Goal: Information Seeking & Learning: Find specific fact

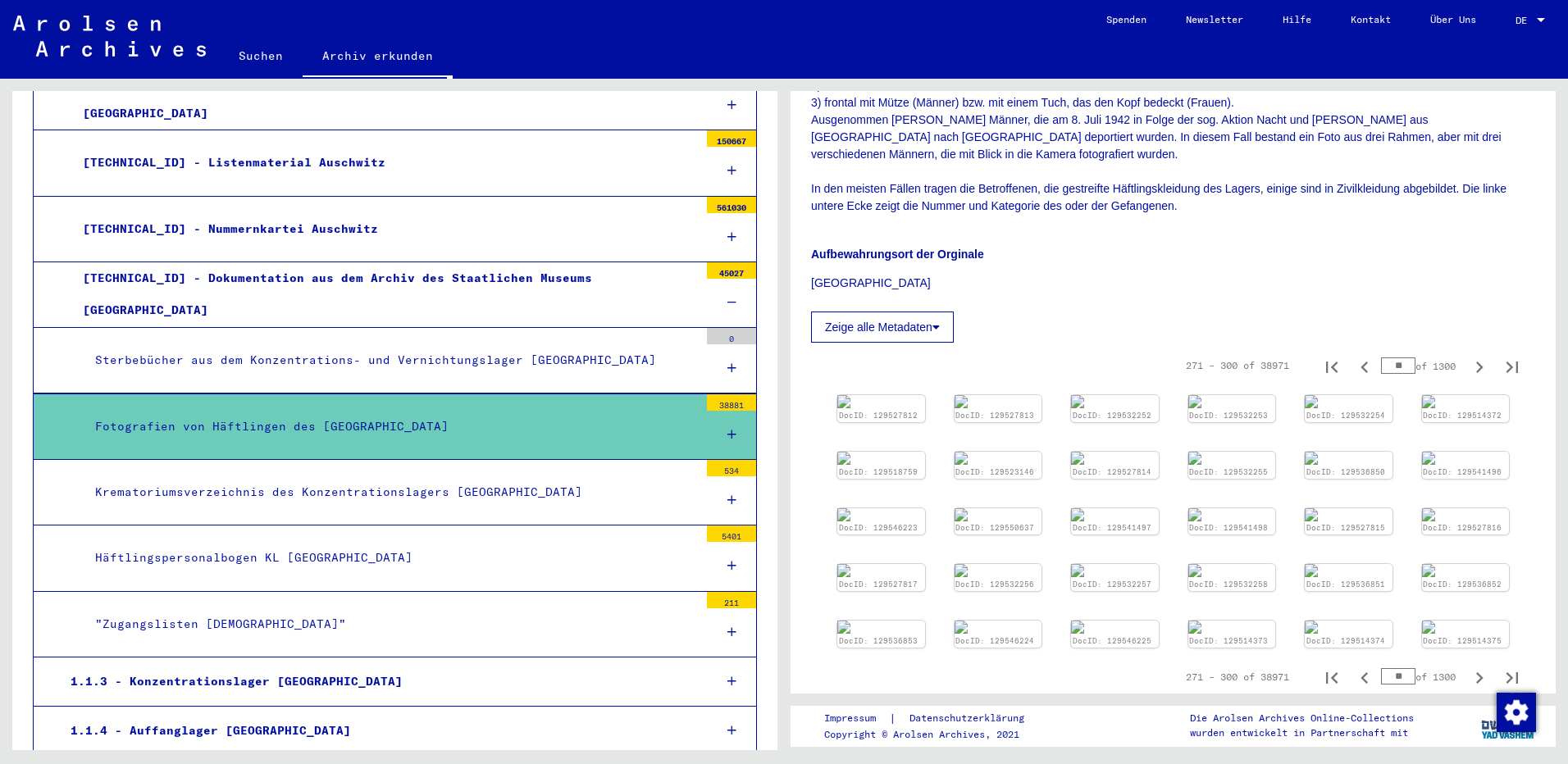
scroll to position [467, 0]
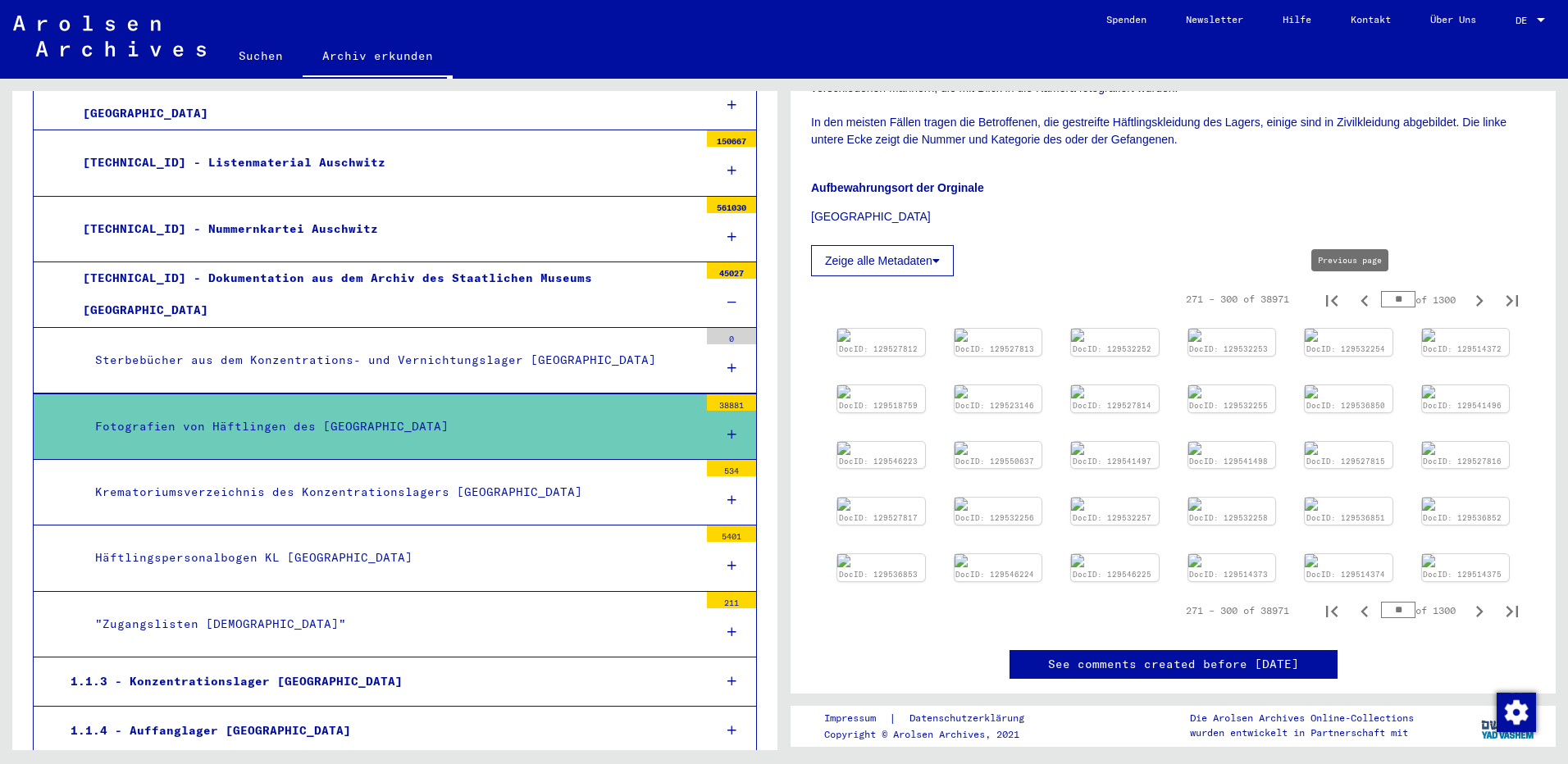
click at [1361, 301] on icon "Previous page" at bounding box center [1364, 300] width 7 height 12
type input "*"
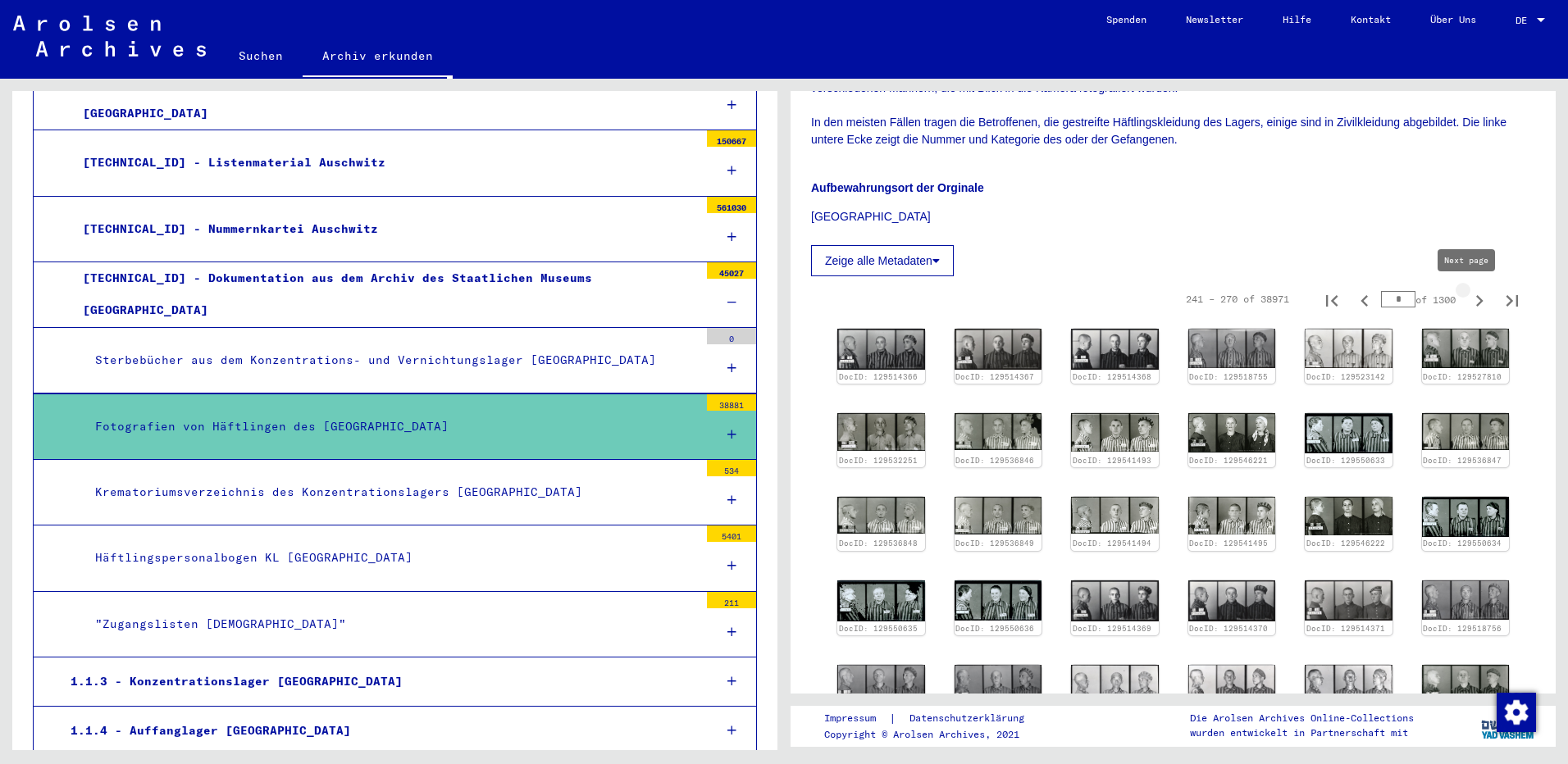
click at [1470, 308] on icon "Next page" at bounding box center [1479, 300] width 23 height 23
type input "**"
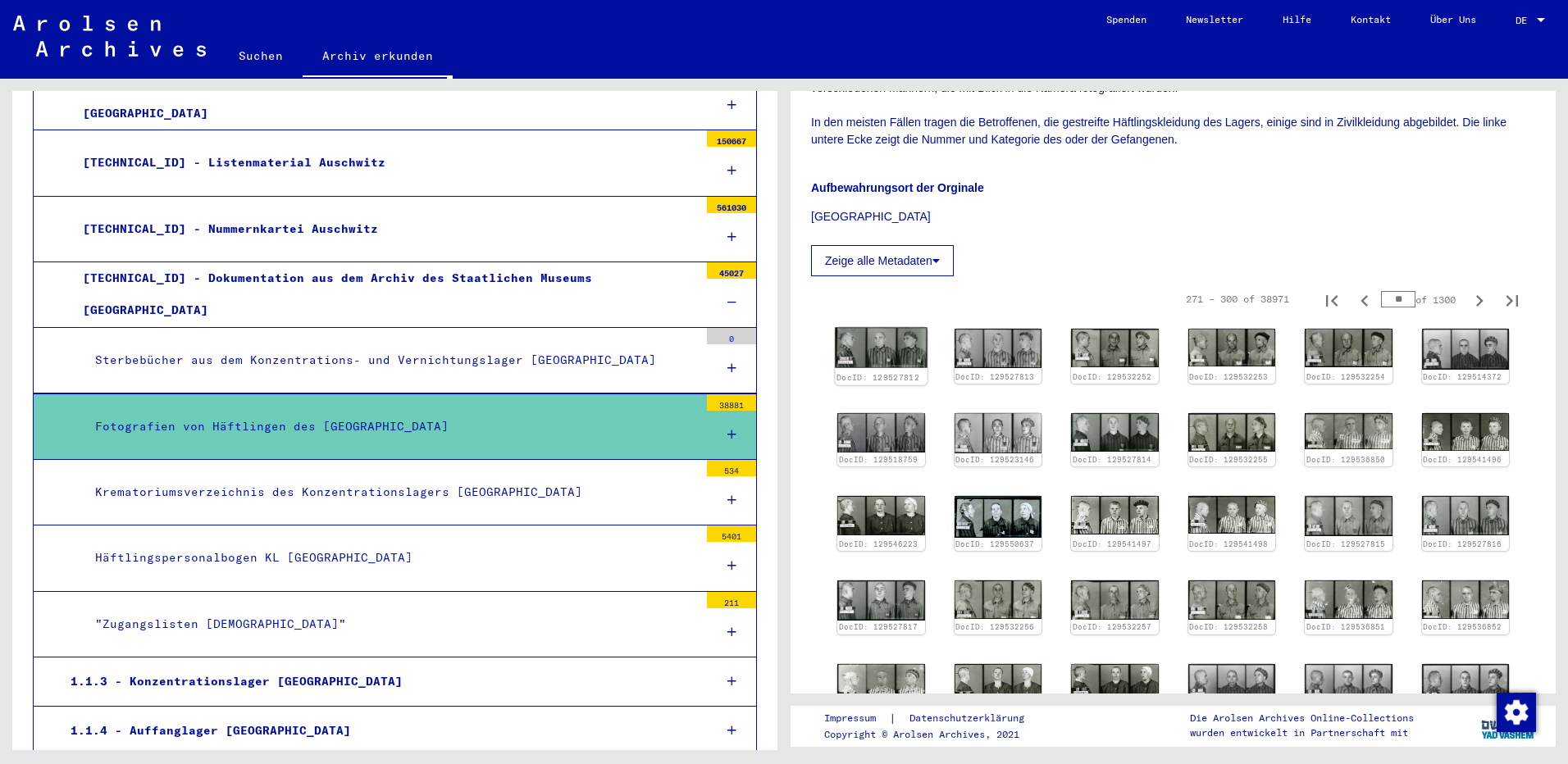
click at [861, 350] on img at bounding box center [881, 348] width 92 height 41
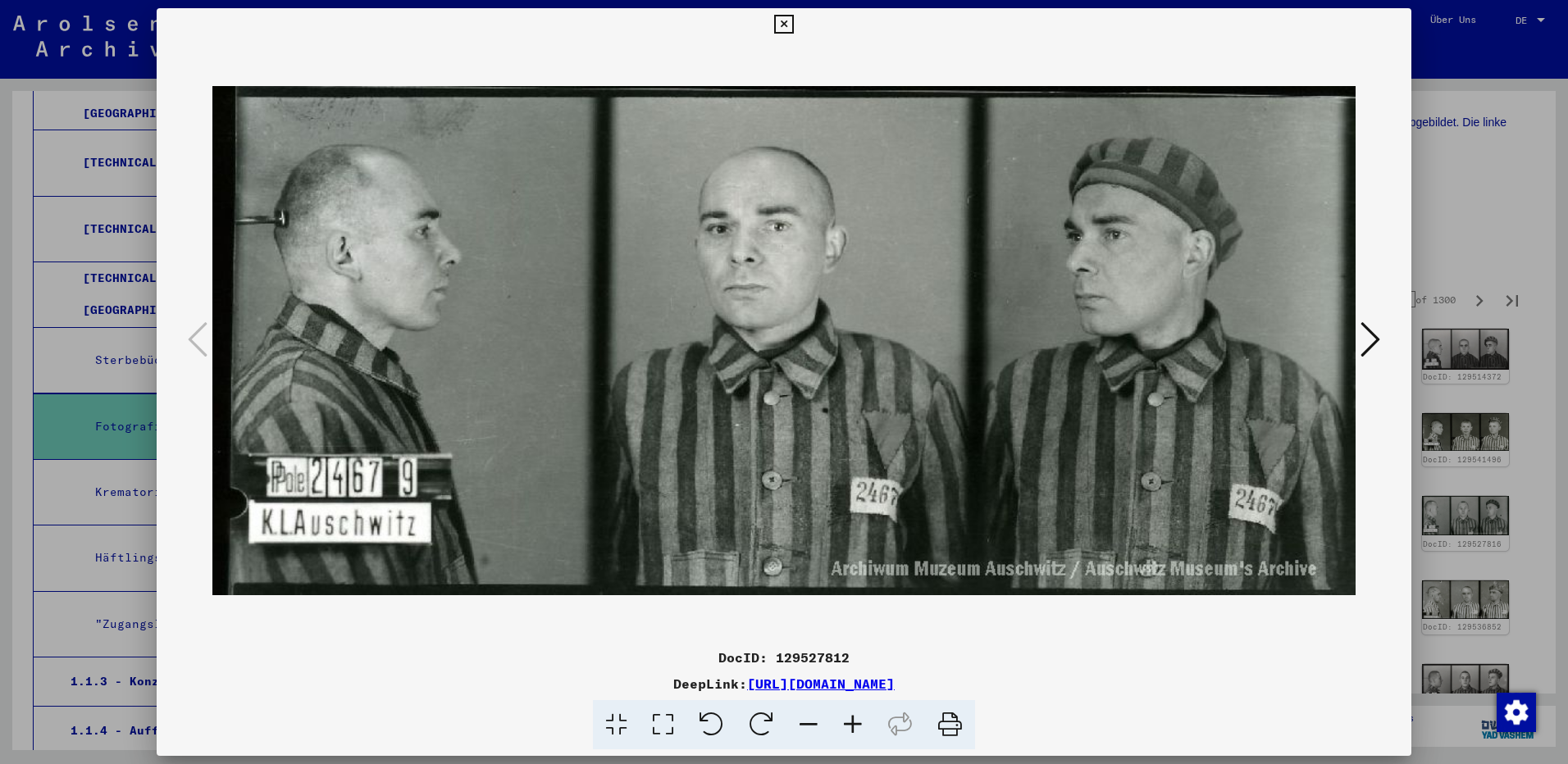
click at [1368, 339] on icon at bounding box center [1371, 339] width 20 height 39
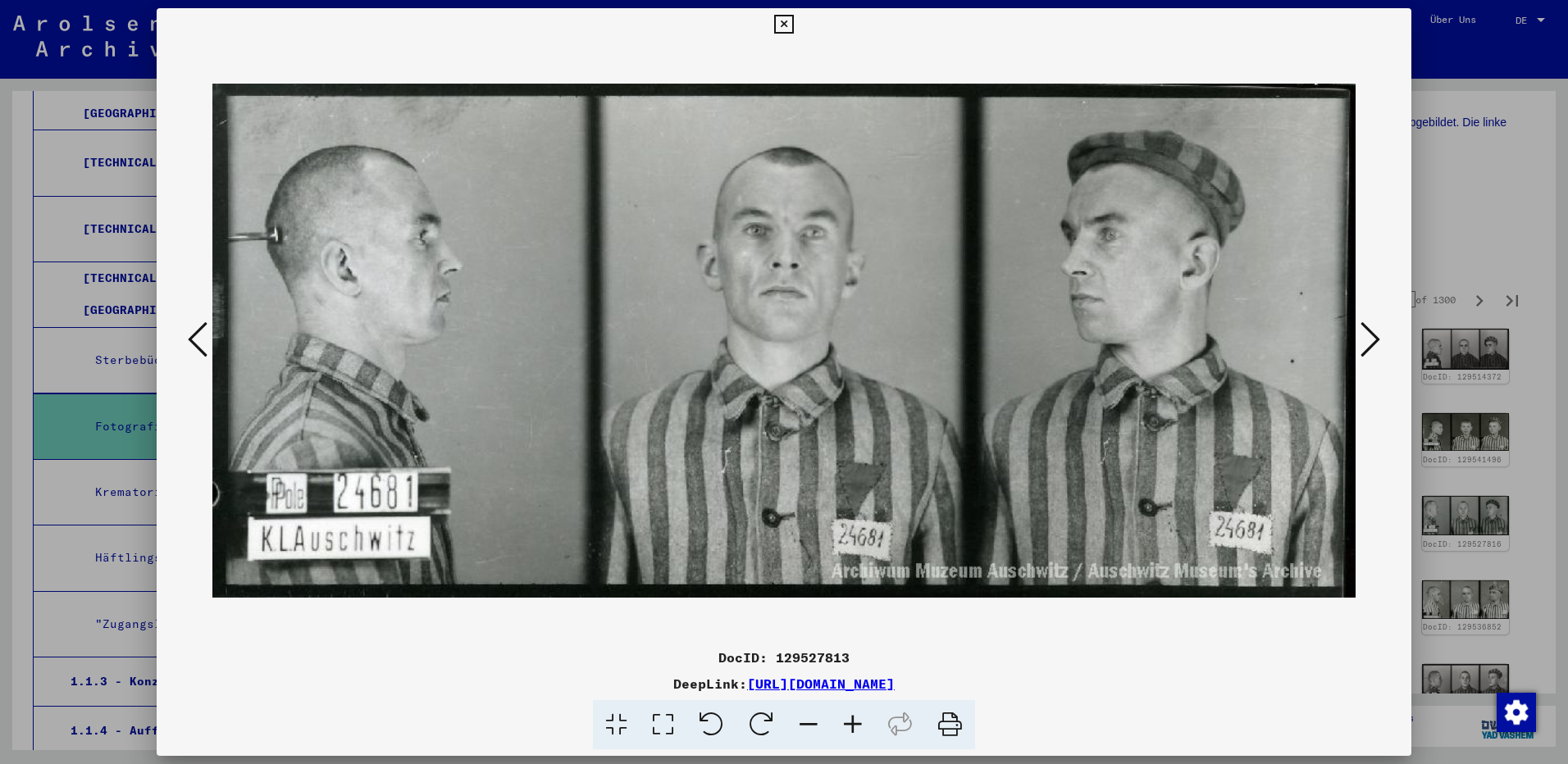
click at [1368, 339] on icon at bounding box center [1371, 339] width 20 height 39
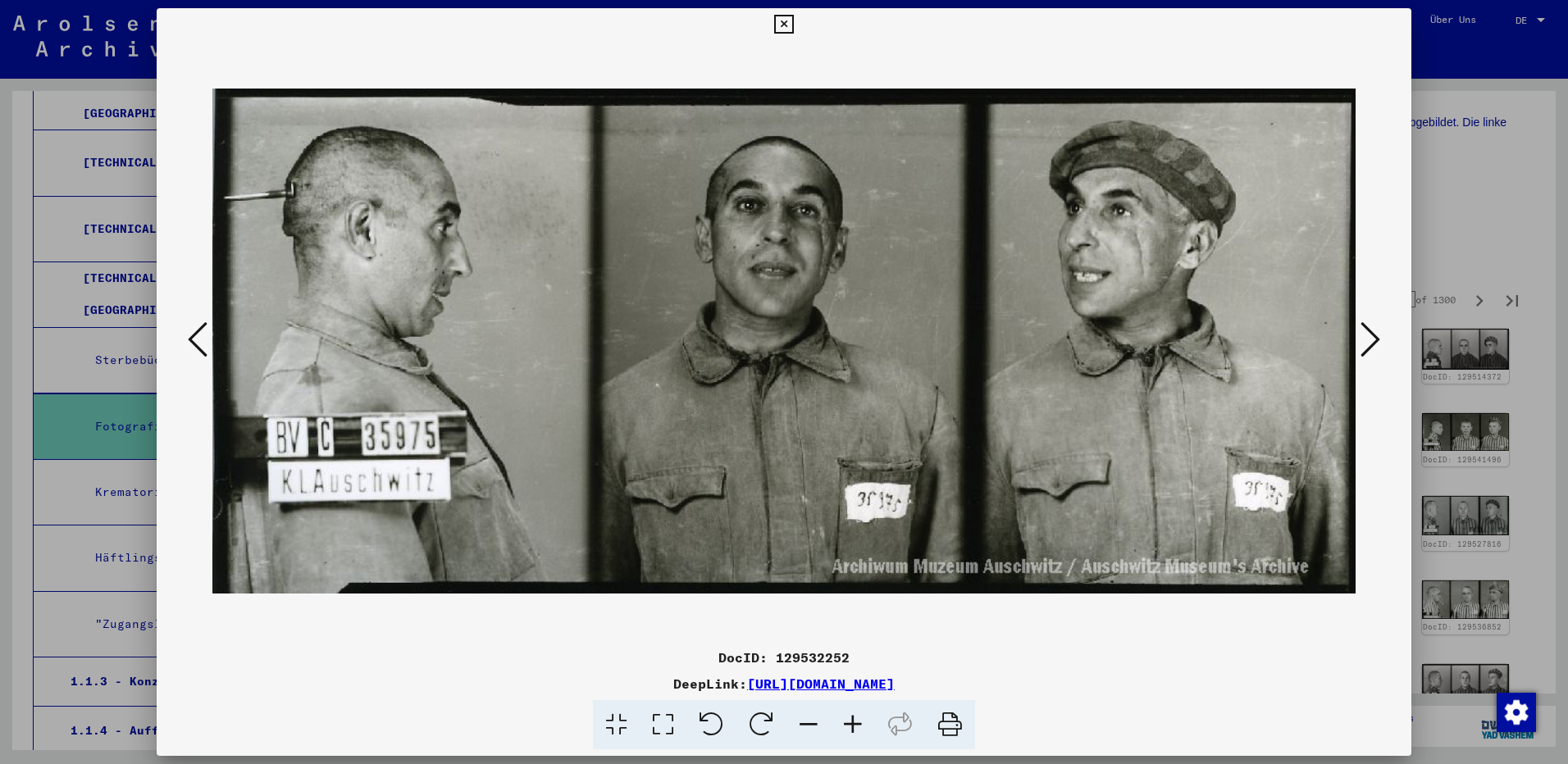
click at [1368, 339] on icon at bounding box center [1371, 339] width 20 height 39
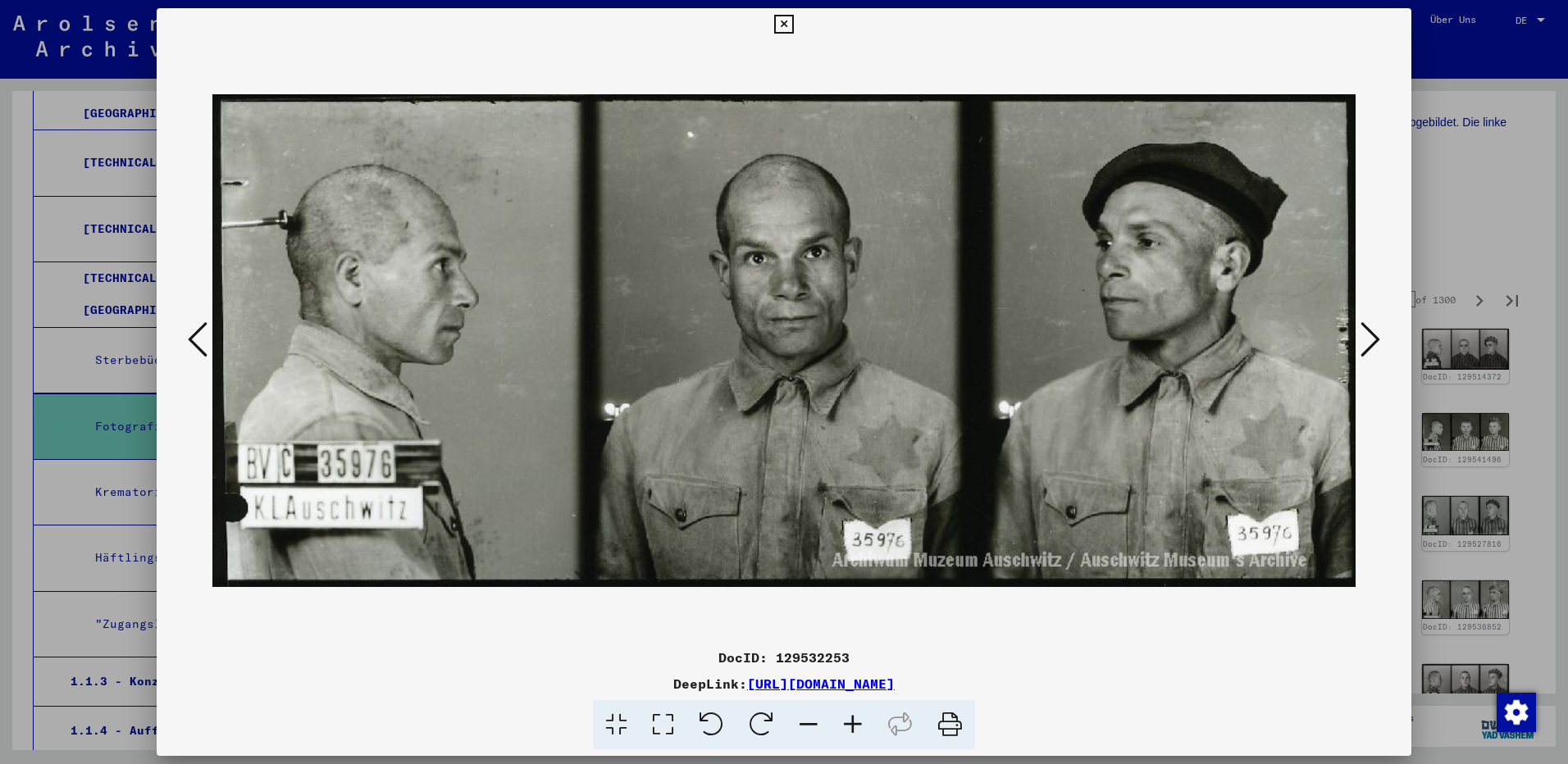
click at [1368, 339] on icon at bounding box center [1371, 339] width 20 height 39
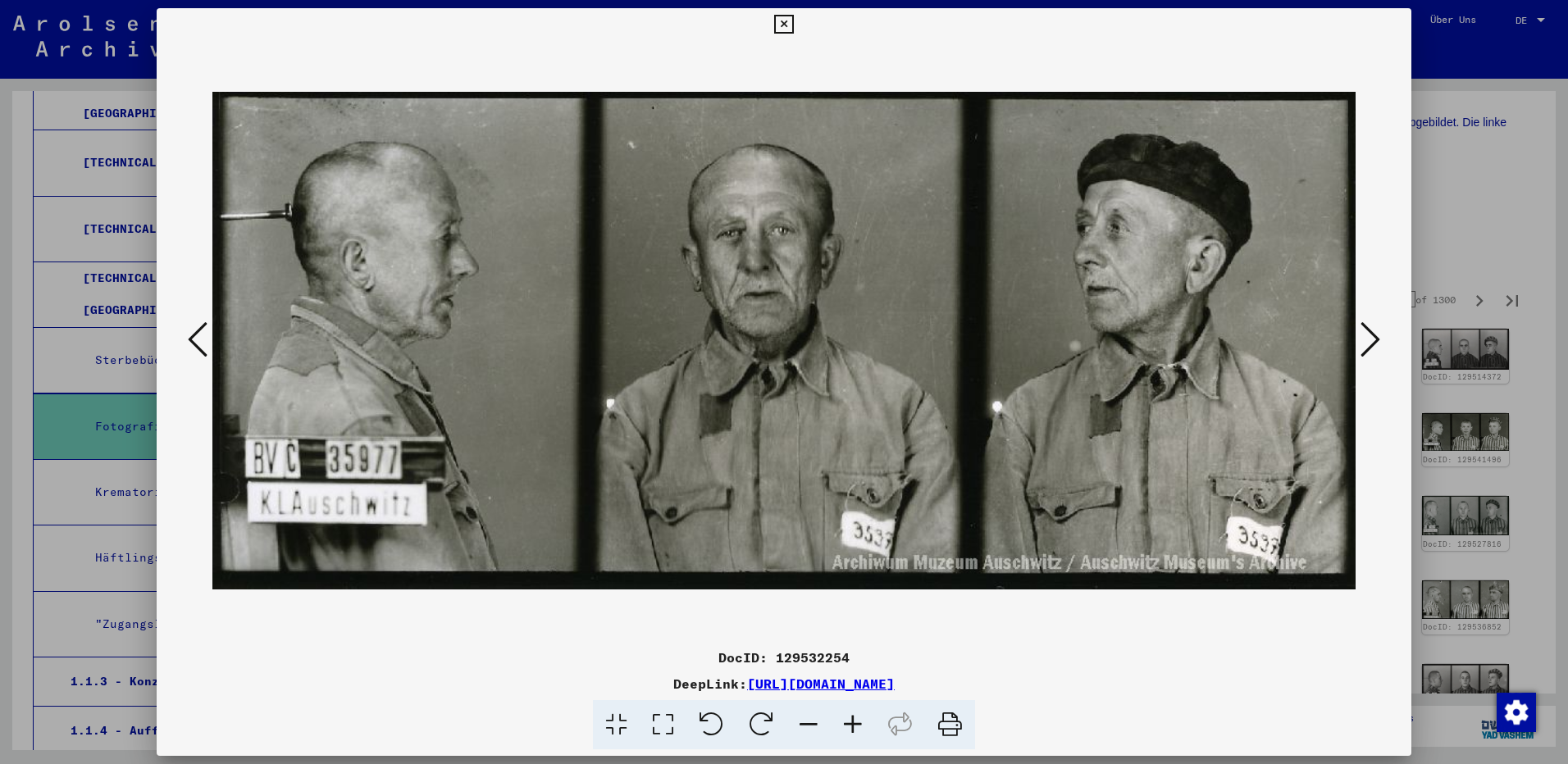
click at [1368, 339] on icon at bounding box center [1371, 339] width 20 height 39
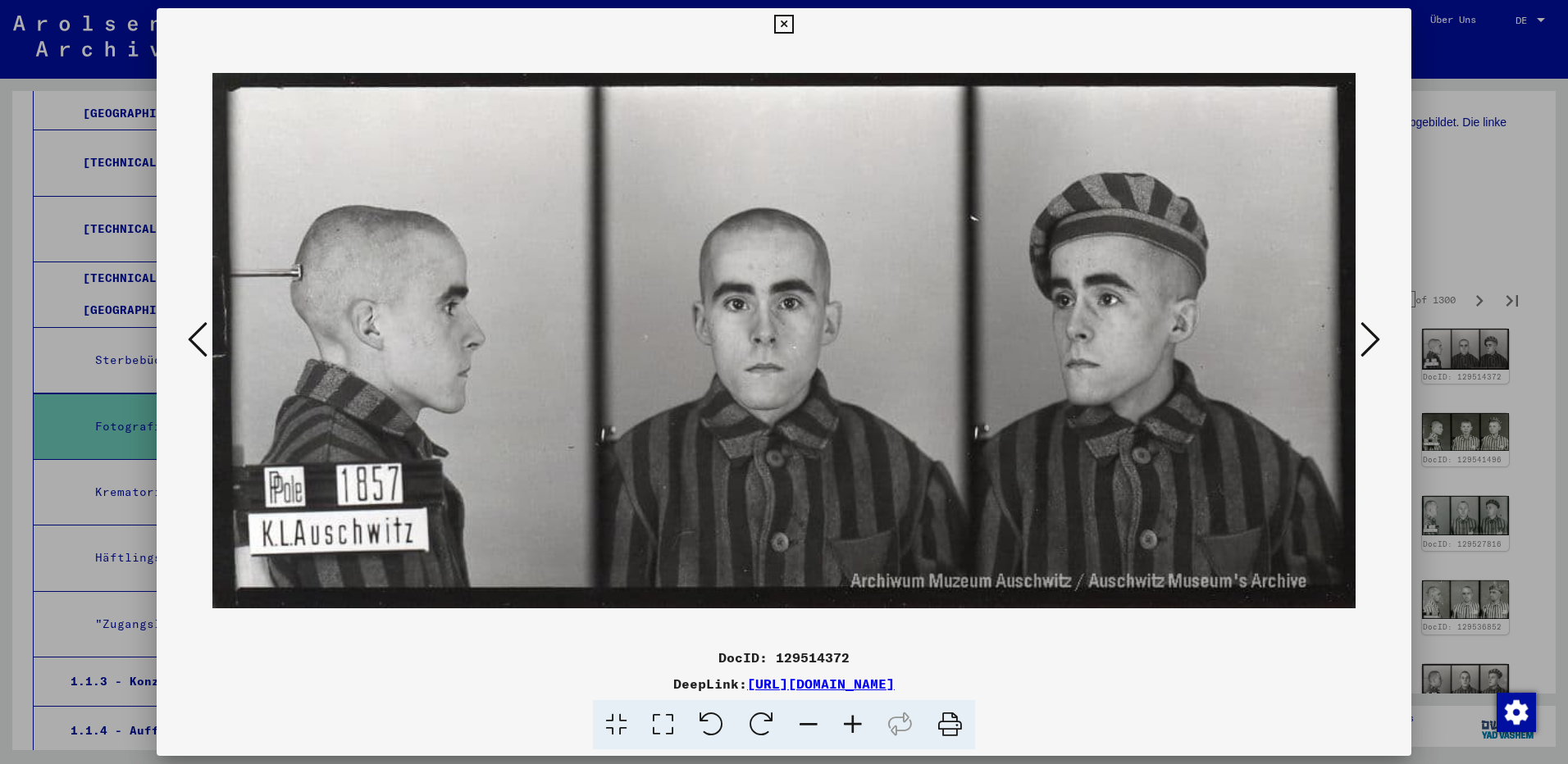
click at [1368, 339] on icon at bounding box center [1371, 339] width 20 height 39
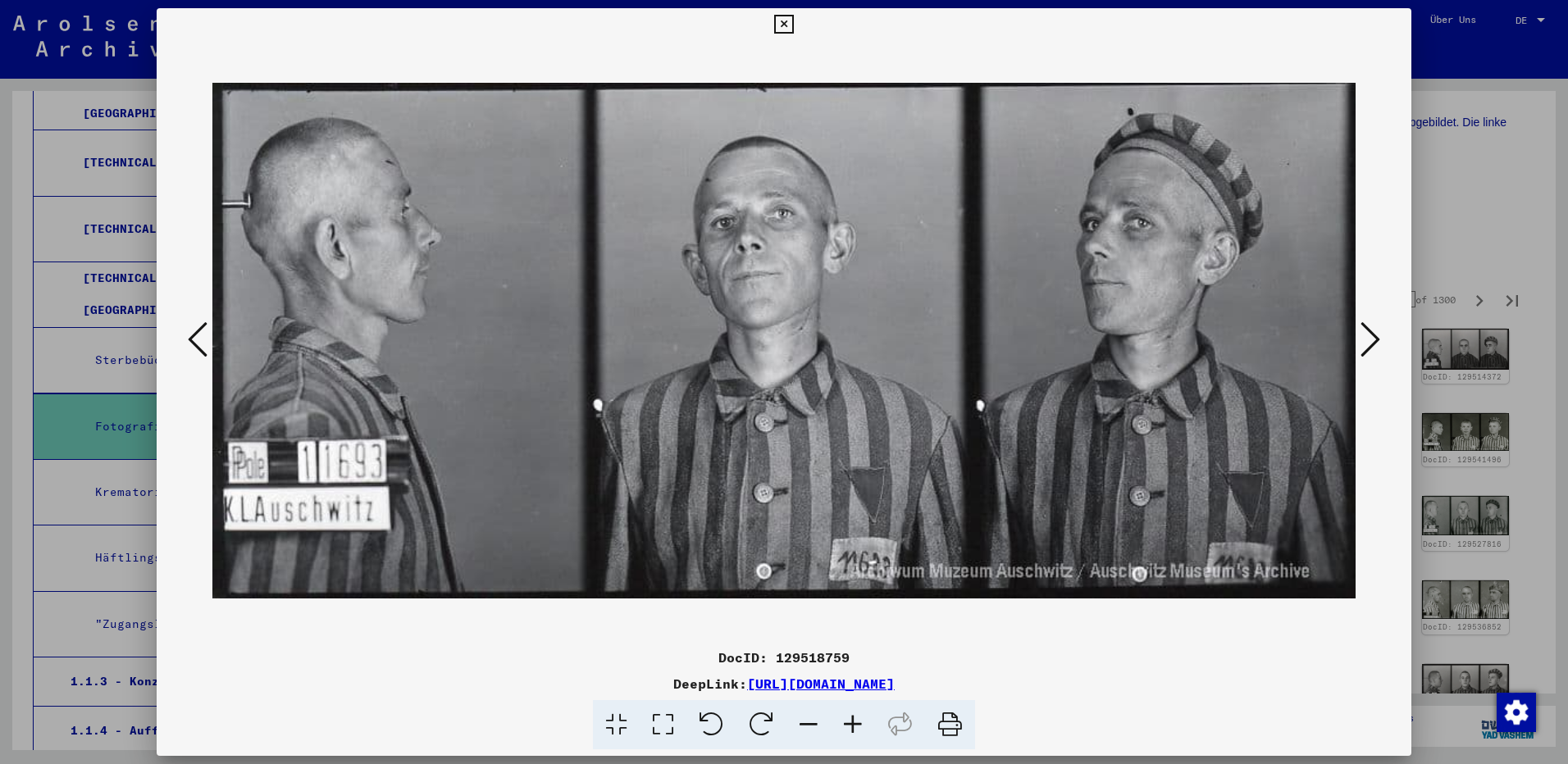
click at [1368, 339] on icon at bounding box center [1371, 339] width 20 height 39
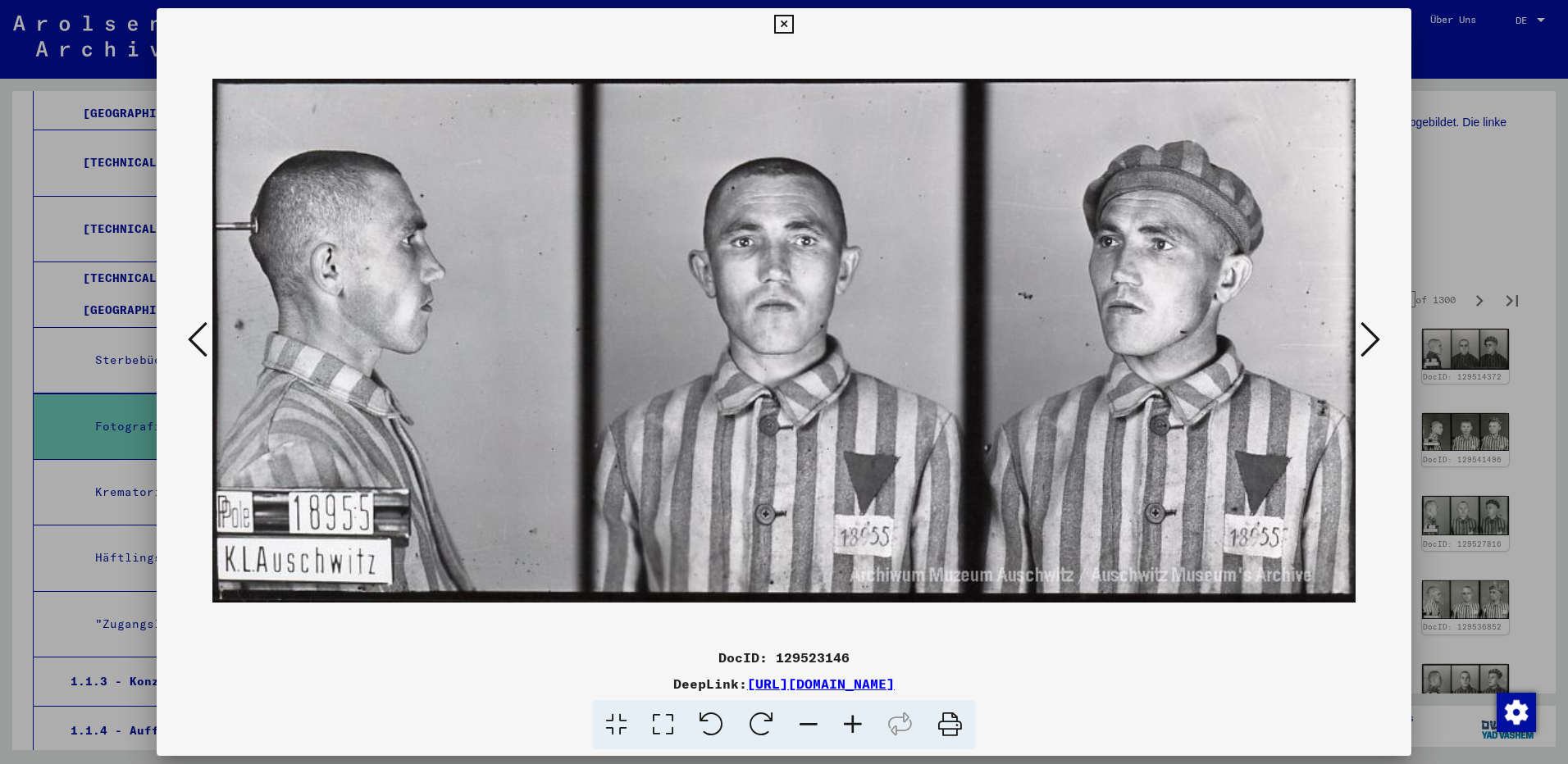
click at [1368, 339] on icon at bounding box center [1371, 339] width 20 height 39
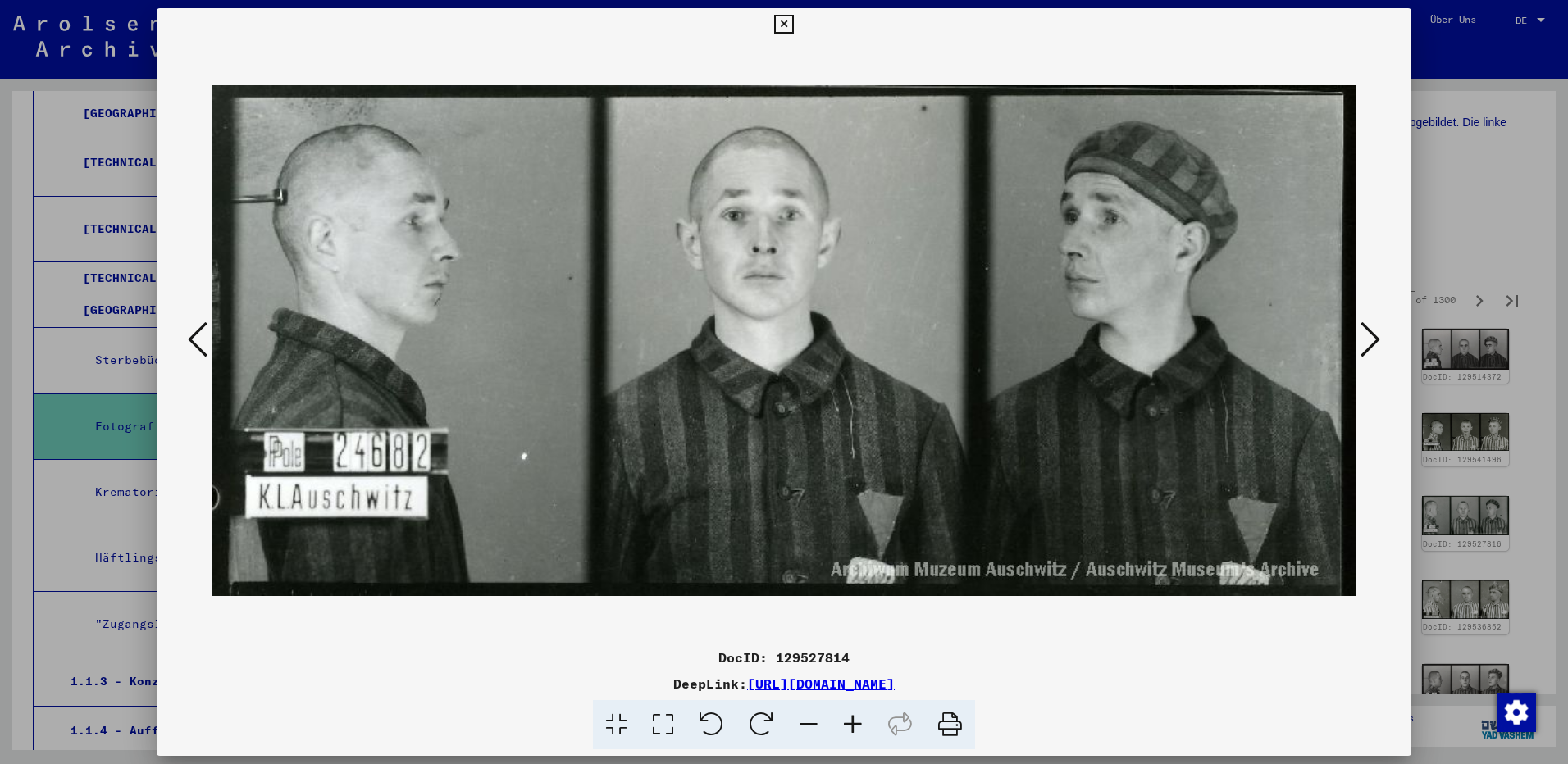
click at [1368, 339] on icon at bounding box center [1371, 339] width 20 height 39
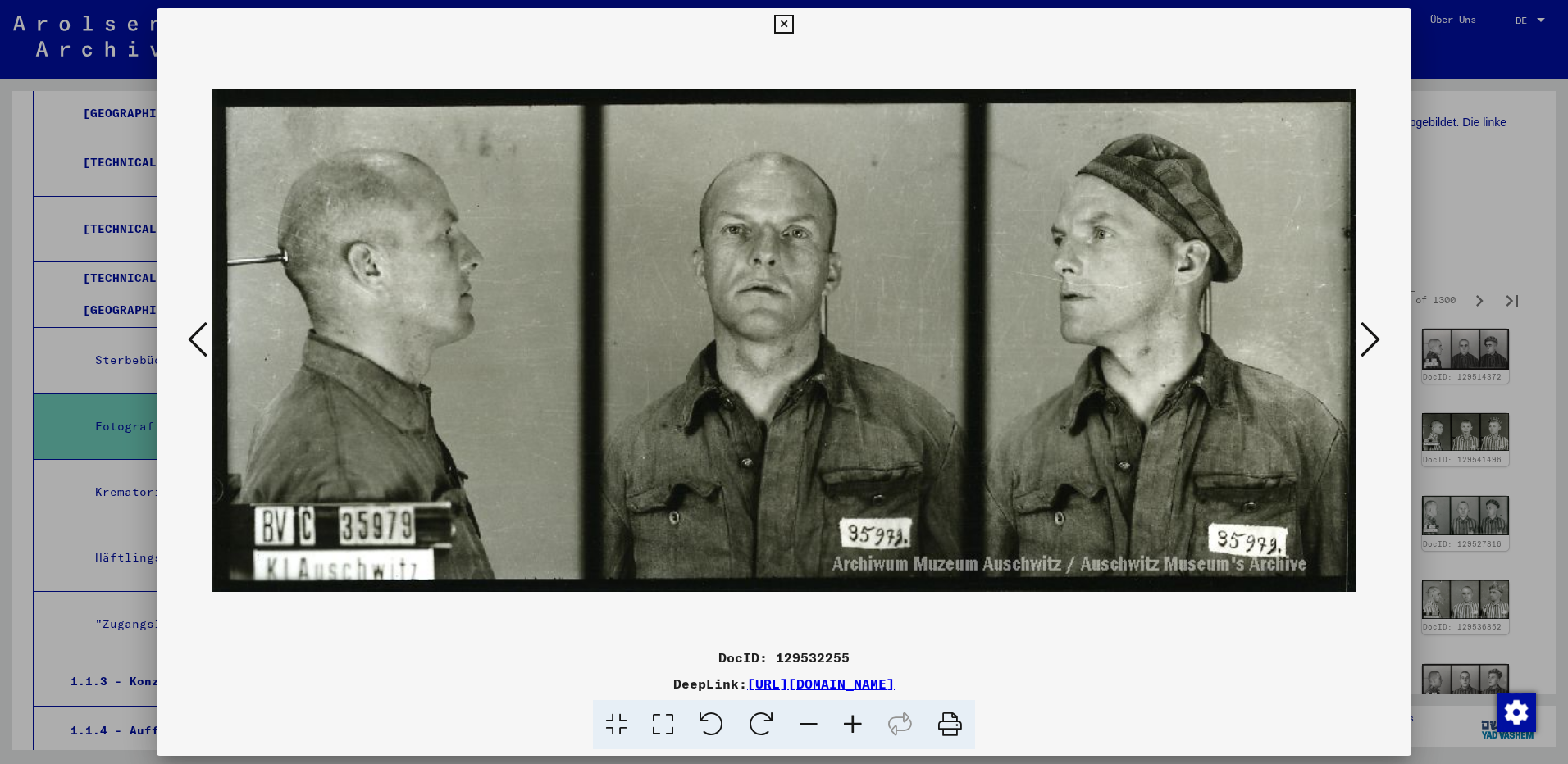
click at [1368, 339] on icon at bounding box center [1371, 339] width 20 height 39
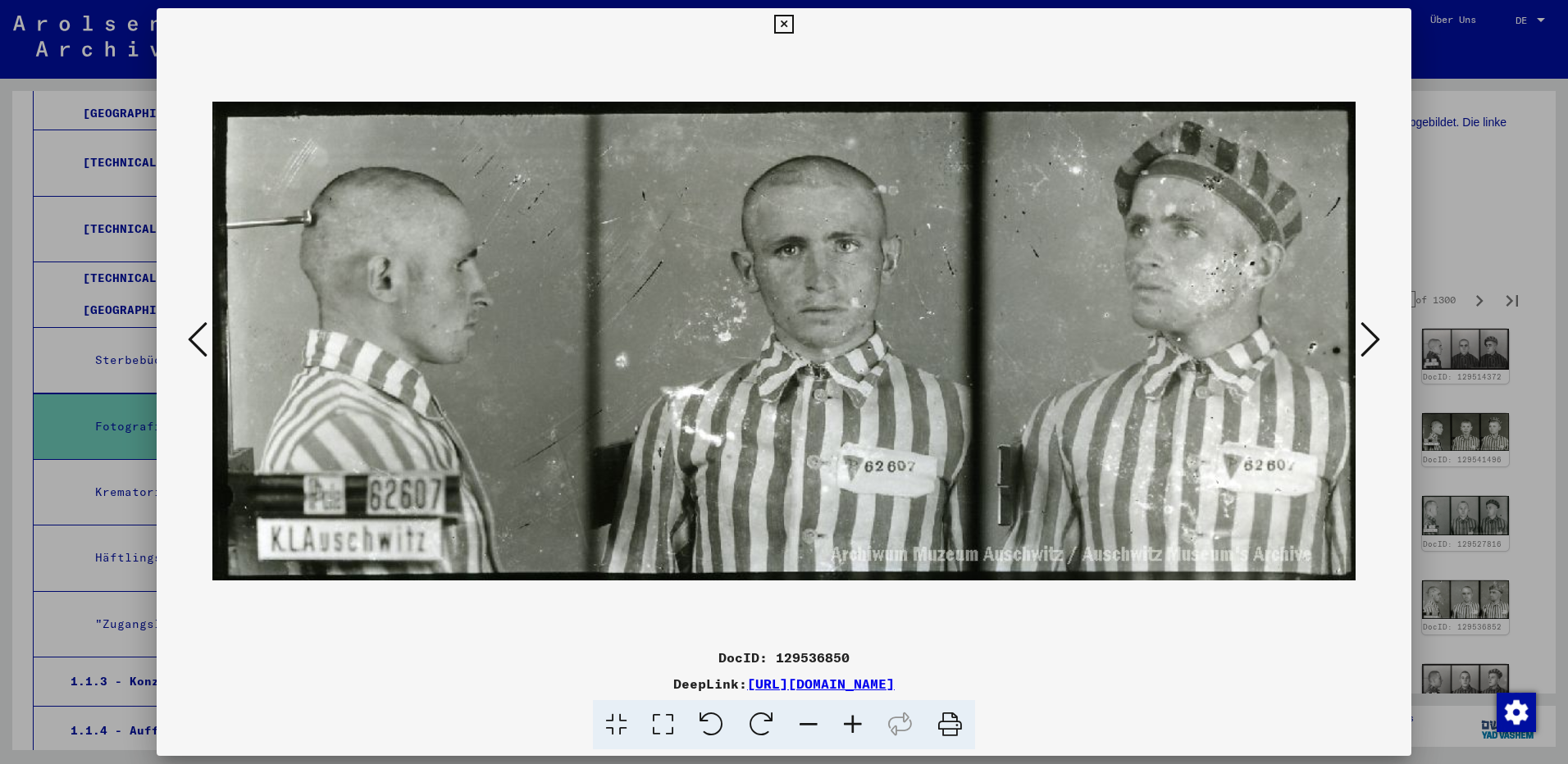
click at [1368, 339] on icon at bounding box center [1371, 339] width 20 height 39
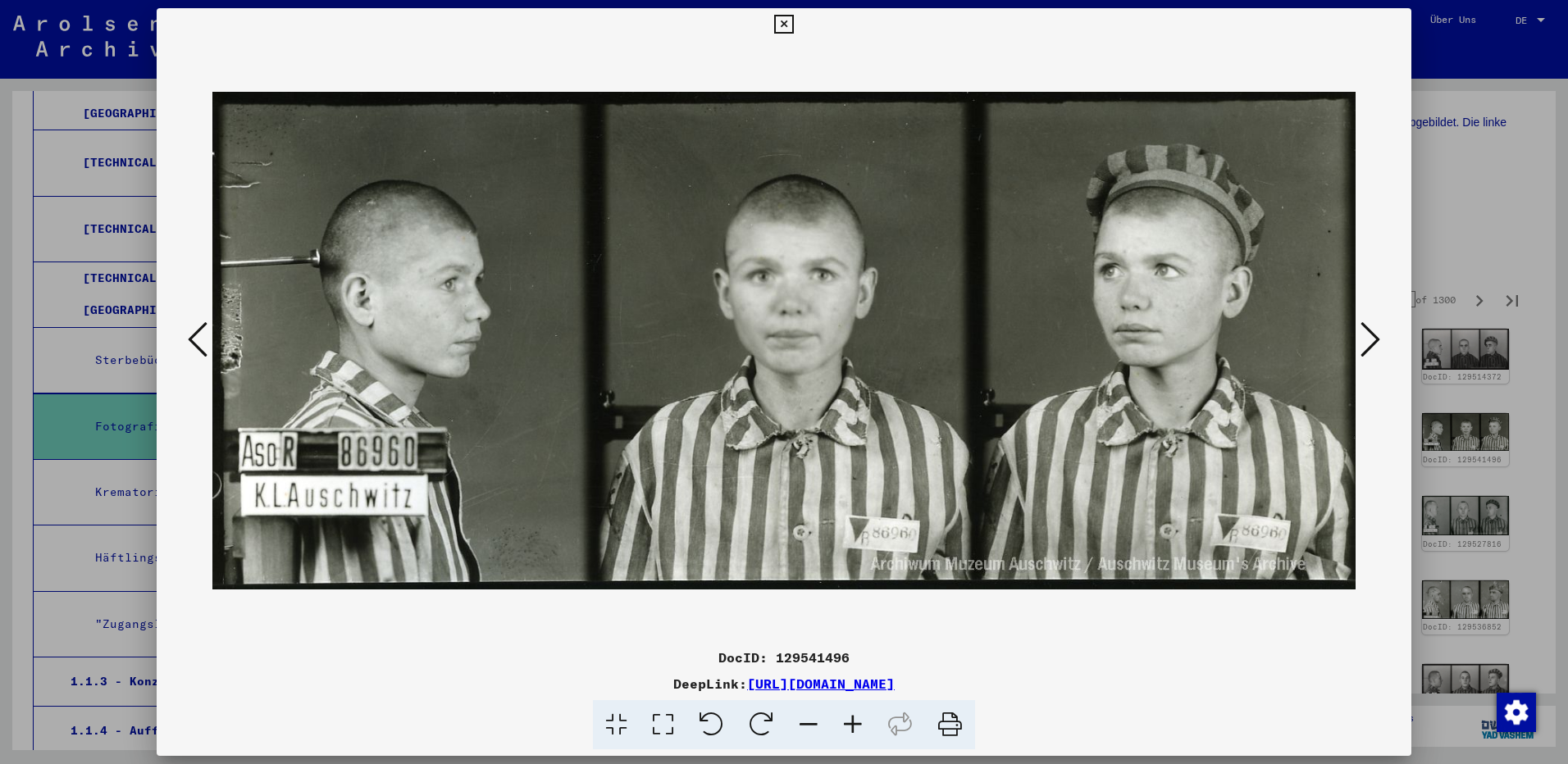
click at [1368, 339] on icon at bounding box center [1371, 339] width 20 height 39
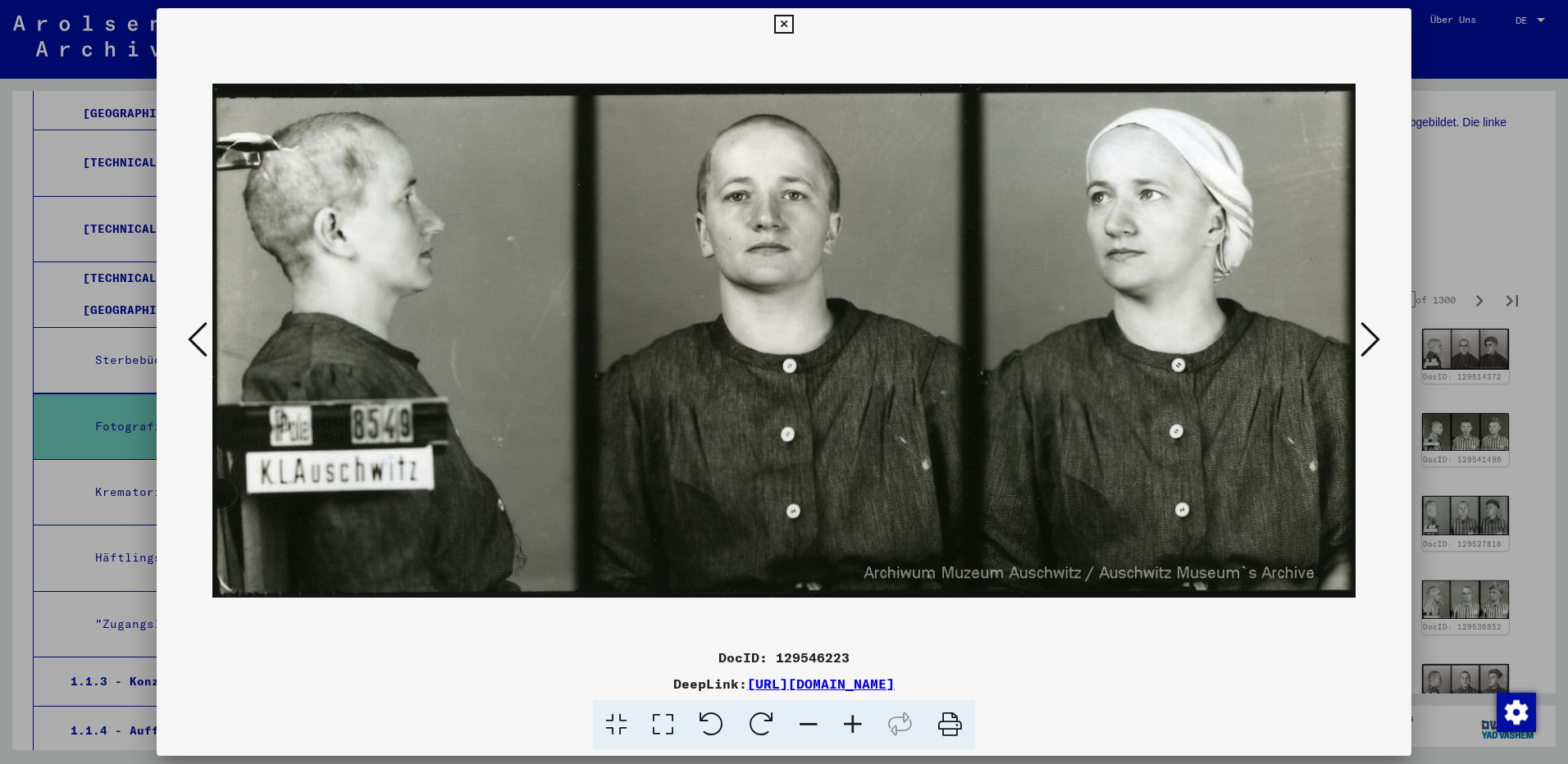
click at [1368, 339] on icon at bounding box center [1371, 339] width 20 height 39
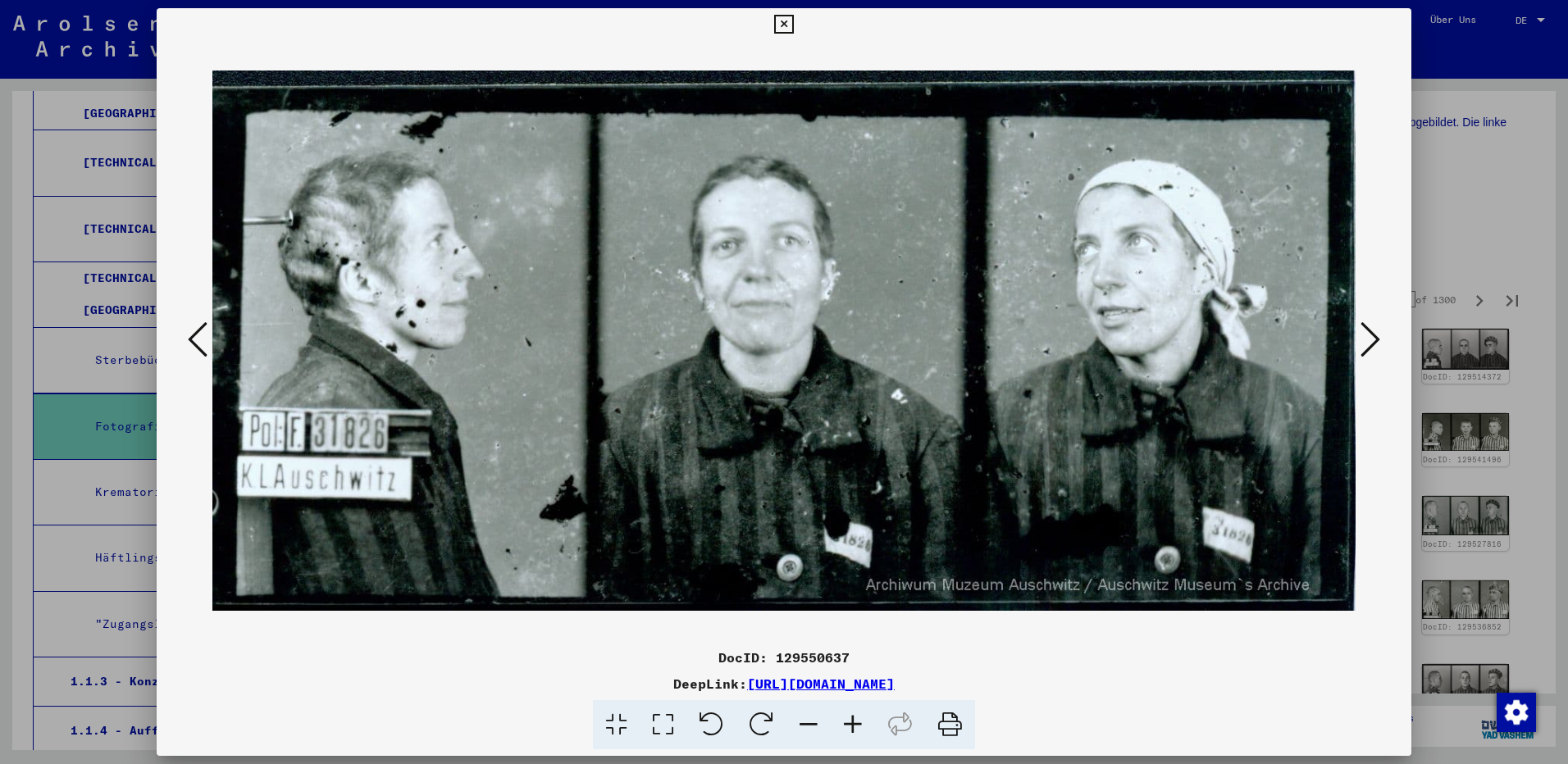
click at [1368, 339] on icon at bounding box center [1371, 339] width 20 height 39
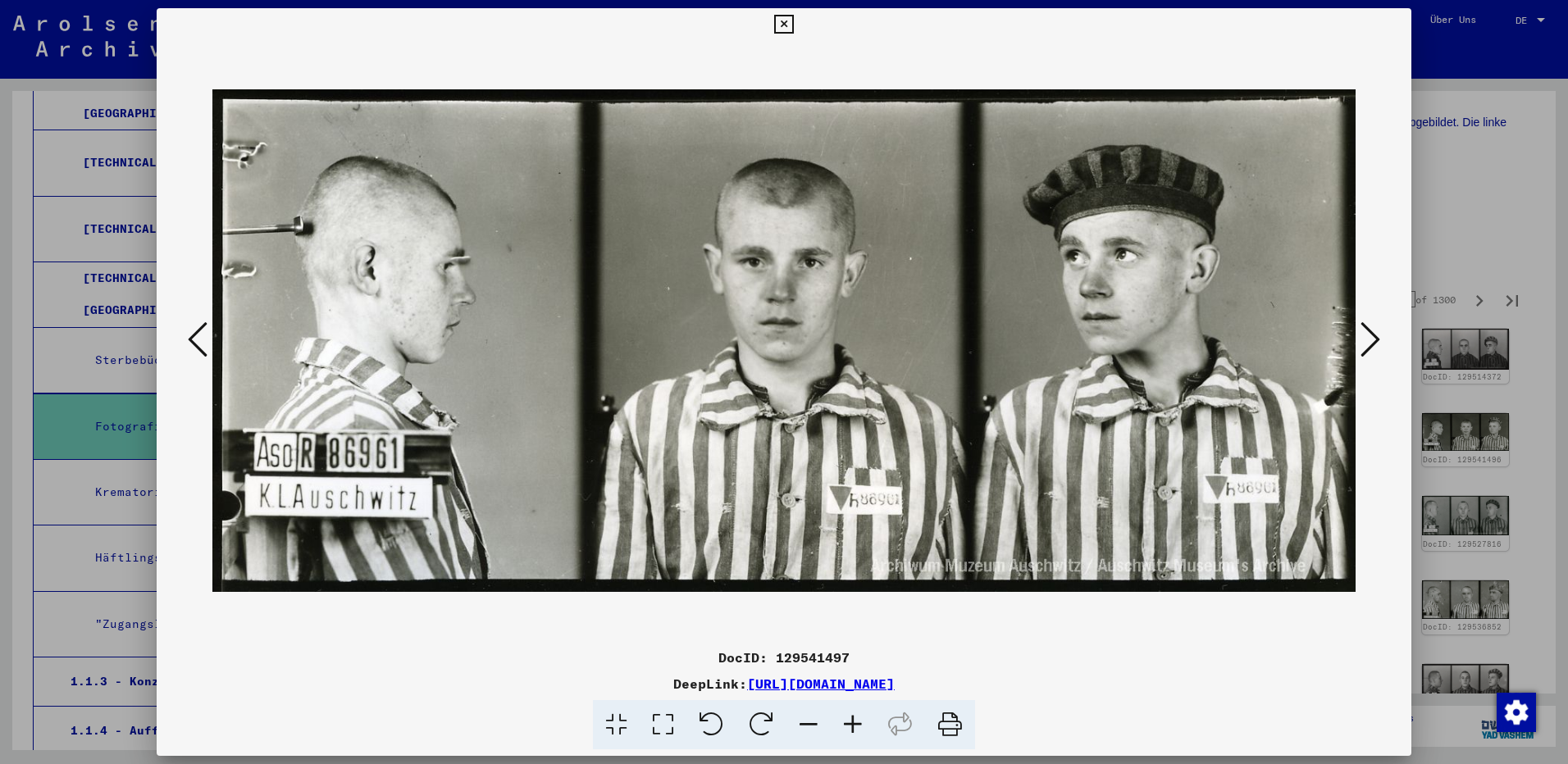
click at [1368, 339] on icon at bounding box center [1371, 339] width 20 height 39
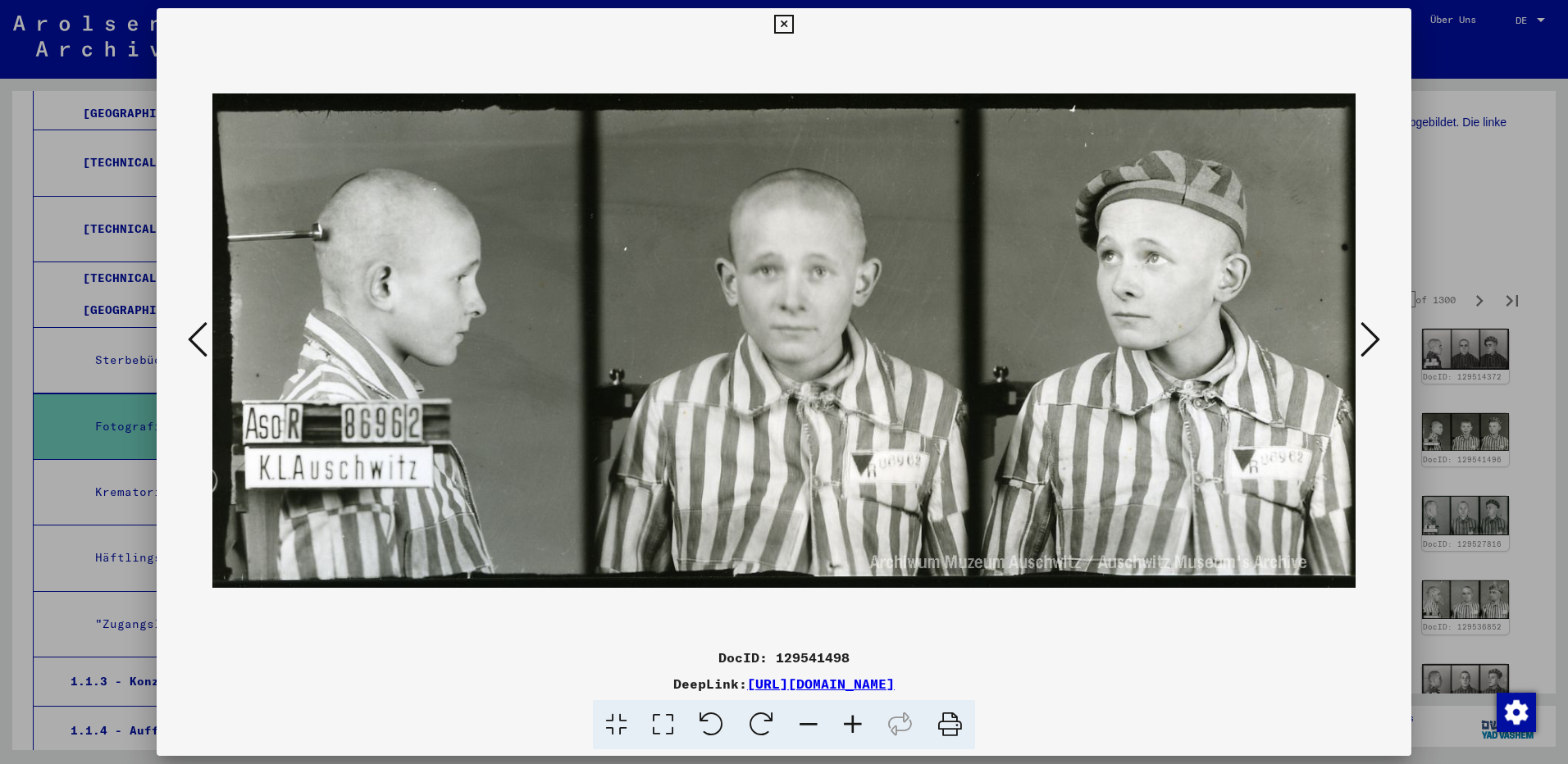
click at [1368, 339] on icon at bounding box center [1371, 339] width 20 height 39
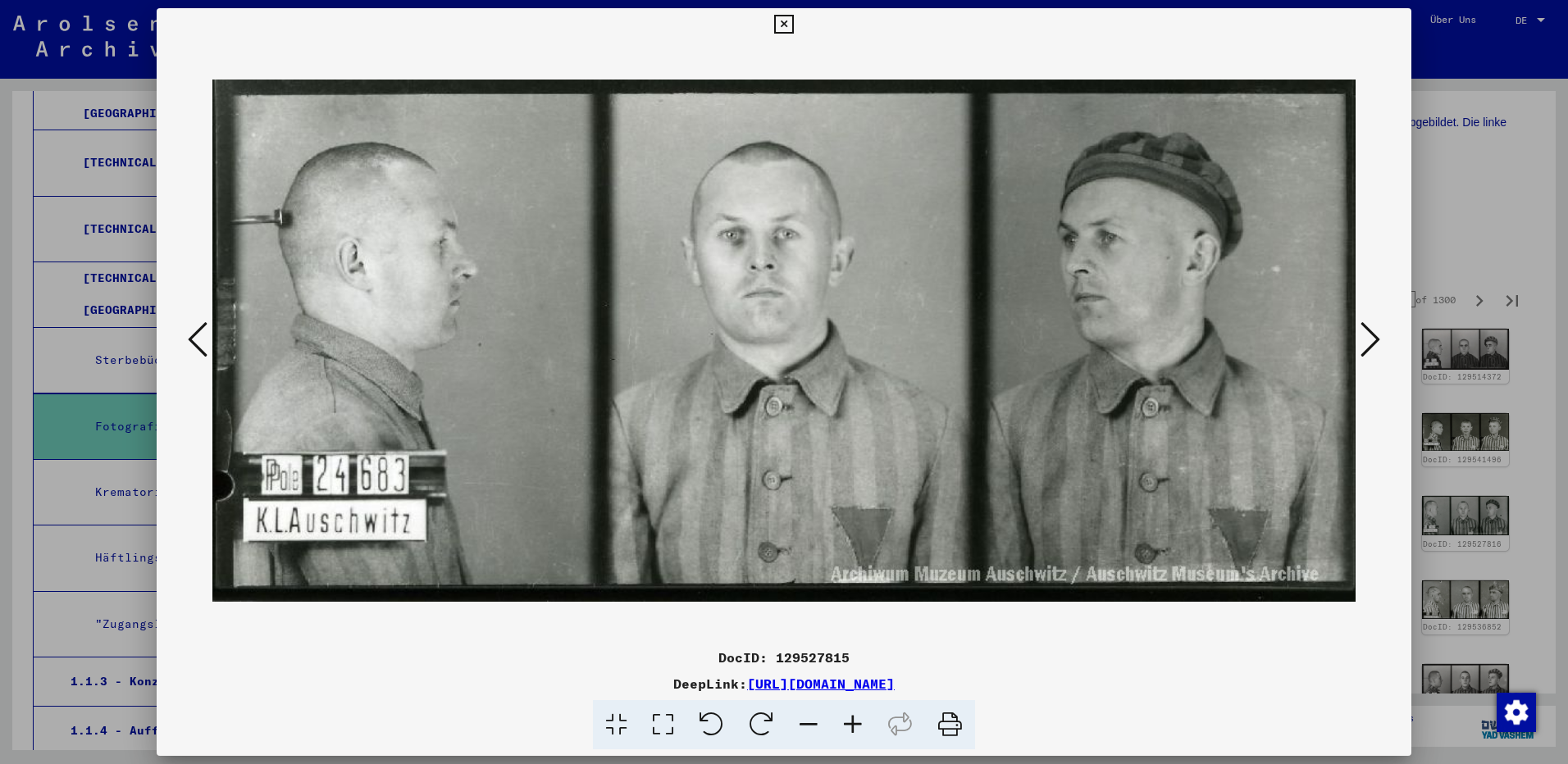
click at [1368, 339] on icon at bounding box center [1371, 339] width 20 height 39
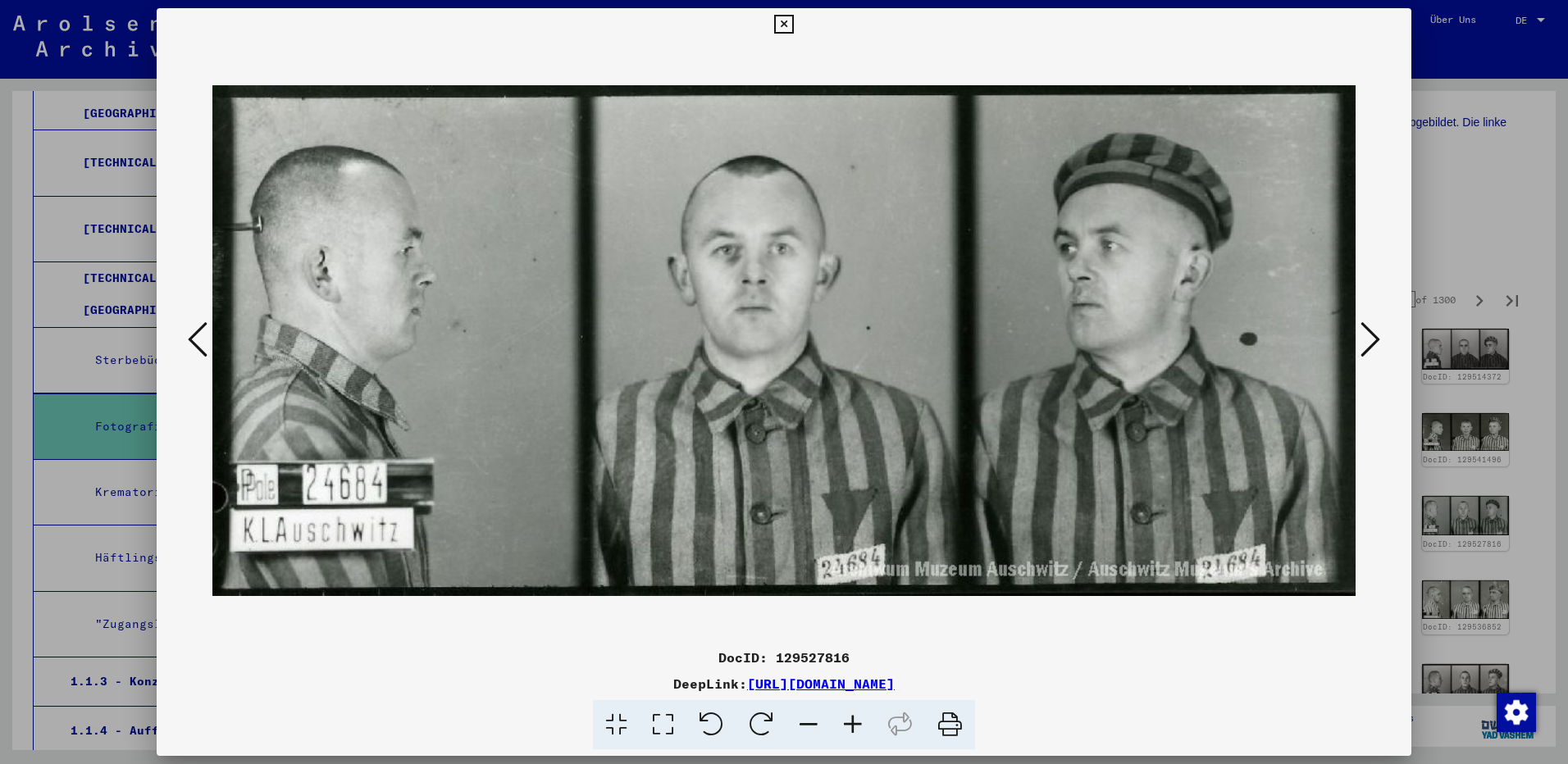
click at [1368, 339] on icon at bounding box center [1371, 339] width 20 height 39
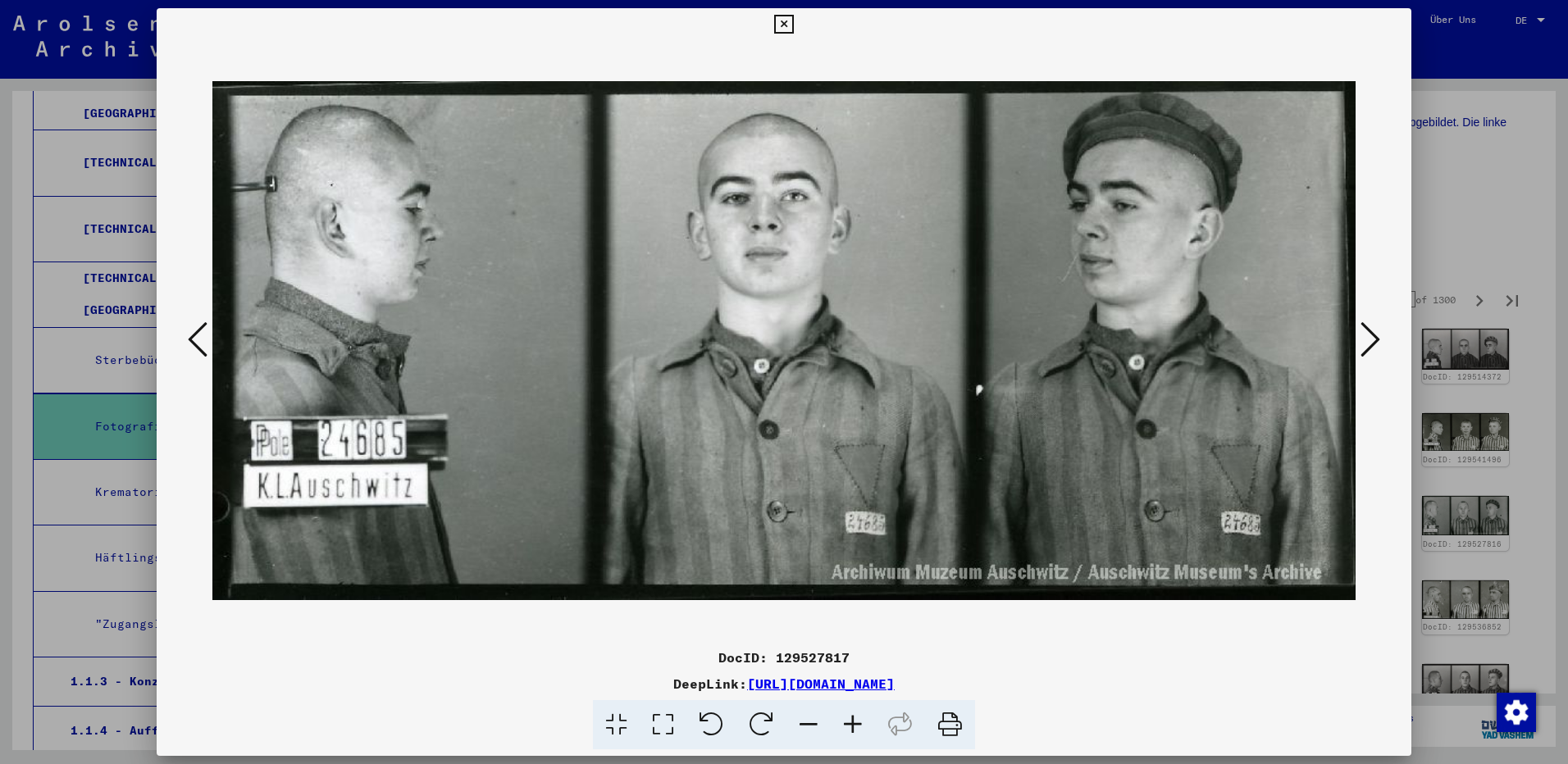
click at [1368, 339] on icon at bounding box center [1371, 339] width 20 height 39
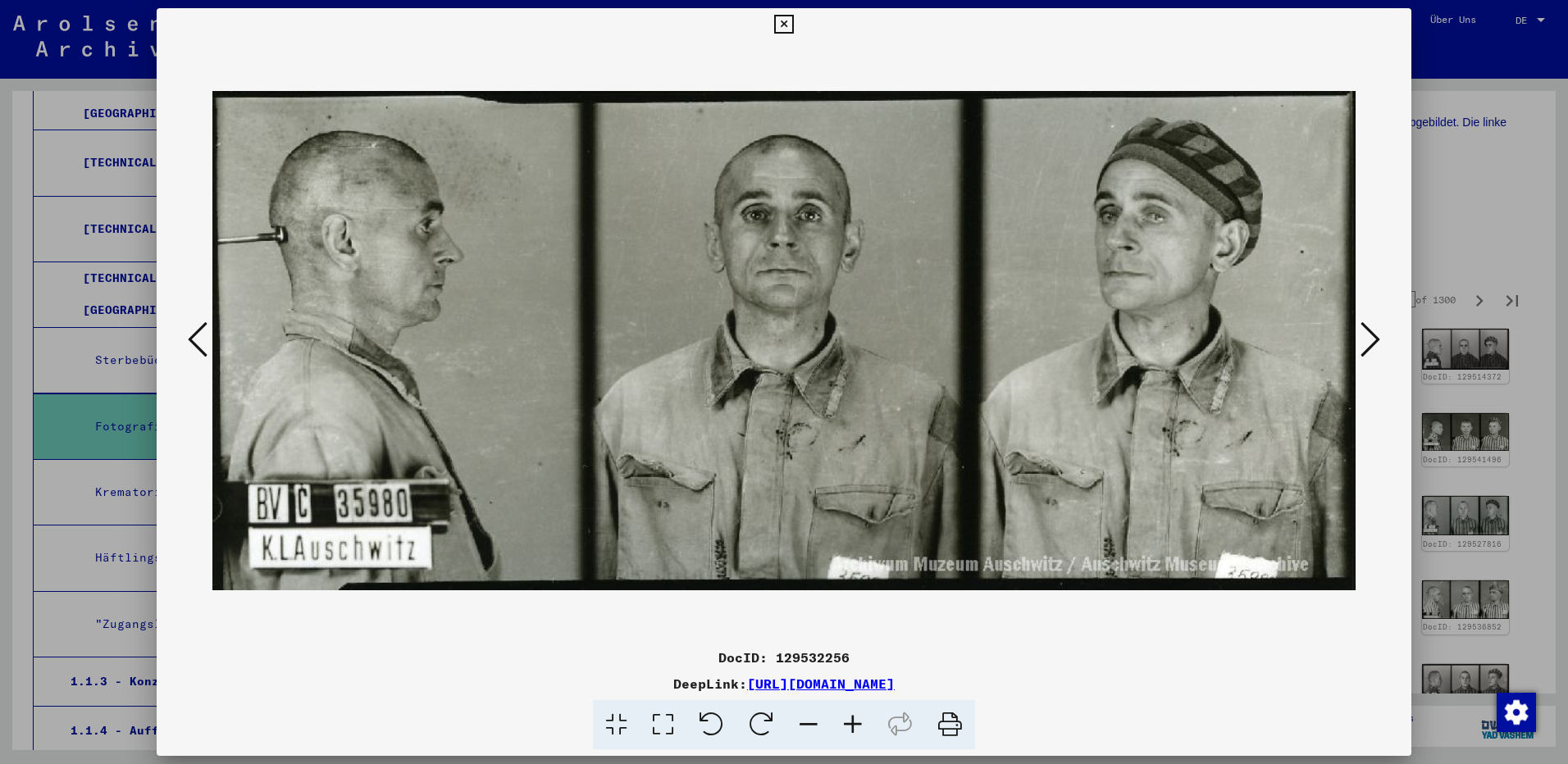
click at [1368, 339] on icon at bounding box center [1371, 339] width 20 height 39
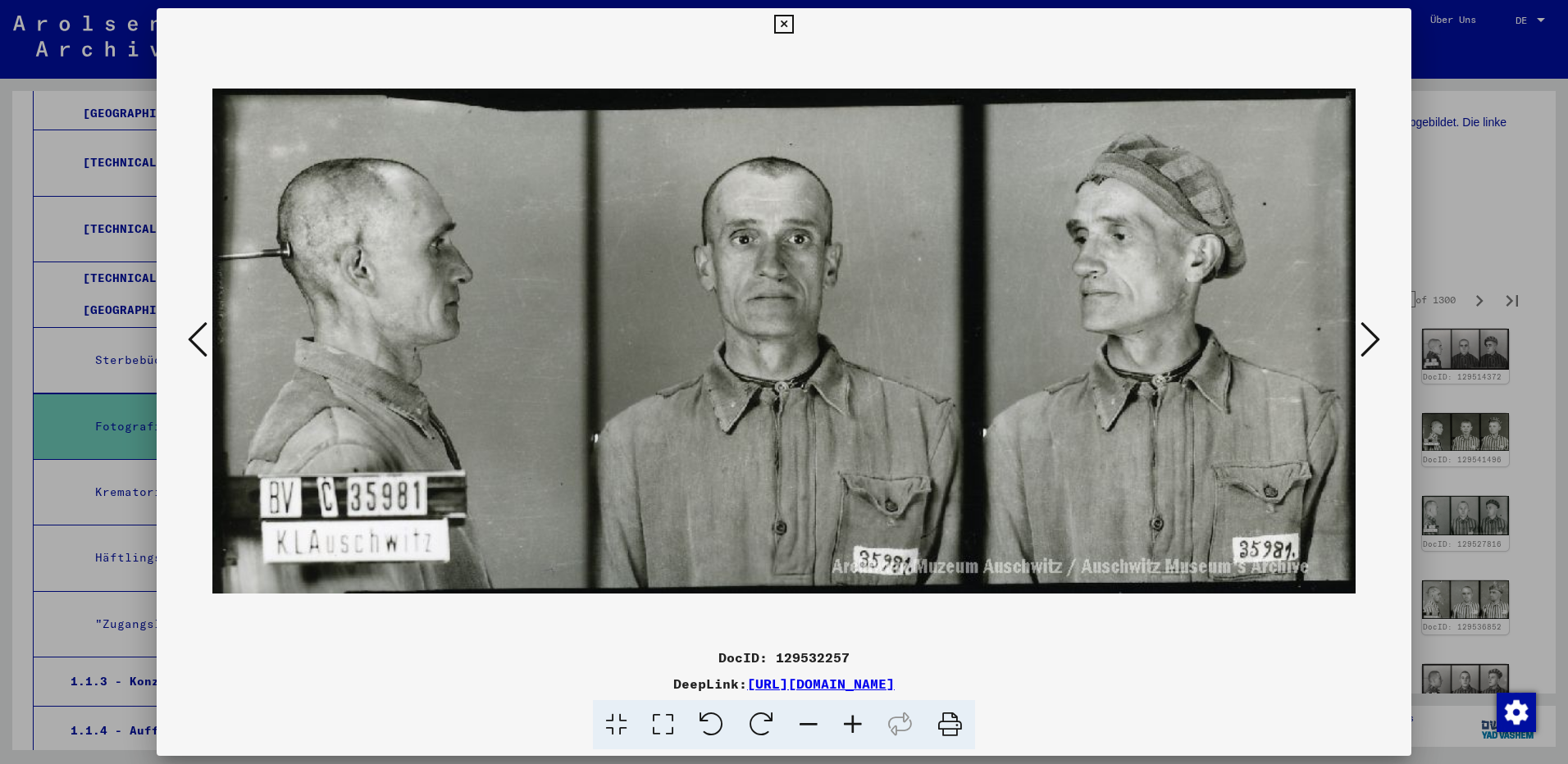
click at [1368, 339] on icon at bounding box center [1371, 339] width 20 height 39
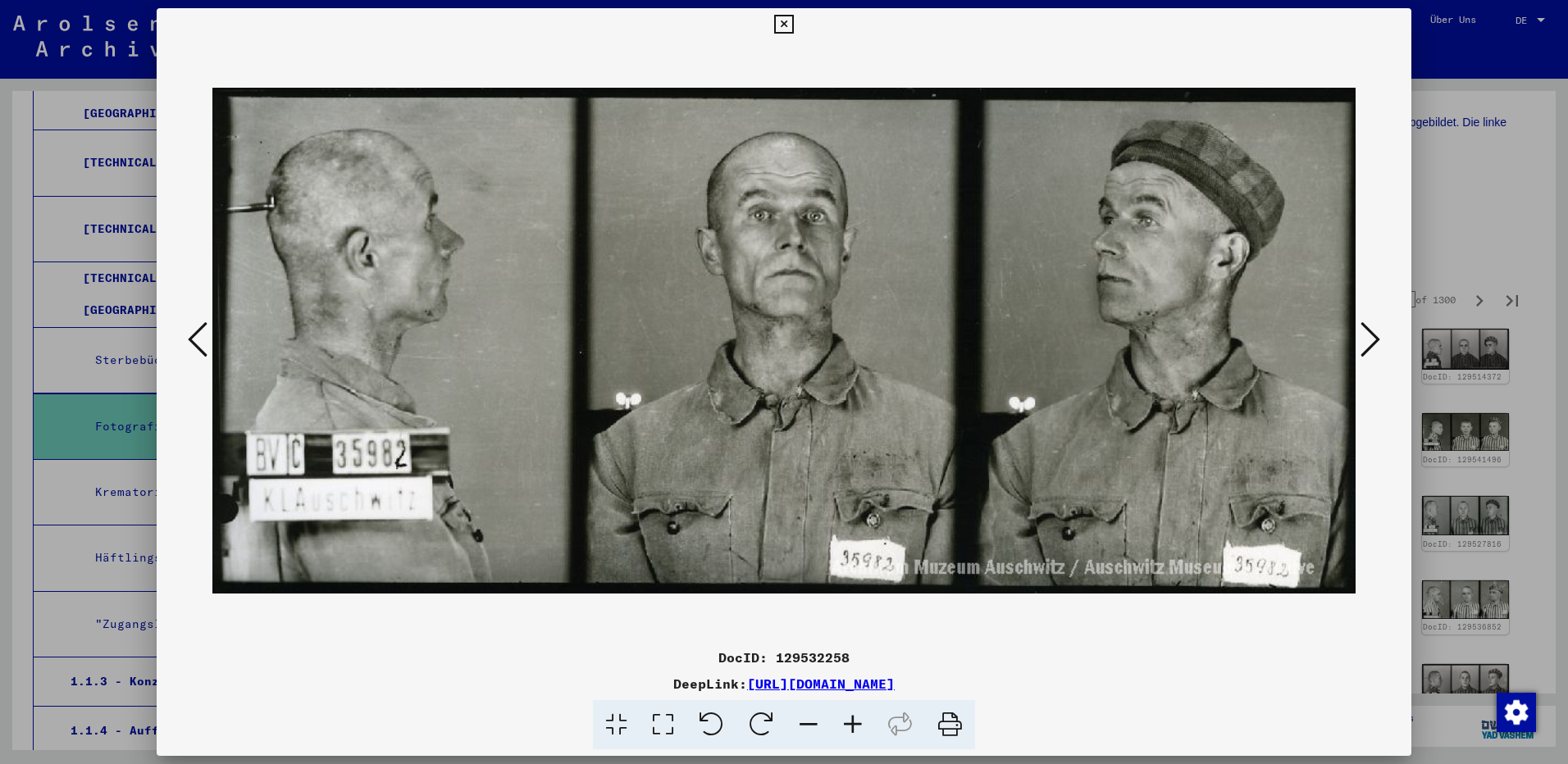
click at [1368, 339] on icon at bounding box center [1371, 339] width 20 height 39
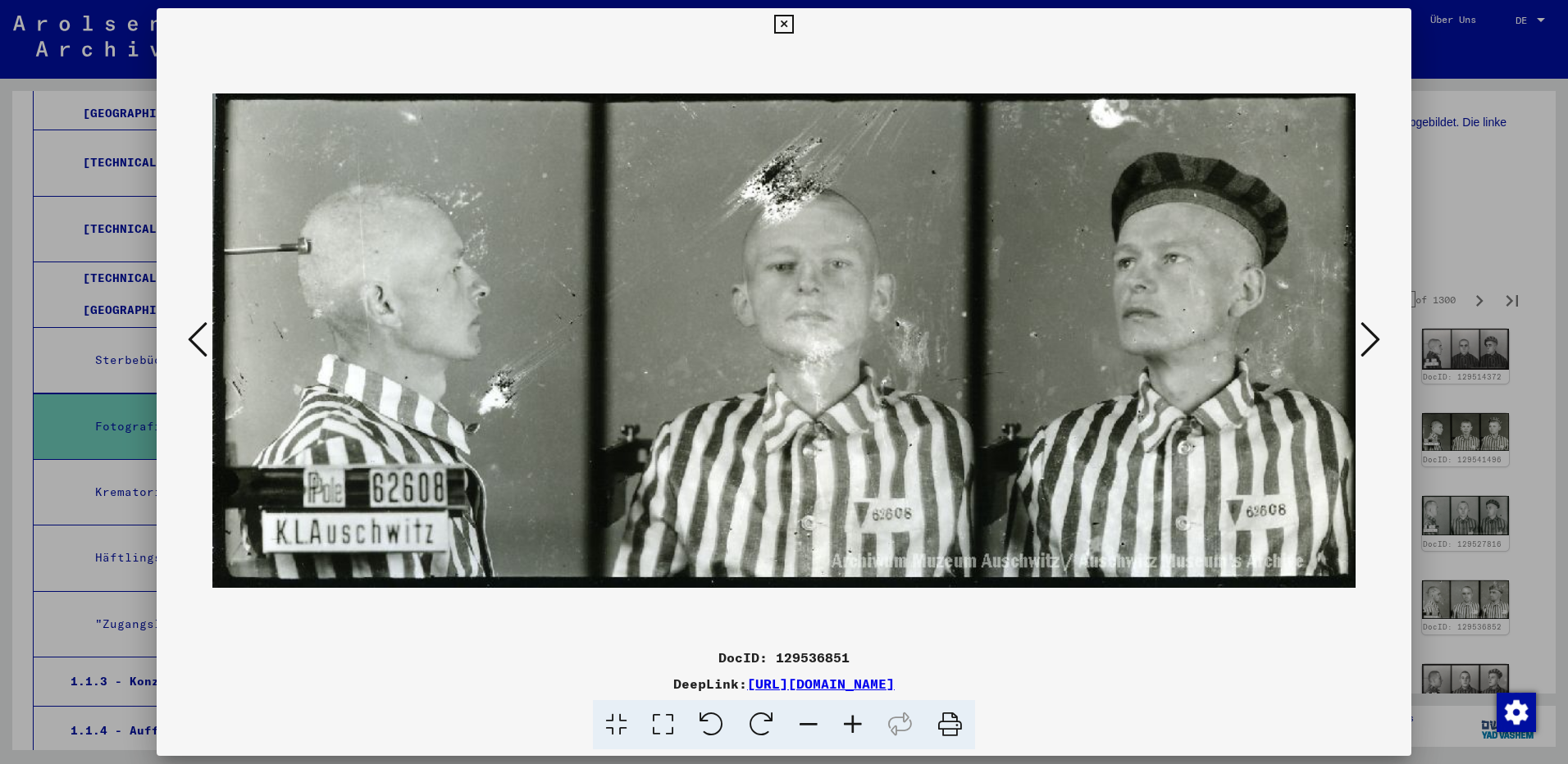
click at [1368, 339] on icon at bounding box center [1371, 339] width 20 height 39
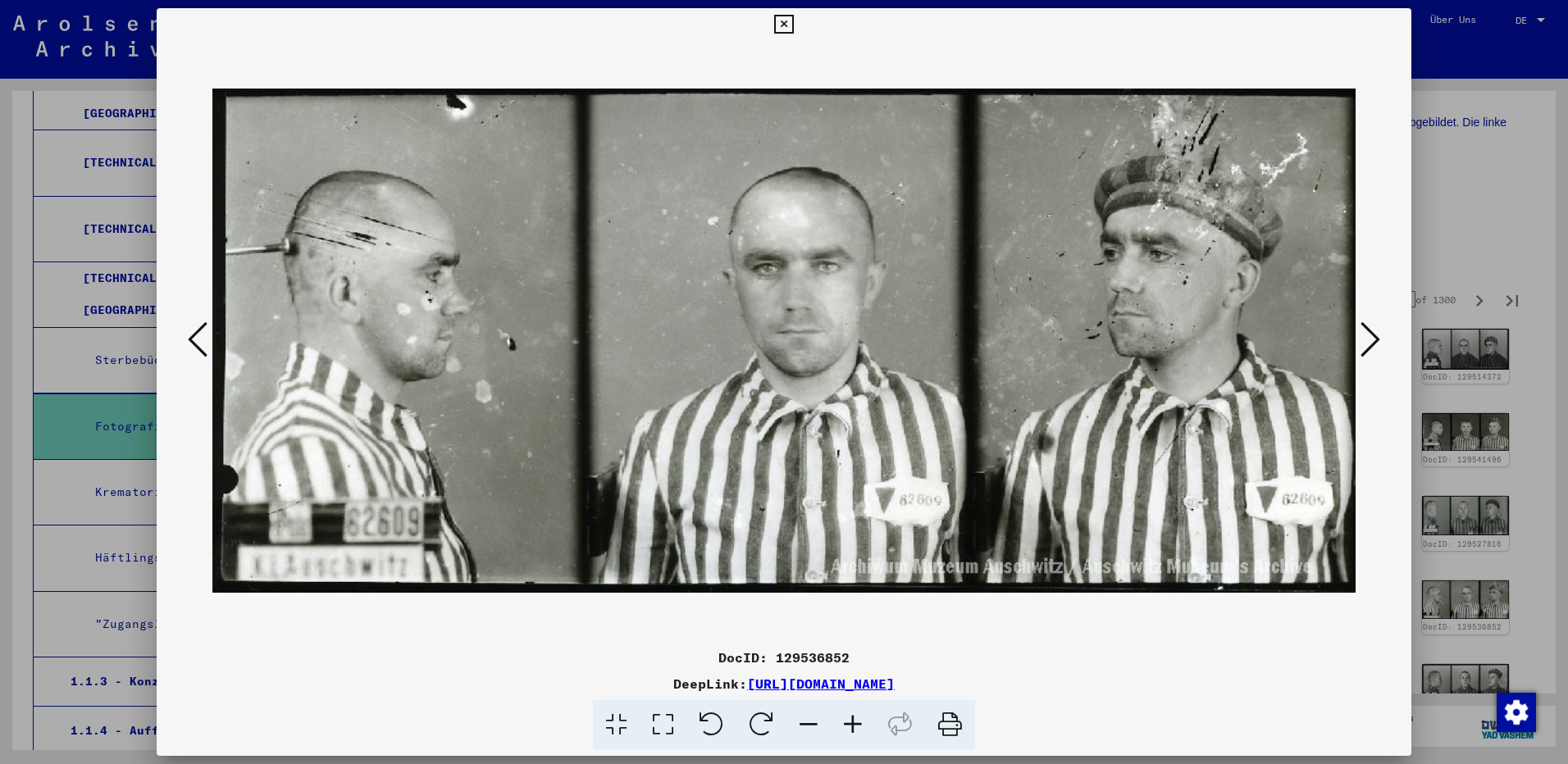
click at [1368, 339] on icon at bounding box center [1371, 339] width 20 height 39
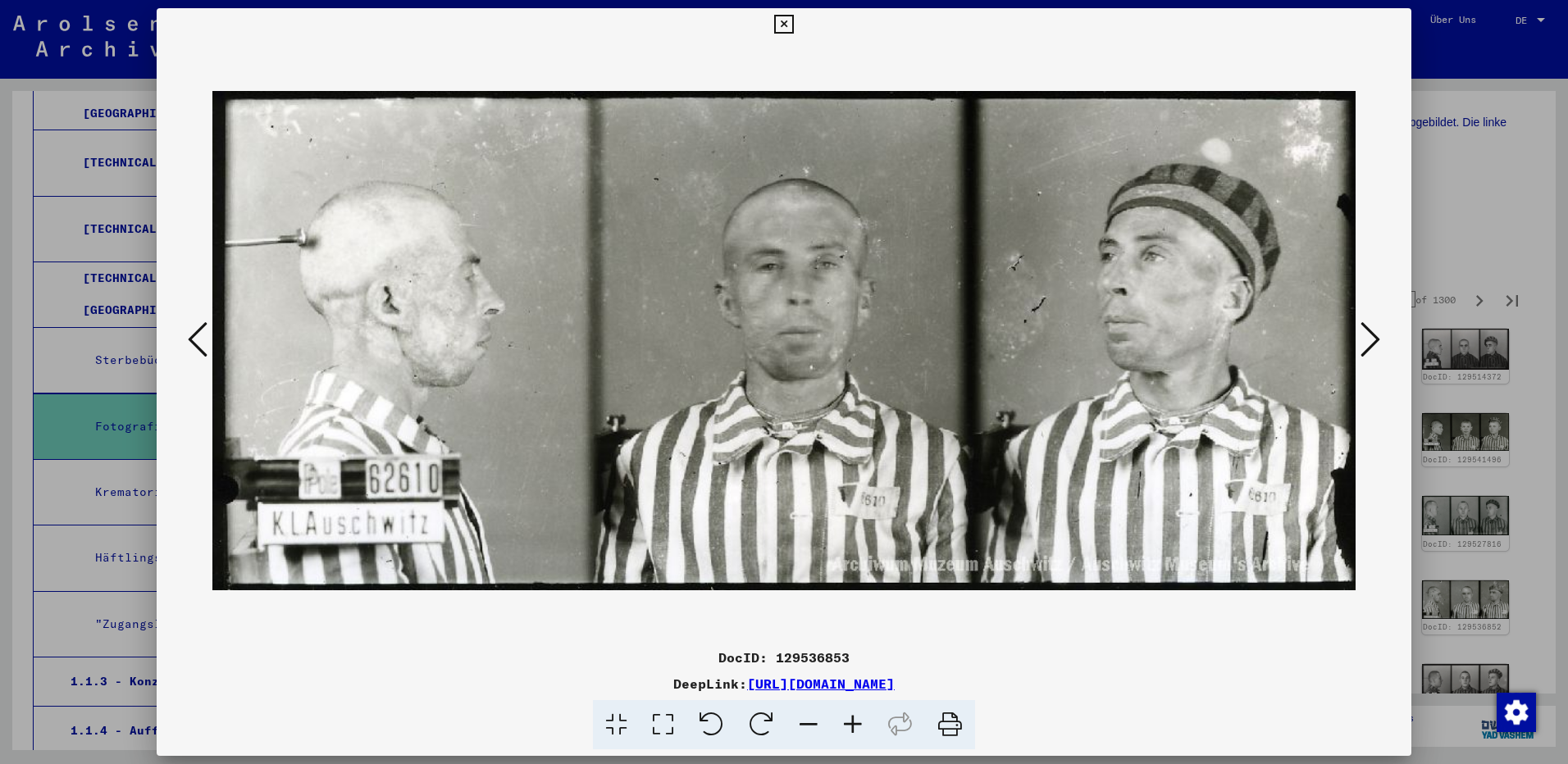
click at [1368, 339] on icon at bounding box center [1371, 339] width 20 height 39
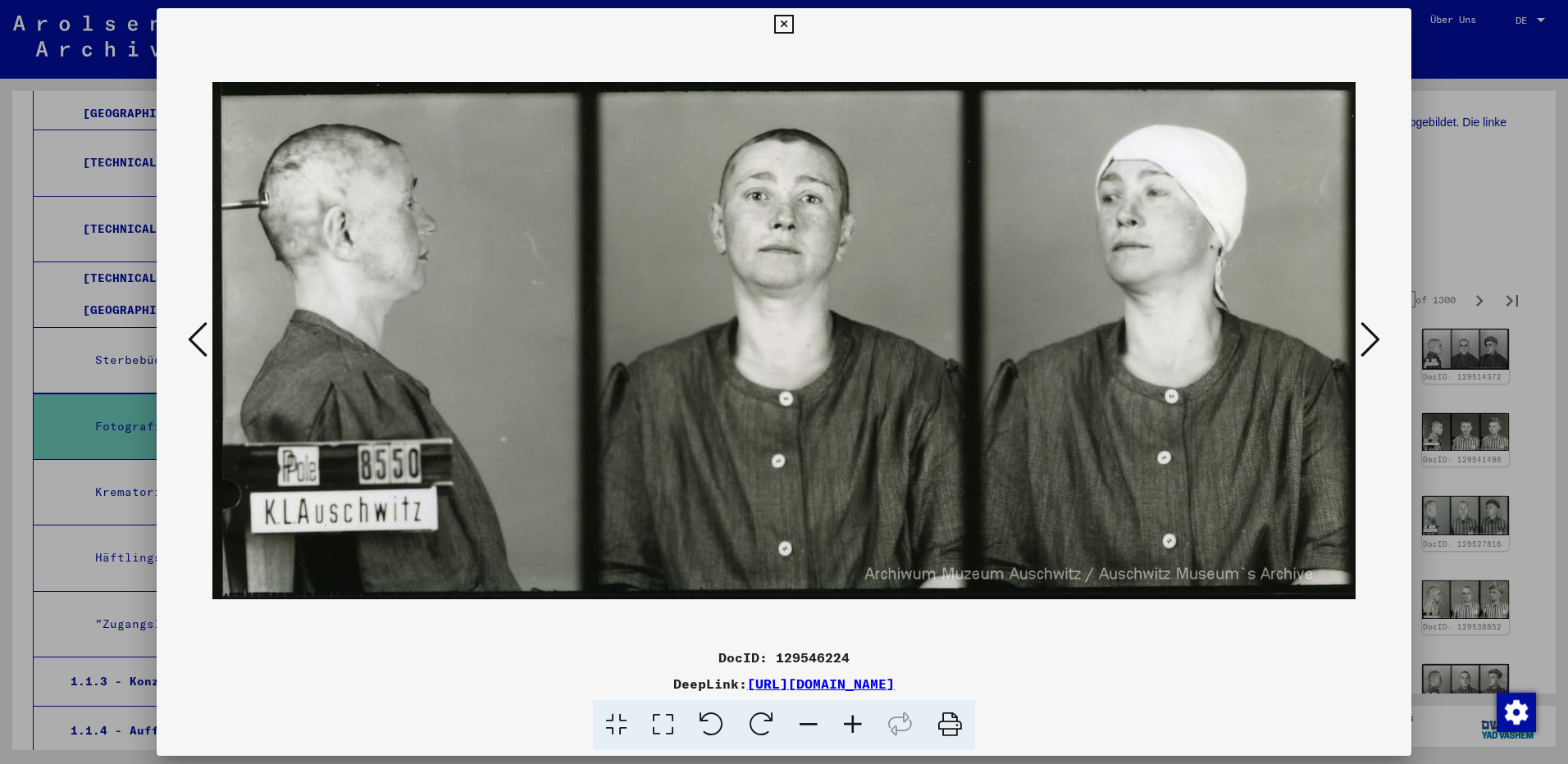
click at [1368, 339] on icon at bounding box center [1371, 339] width 20 height 39
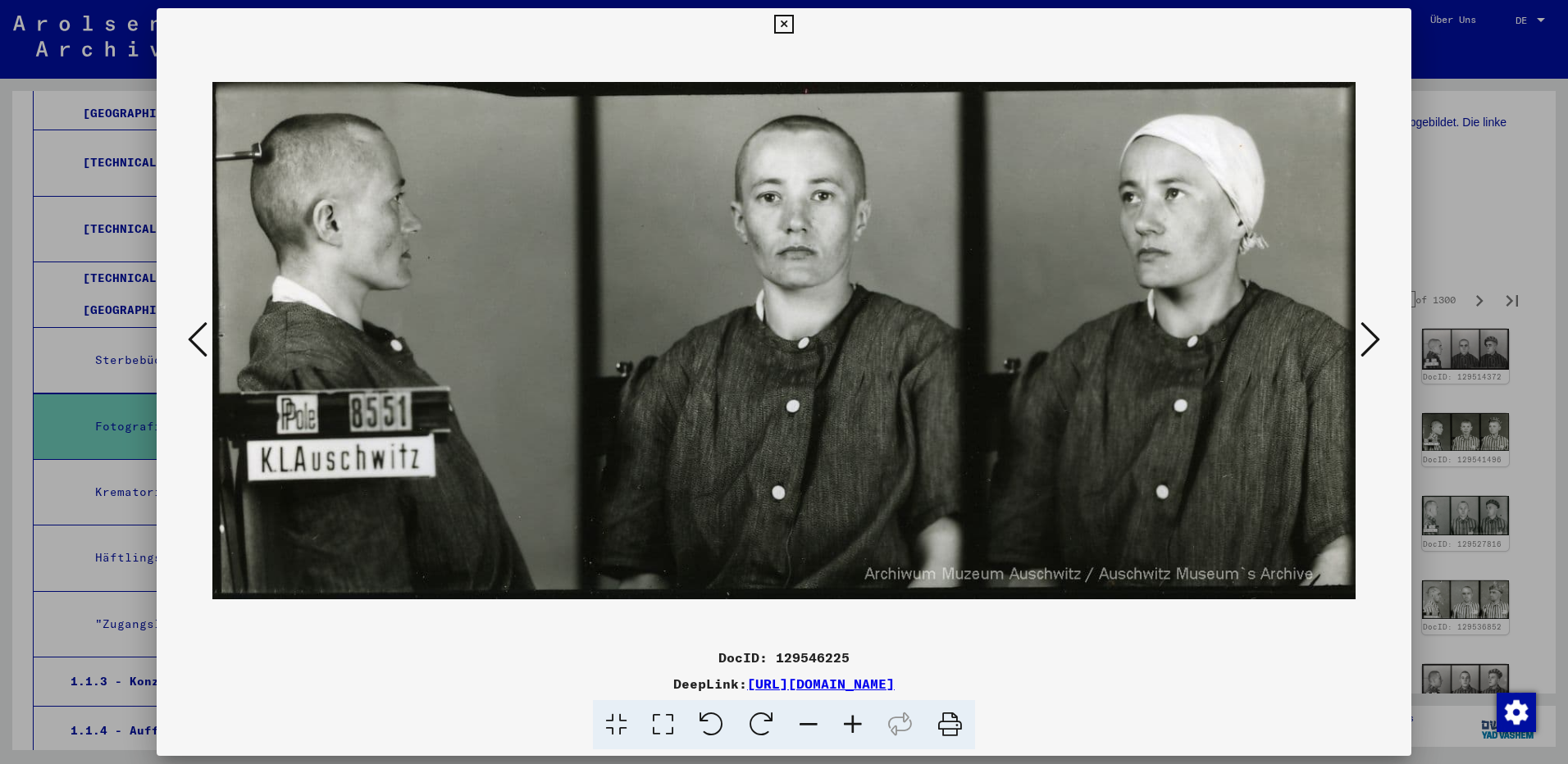
click at [1368, 339] on icon at bounding box center [1371, 339] width 20 height 39
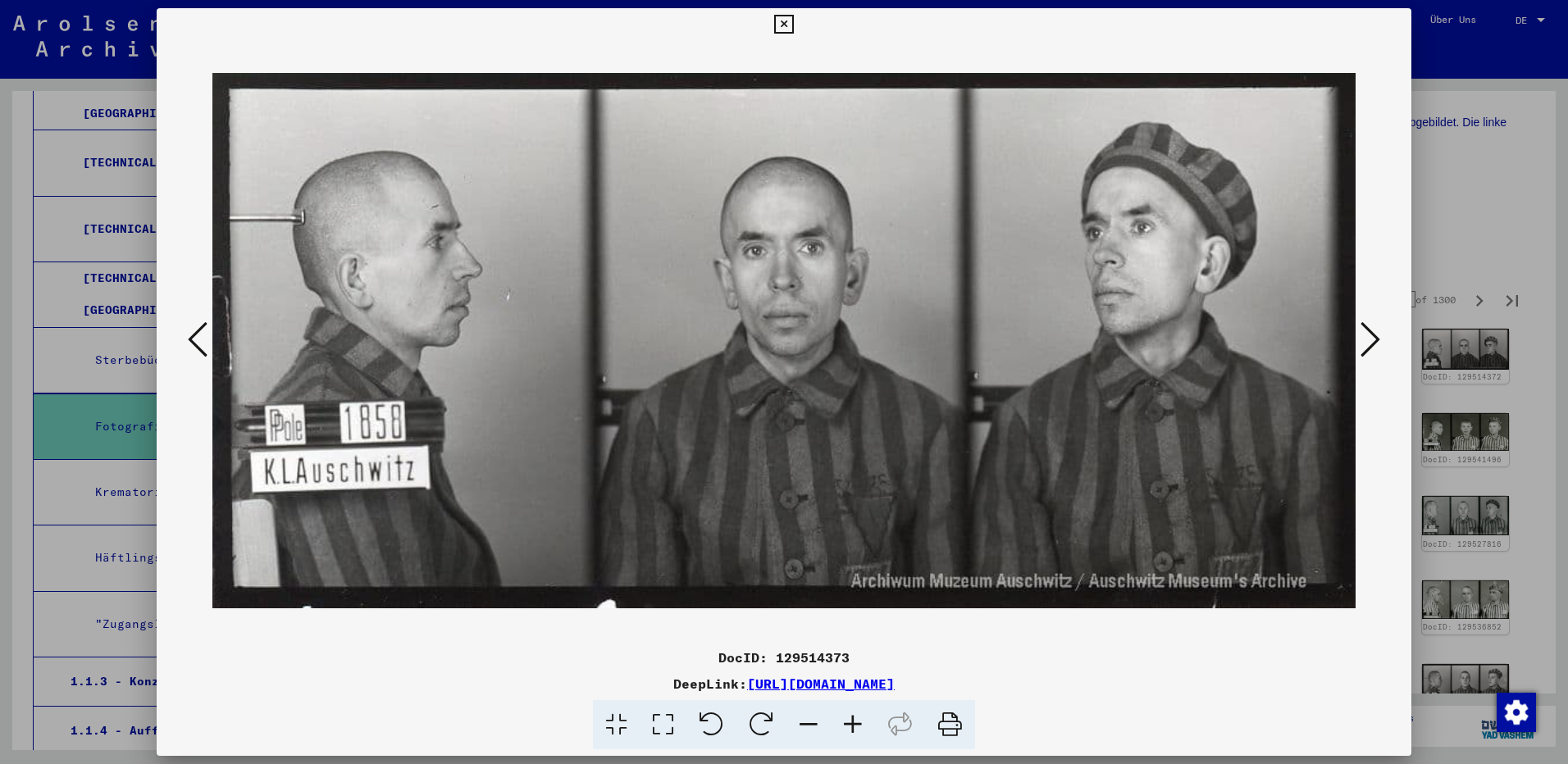
click at [1368, 339] on icon at bounding box center [1371, 339] width 20 height 39
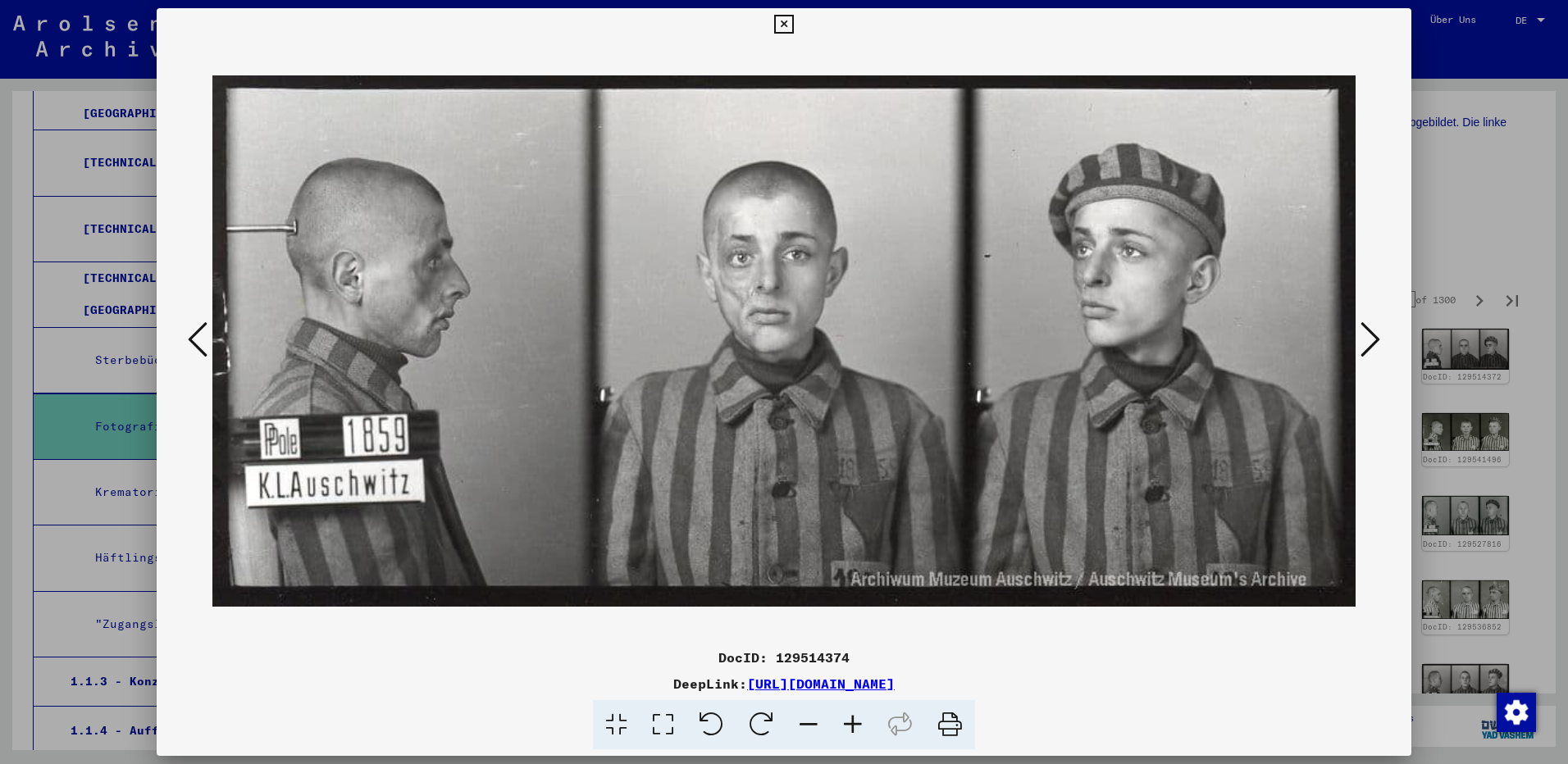
click at [1368, 339] on icon at bounding box center [1371, 339] width 20 height 39
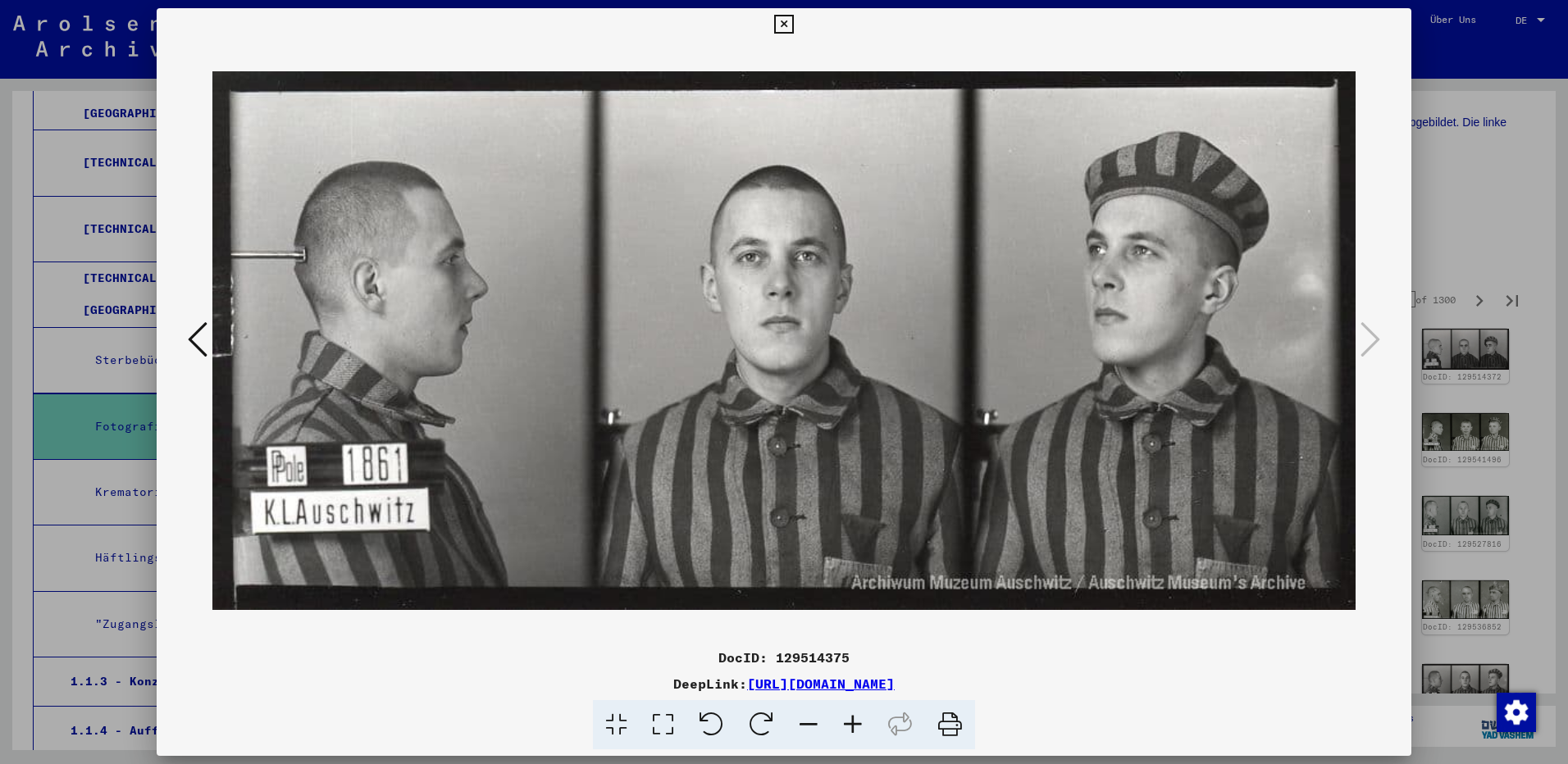
click at [783, 31] on icon at bounding box center [783, 25] width 19 height 20
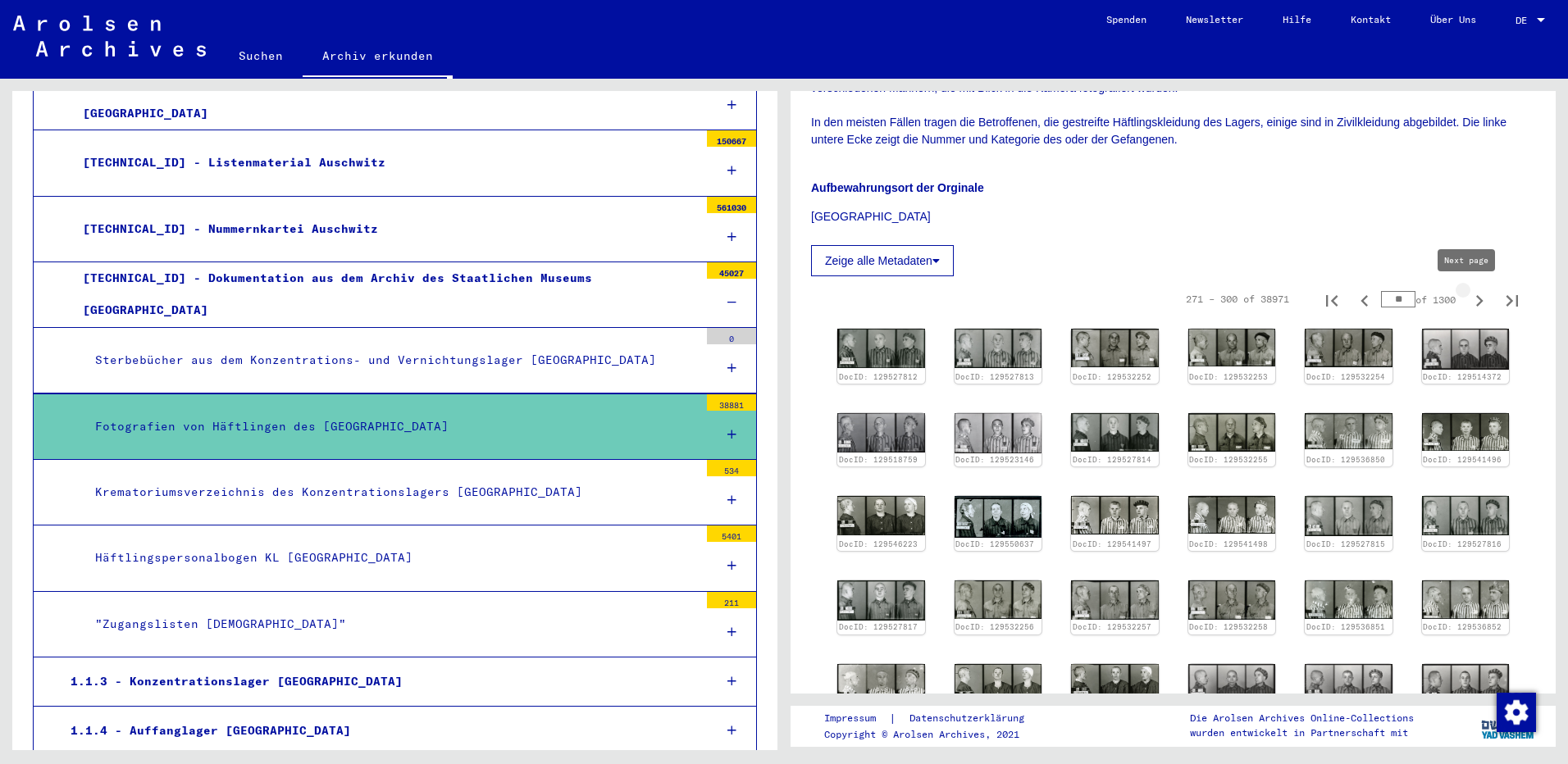
click at [1469, 298] on icon "Next page" at bounding box center [1479, 300] width 23 height 23
type input "**"
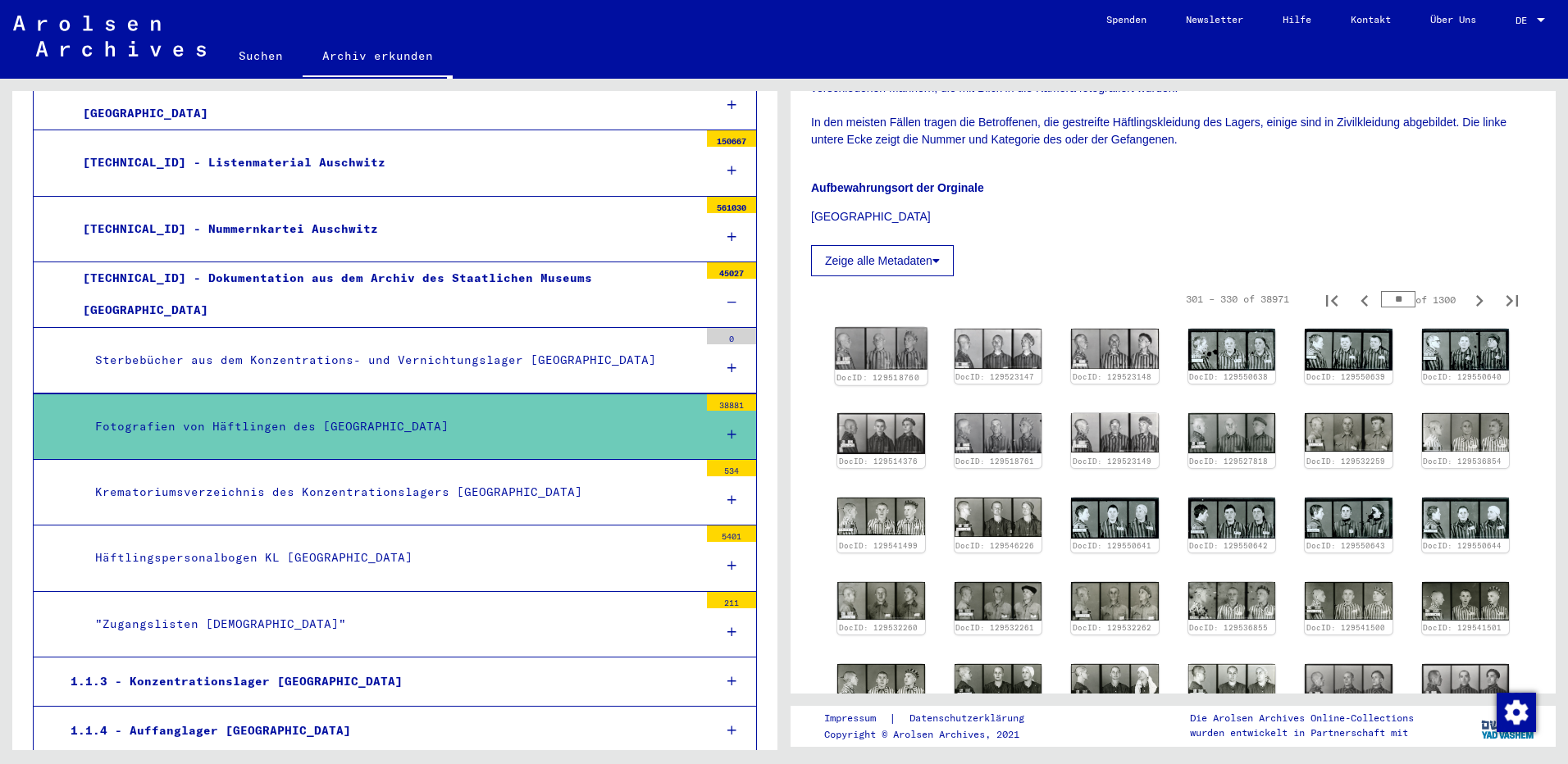
click at [894, 351] on img at bounding box center [881, 349] width 92 height 42
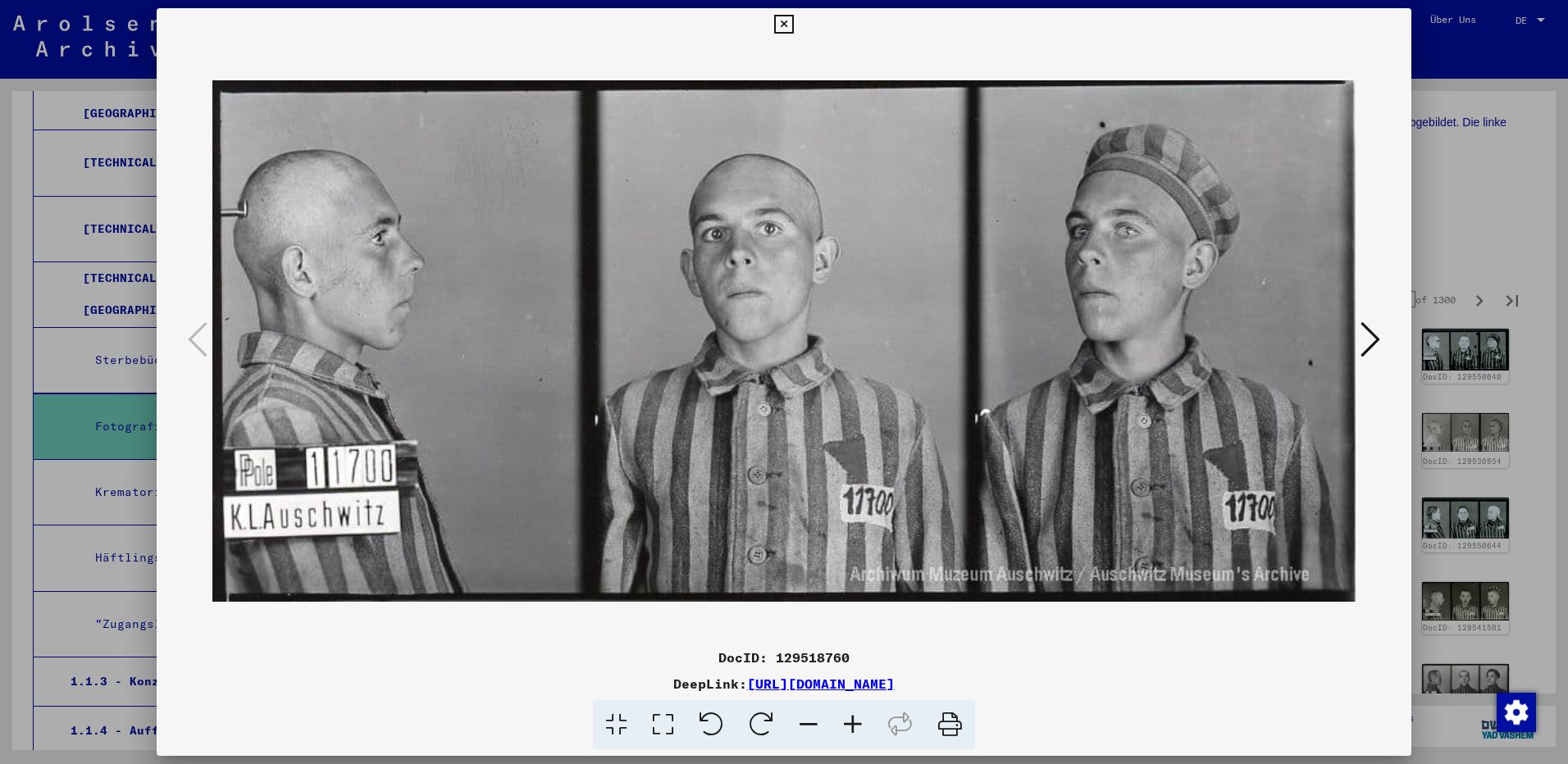
click at [1371, 343] on icon at bounding box center [1371, 339] width 20 height 39
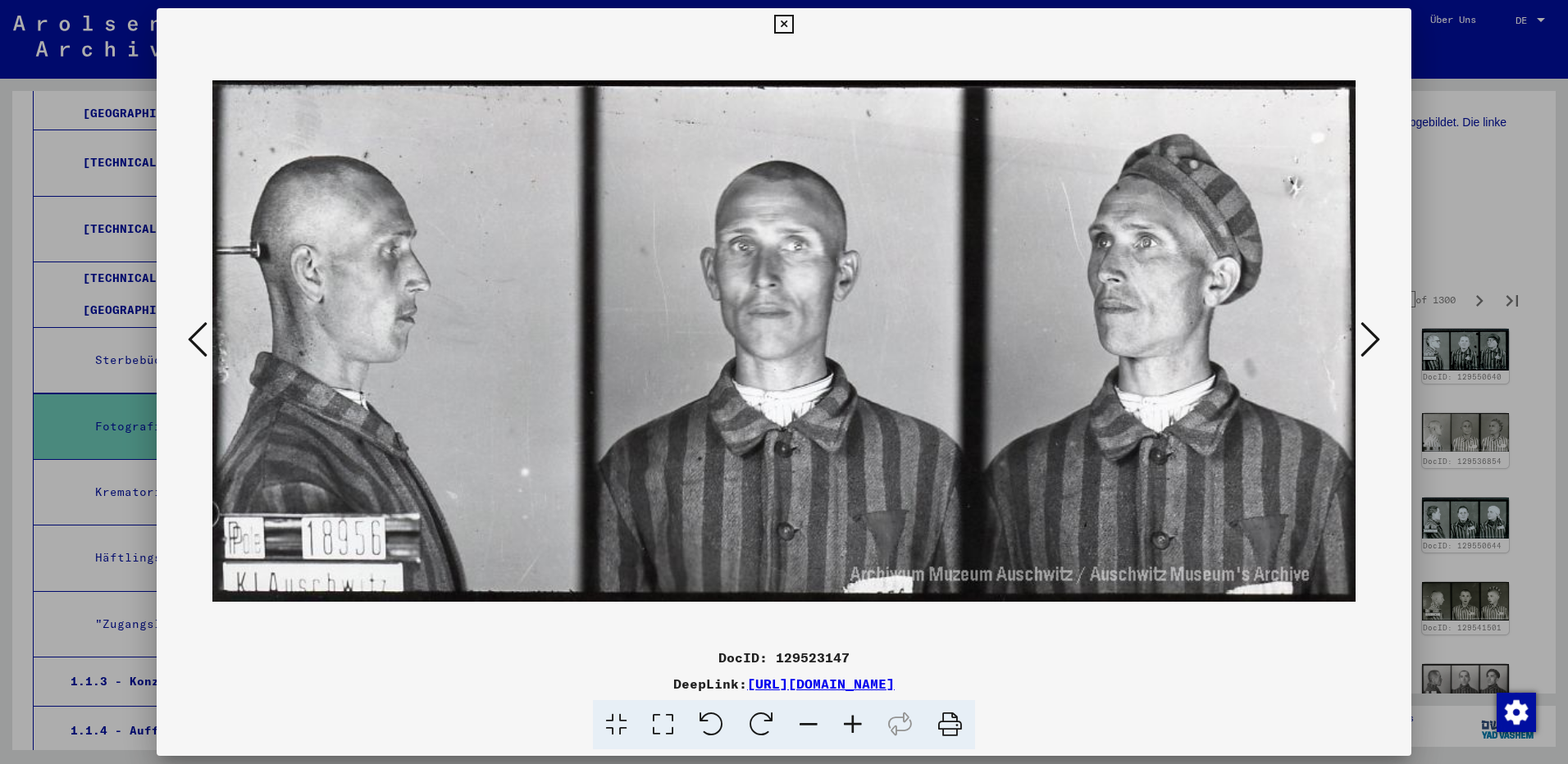
click at [1371, 343] on icon at bounding box center [1371, 339] width 20 height 39
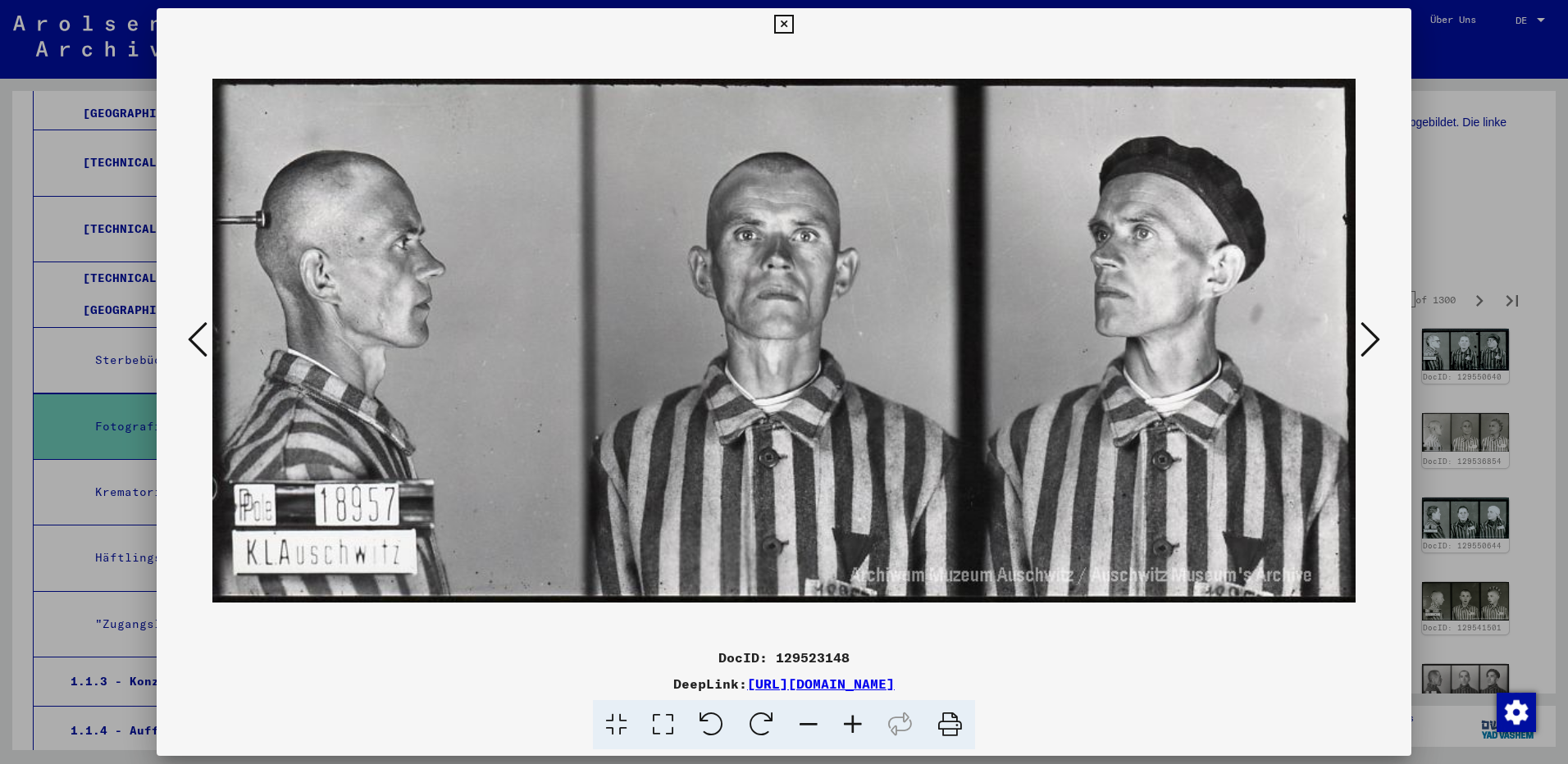
click at [1371, 343] on icon at bounding box center [1371, 339] width 20 height 39
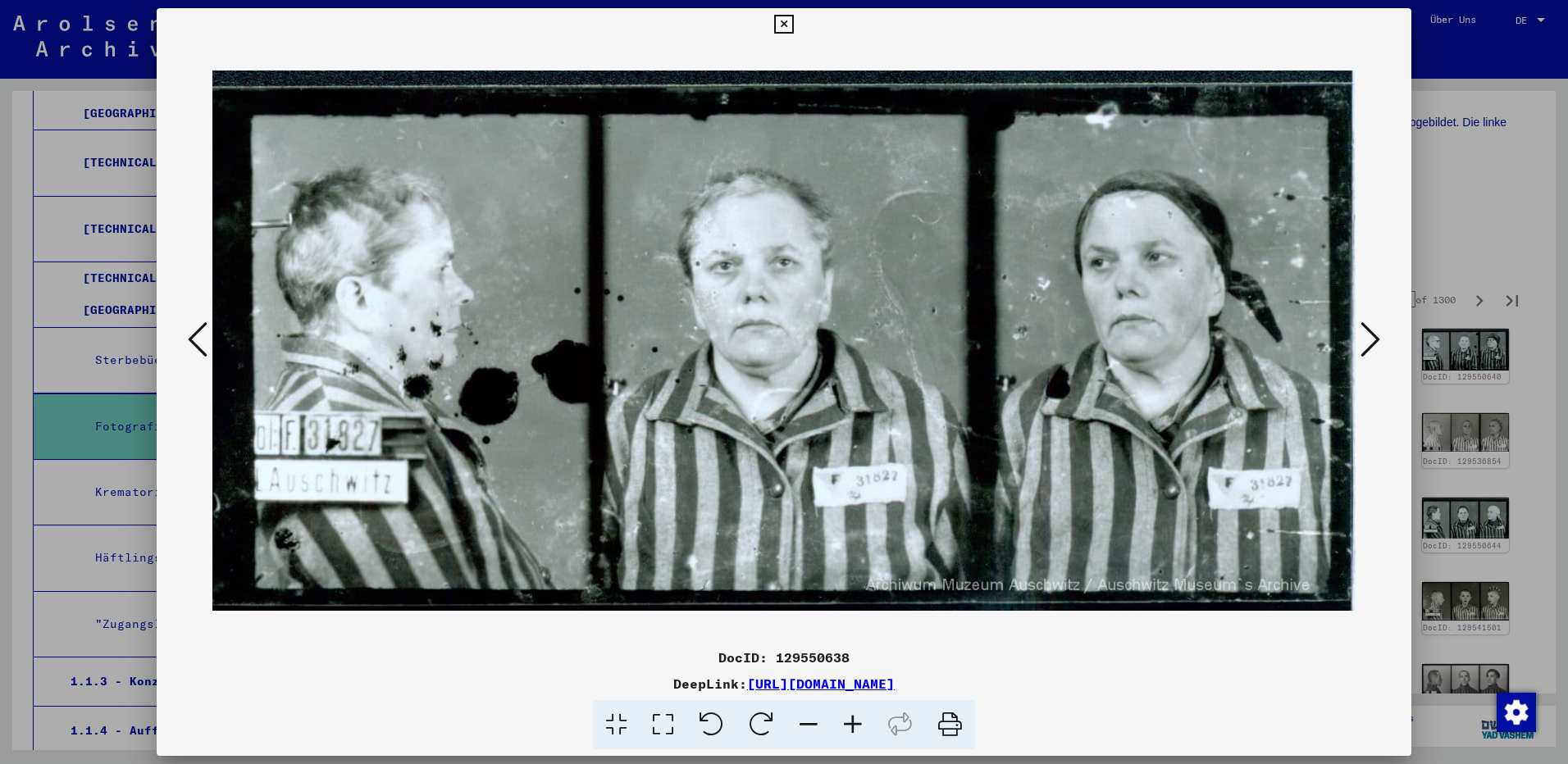
click at [1371, 343] on icon at bounding box center [1371, 339] width 20 height 39
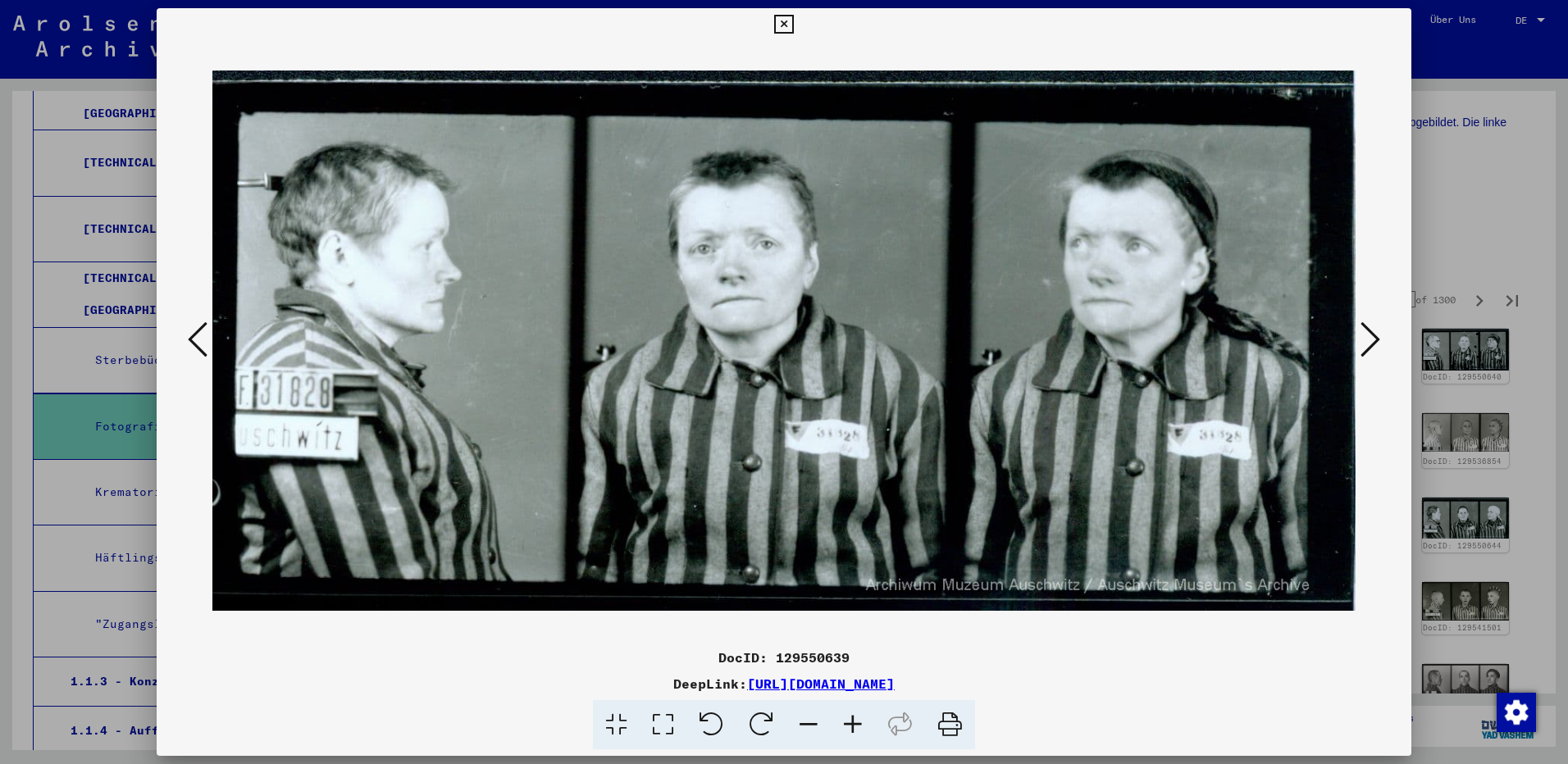
click at [1371, 343] on icon at bounding box center [1371, 339] width 20 height 39
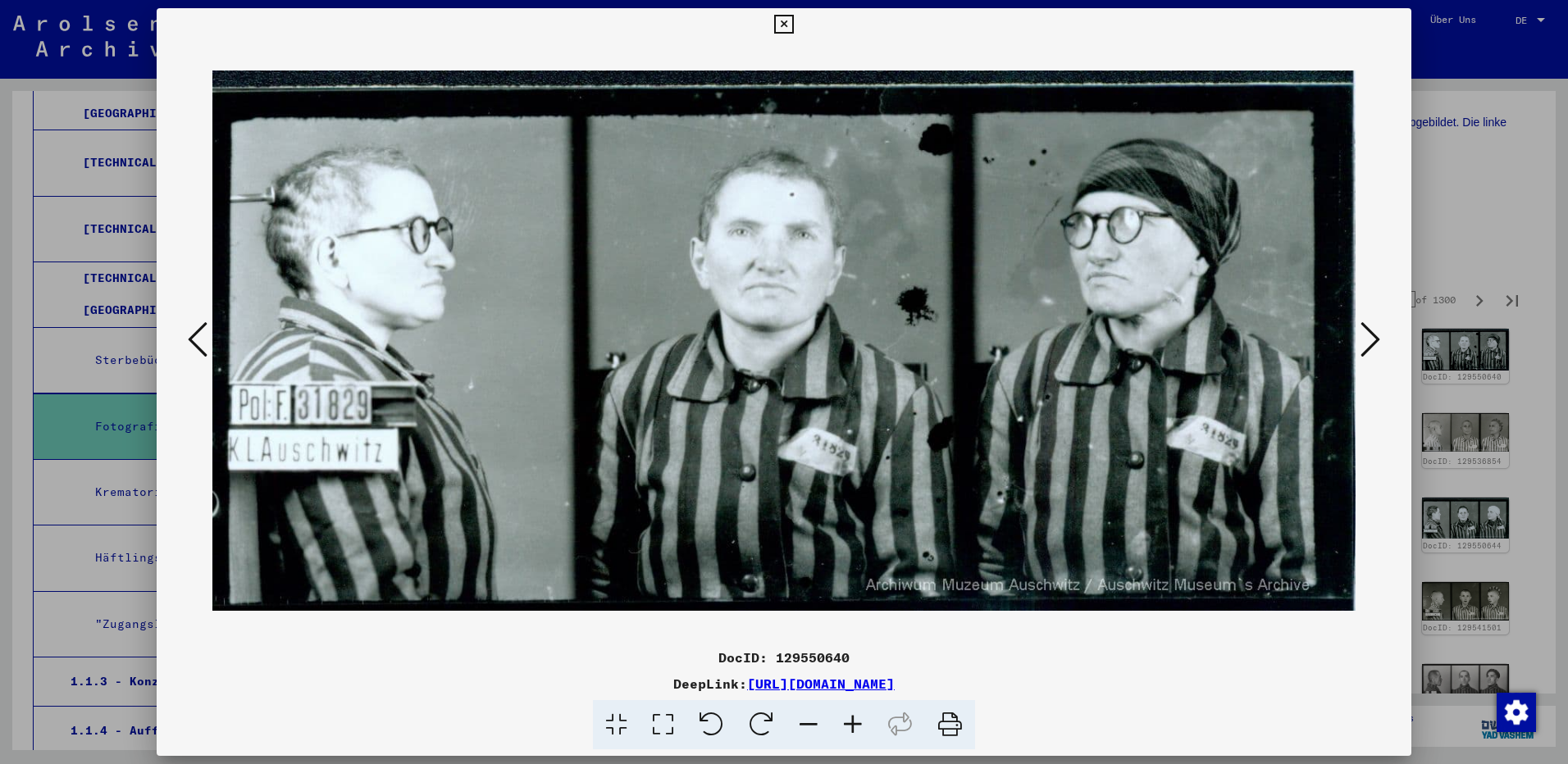
click at [1371, 343] on icon at bounding box center [1371, 339] width 20 height 39
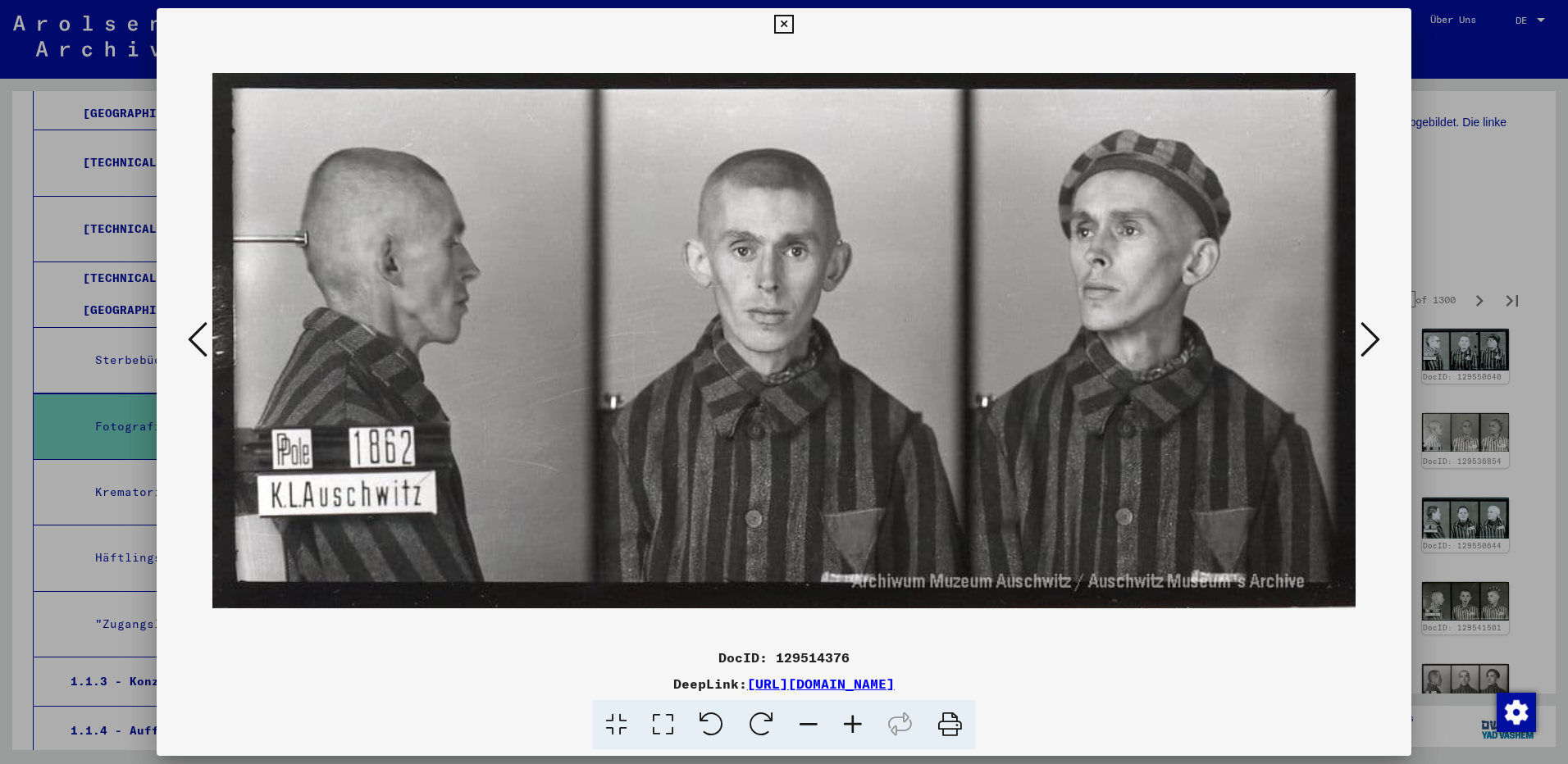
click at [1371, 343] on icon at bounding box center [1371, 339] width 20 height 39
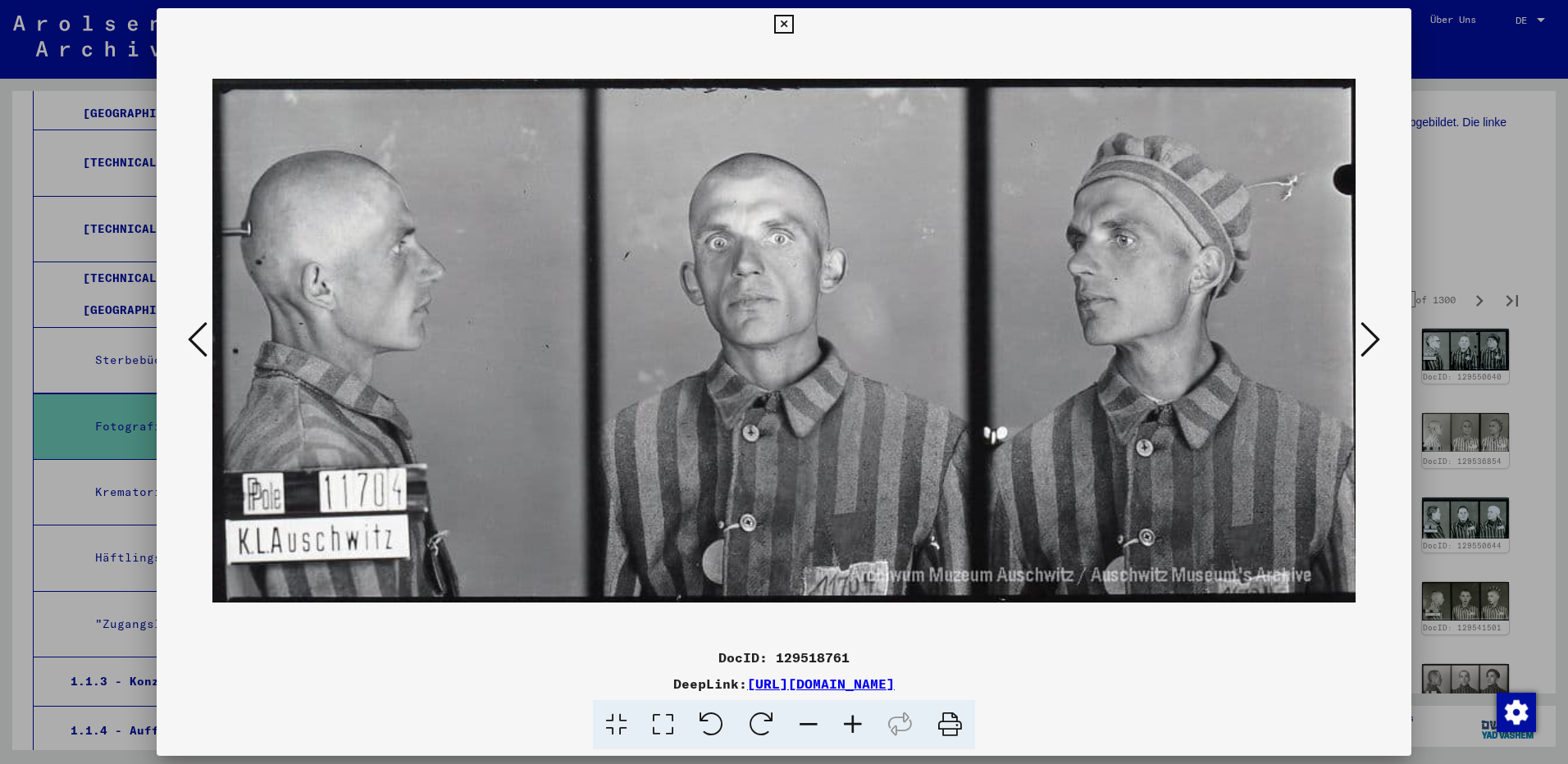
click at [1371, 343] on icon at bounding box center [1371, 339] width 20 height 39
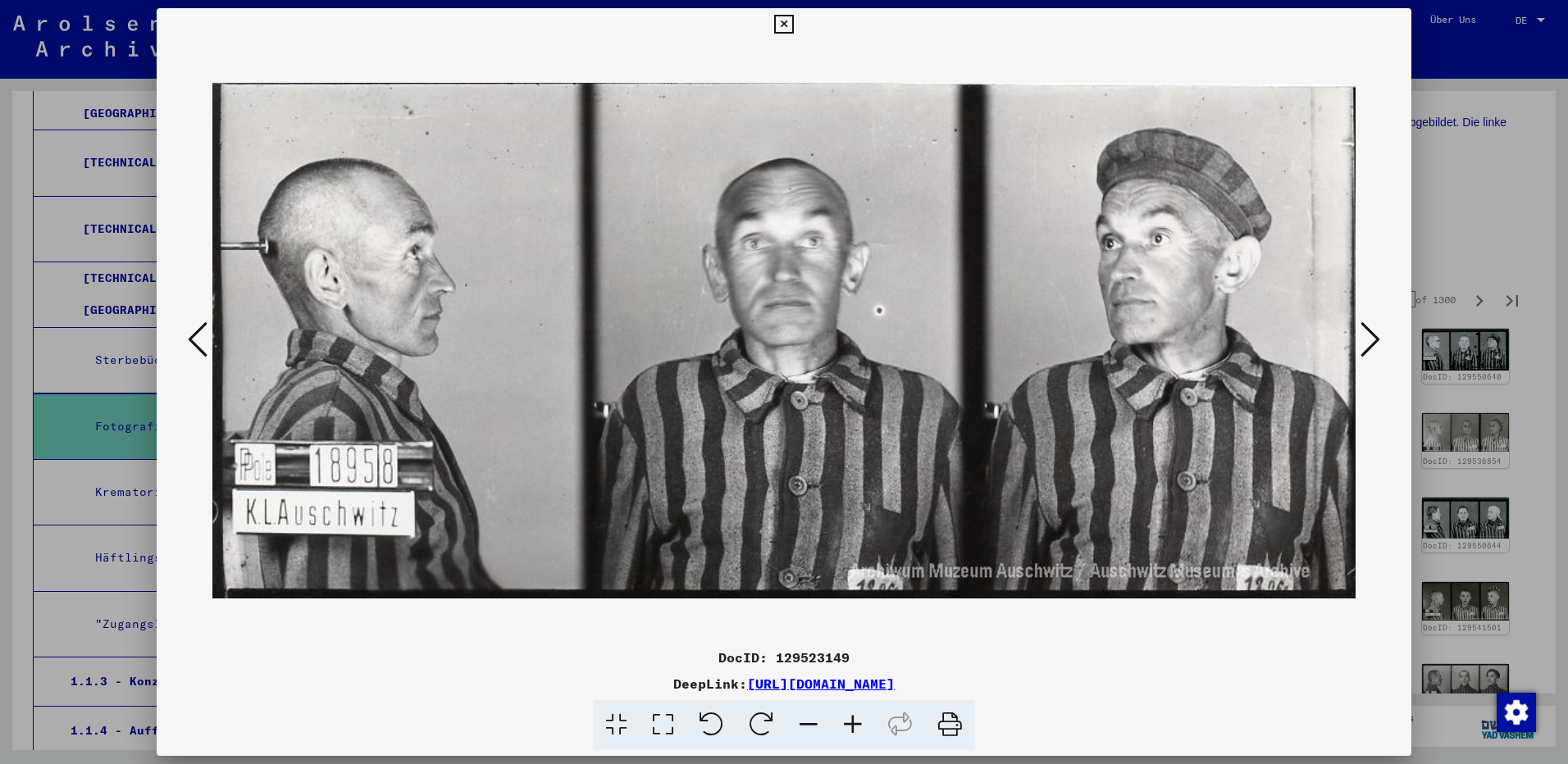
click at [1371, 343] on icon at bounding box center [1371, 339] width 20 height 39
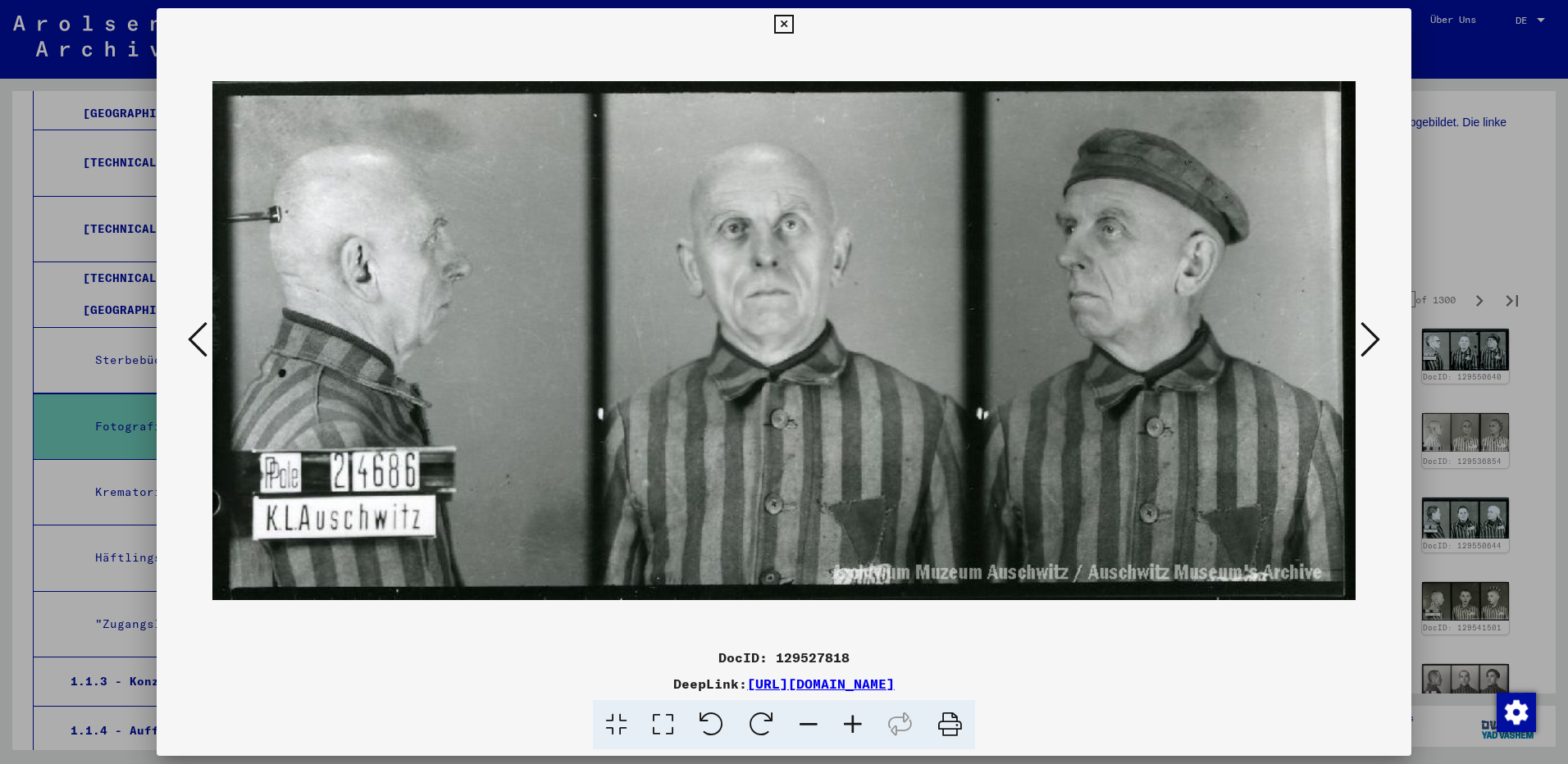
click at [1371, 343] on icon at bounding box center [1371, 339] width 20 height 39
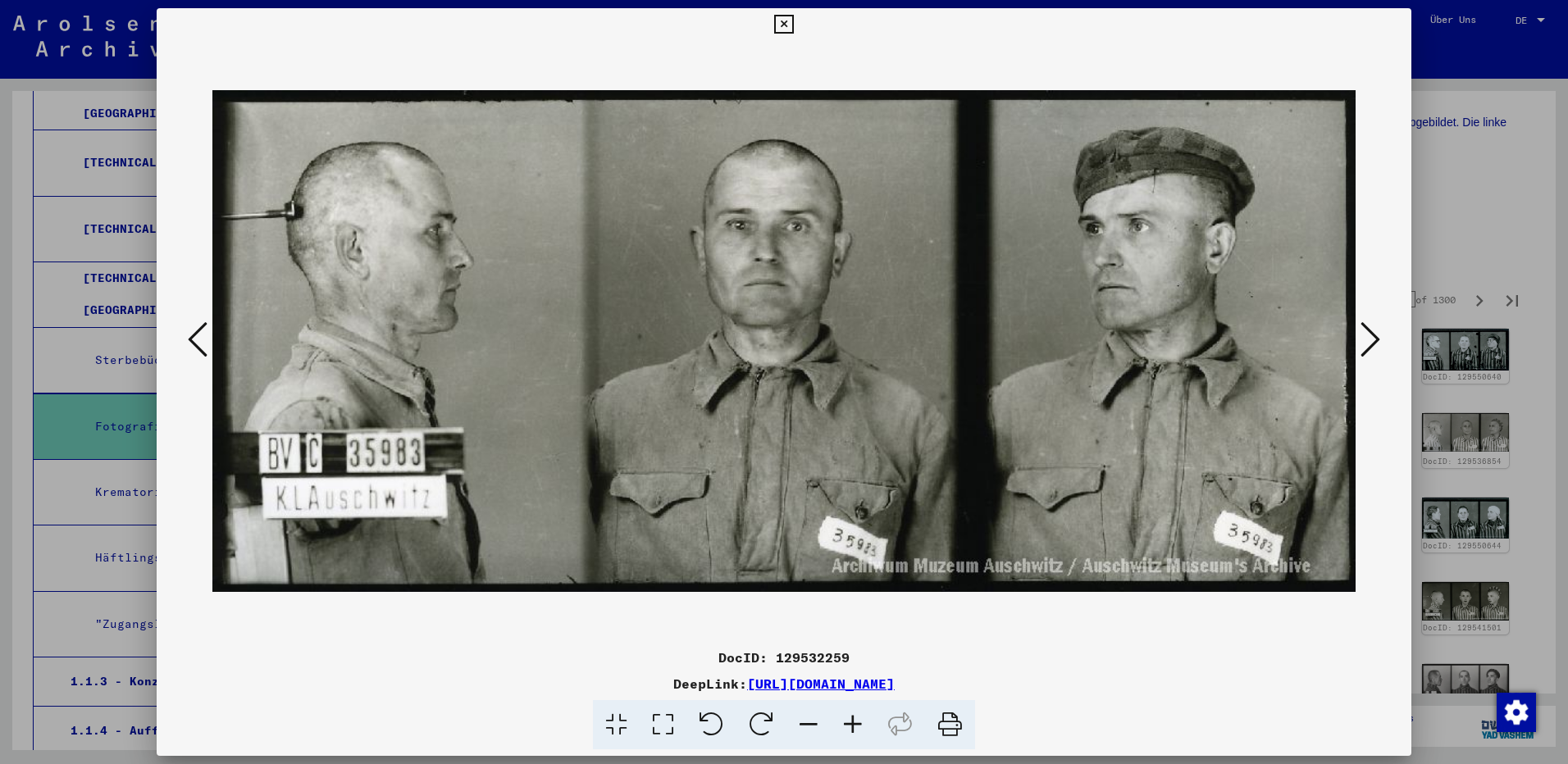
click at [1371, 343] on icon at bounding box center [1371, 339] width 20 height 39
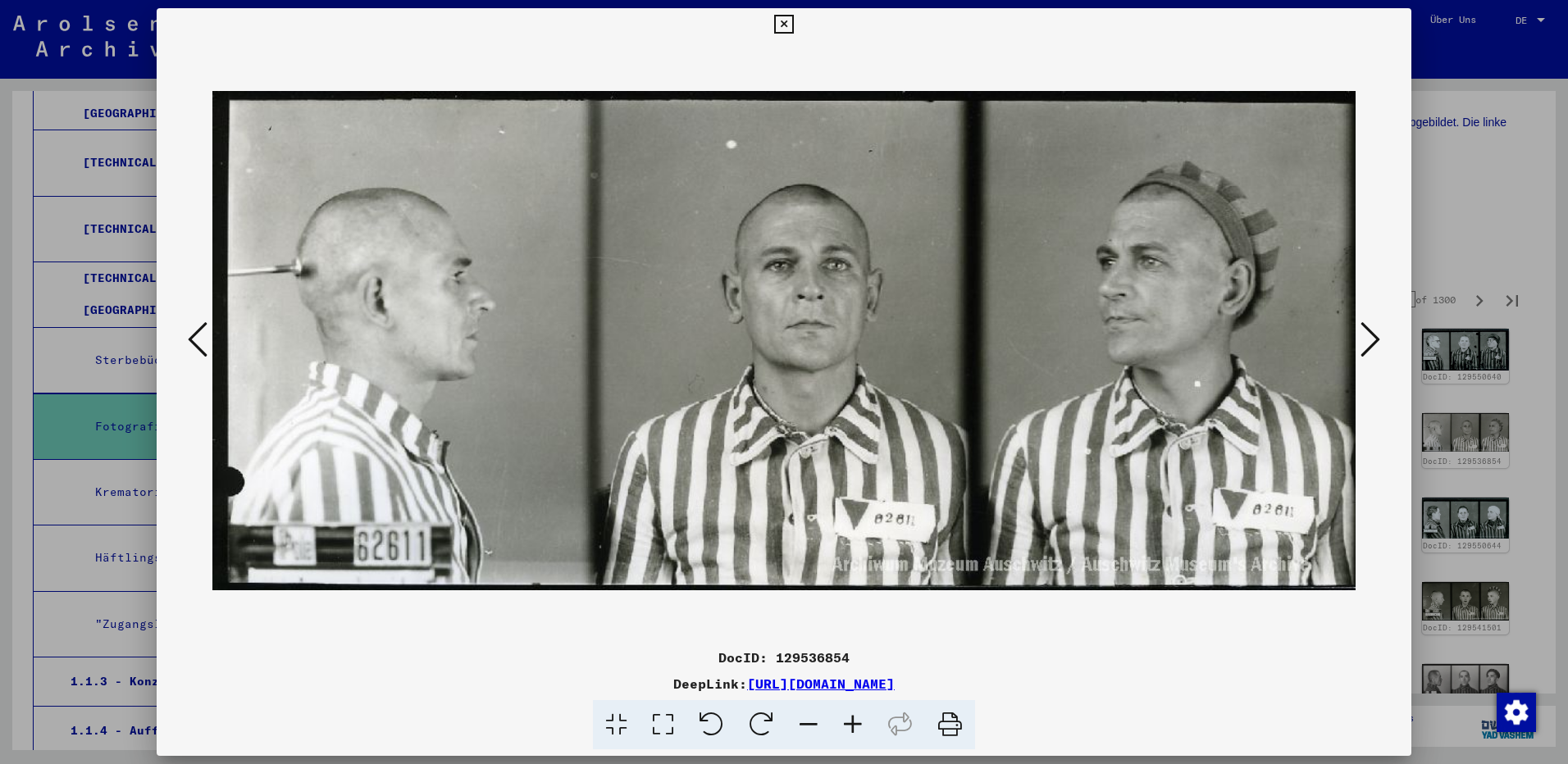
click at [1371, 343] on icon at bounding box center [1371, 339] width 20 height 39
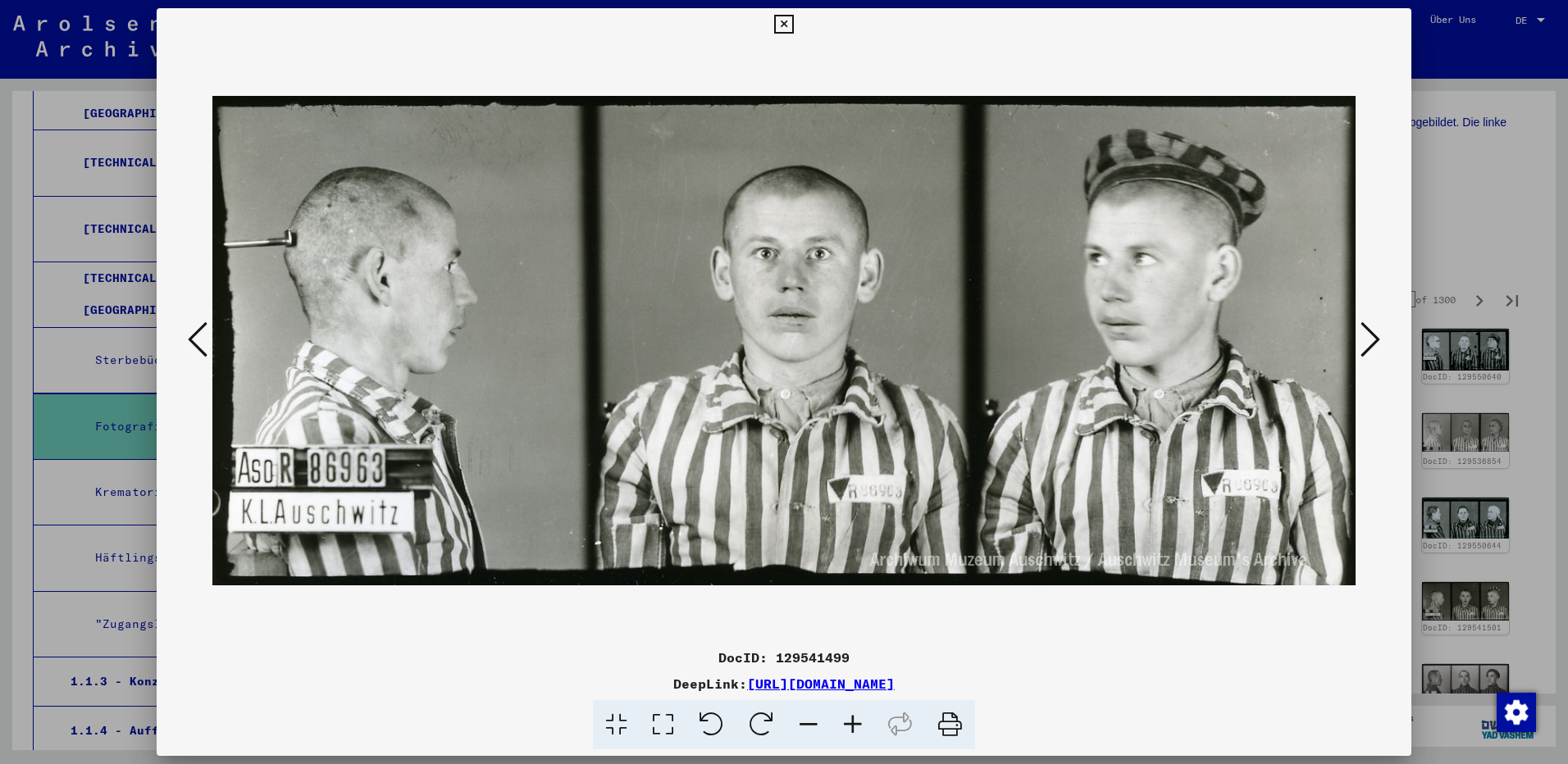
click at [1371, 343] on icon at bounding box center [1371, 339] width 20 height 39
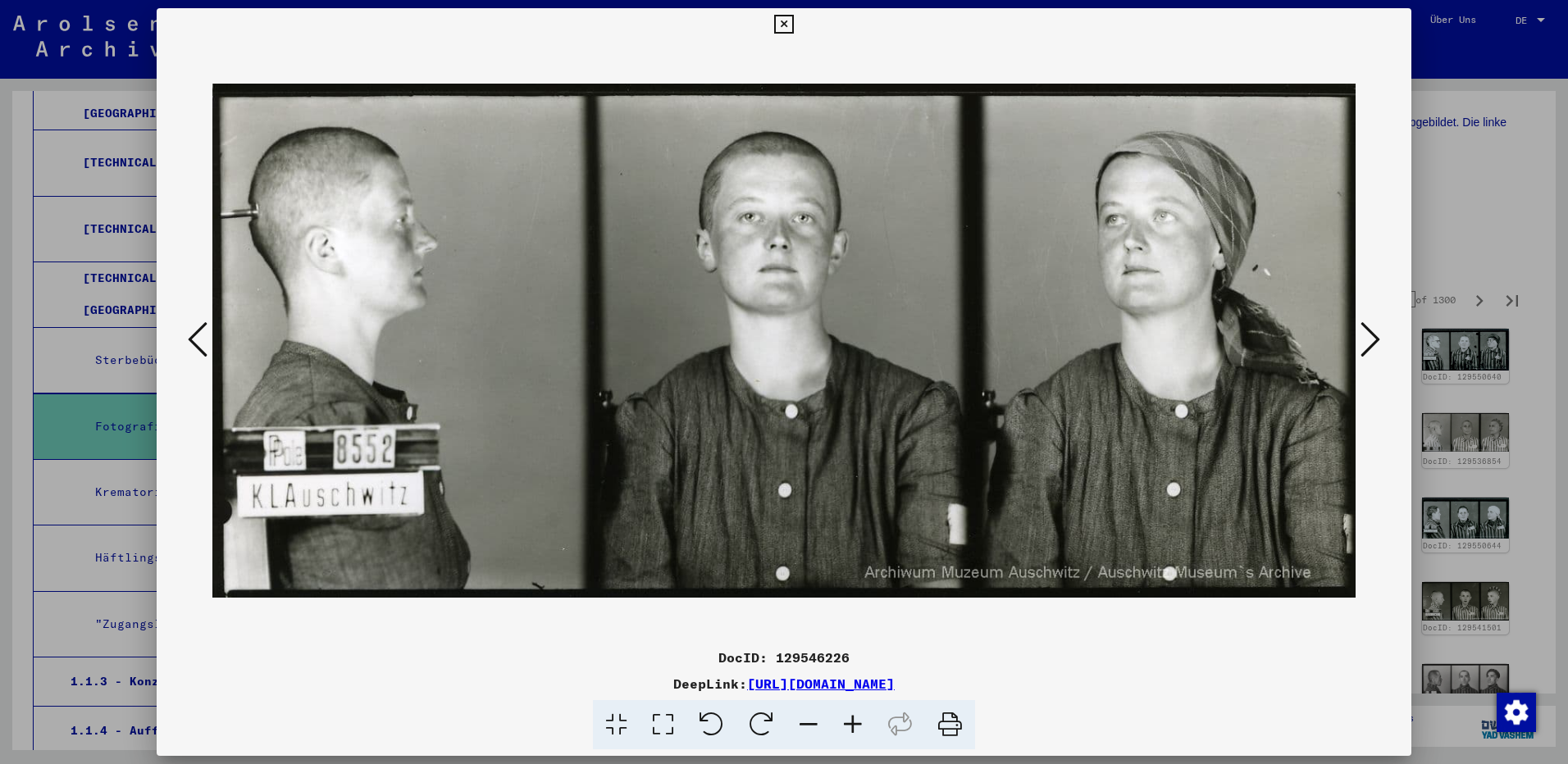
click at [1371, 343] on icon at bounding box center [1371, 339] width 20 height 39
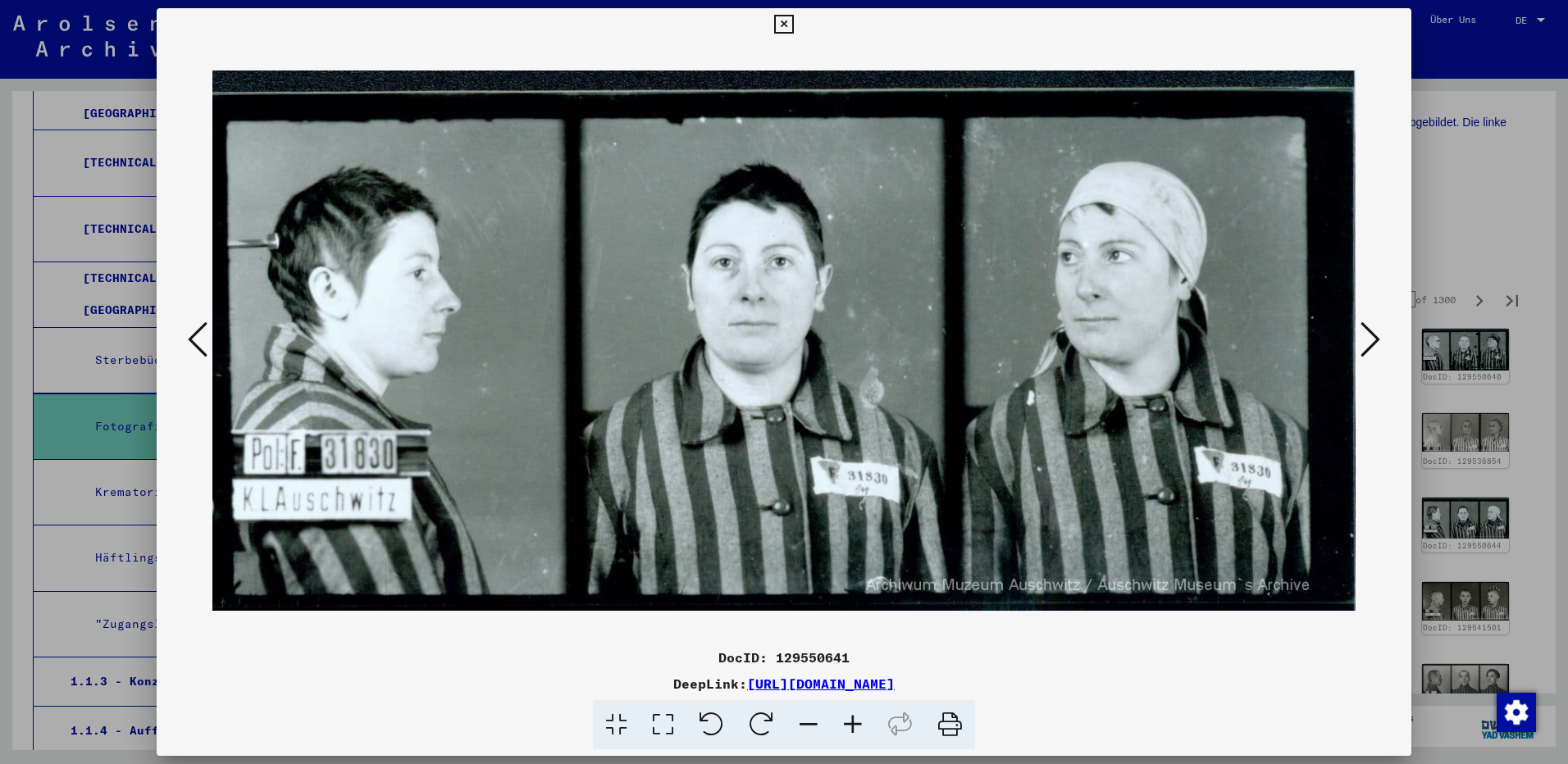
click at [1371, 343] on icon at bounding box center [1371, 339] width 20 height 39
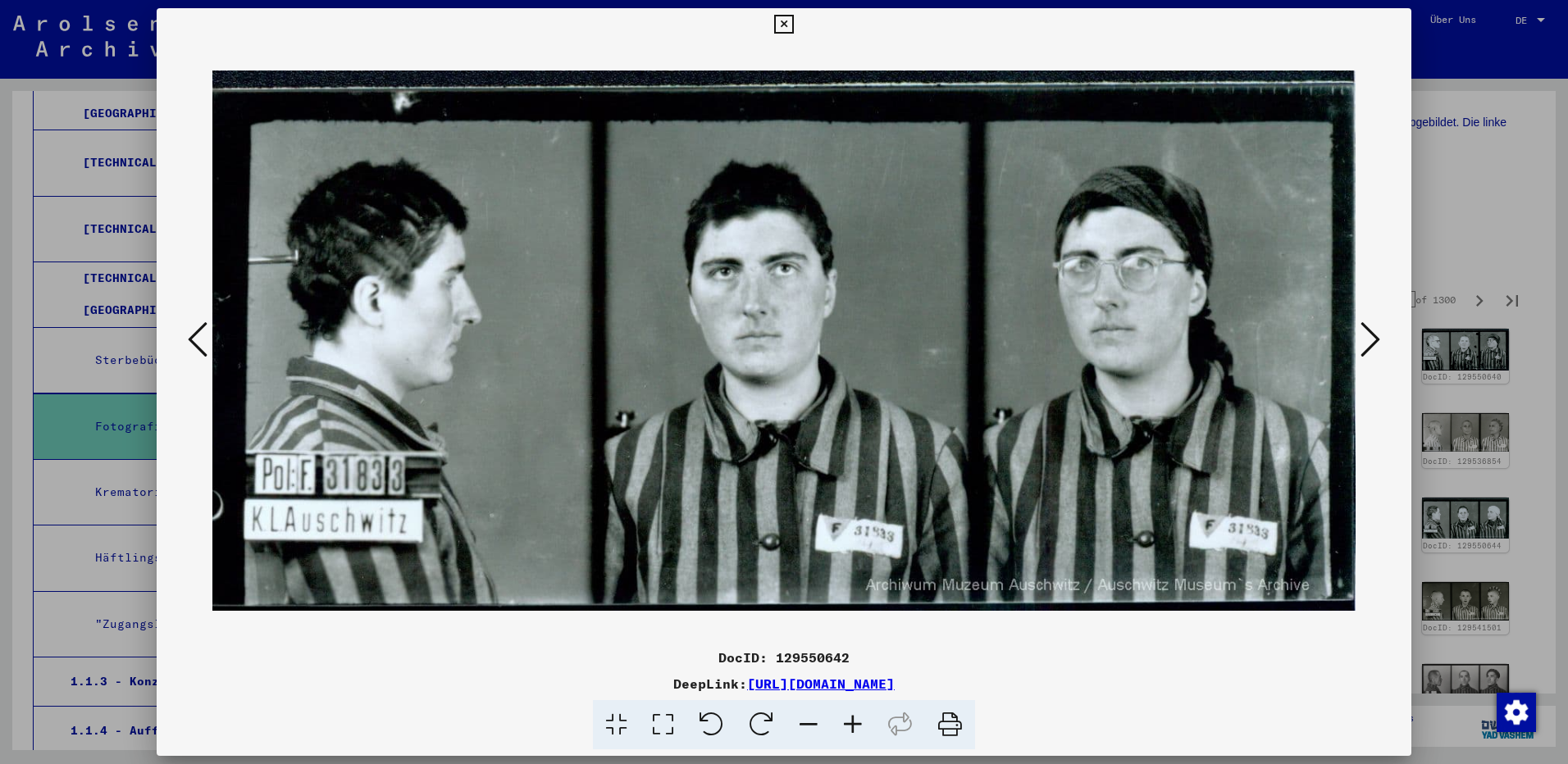
click at [1371, 343] on icon at bounding box center [1371, 339] width 20 height 39
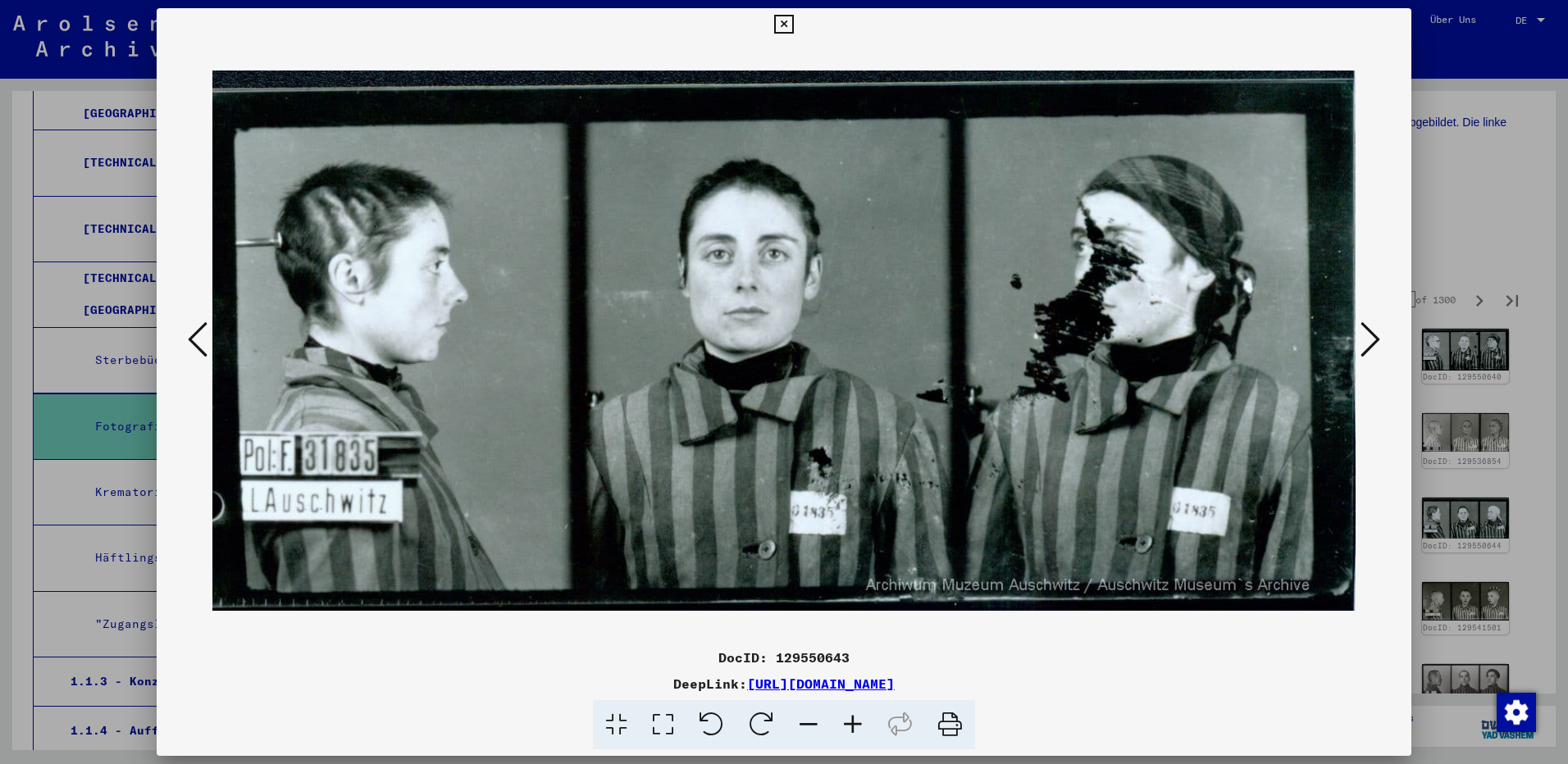
click at [1371, 343] on icon at bounding box center [1371, 339] width 20 height 39
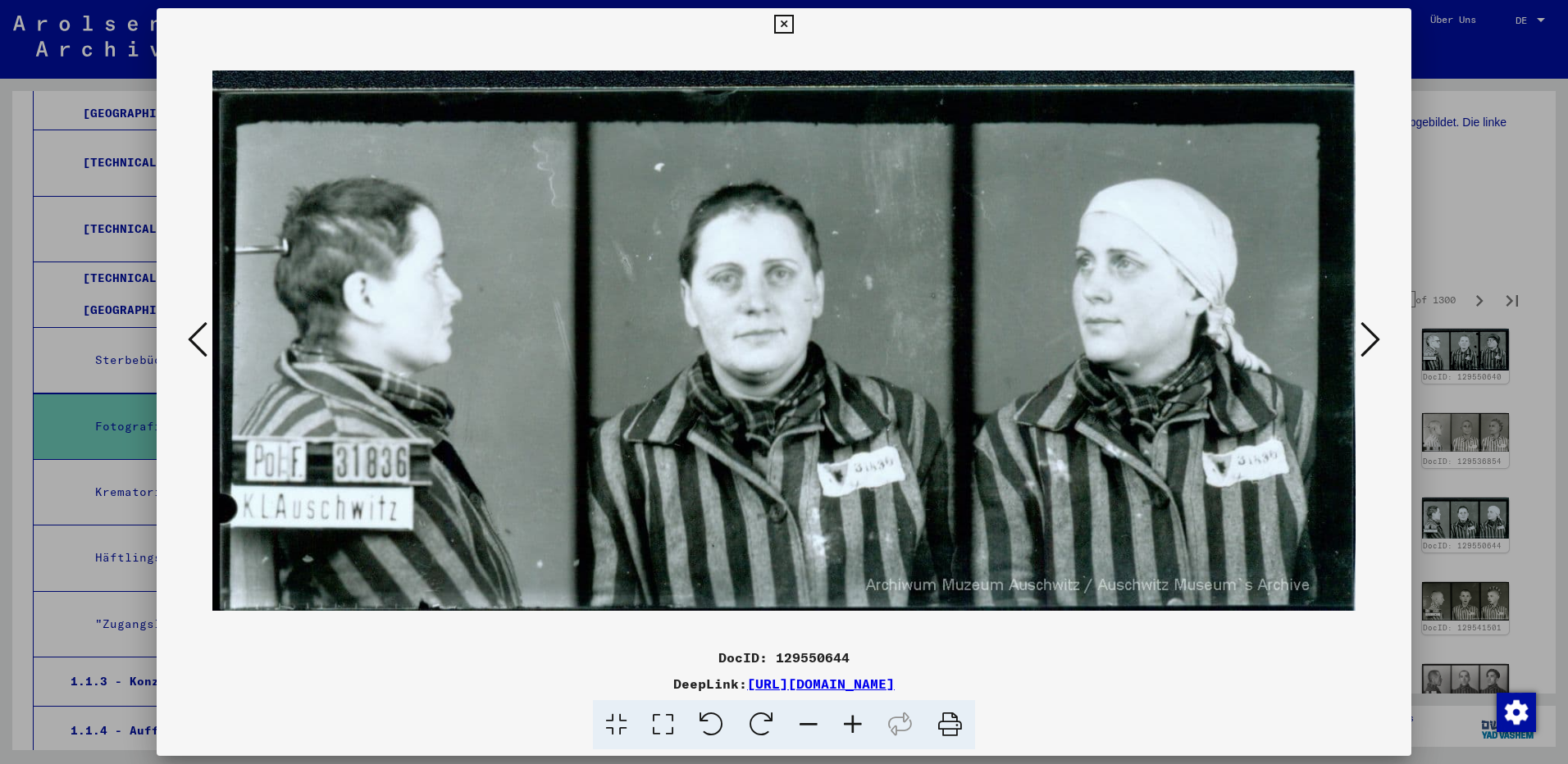
click at [1371, 343] on icon at bounding box center [1371, 339] width 20 height 39
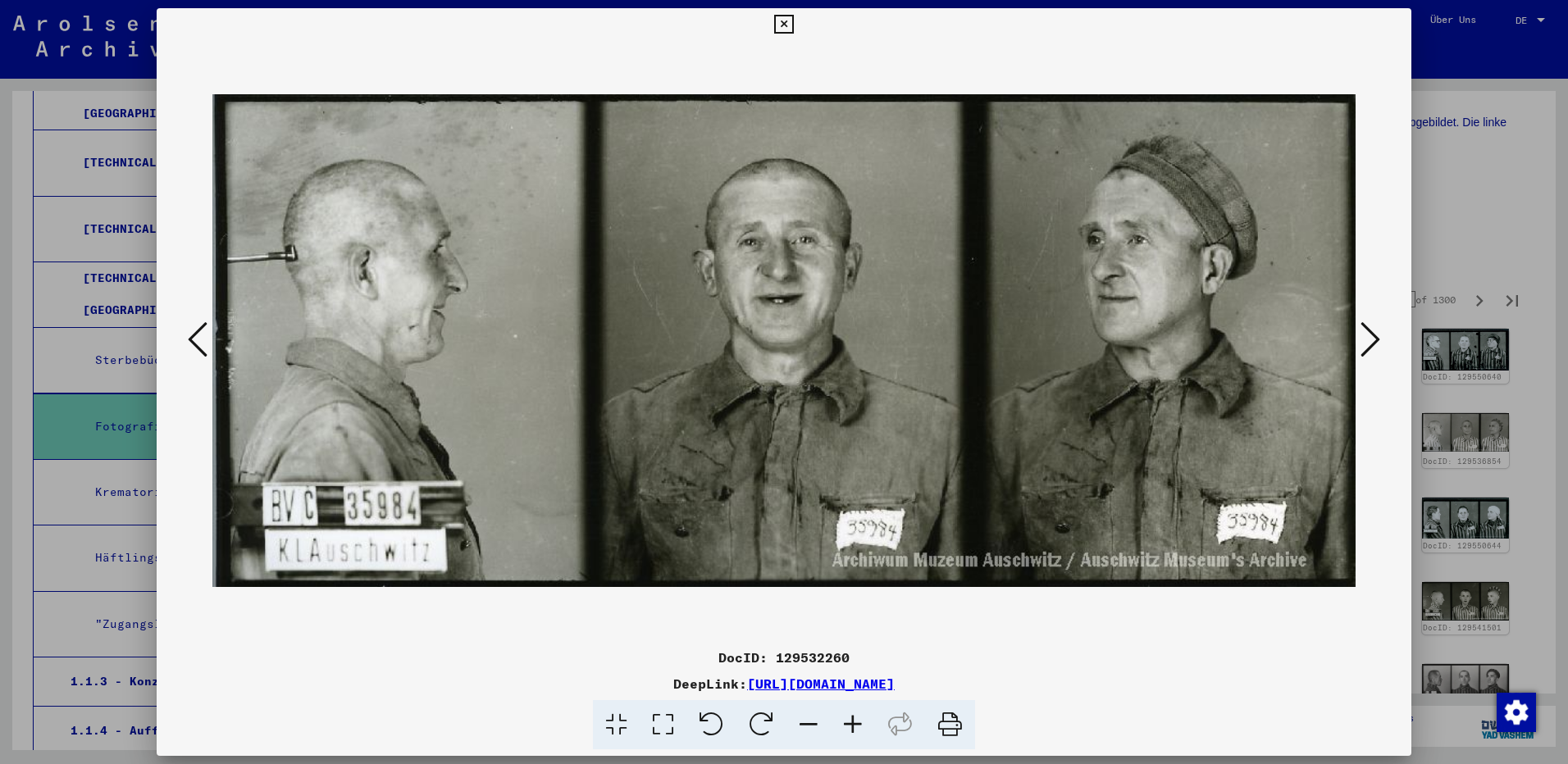
click at [1371, 343] on icon at bounding box center [1371, 339] width 20 height 39
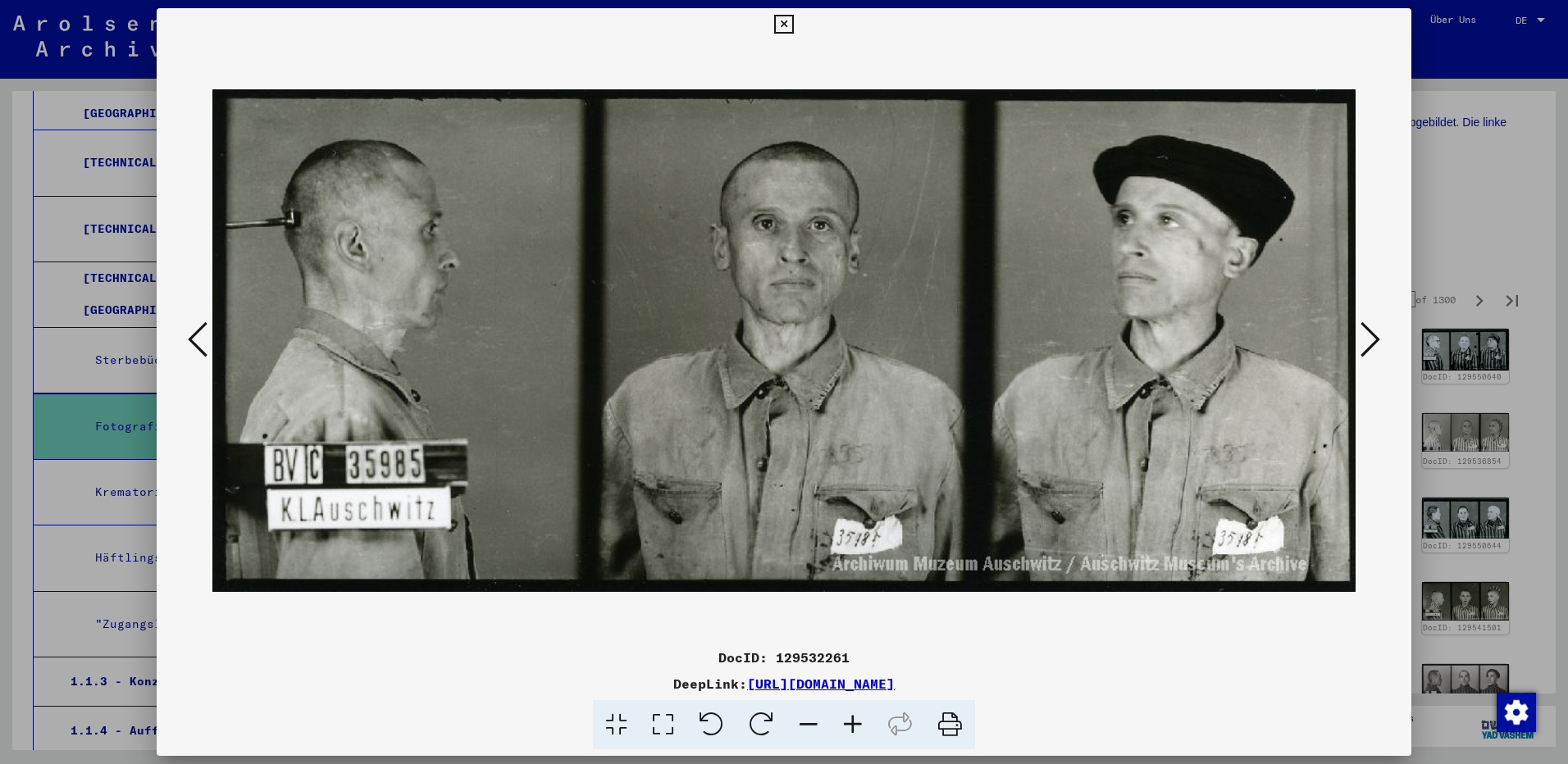
click at [1371, 343] on icon at bounding box center [1371, 339] width 20 height 39
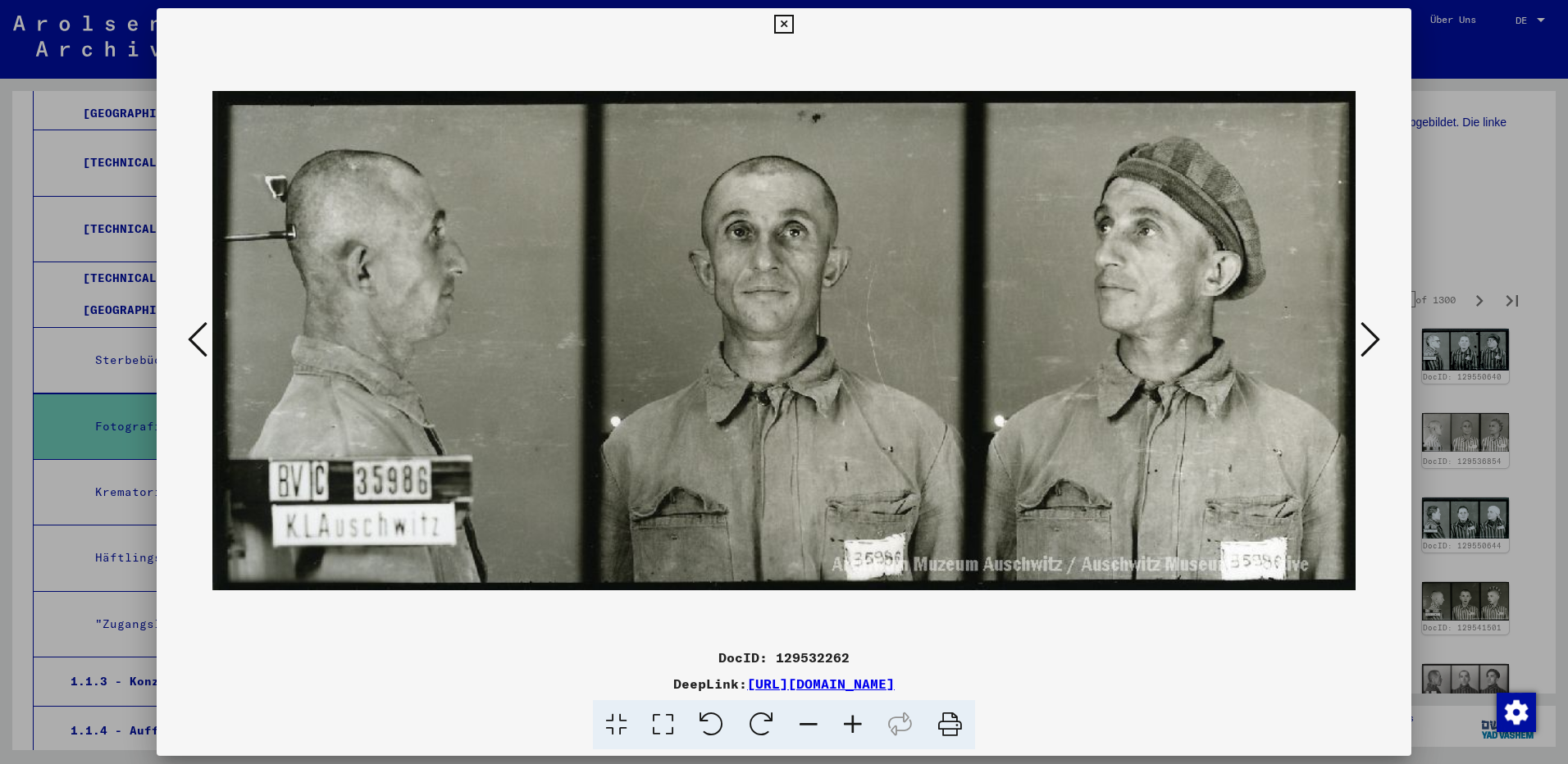
click at [1371, 343] on icon at bounding box center [1371, 339] width 20 height 39
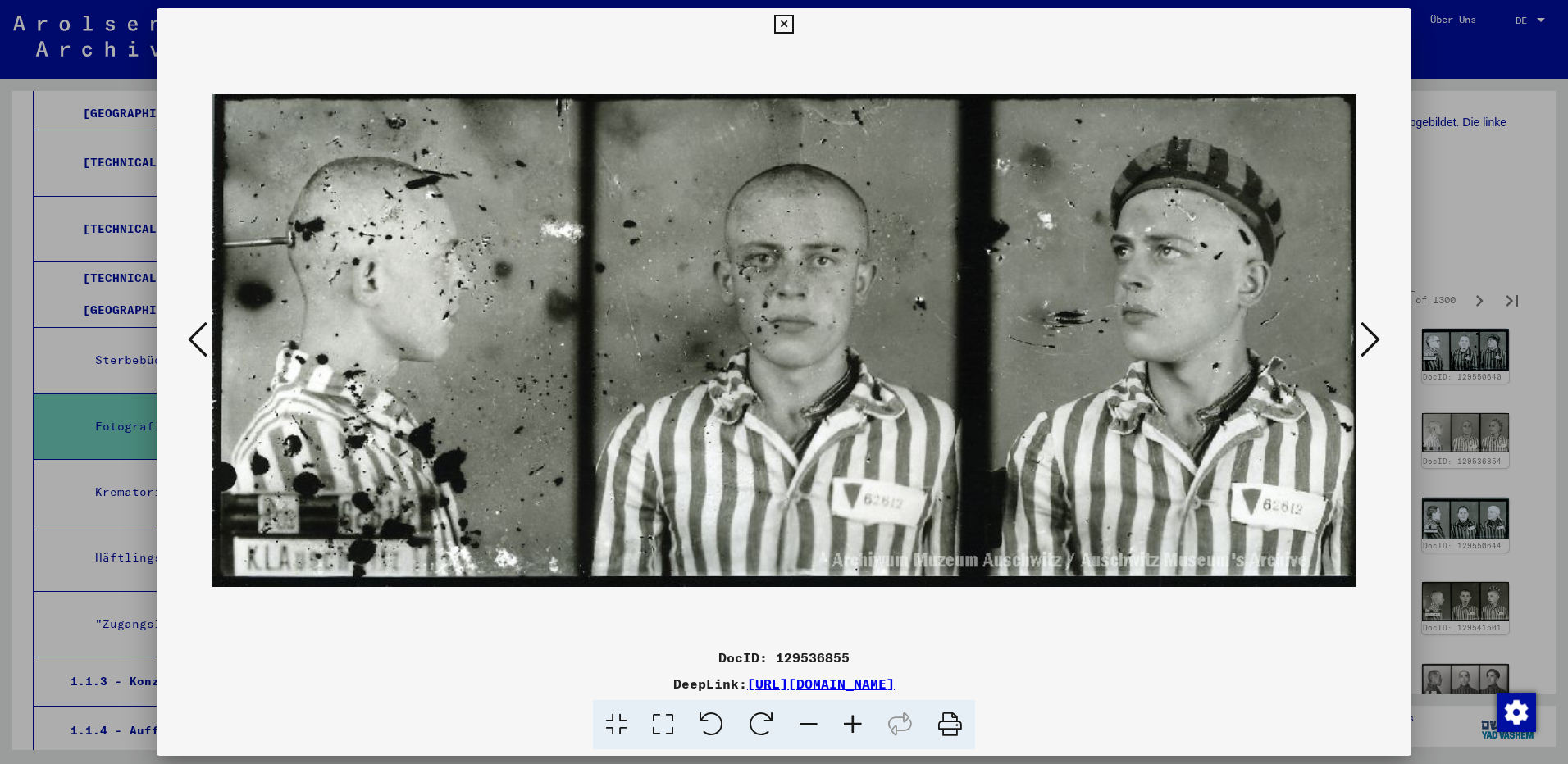
click at [1371, 343] on icon at bounding box center [1371, 339] width 20 height 39
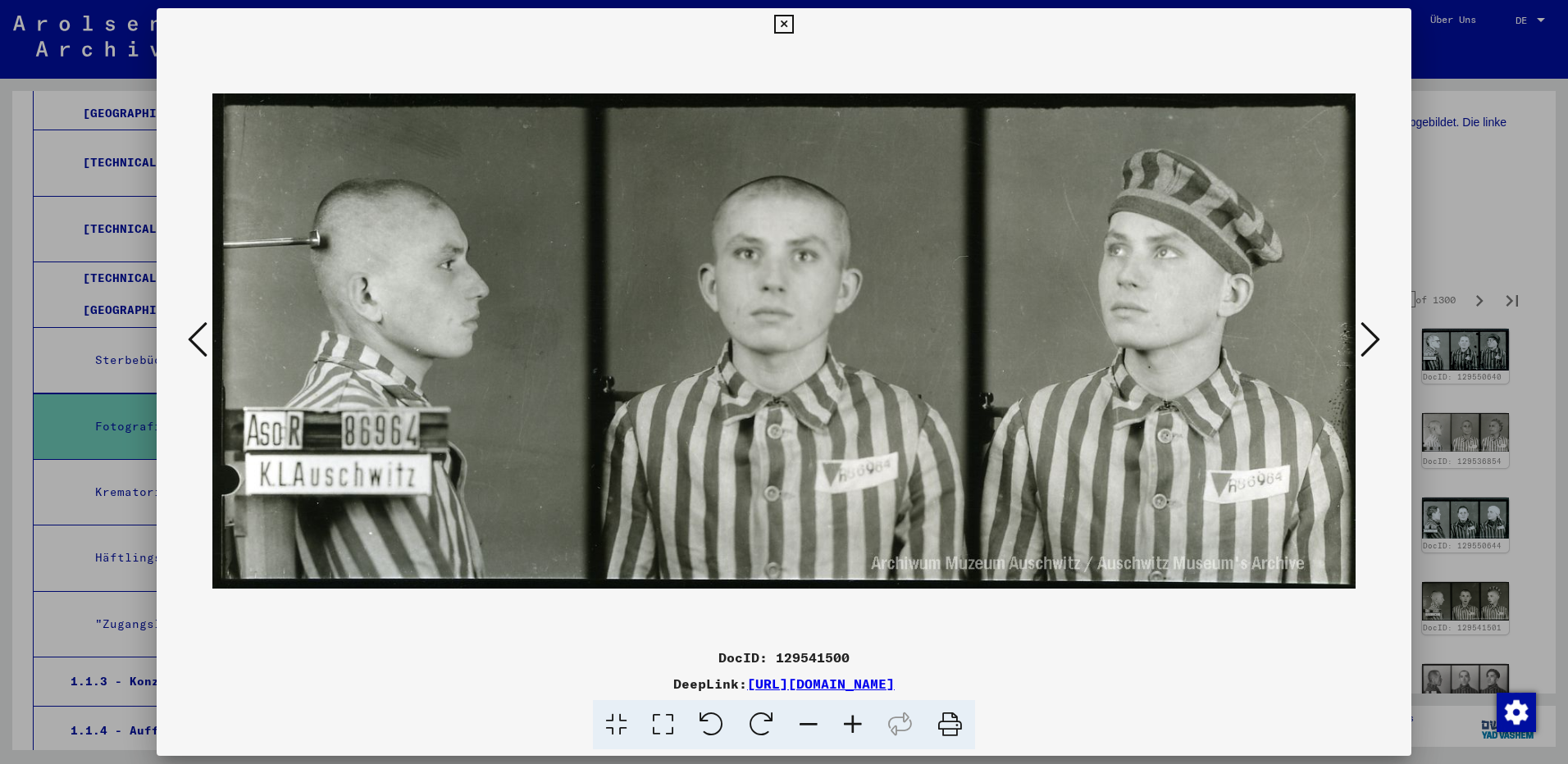
click at [1371, 343] on icon at bounding box center [1371, 339] width 20 height 39
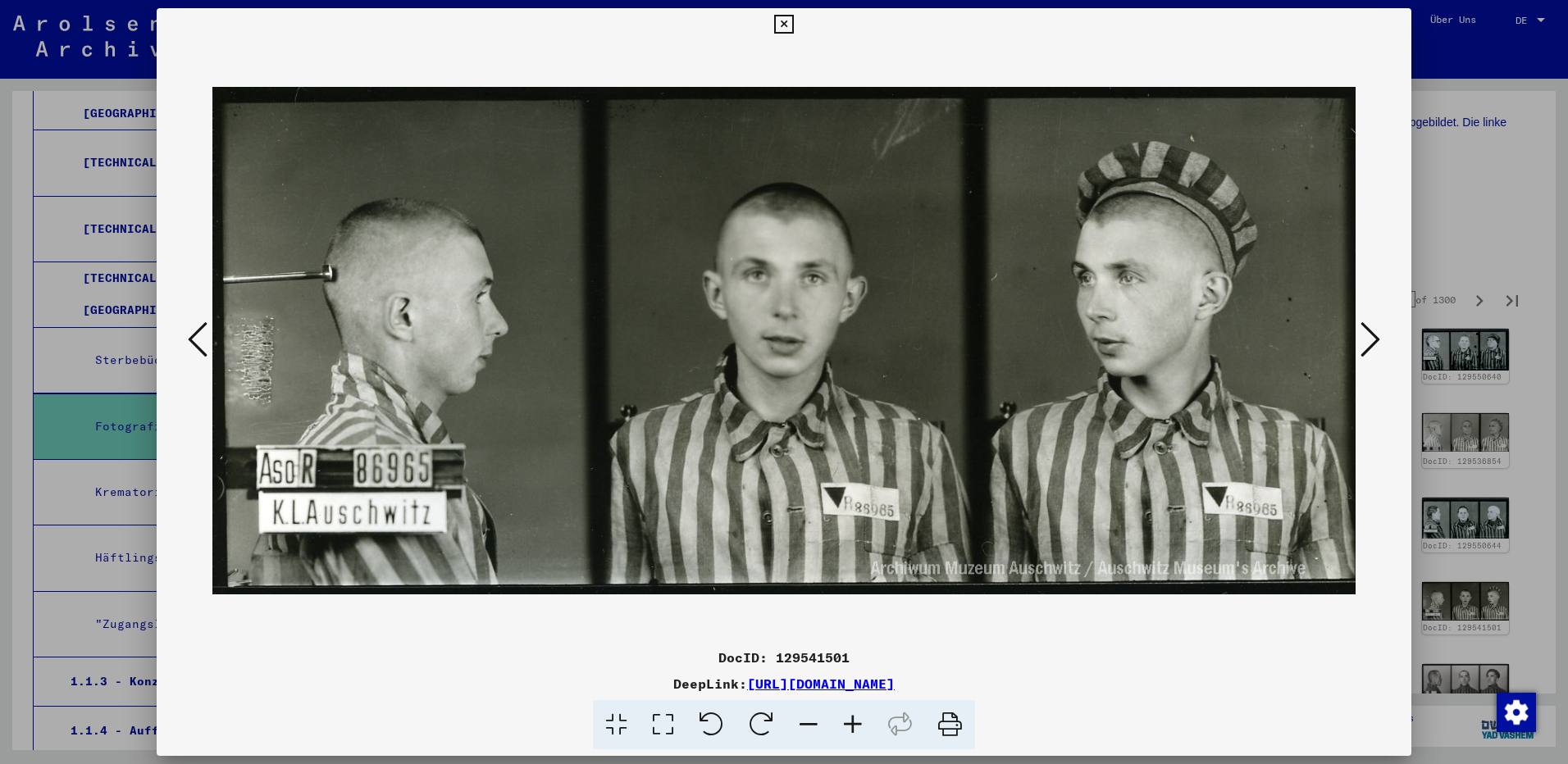
click at [1371, 343] on icon at bounding box center [1371, 339] width 20 height 39
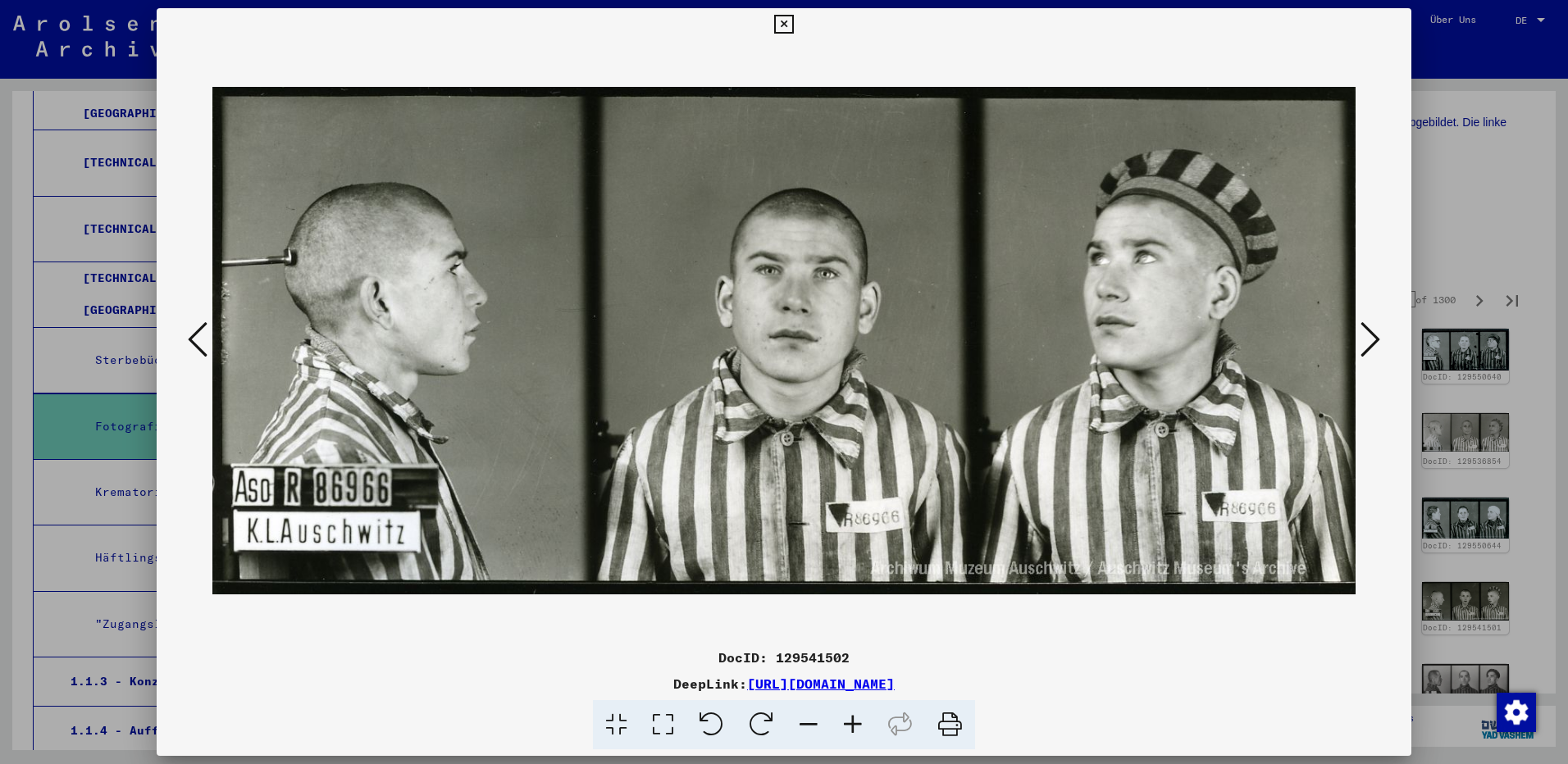
click at [1371, 343] on icon at bounding box center [1371, 339] width 20 height 39
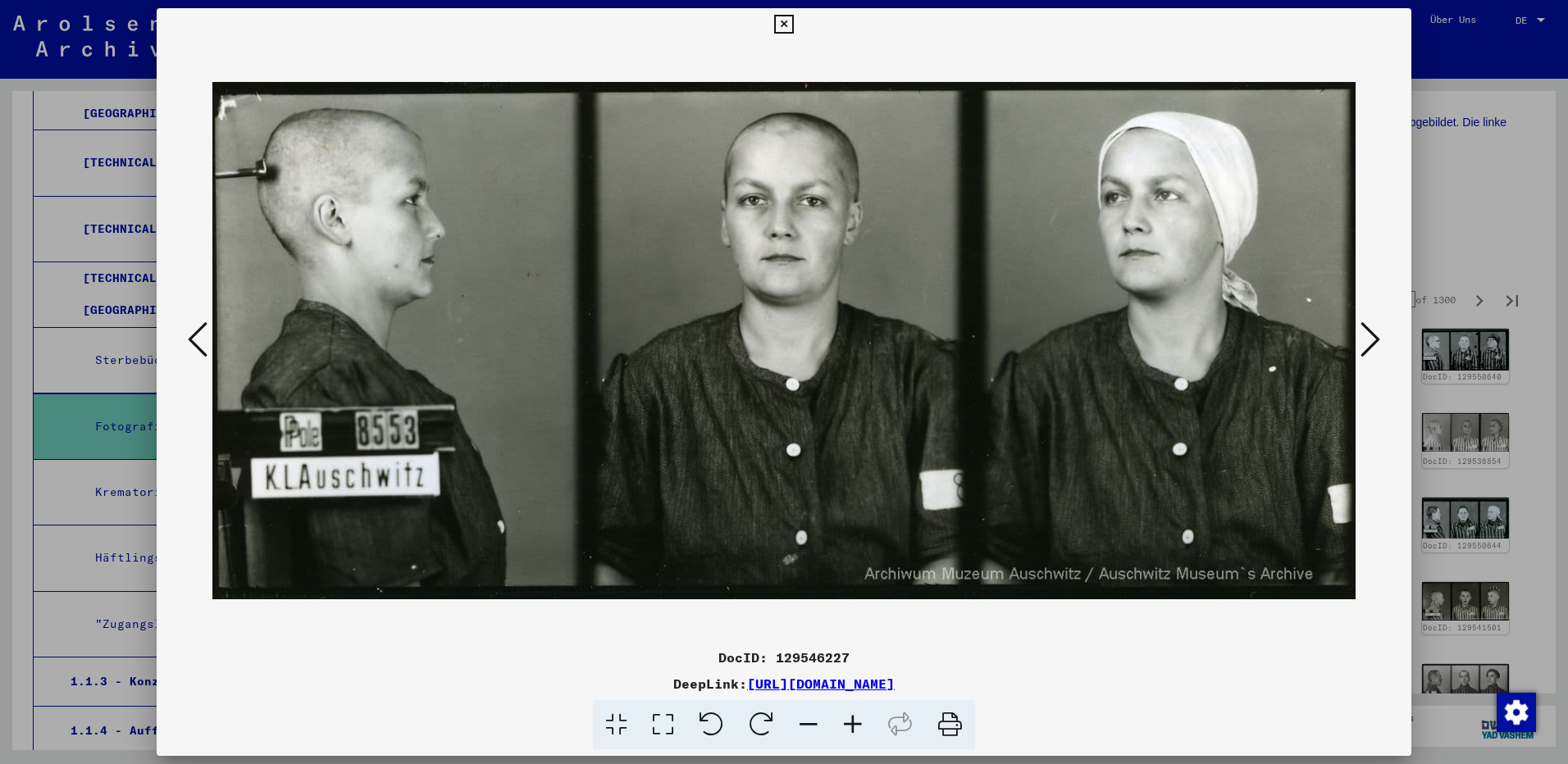
click at [1371, 343] on icon at bounding box center [1371, 339] width 20 height 39
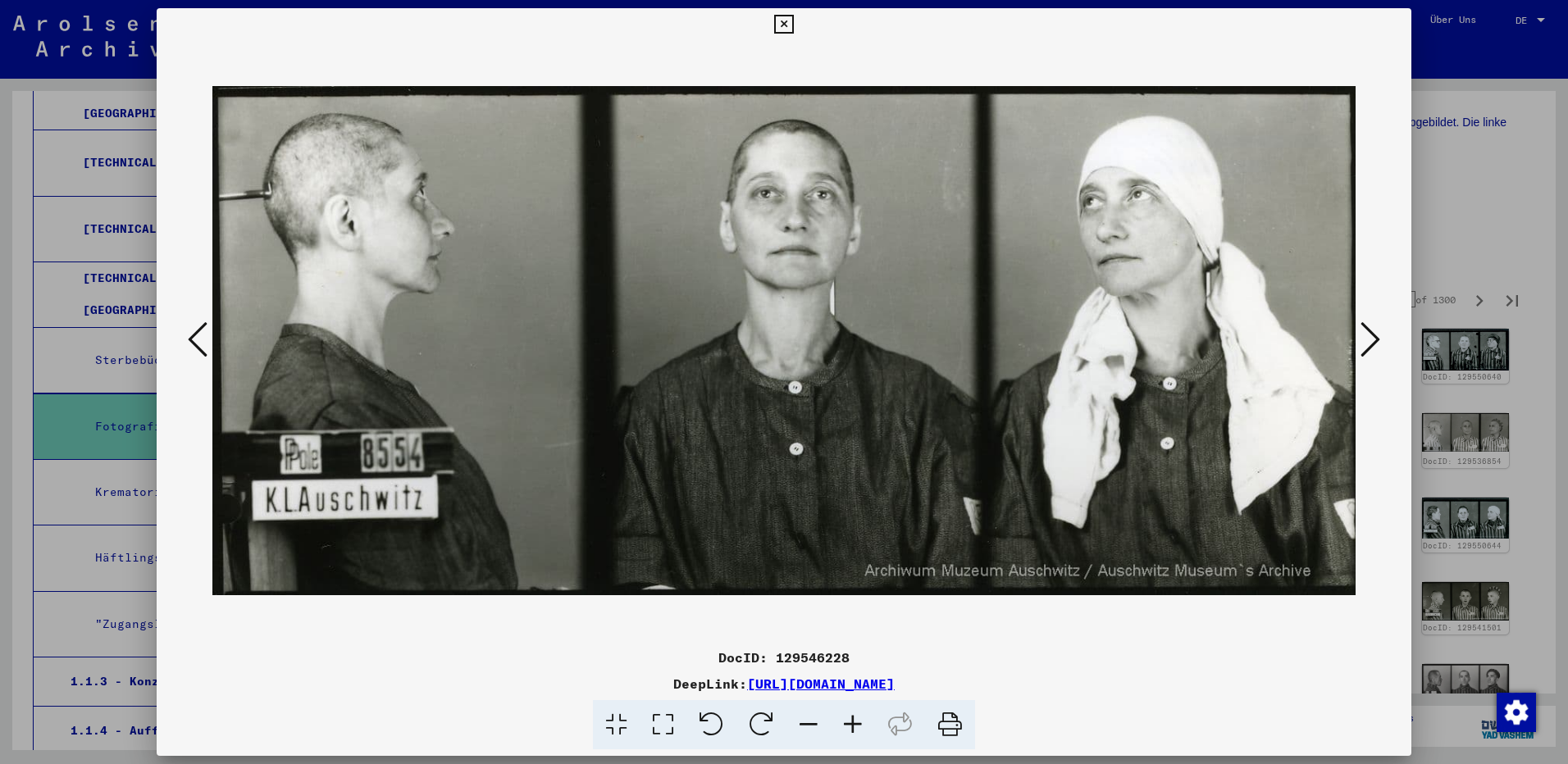
click at [1371, 343] on icon at bounding box center [1371, 339] width 20 height 39
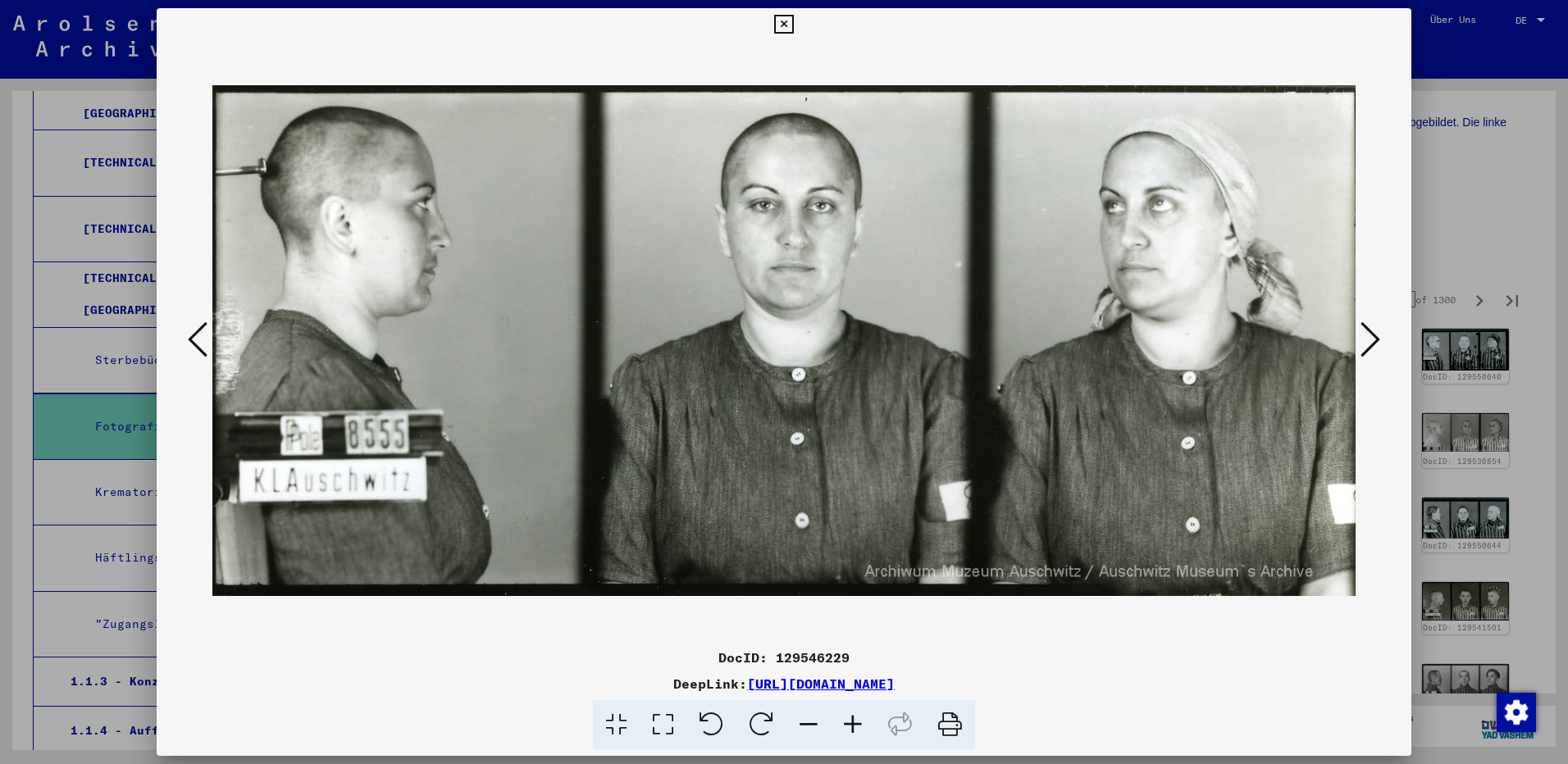
click at [1371, 343] on icon at bounding box center [1371, 339] width 20 height 39
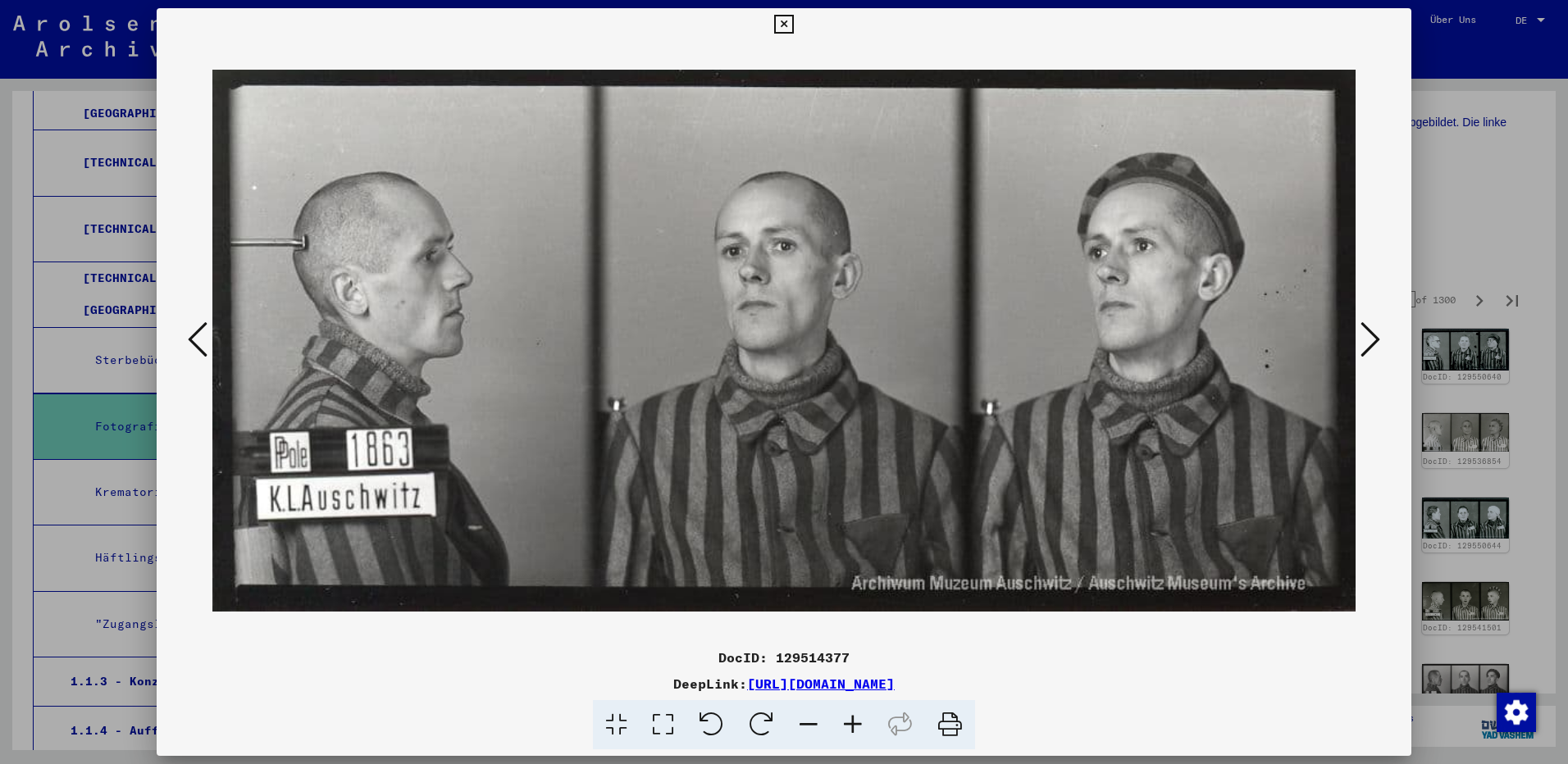
click at [1371, 343] on icon at bounding box center [1371, 339] width 20 height 39
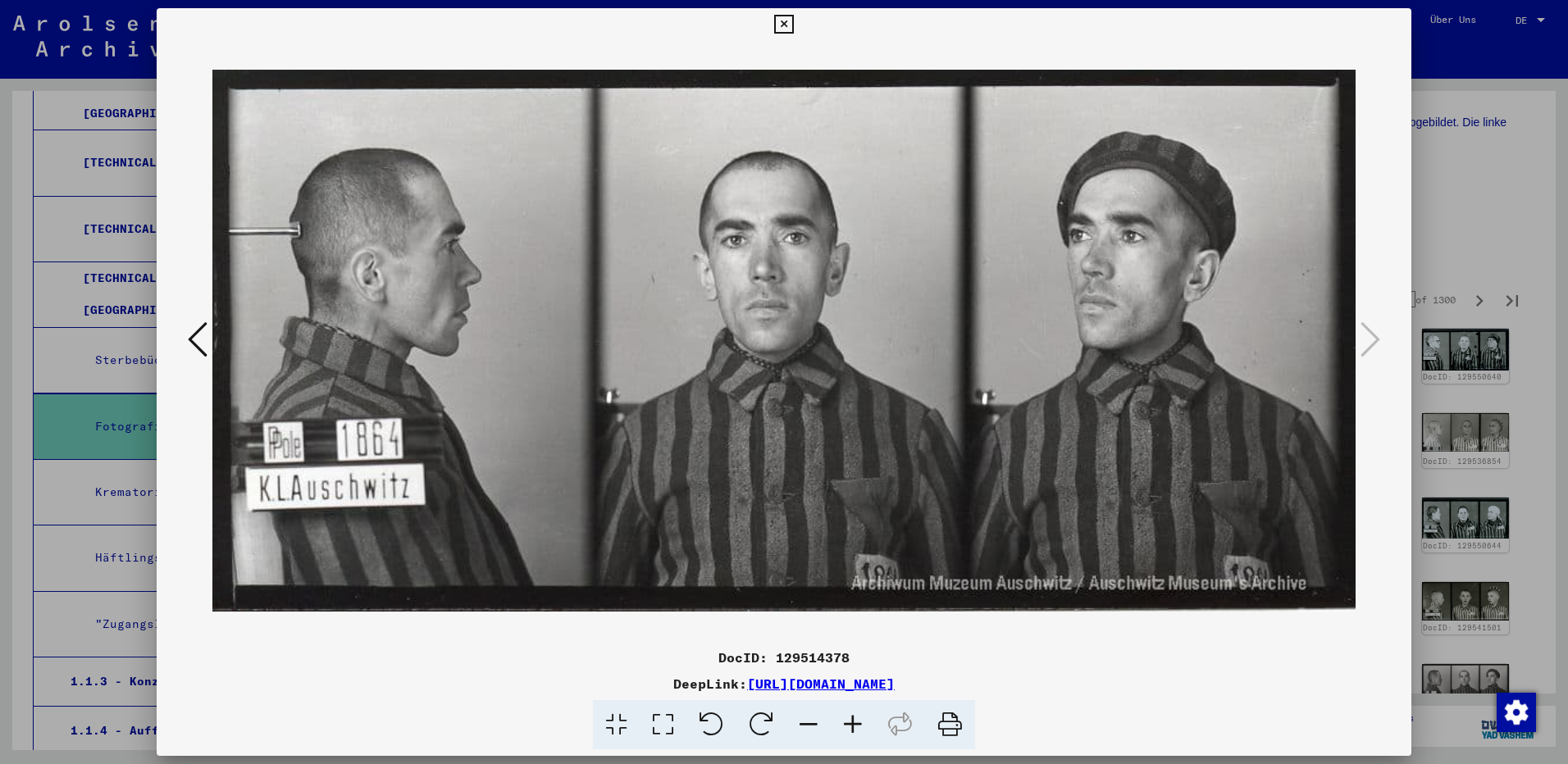
click at [778, 28] on icon at bounding box center [783, 25] width 19 height 20
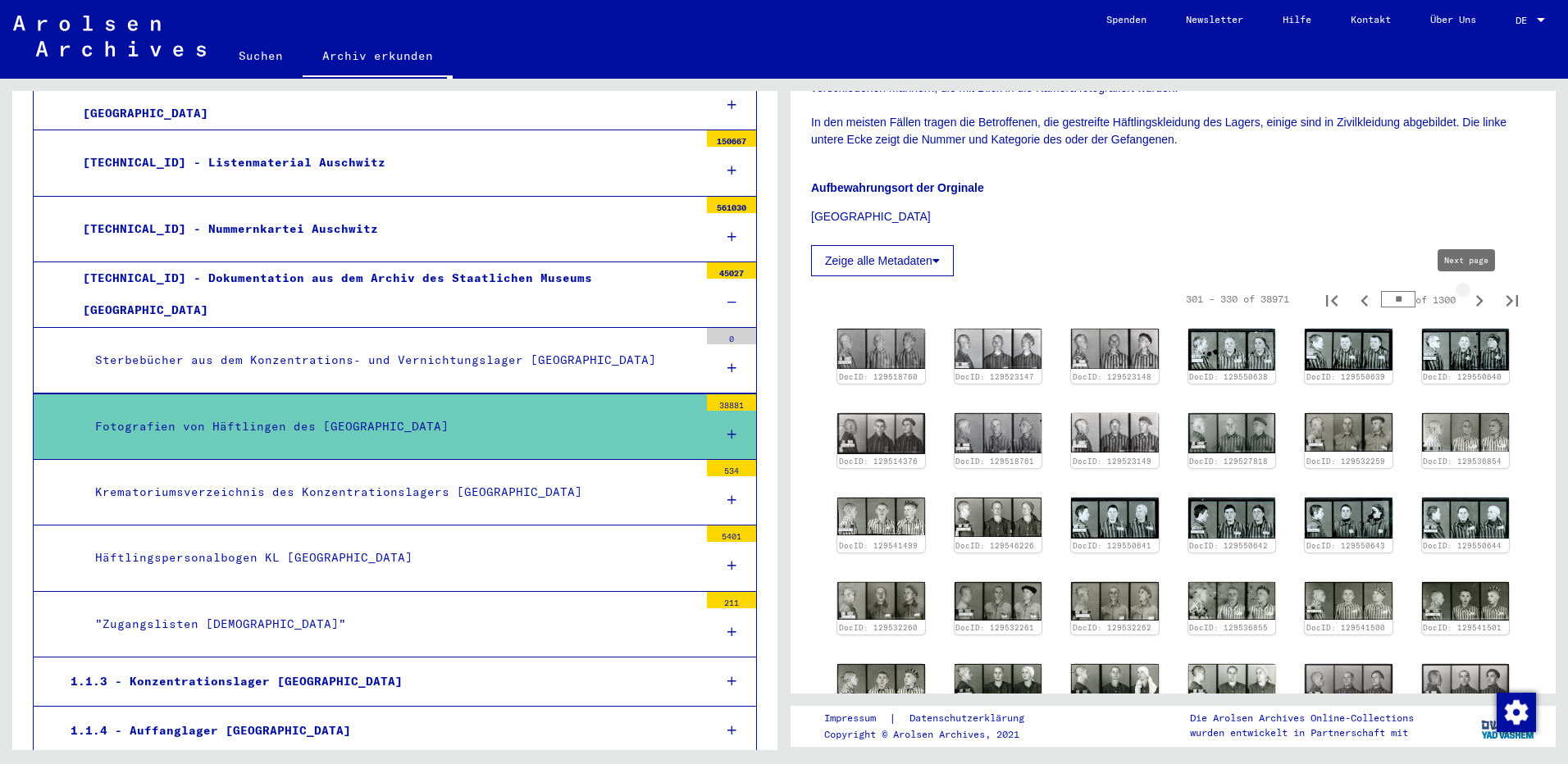
click at [1468, 303] on icon "Next page" at bounding box center [1479, 300] width 23 height 23
type input "**"
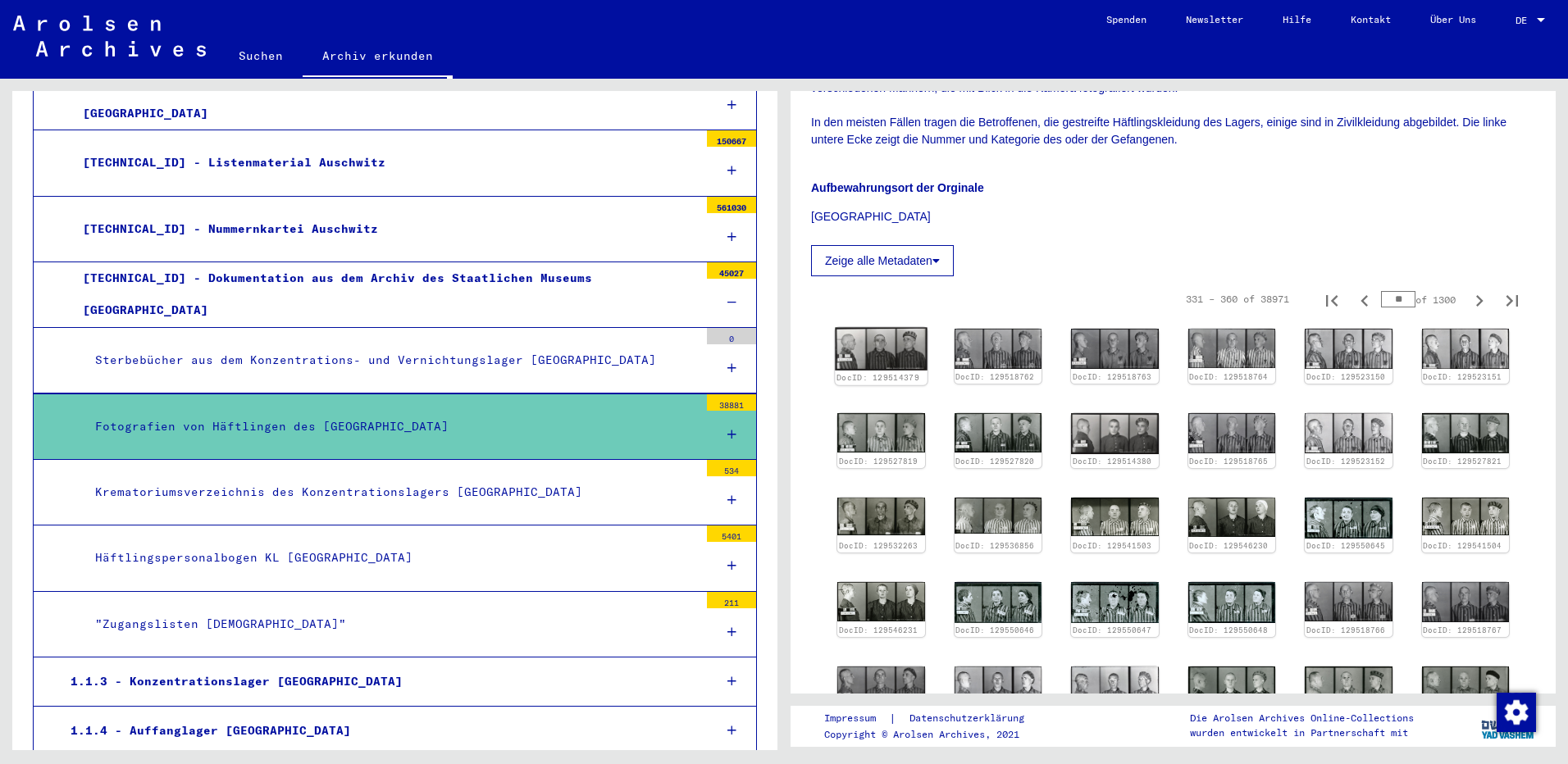
click at [865, 342] on img at bounding box center [881, 350] width 92 height 44
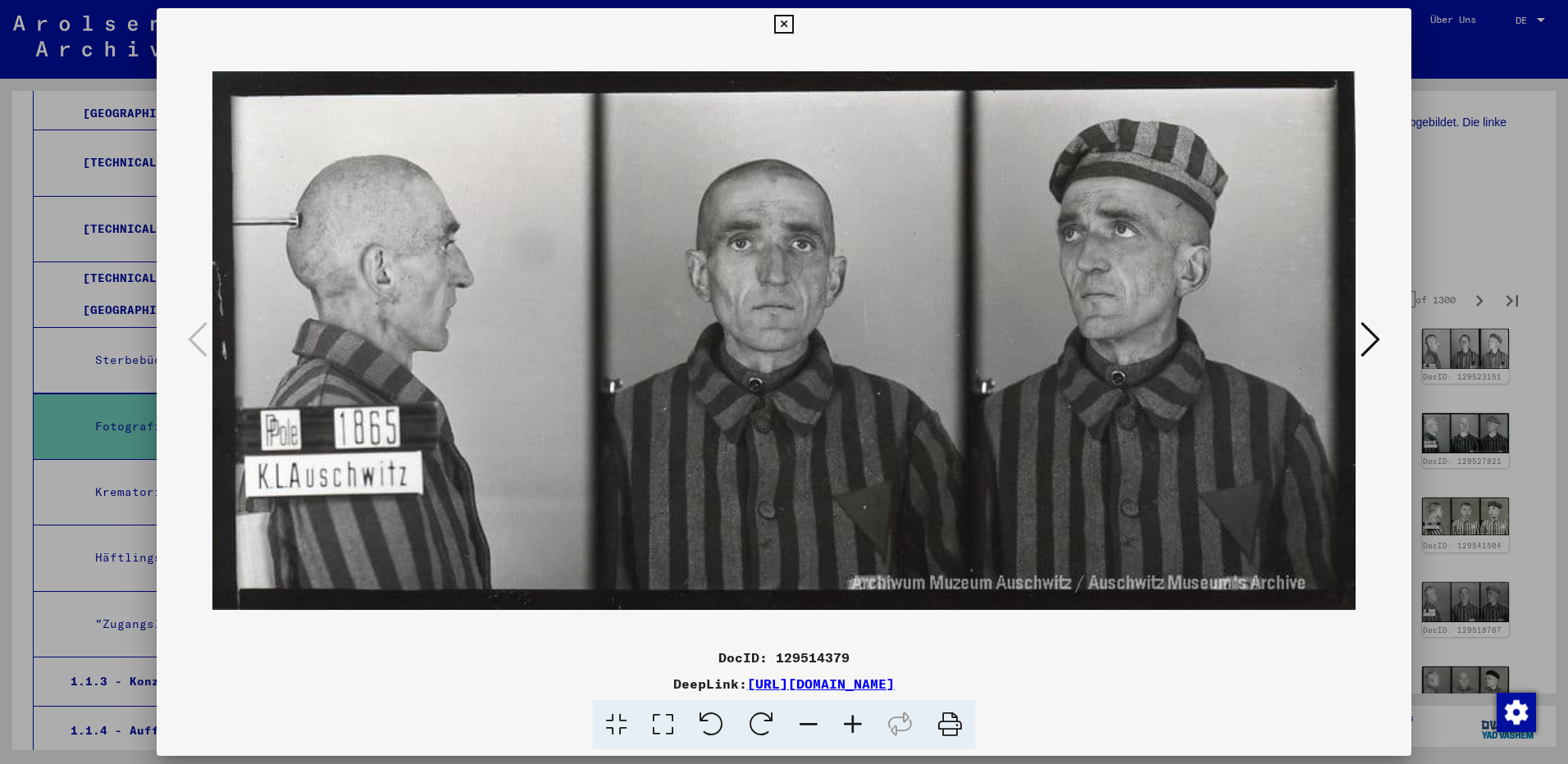
click at [1371, 343] on icon at bounding box center [1371, 339] width 20 height 39
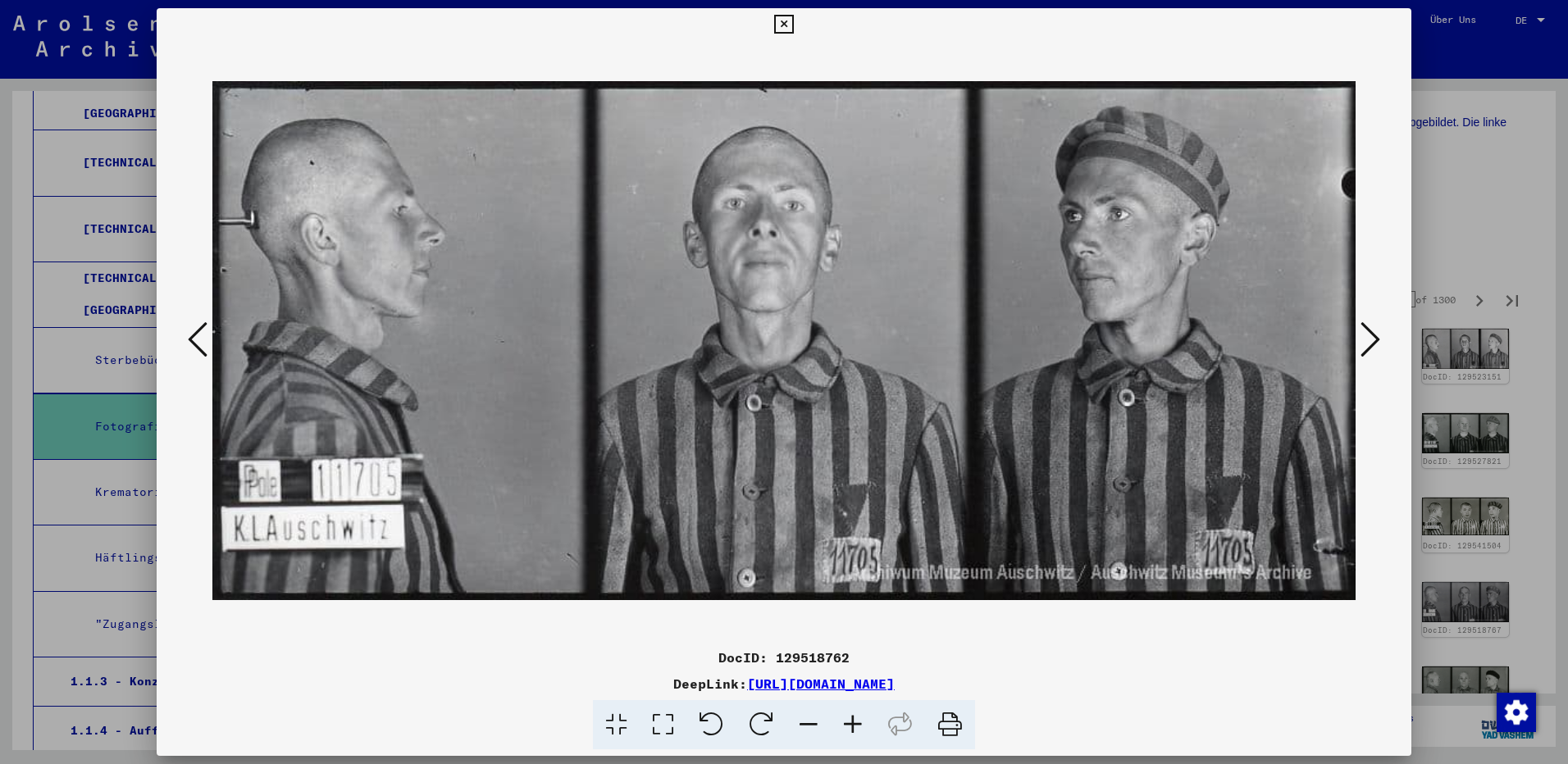
click at [1371, 343] on icon at bounding box center [1371, 339] width 20 height 39
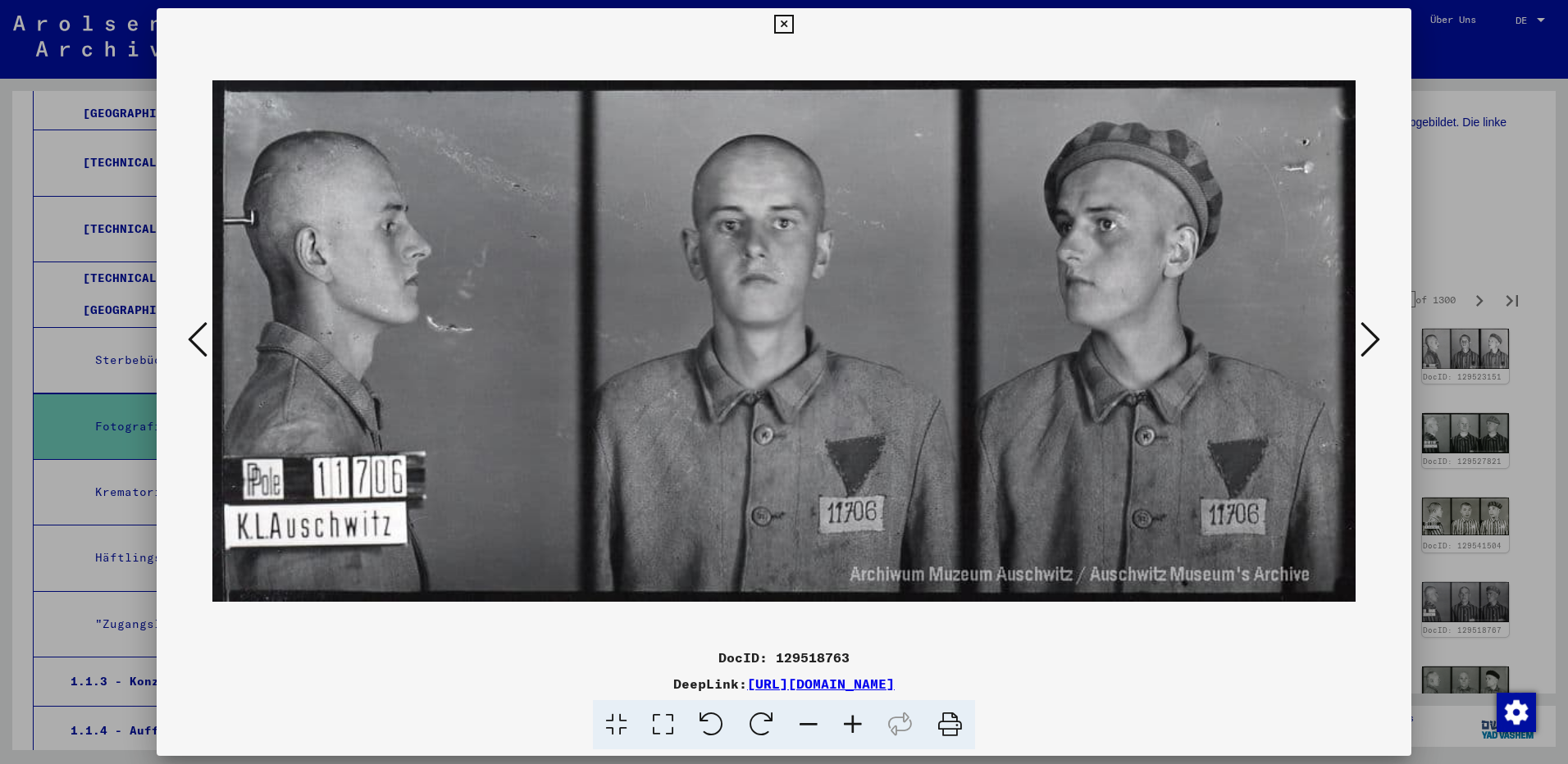
click at [1371, 343] on icon at bounding box center [1371, 339] width 20 height 39
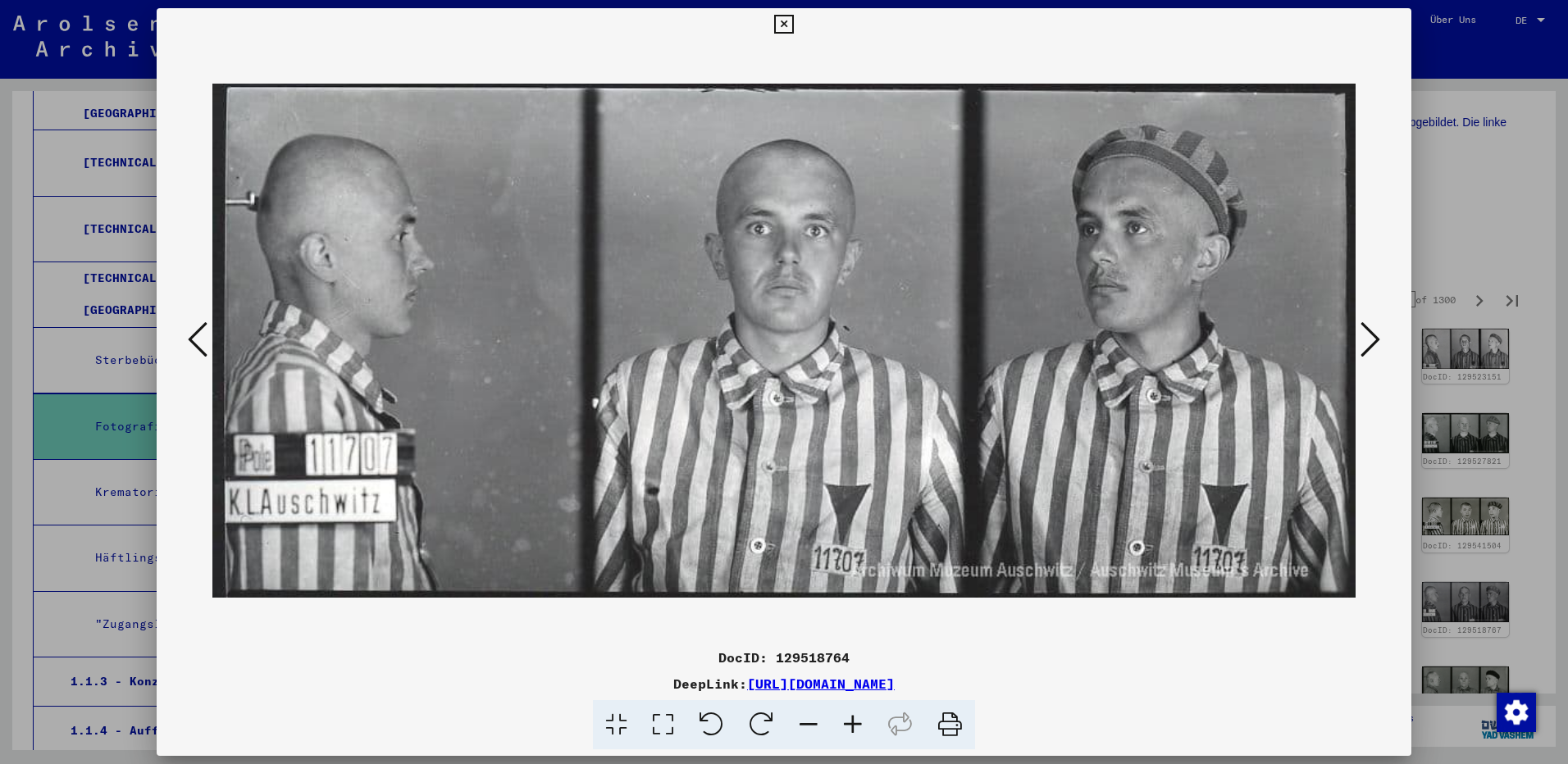
click at [1371, 343] on icon at bounding box center [1371, 339] width 20 height 39
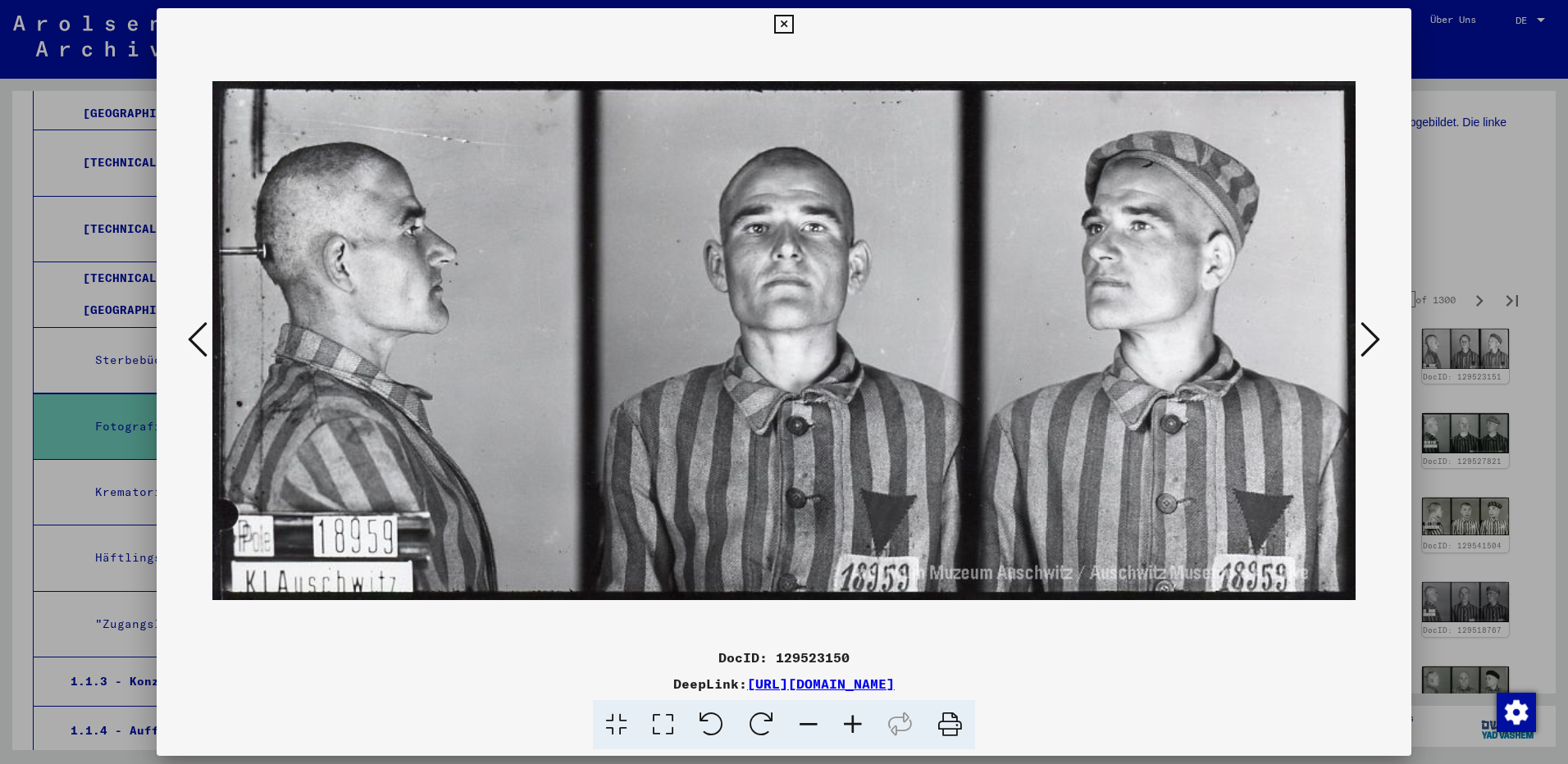
click at [1371, 343] on icon at bounding box center [1371, 339] width 20 height 39
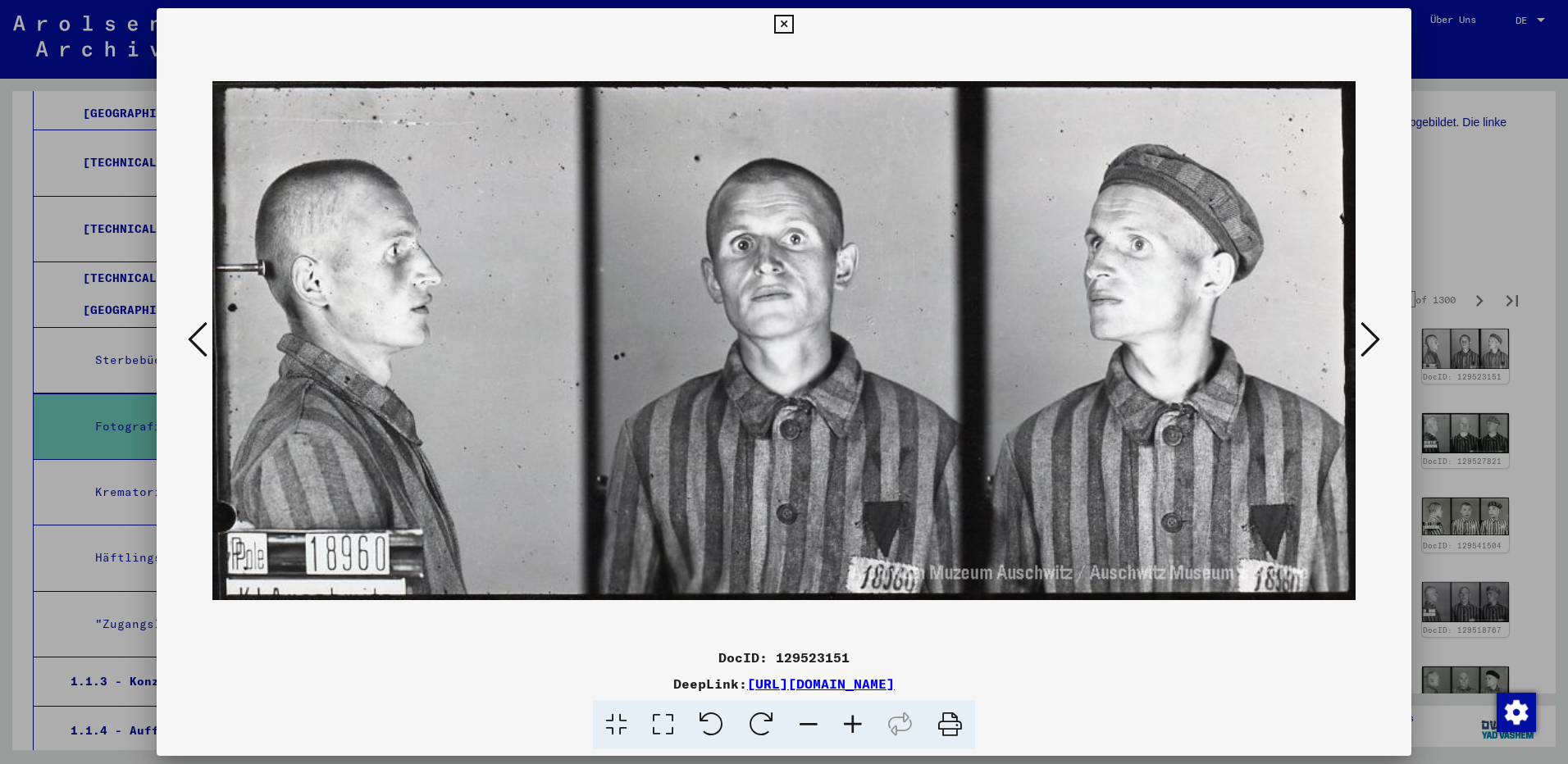
click at [1371, 343] on icon at bounding box center [1371, 339] width 20 height 39
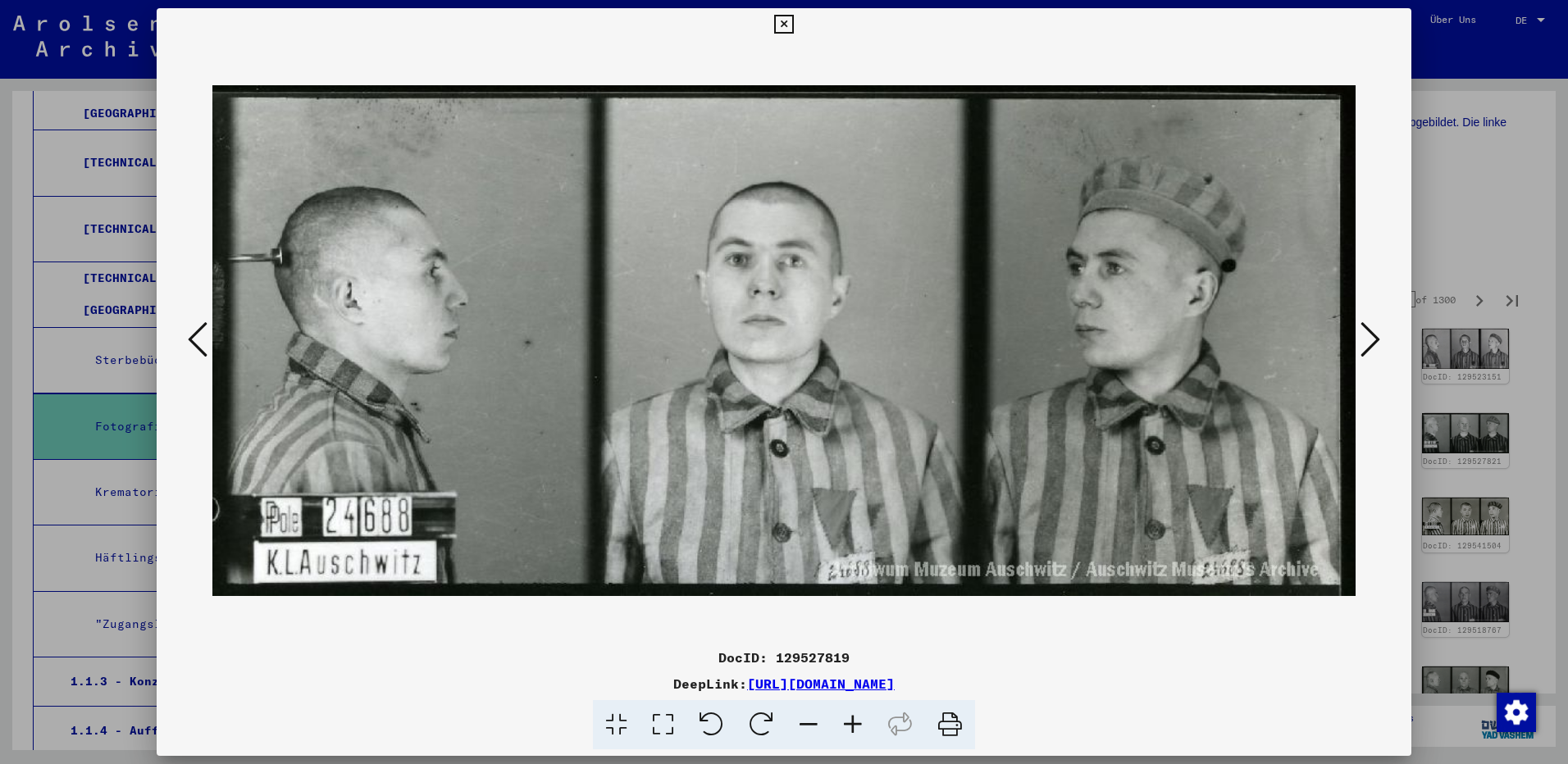
click at [1371, 343] on icon at bounding box center [1371, 339] width 20 height 39
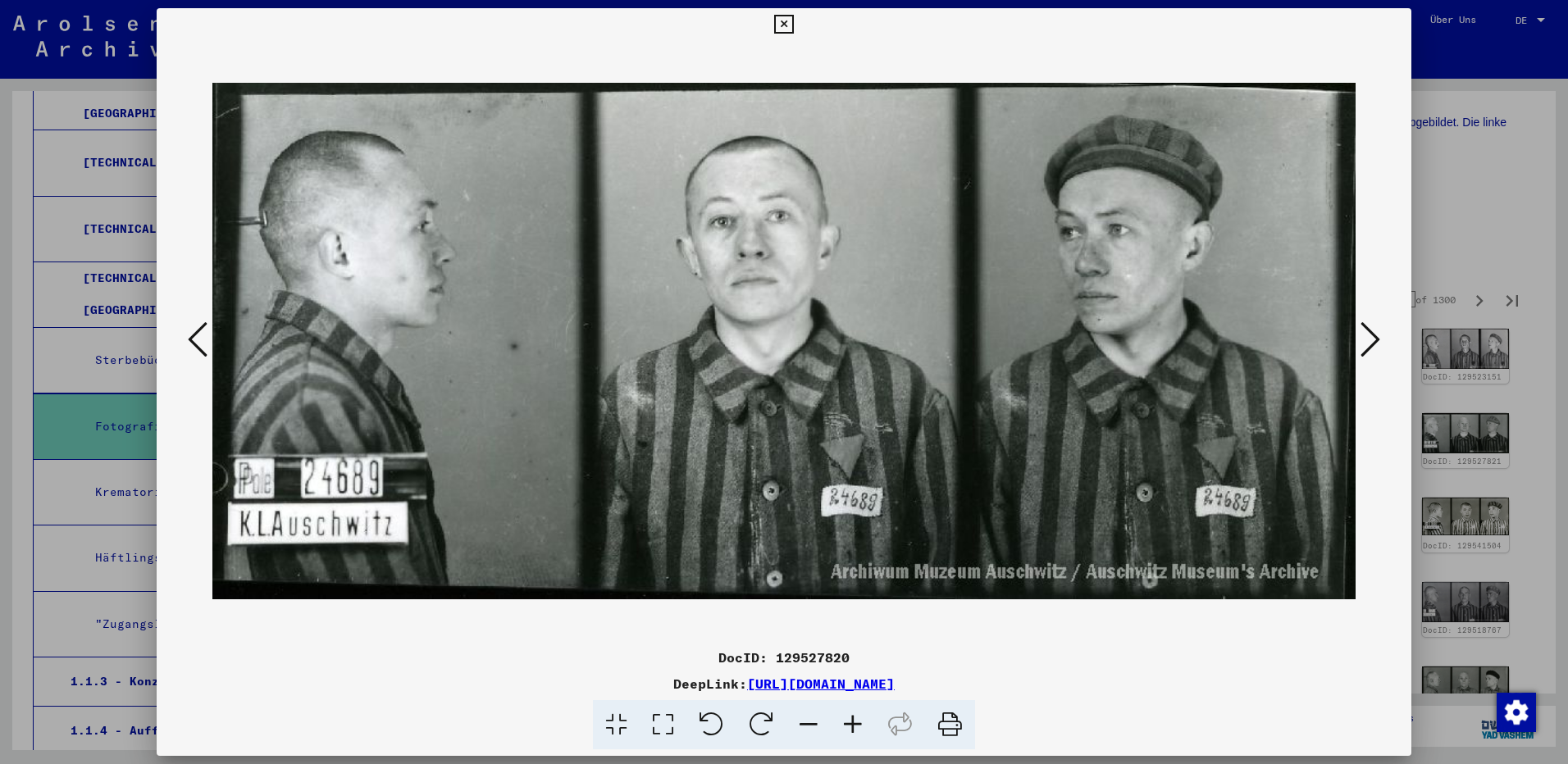
click at [1371, 343] on icon at bounding box center [1371, 339] width 20 height 39
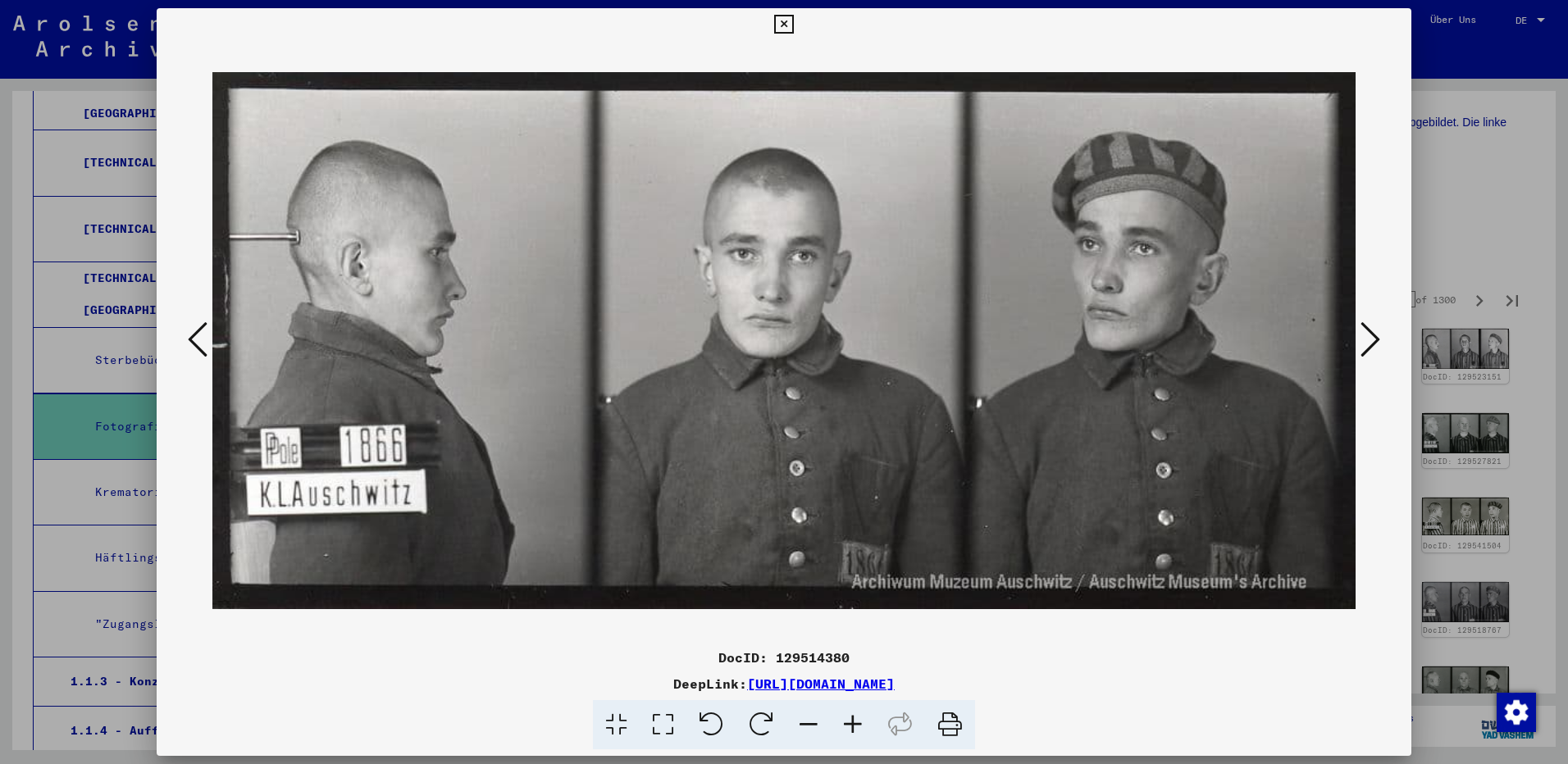
click at [1370, 343] on icon at bounding box center [1371, 339] width 20 height 39
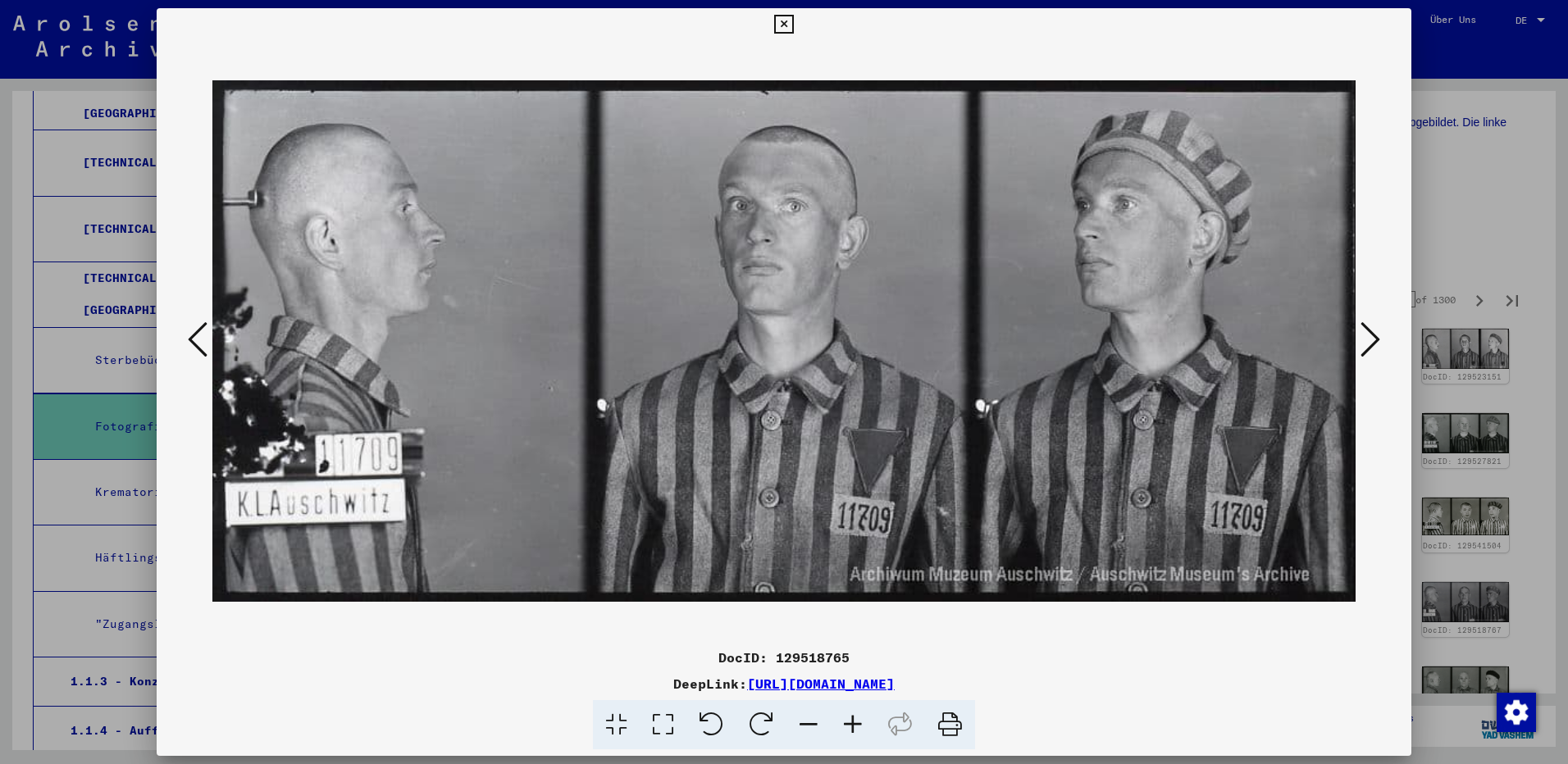
click at [1370, 343] on icon at bounding box center [1371, 339] width 20 height 39
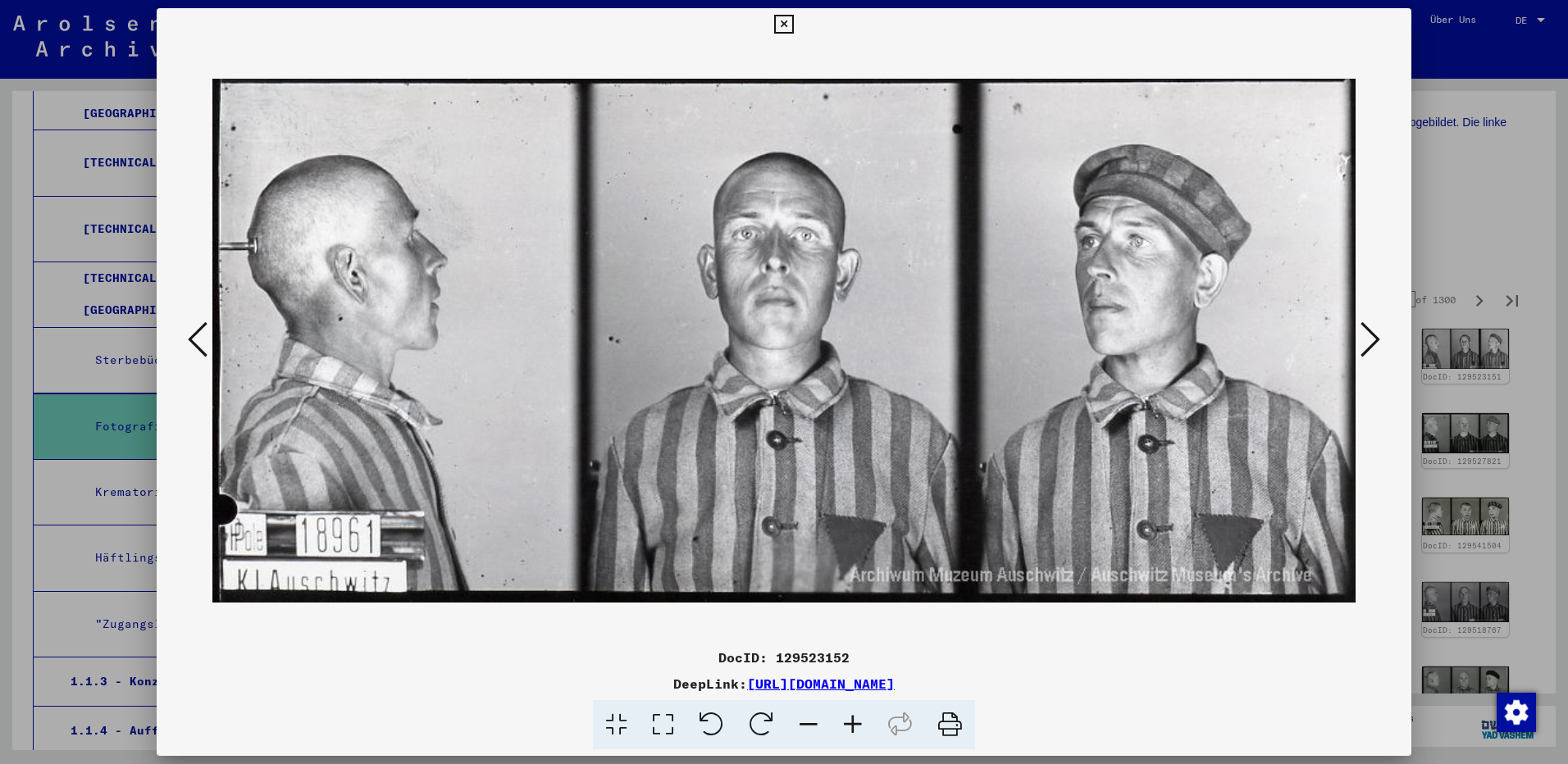
click at [1370, 343] on icon at bounding box center [1371, 339] width 20 height 39
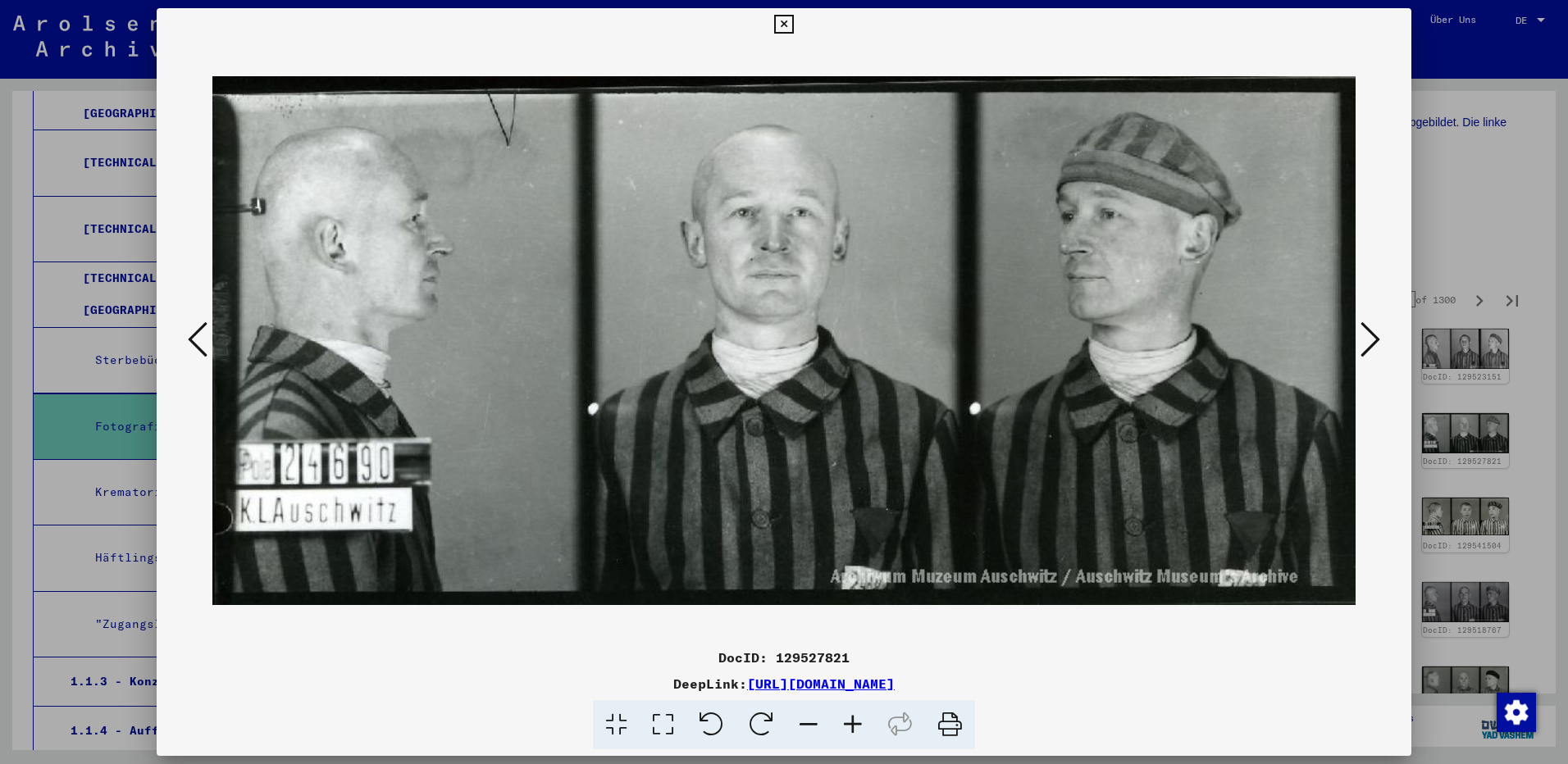
click at [1370, 343] on icon at bounding box center [1371, 339] width 20 height 39
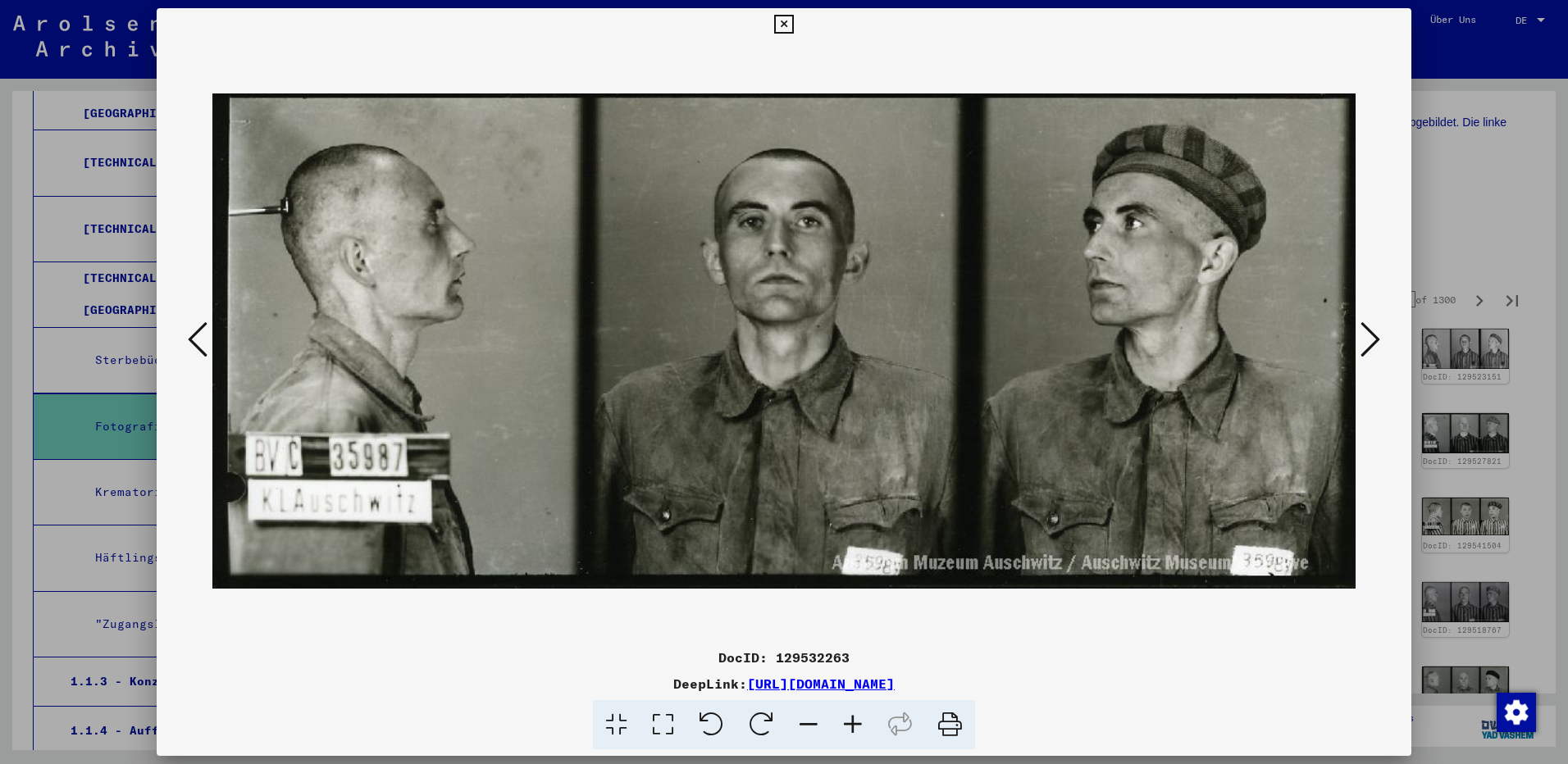
click at [1370, 343] on icon at bounding box center [1371, 339] width 20 height 39
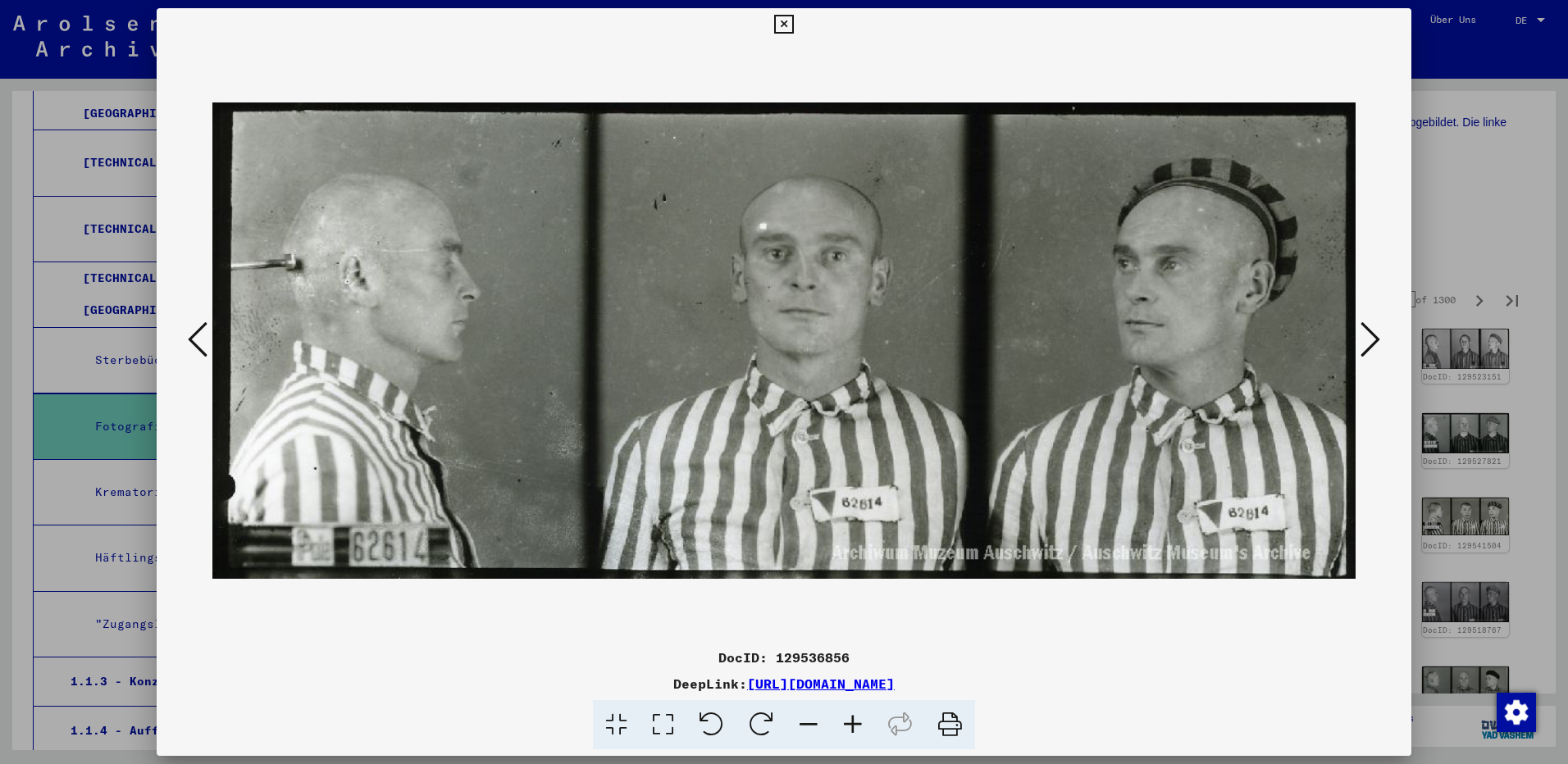
click at [1370, 343] on icon at bounding box center [1371, 339] width 20 height 39
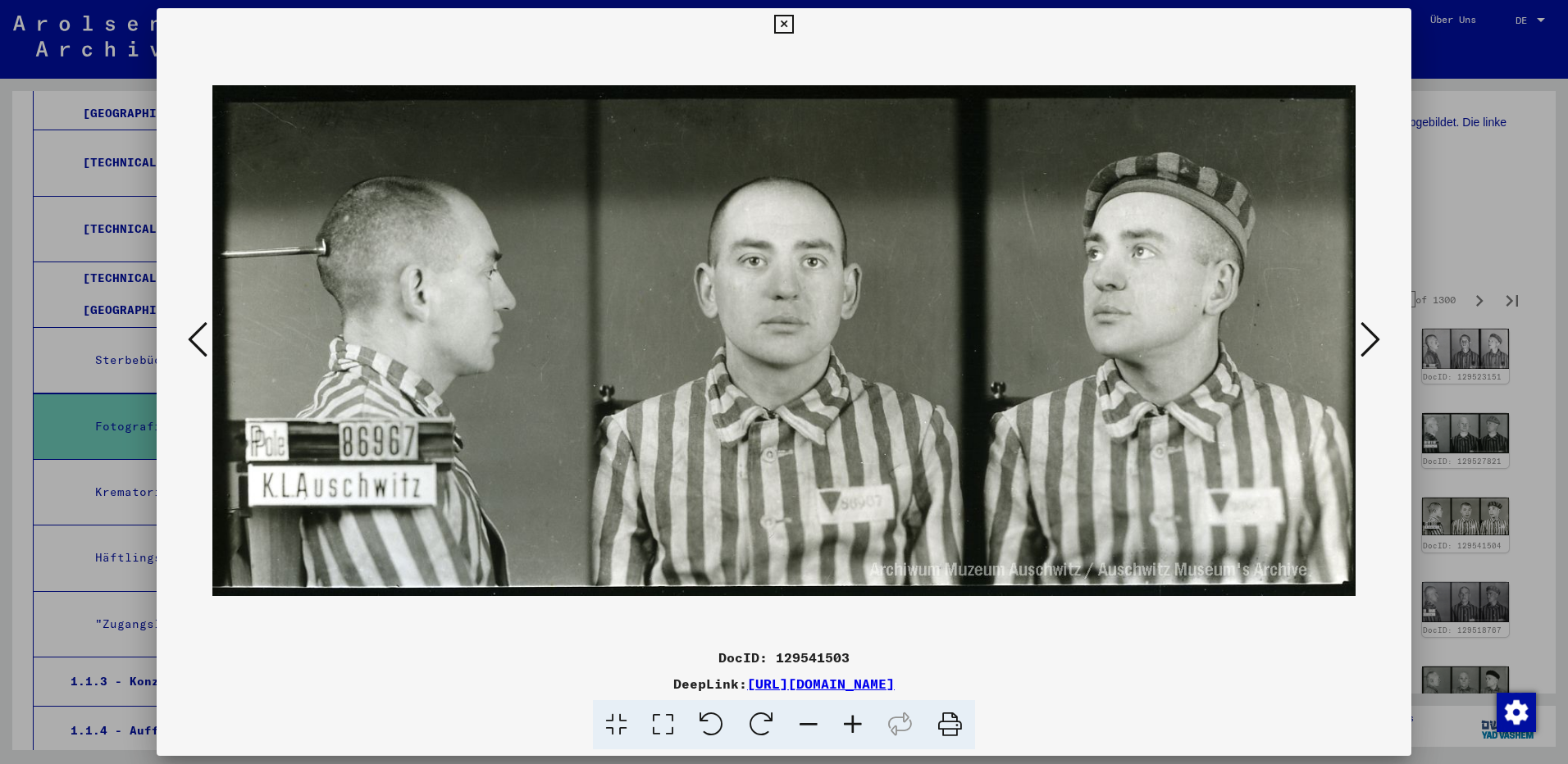
click at [1370, 343] on icon at bounding box center [1371, 339] width 20 height 39
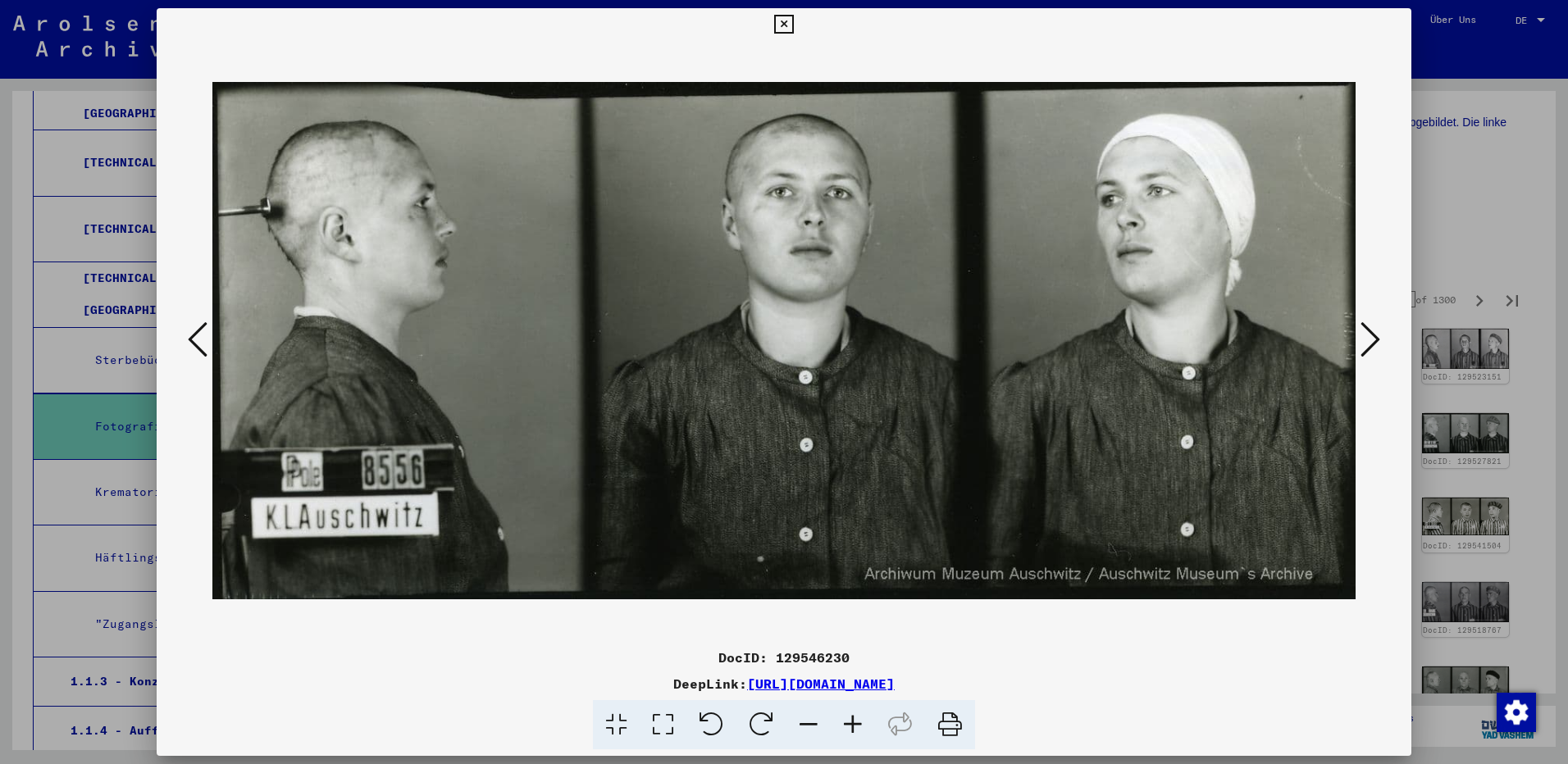
click at [1370, 343] on icon at bounding box center [1371, 339] width 20 height 39
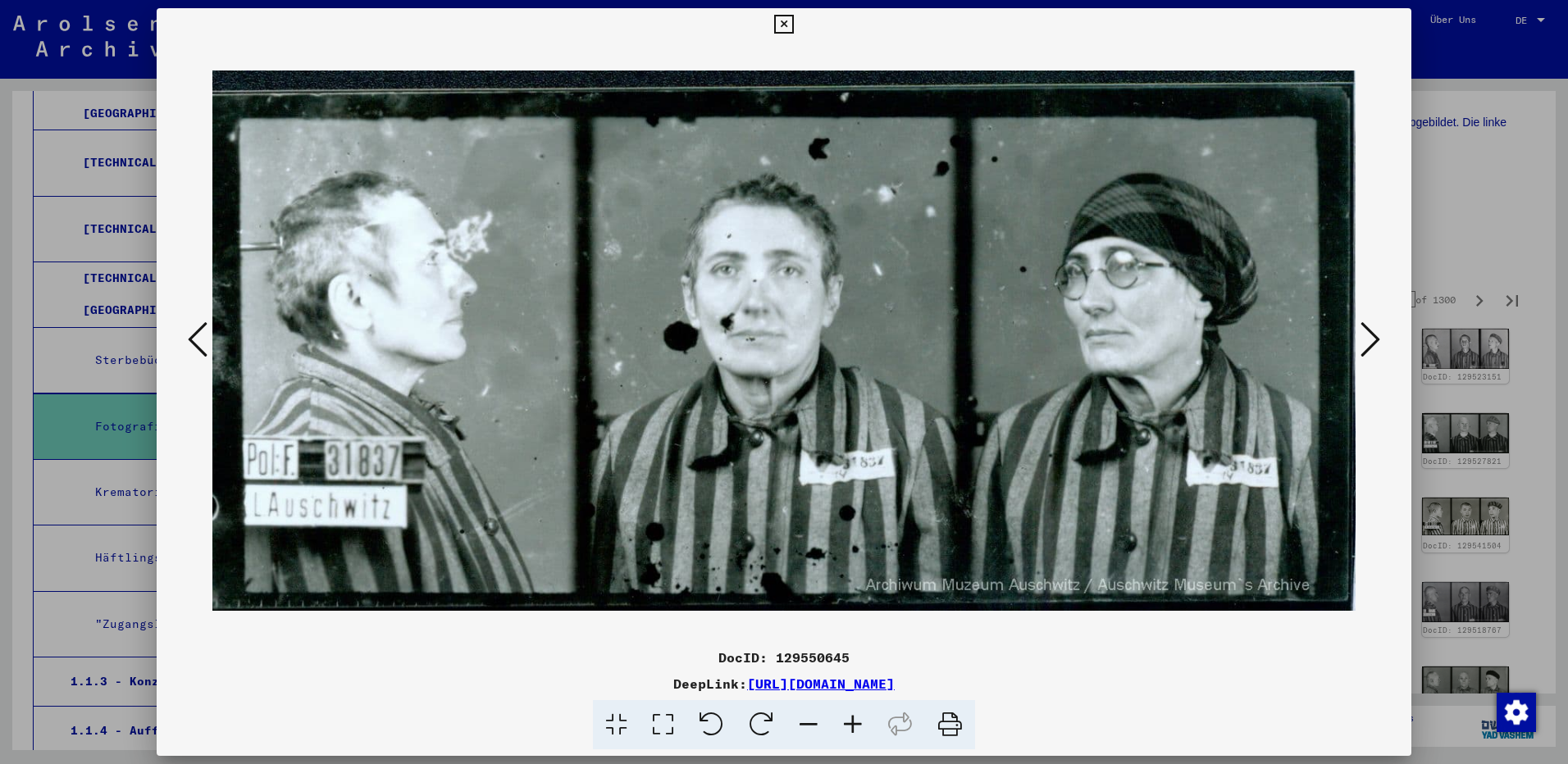
click at [1370, 343] on icon at bounding box center [1371, 339] width 20 height 39
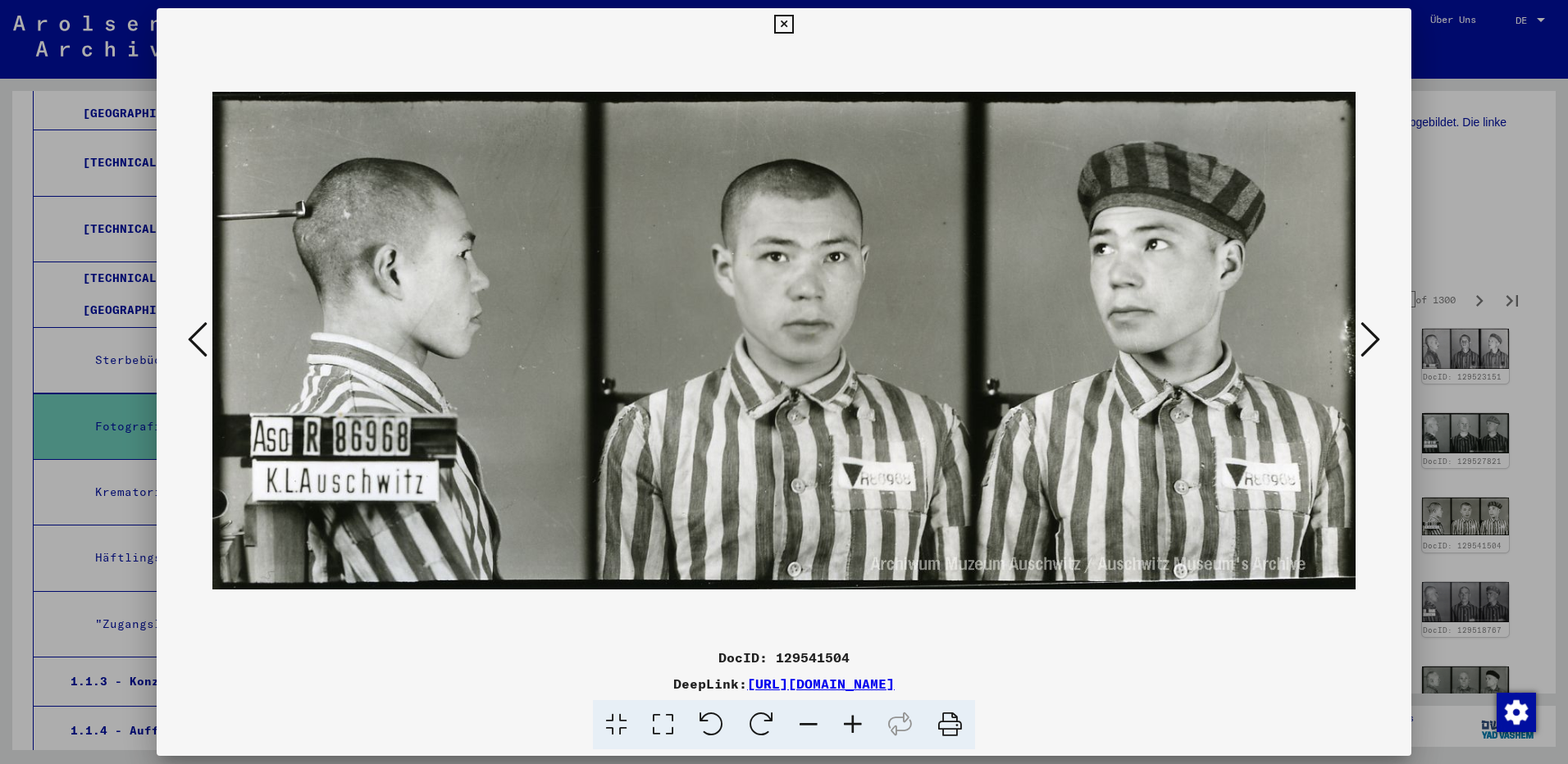
click at [1370, 343] on icon at bounding box center [1371, 339] width 20 height 39
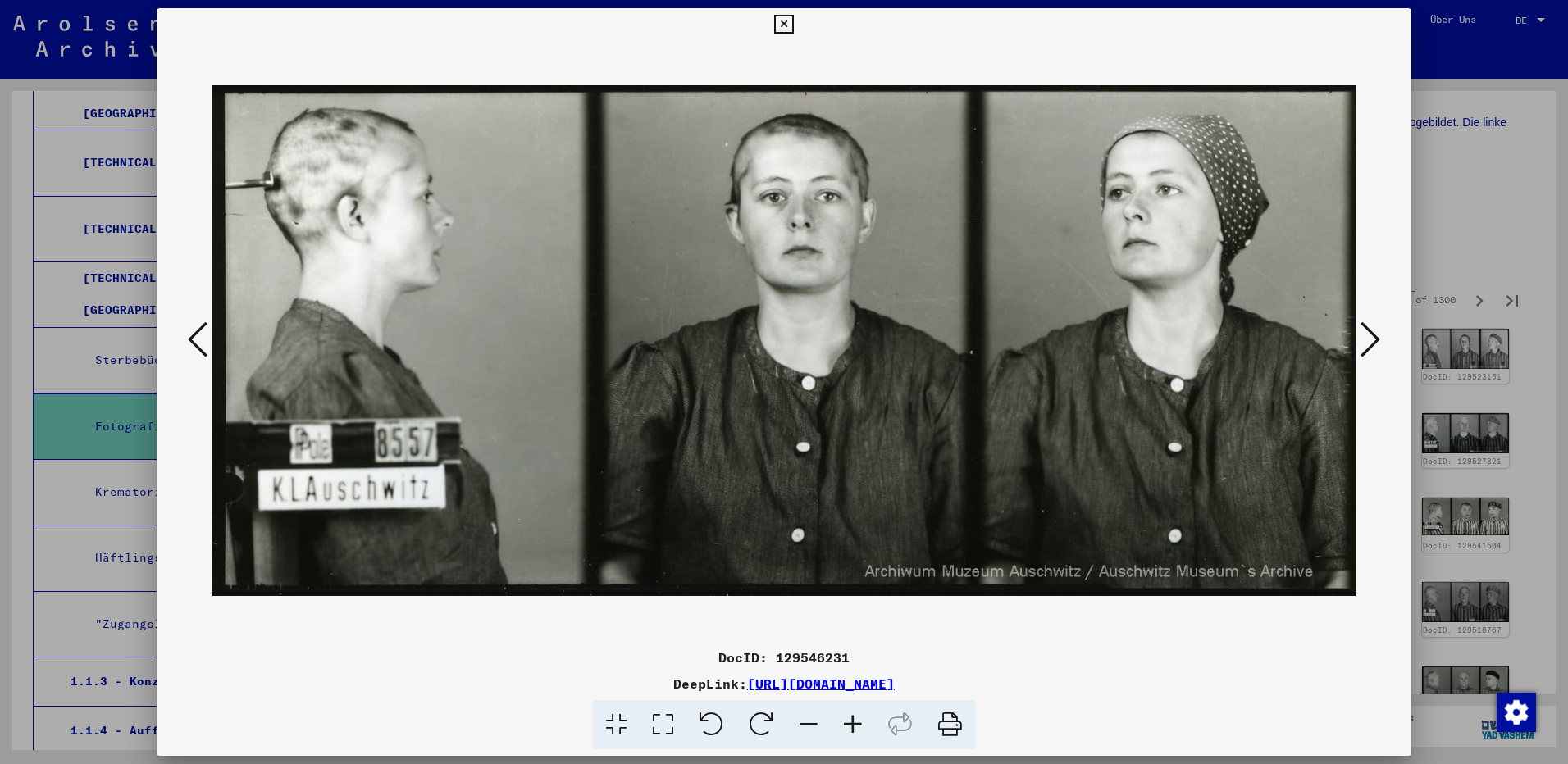
click at [1370, 343] on icon at bounding box center [1371, 339] width 20 height 39
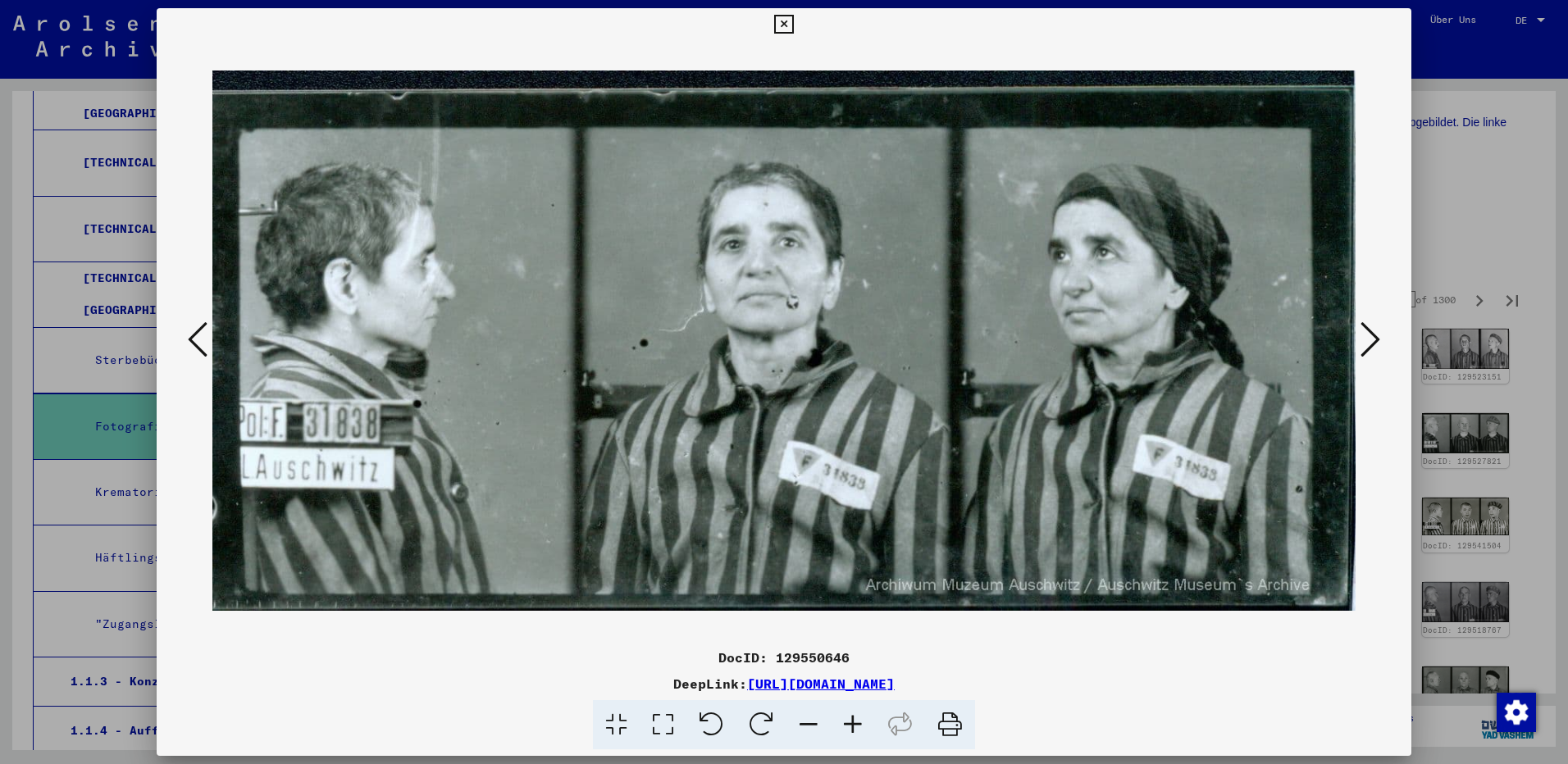
click at [1370, 343] on icon at bounding box center [1371, 339] width 20 height 39
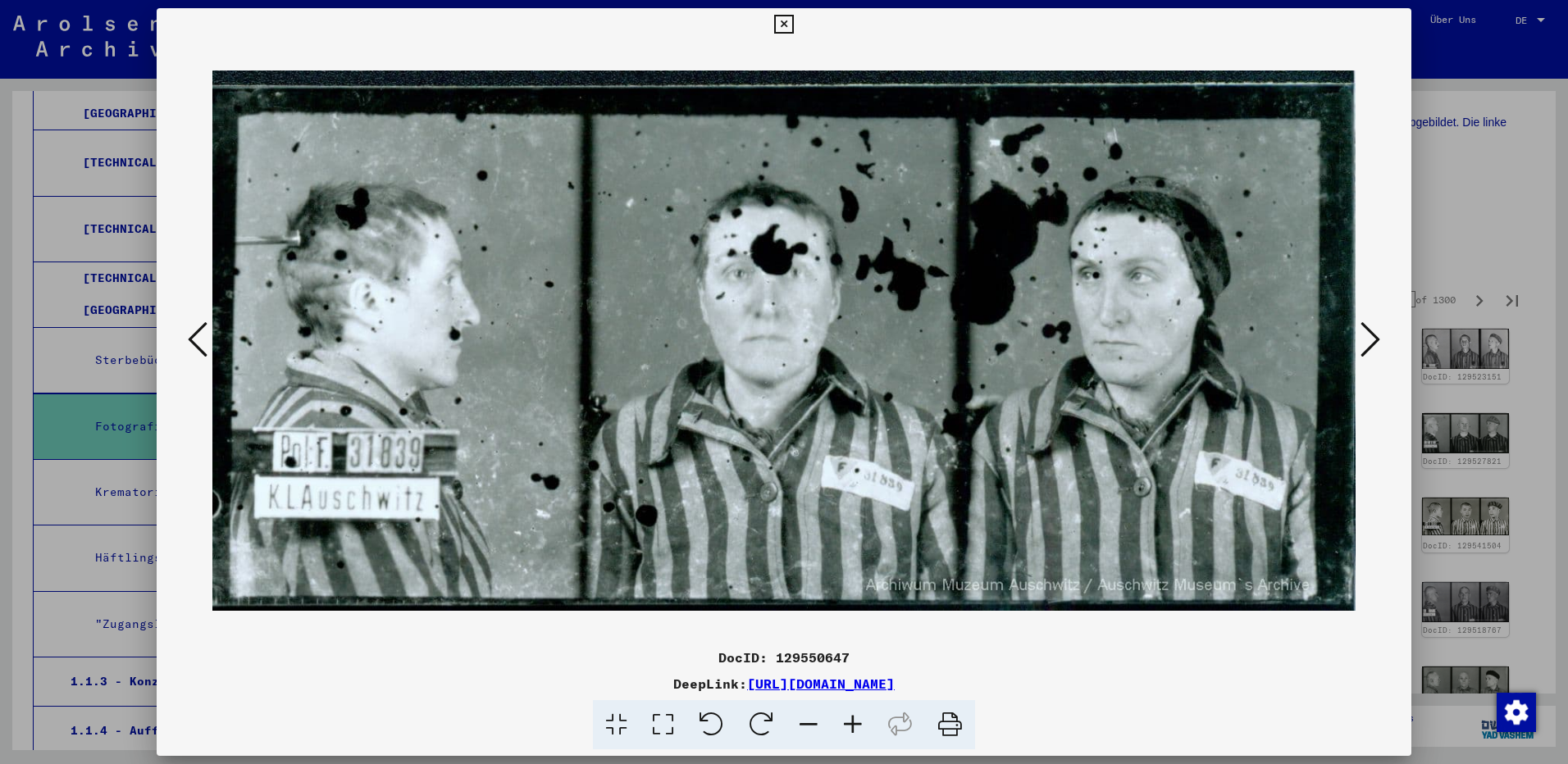
click at [1370, 343] on icon at bounding box center [1371, 339] width 20 height 39
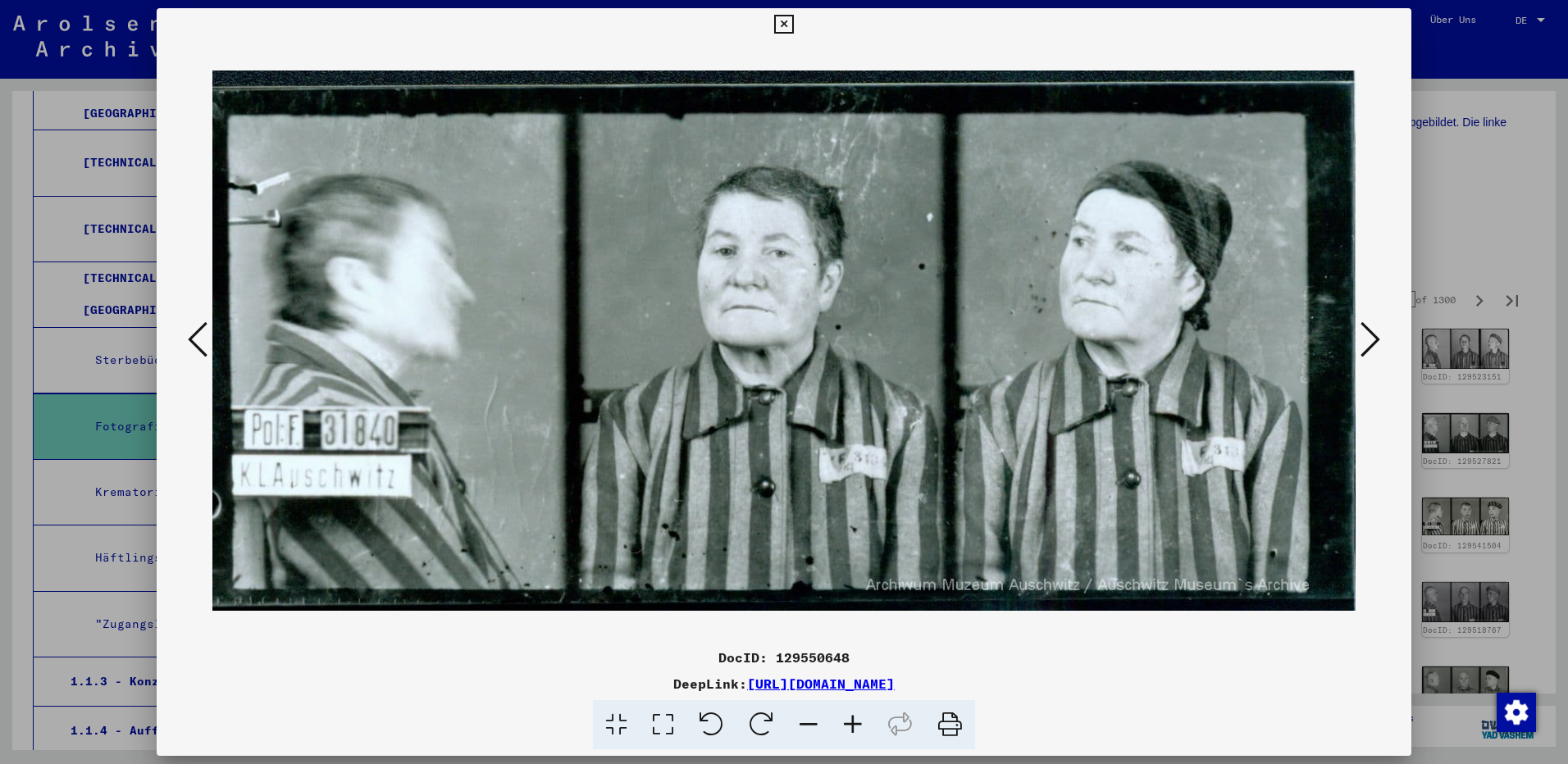
click at [1370, 343] on icon at bounding box center [1371, 339] width 20 height 39
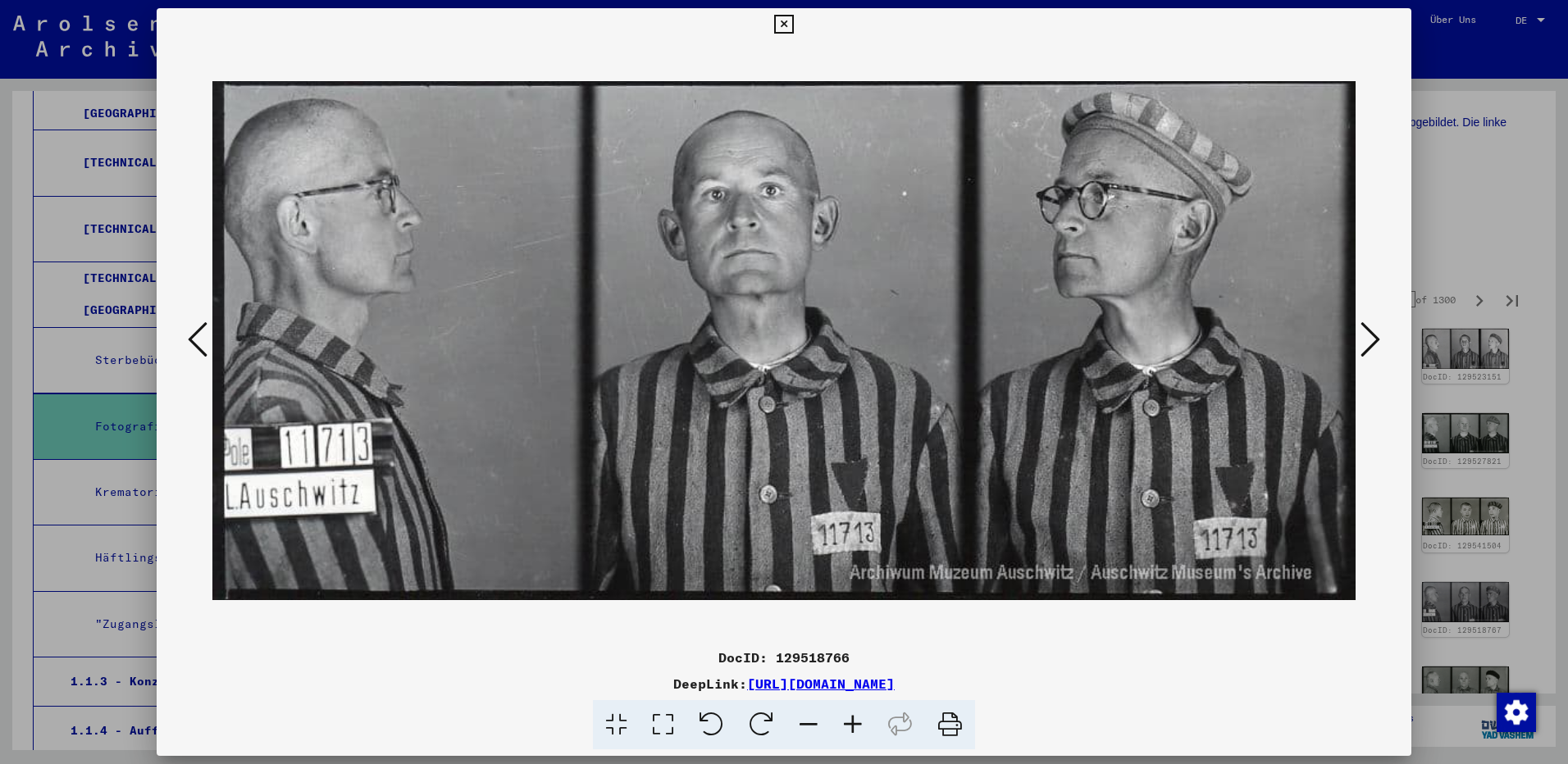
click at [1370, 343] on icon at bounding box center [1371, 339] width 20 height 39
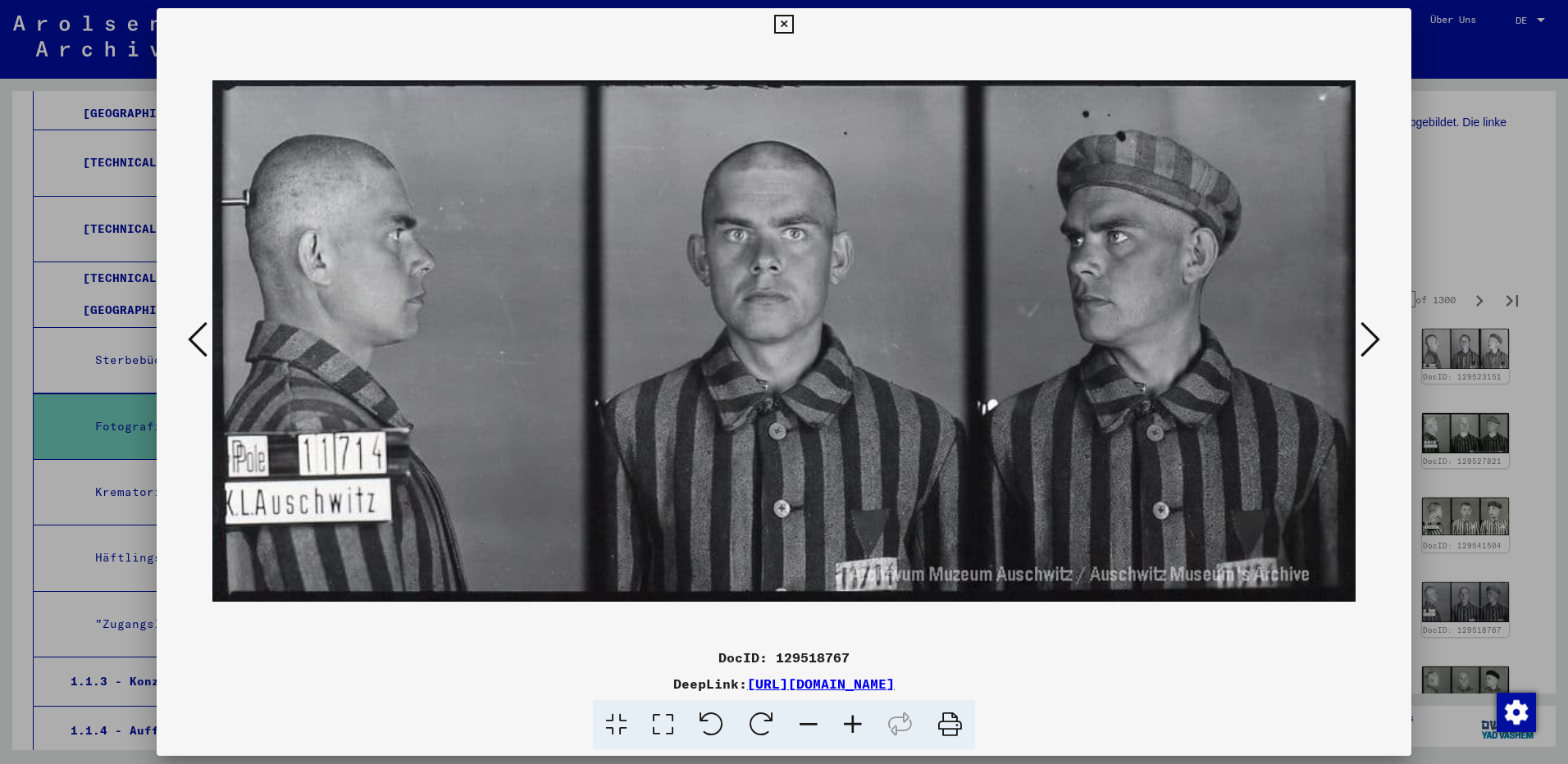
click at [1370, 343] on icon at bounding box center [1371, 339] width 20 height 39
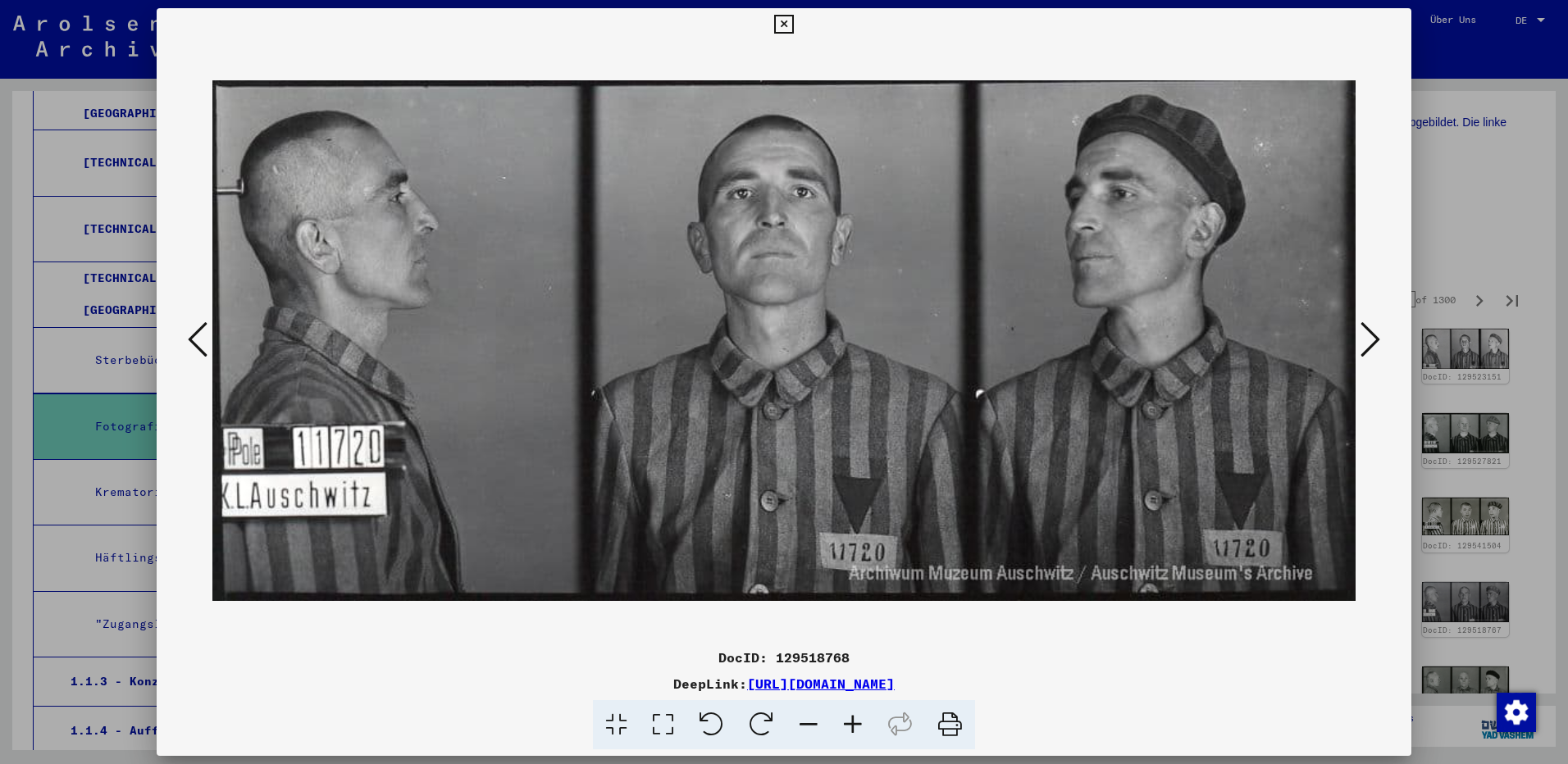
click at [1370, 343] on icon at bounding box center [1371, 339] width 20 height 39
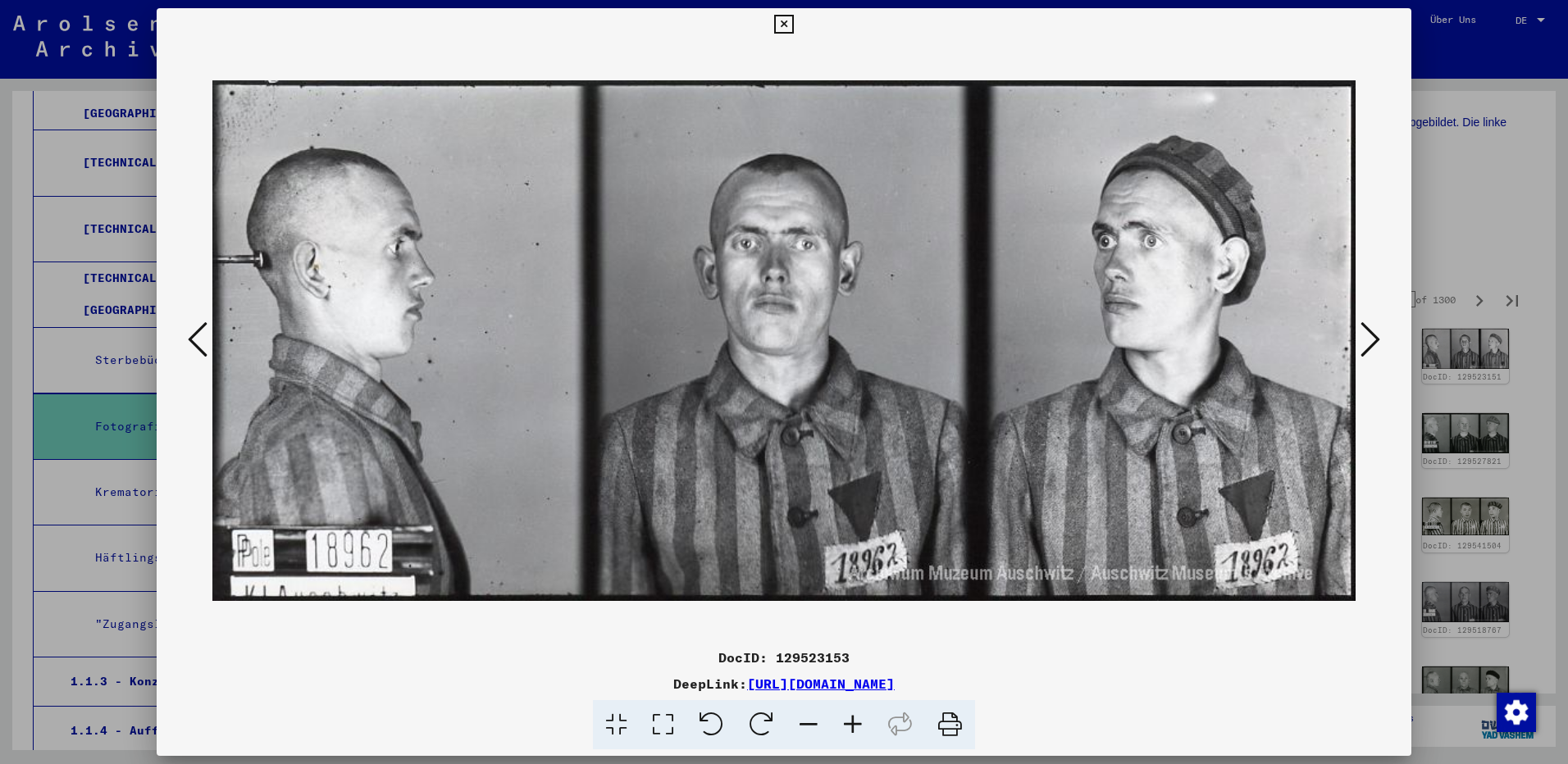
click at [1370, 343] on icon at bounding box center [1371, 339] width 20 height 39
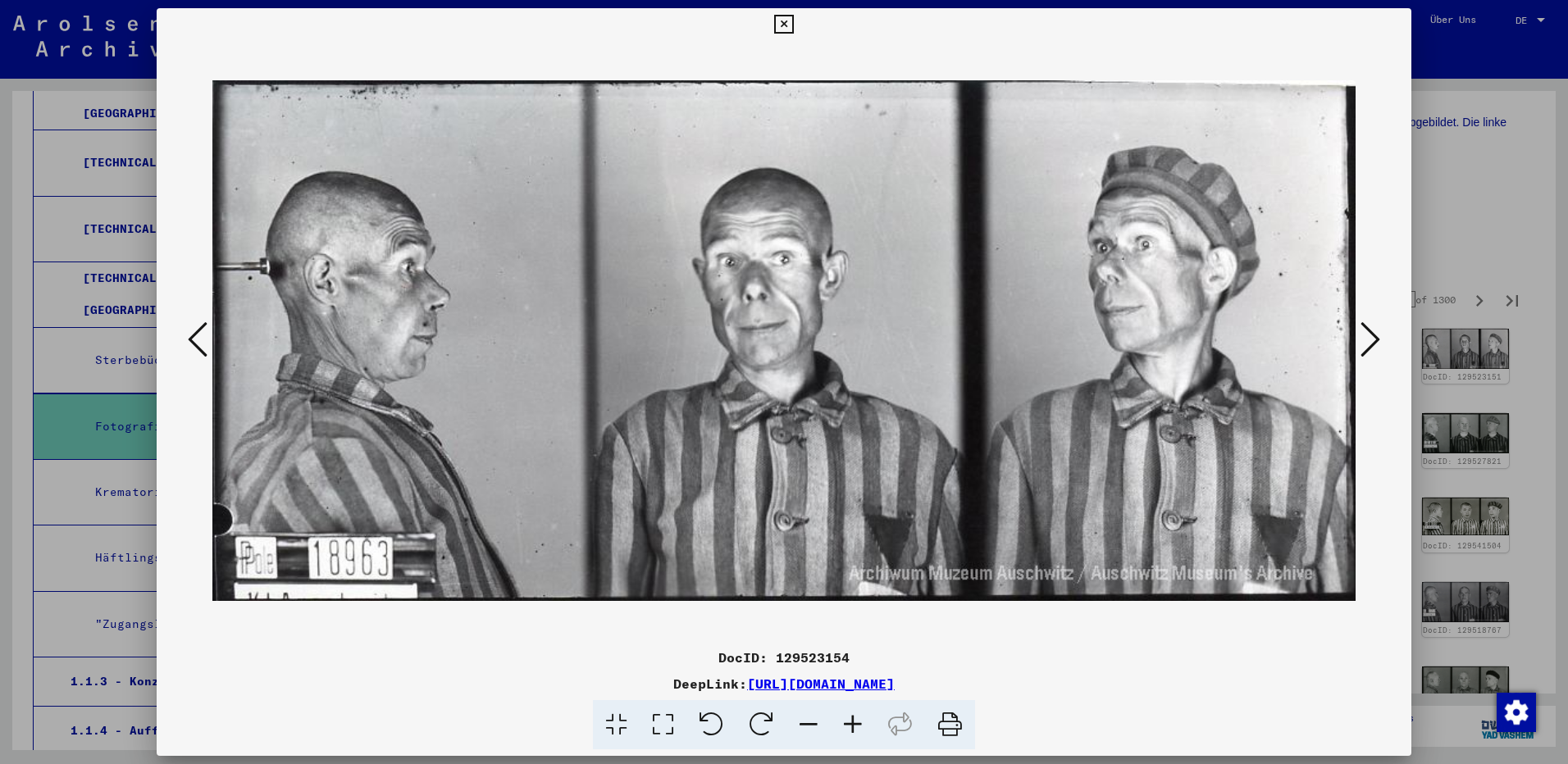
click at [1370, 343] on icon at bounding box center [1371, 339] width 20 height 39
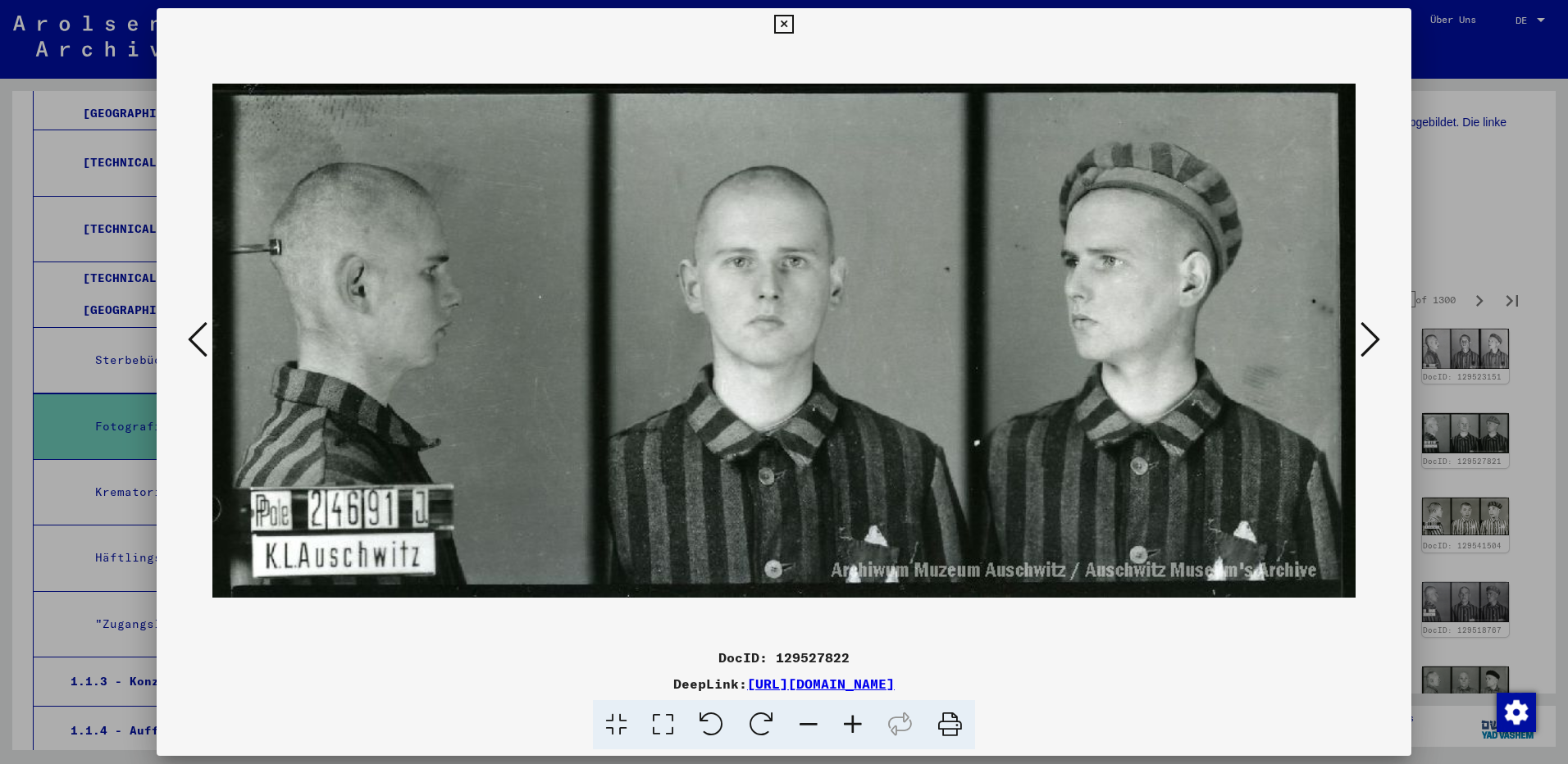
click at [1370, 343] on icon at bounding box center [1371, 339] width 20 height 39
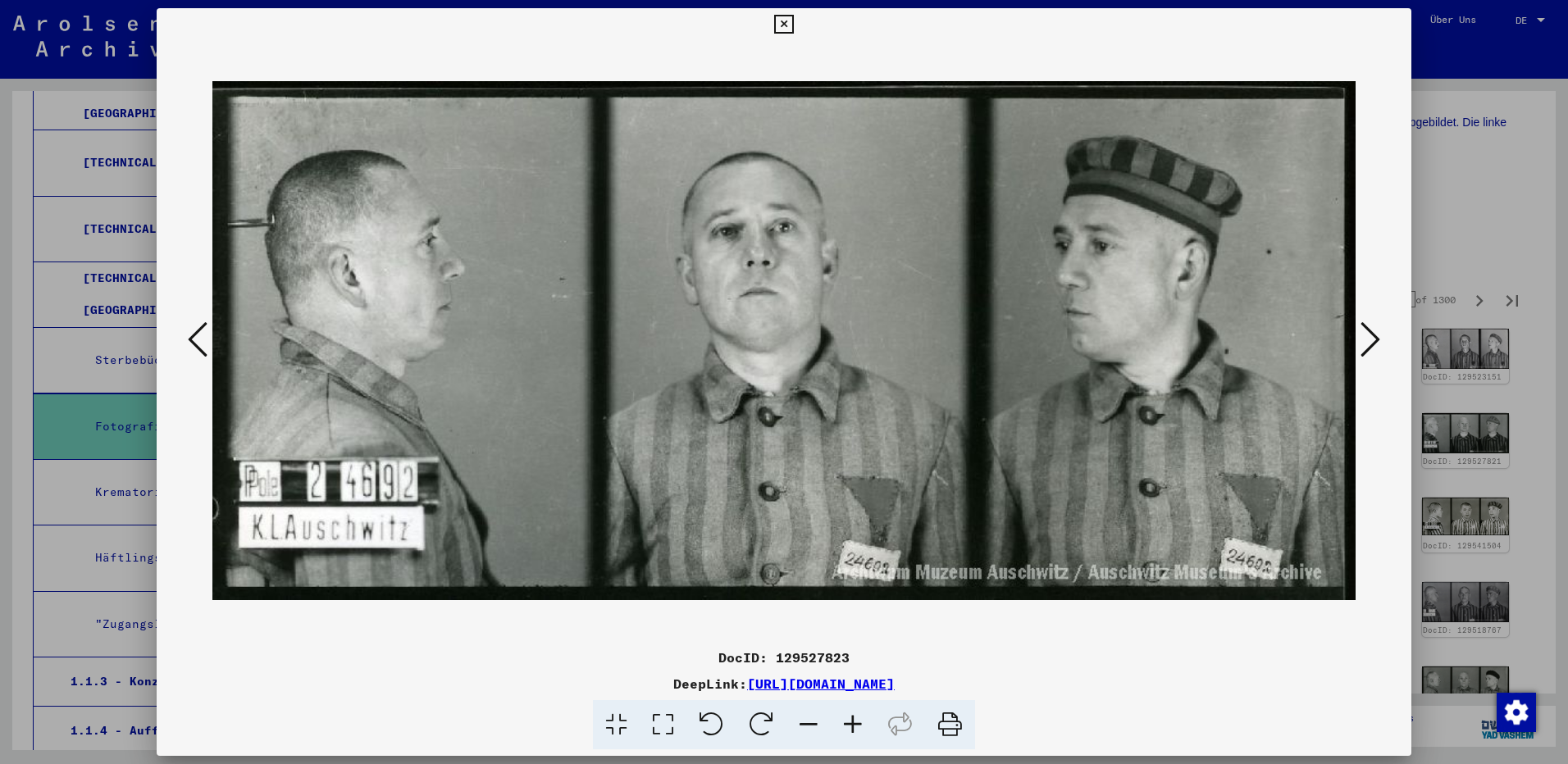
click at [1370, 343] on icon at bounding box center [1371, 339] width 20 height 39
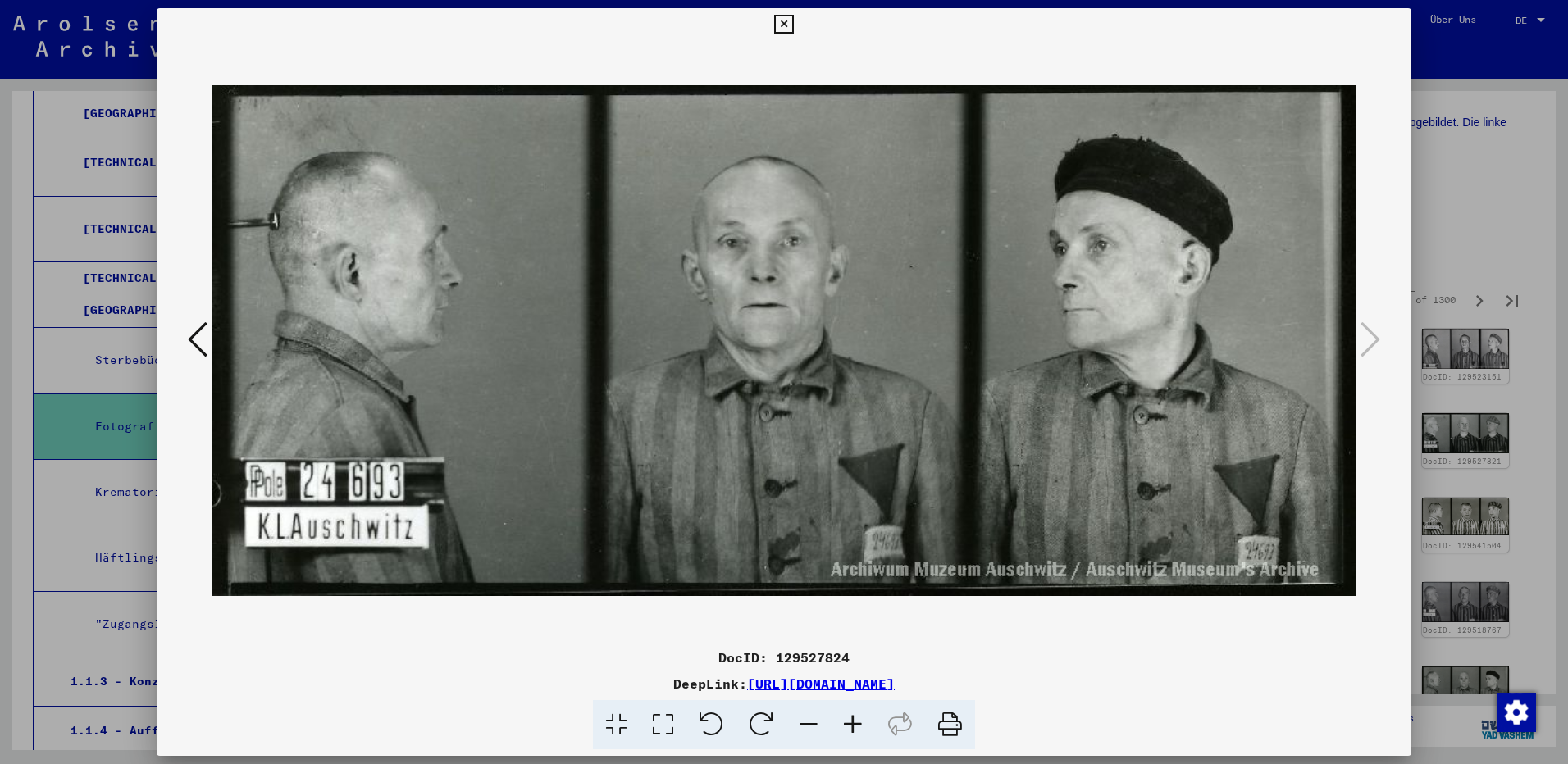
click at [778, 20] on icon at bounding box center [783, 25] width 19 height 20
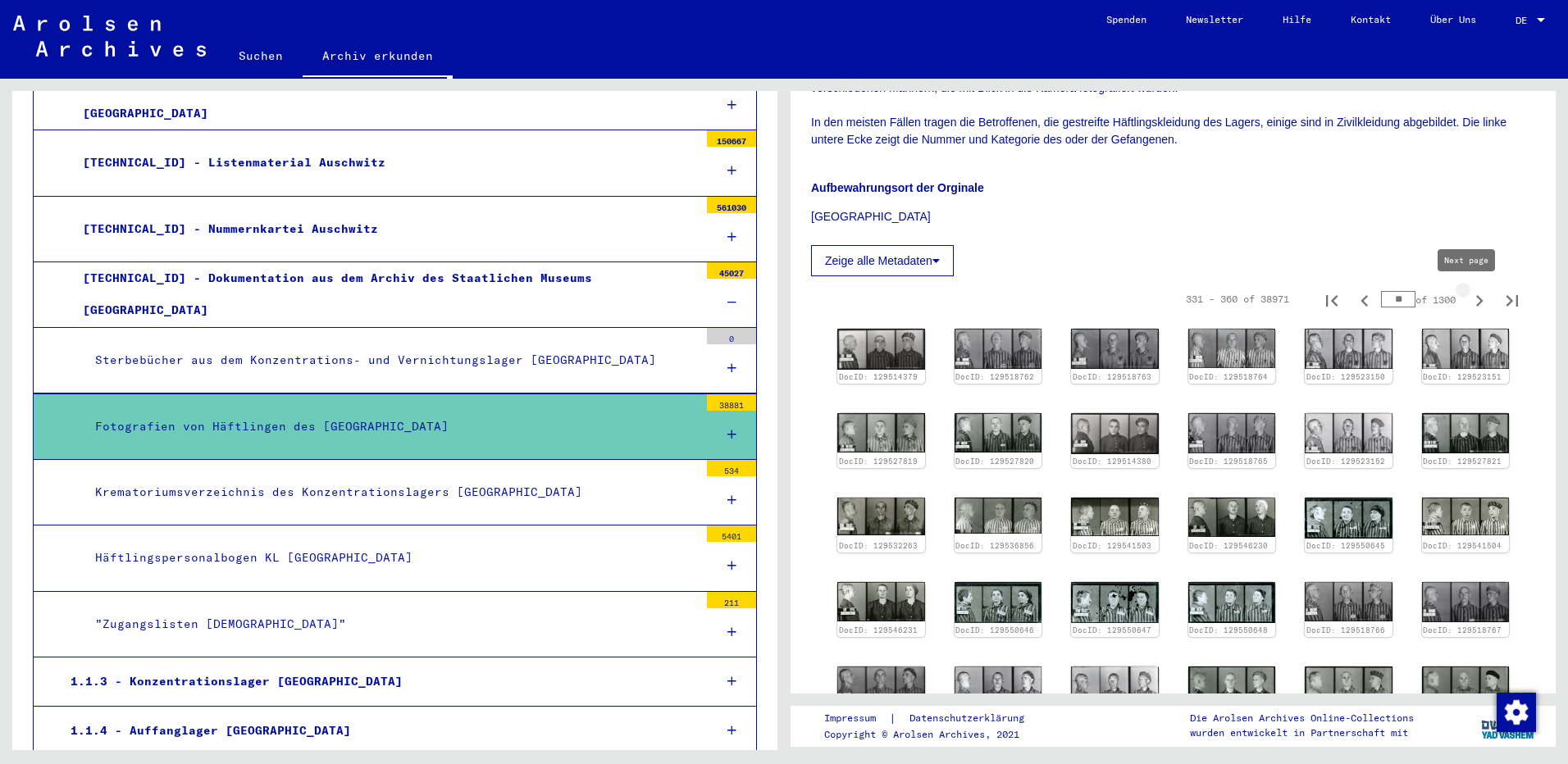
click at [1476, 302] on icon "Next page" at bounding box center [1479, 300] width 7 height 12
type input "**"
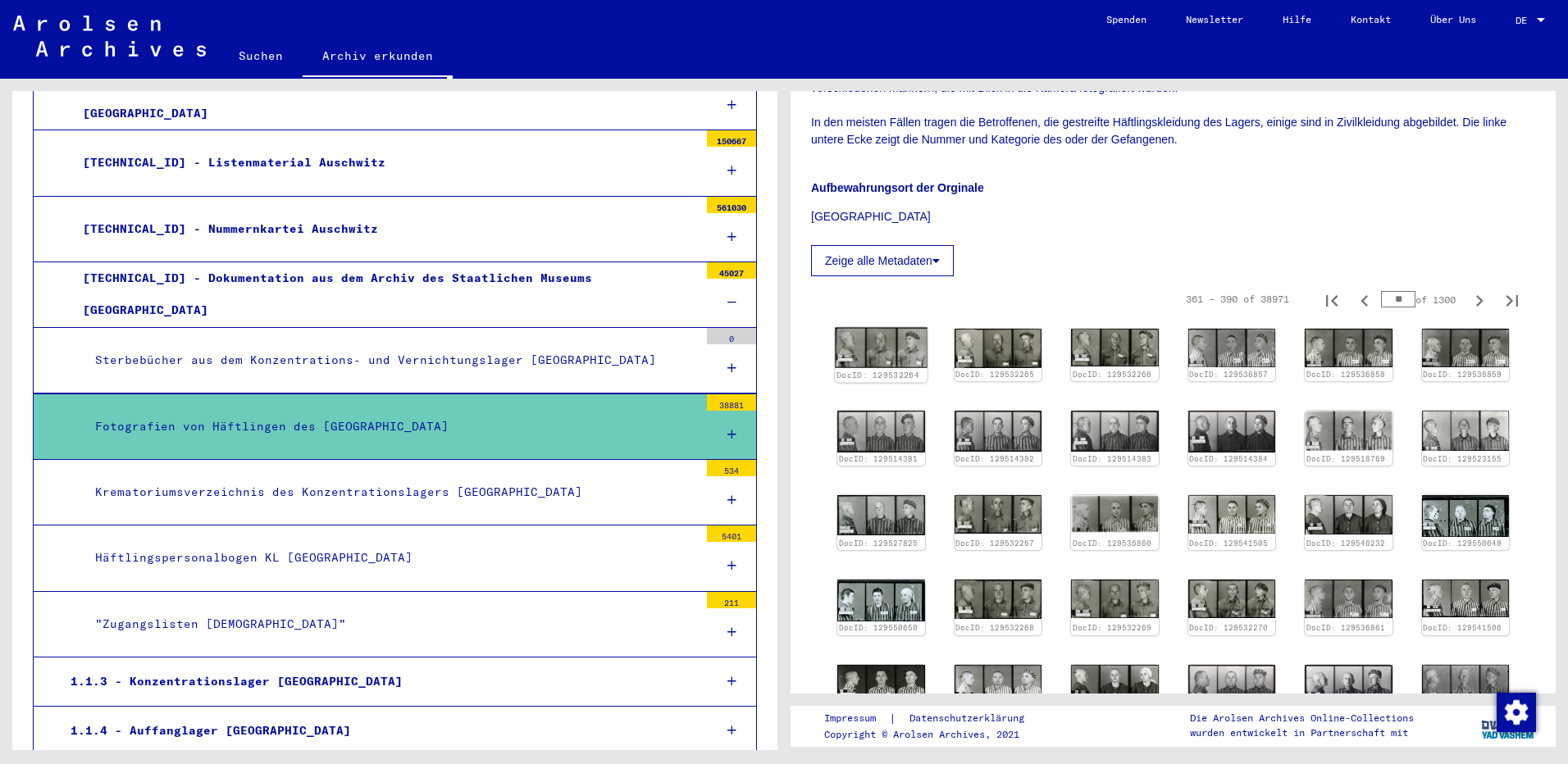
click at [866, 353] on img at bounding box center [881, 348] width 92 height 40
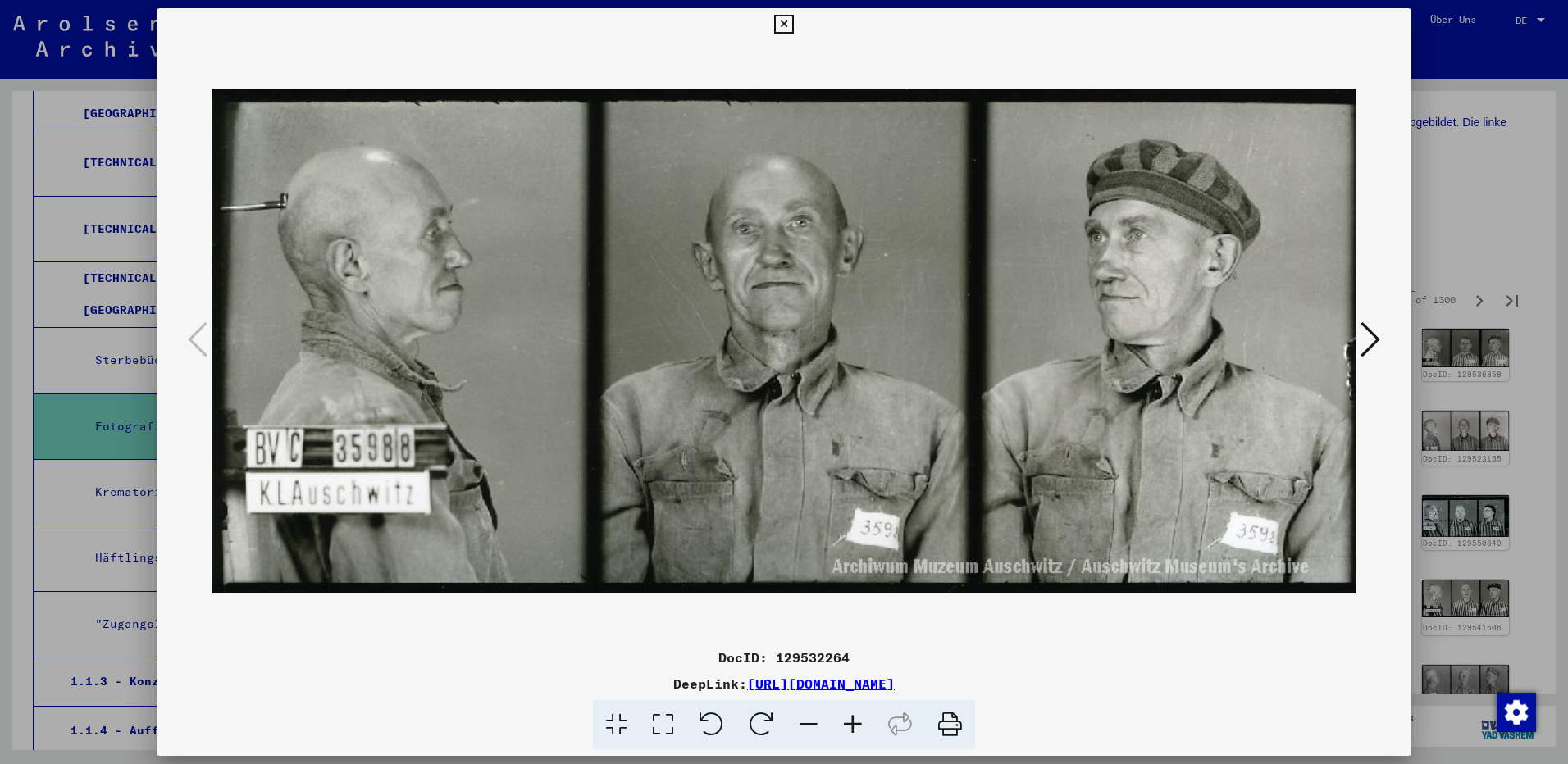
click at [1368, 343] on icon at bounding box center [1371, 339] width 20 height 39
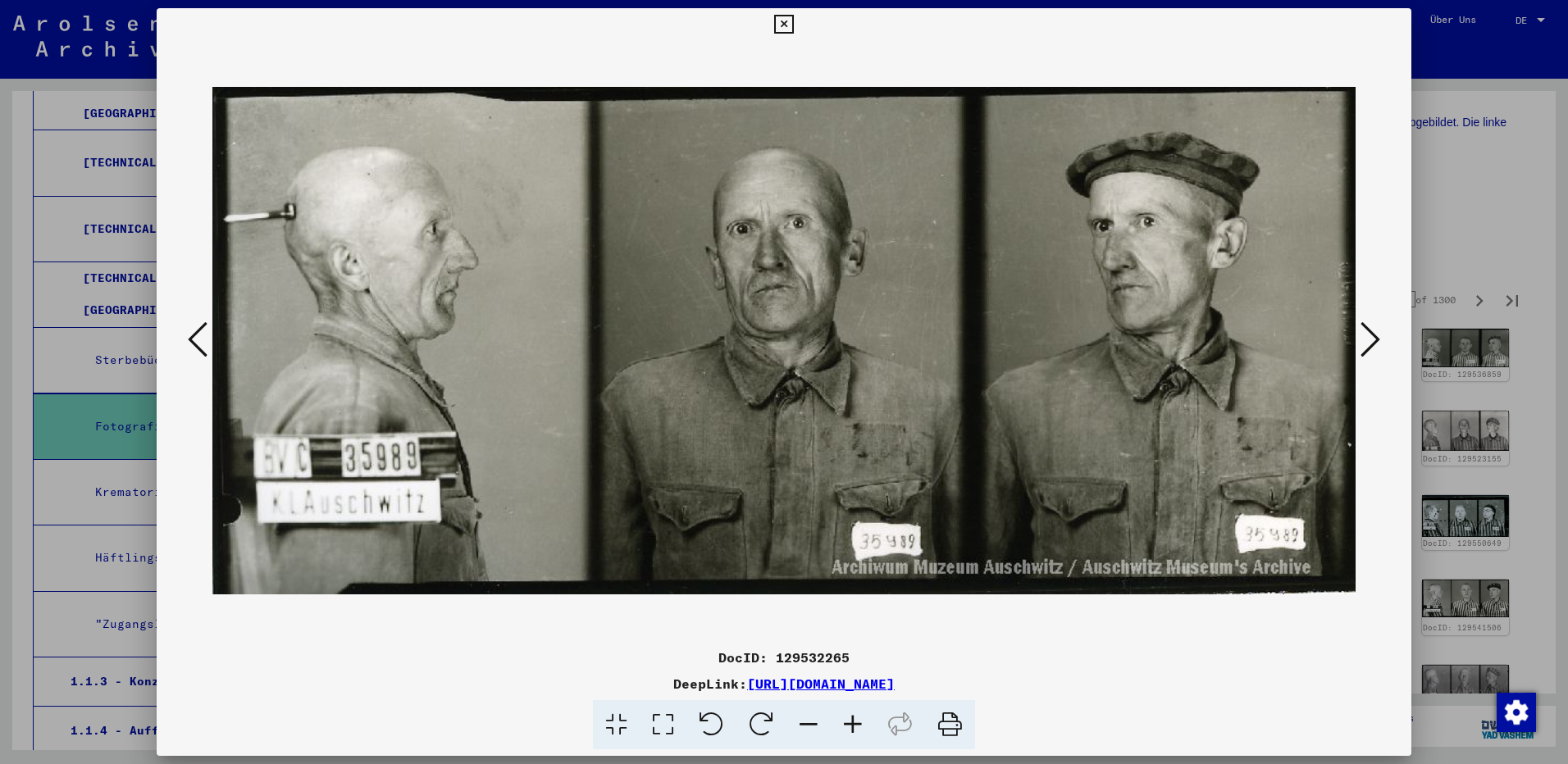
click at [1368, 343] on icon at bounding box center [1371, 339] width 20 height 39
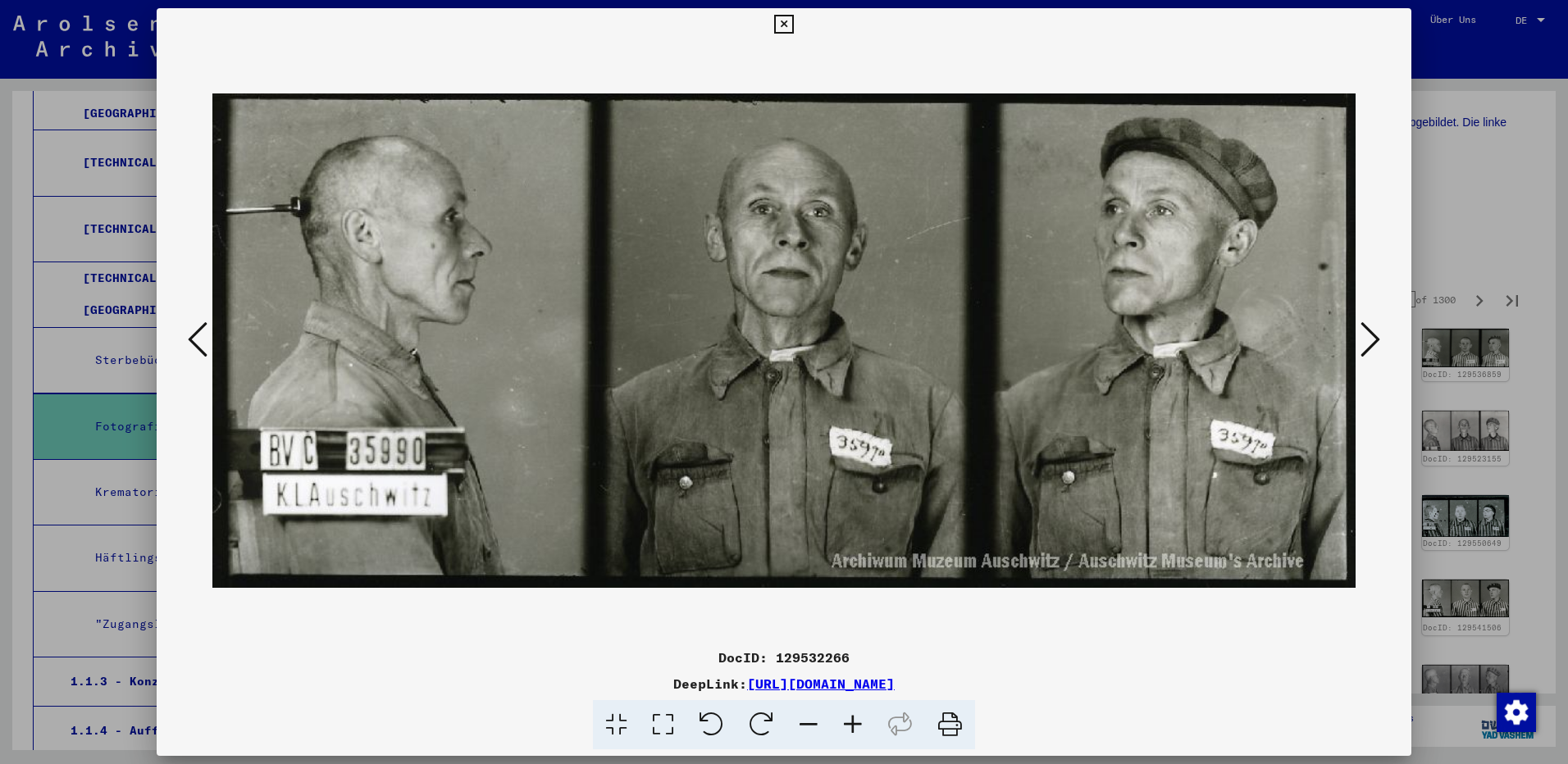
click at [1368, 343] on icon at bounding box center [1371, 339] width 20 height 39
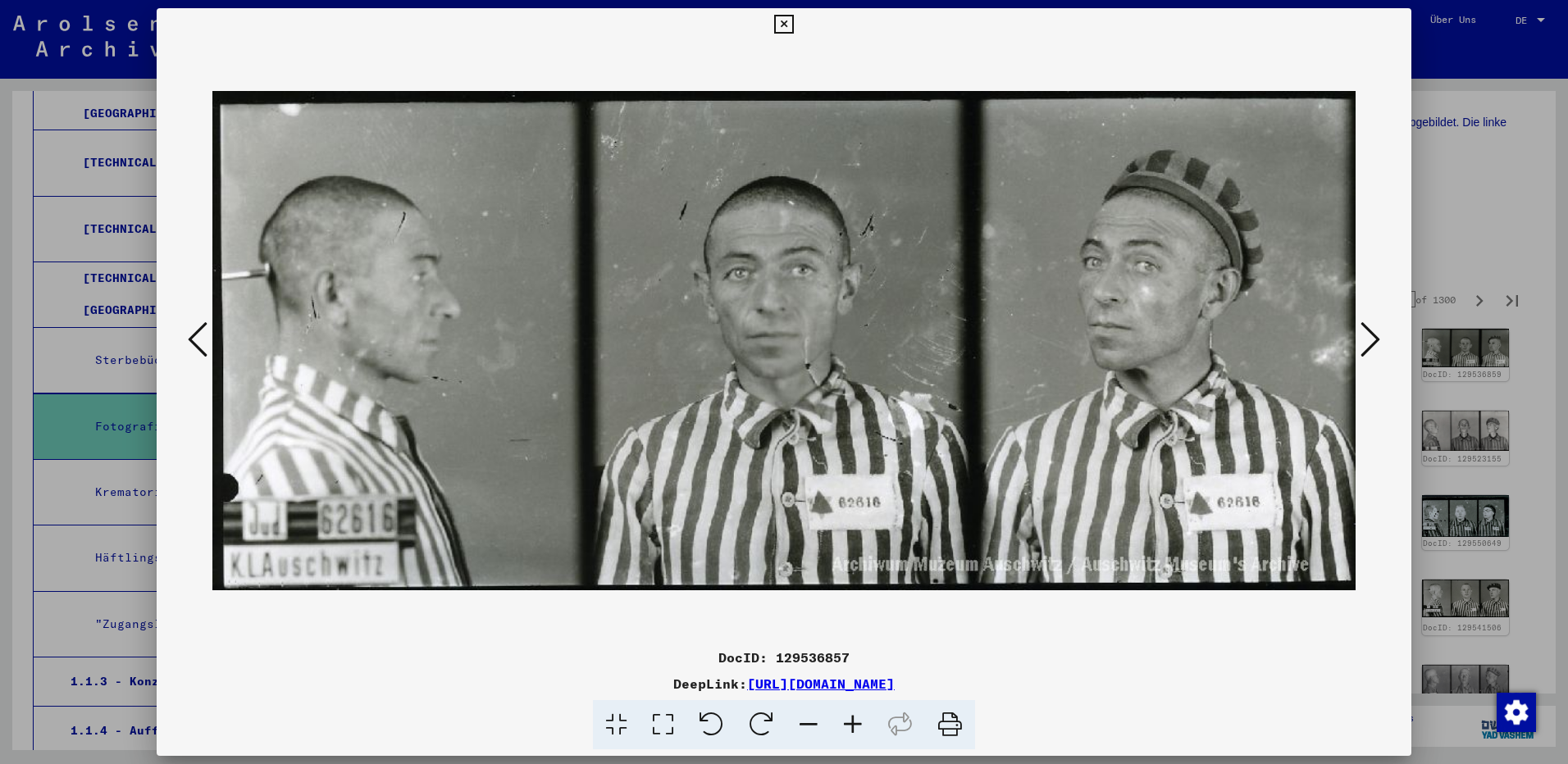
click at [1368, 343] on icon at bounding box center [1371, 339] width 20 height 39
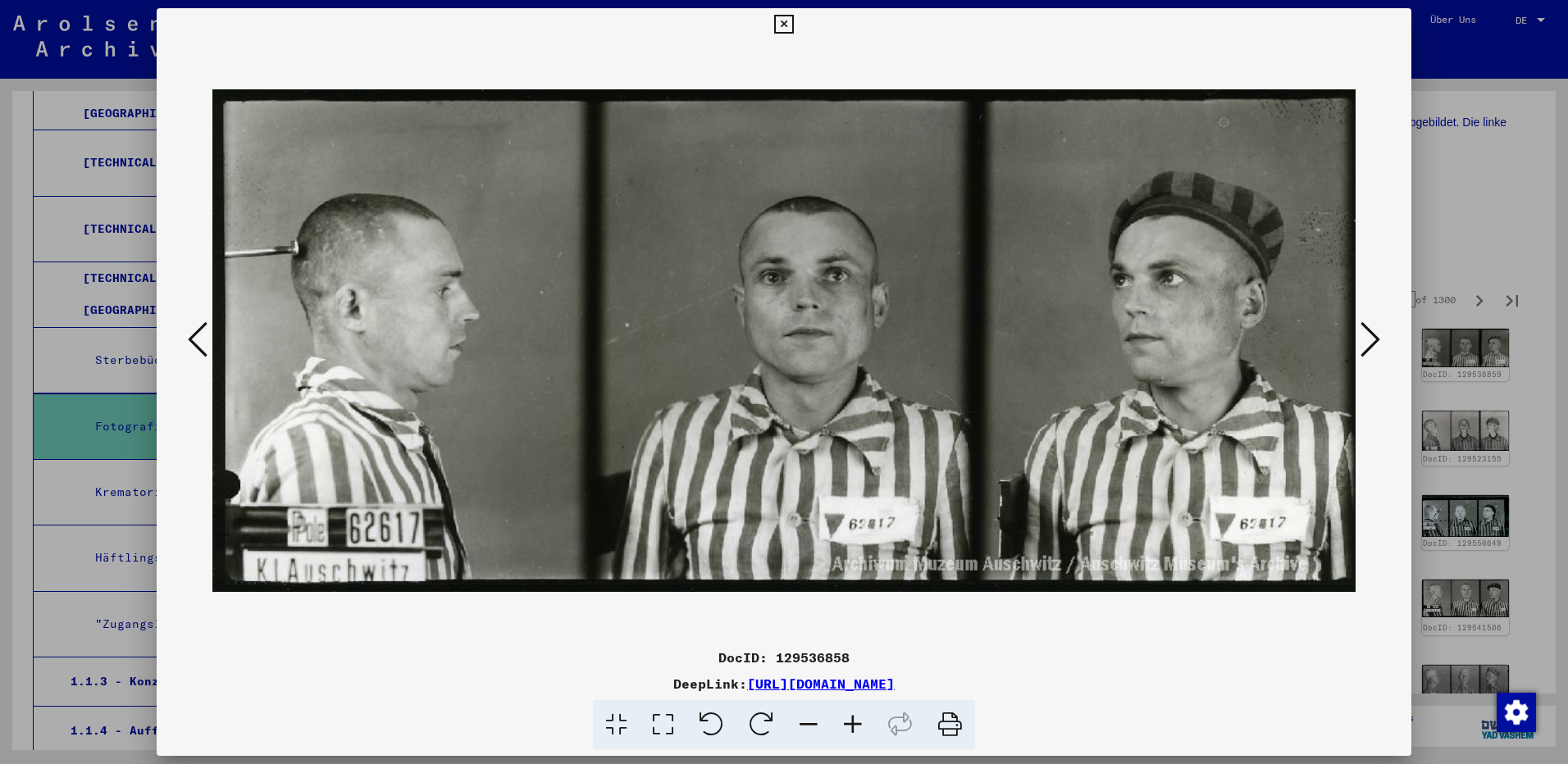
click at [1368, 343] on icon at bounding box center [1371, 339] width 20 height 39
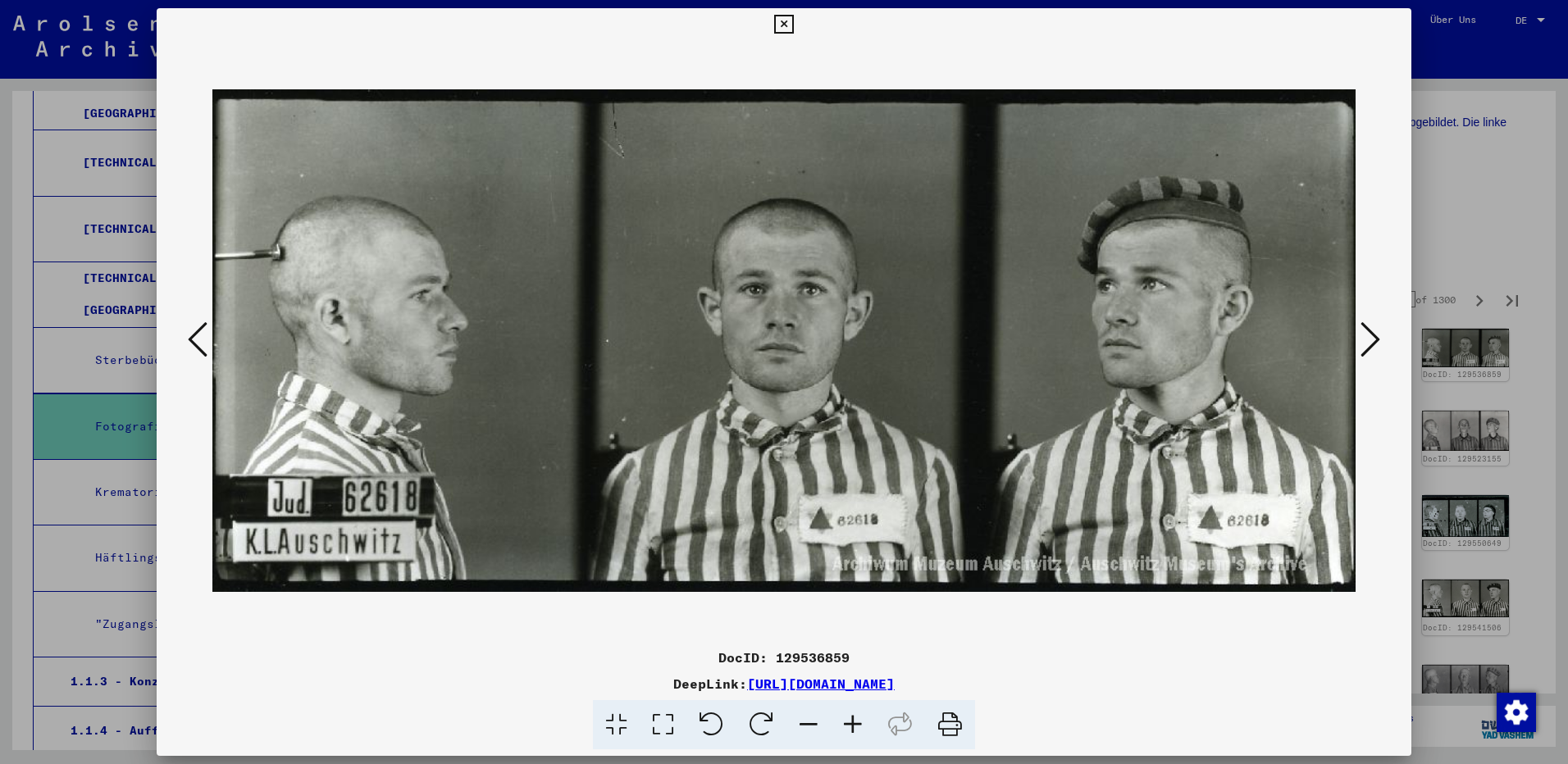
click at [1368, 343] on icon at bounding box center [1371, 339] width 20 height 39
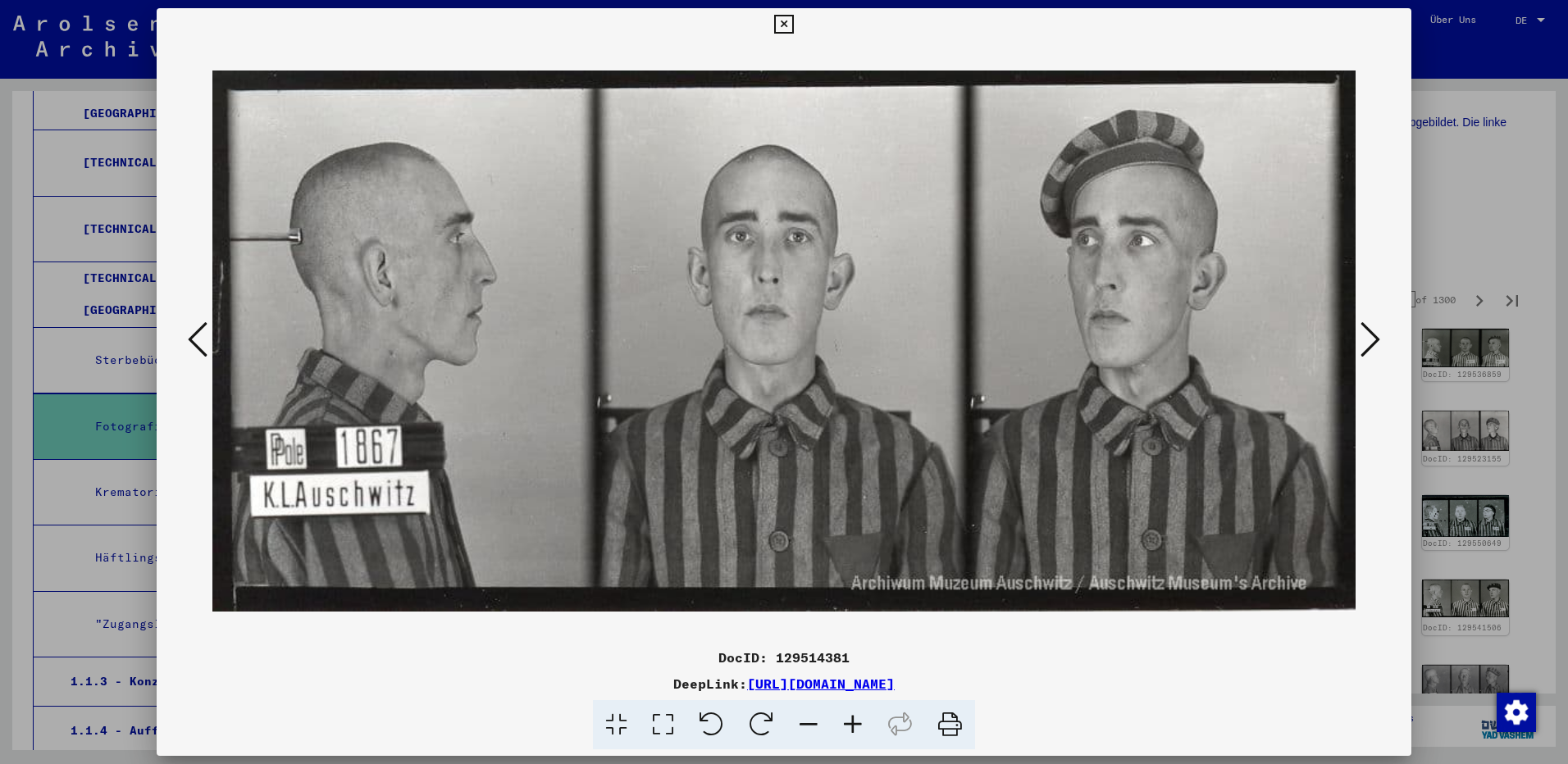
click at [1368, 343] on icon at bounding box center [1371, 339] width 20 height 39
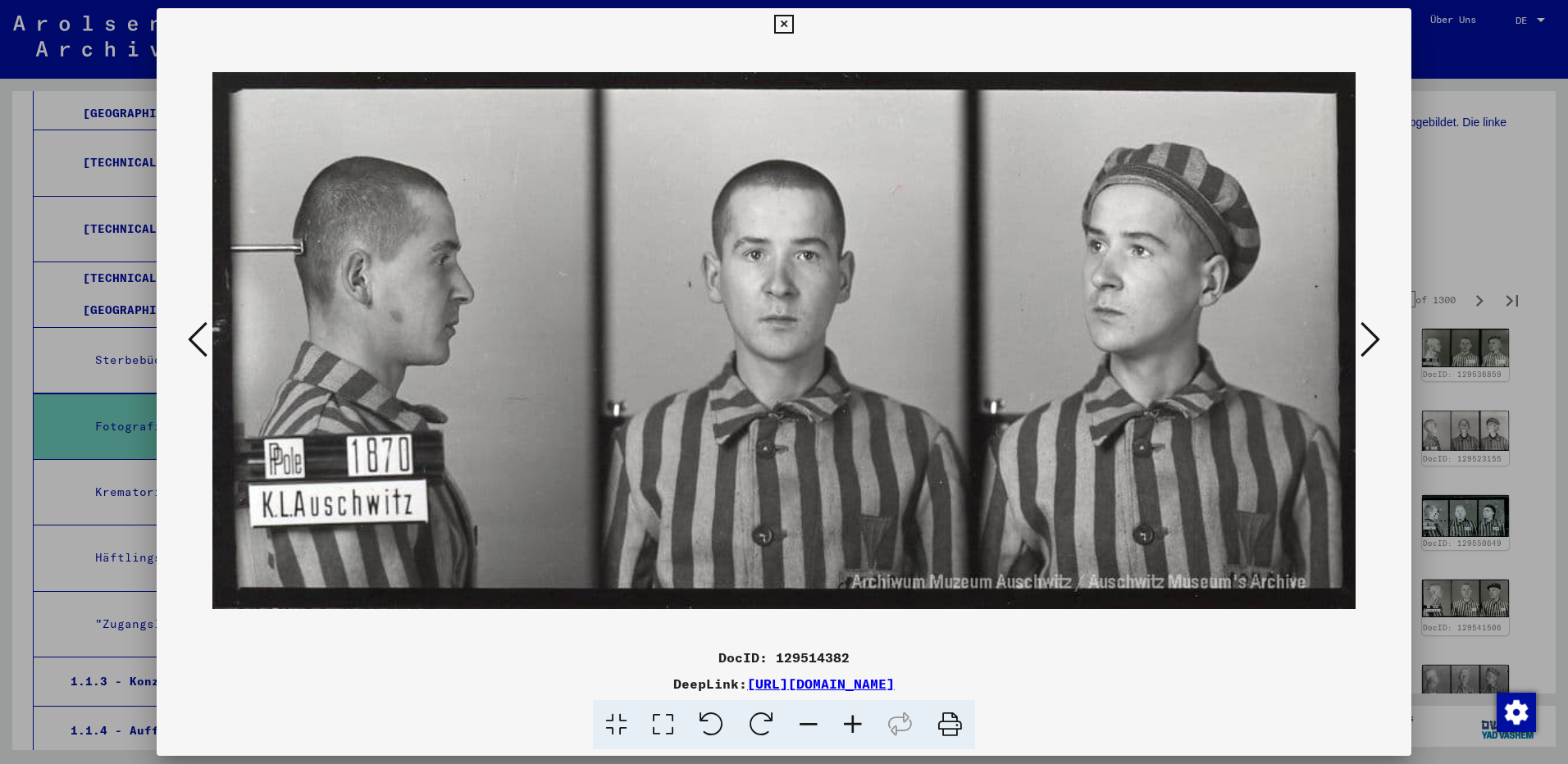
click at [1368, 343] on icon at bounding box center [1371, 339] width 20 height 39
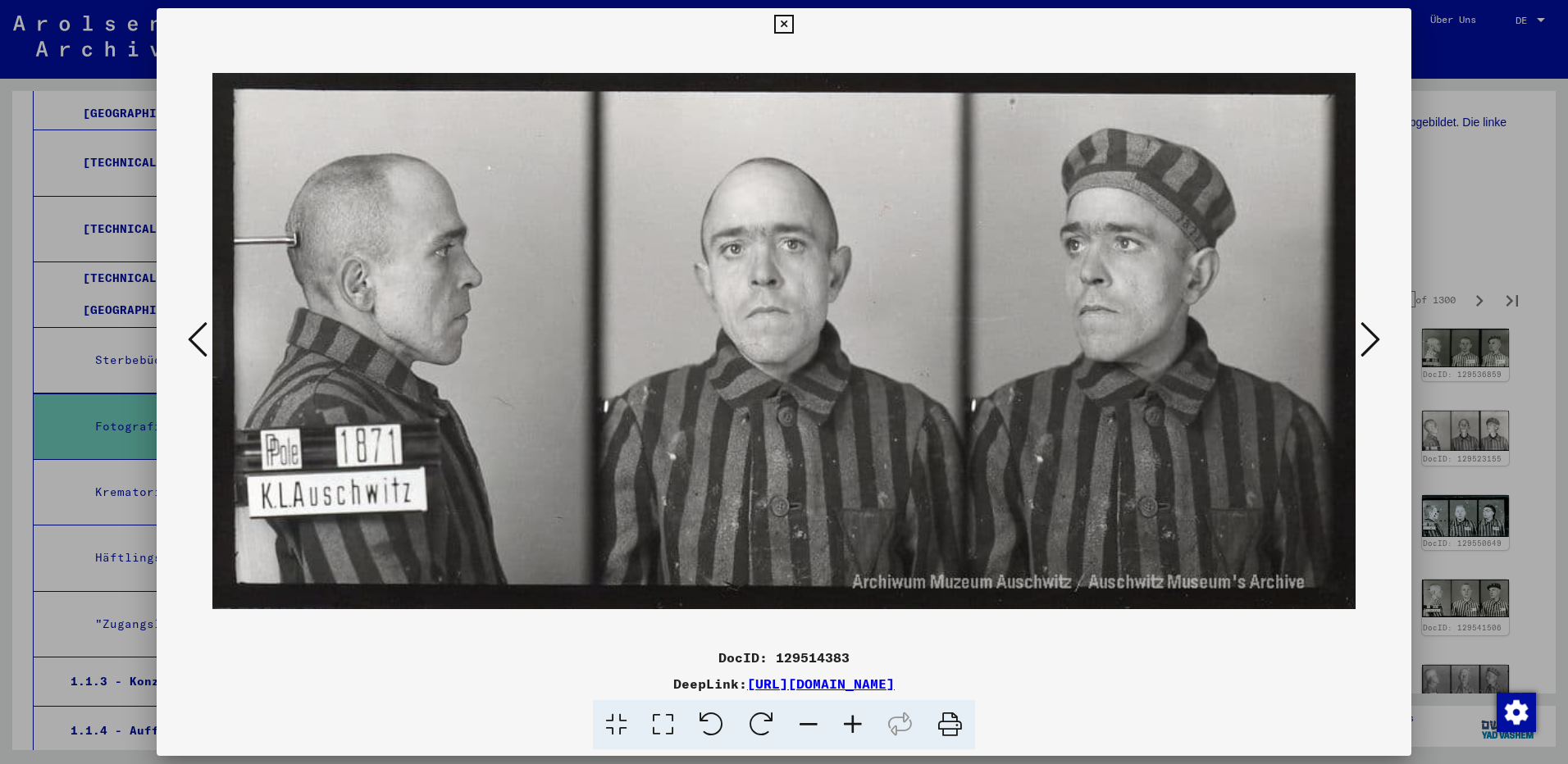
click at [1368, 343] on icon at bounding box center [1371, 339] width 20 height 39
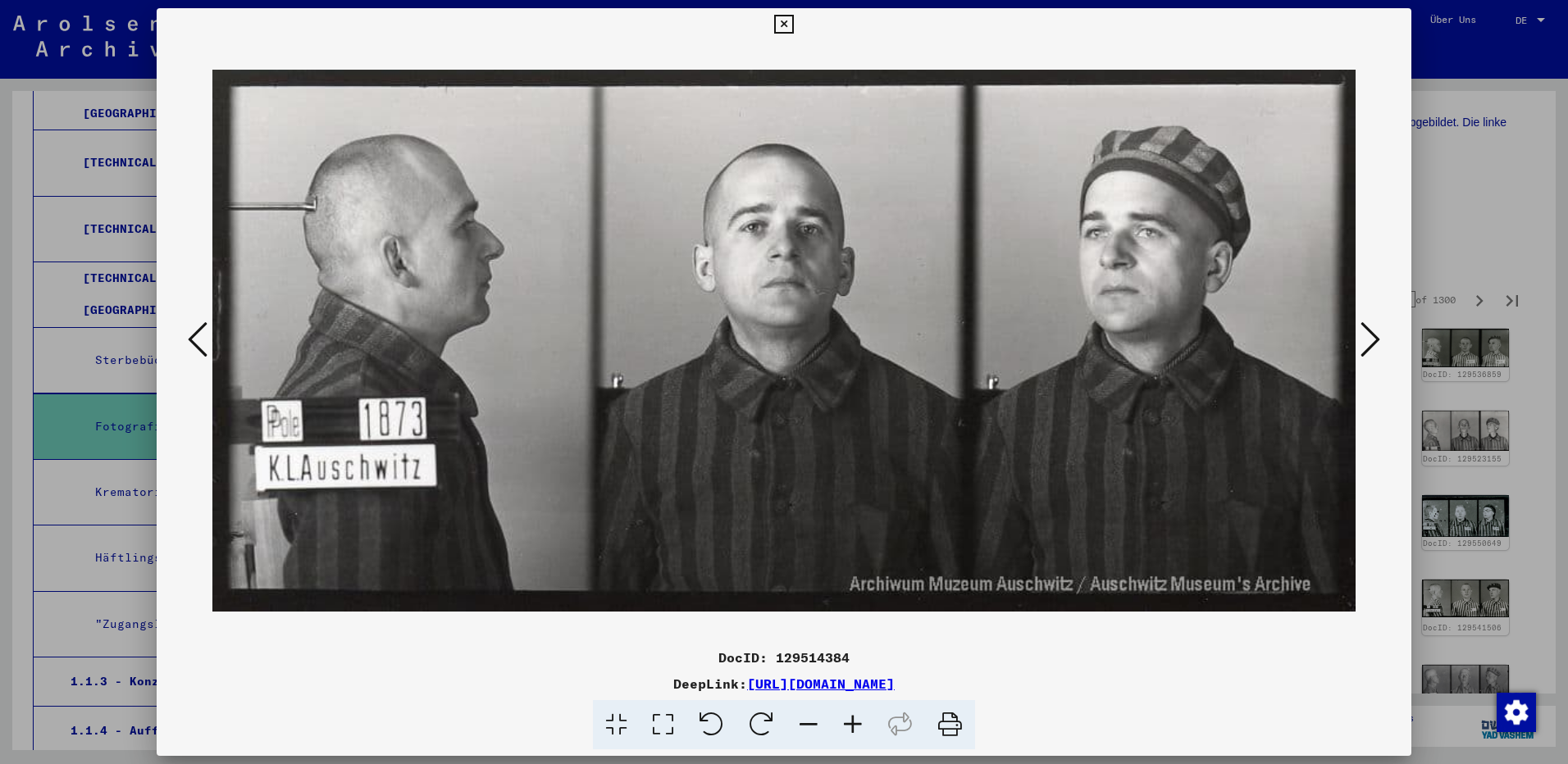
click at [1368, 343] on icon at bounding box center [1371, 339] width 20 height 39
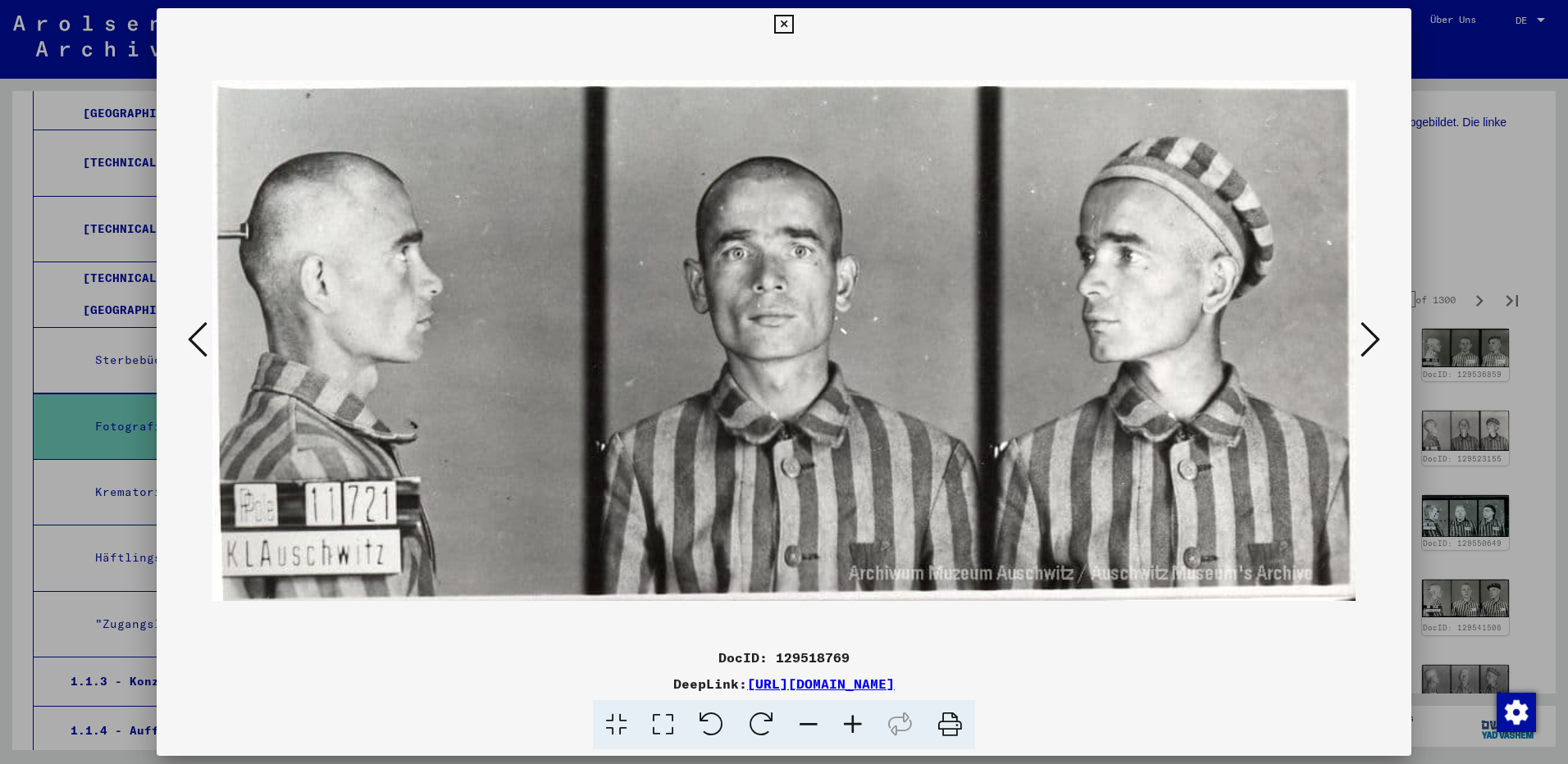
click at [1368, 343] on icon at bounding box center [1371, 339] width 20 height 39
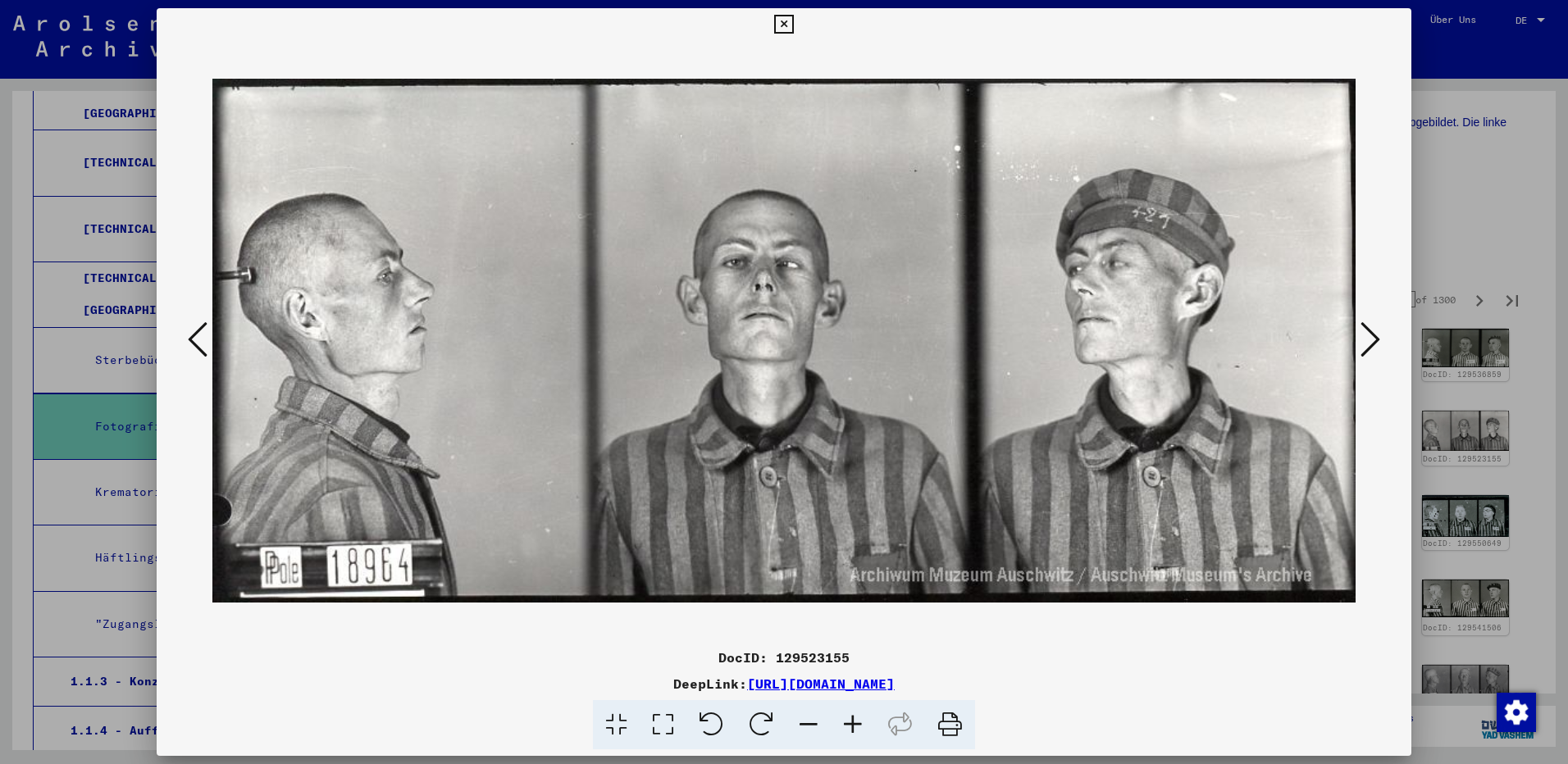
click at [1368, 343] on icon at bounding box center [1371, 339] width 20 height 39
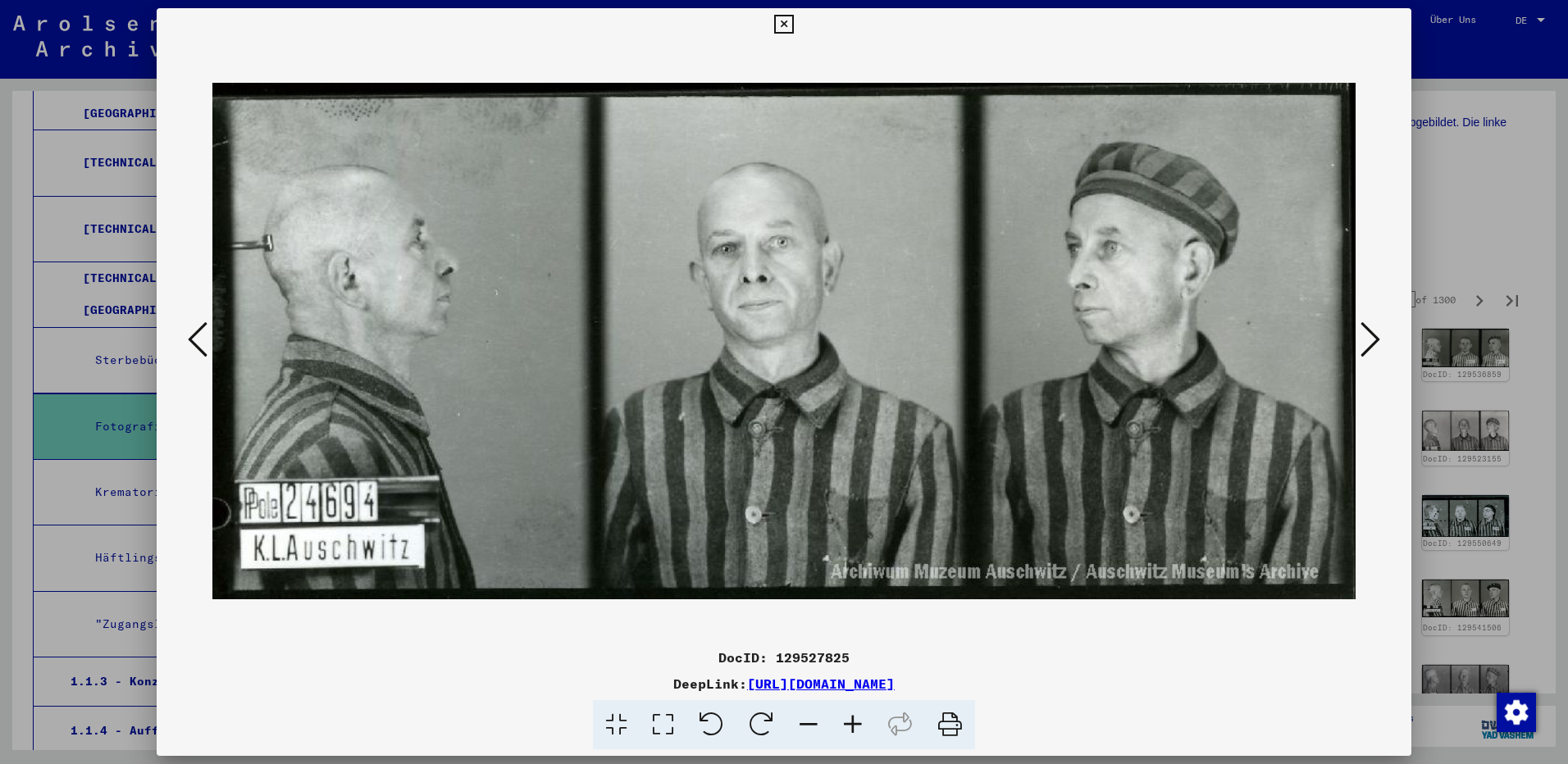
click at [1368, 343] on icon at bounding box center [1371, 339] width 20 height 39
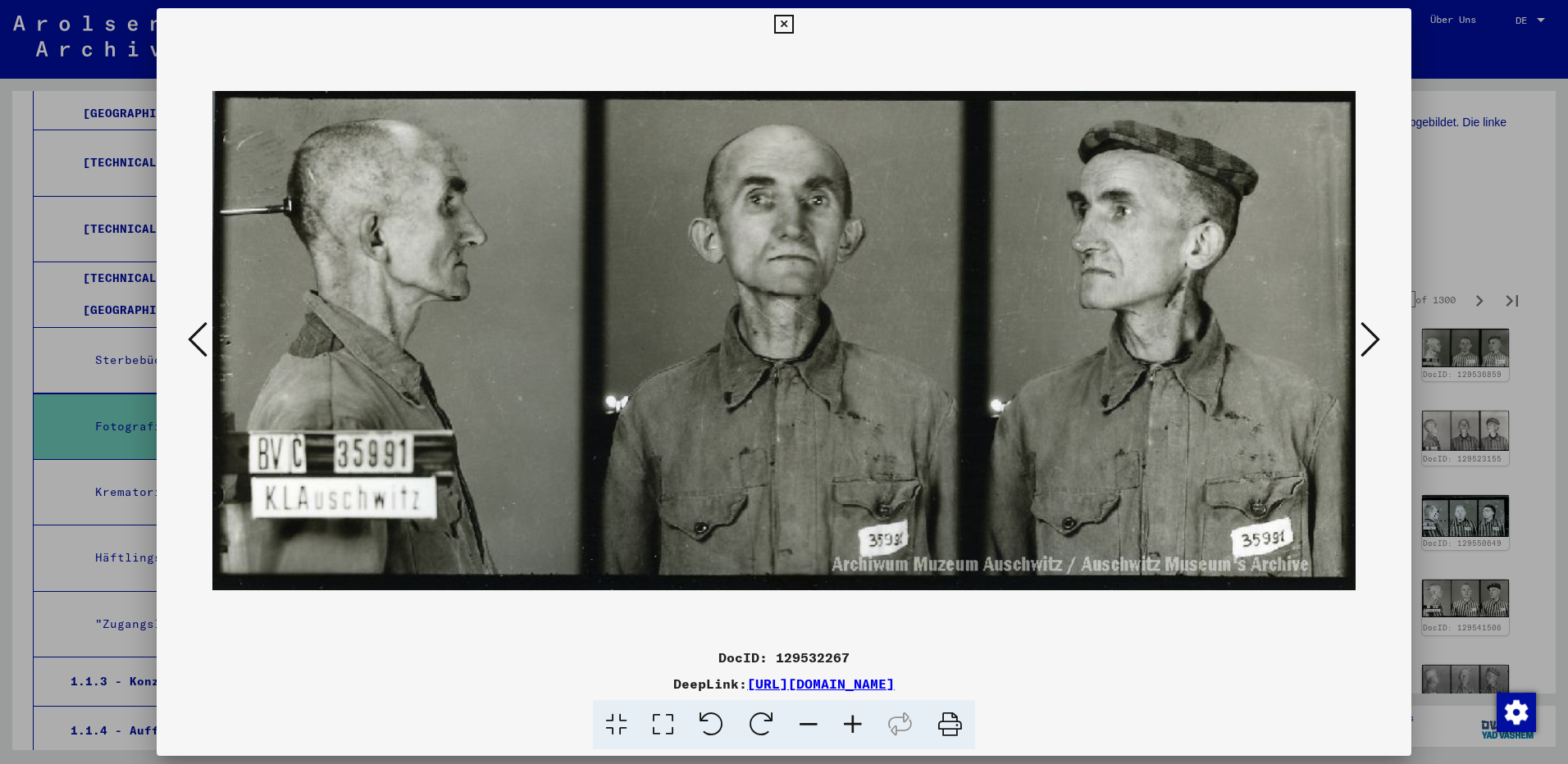
click at [1368, 343] on icon at bounding box center [1371, 339] width 20 height 39
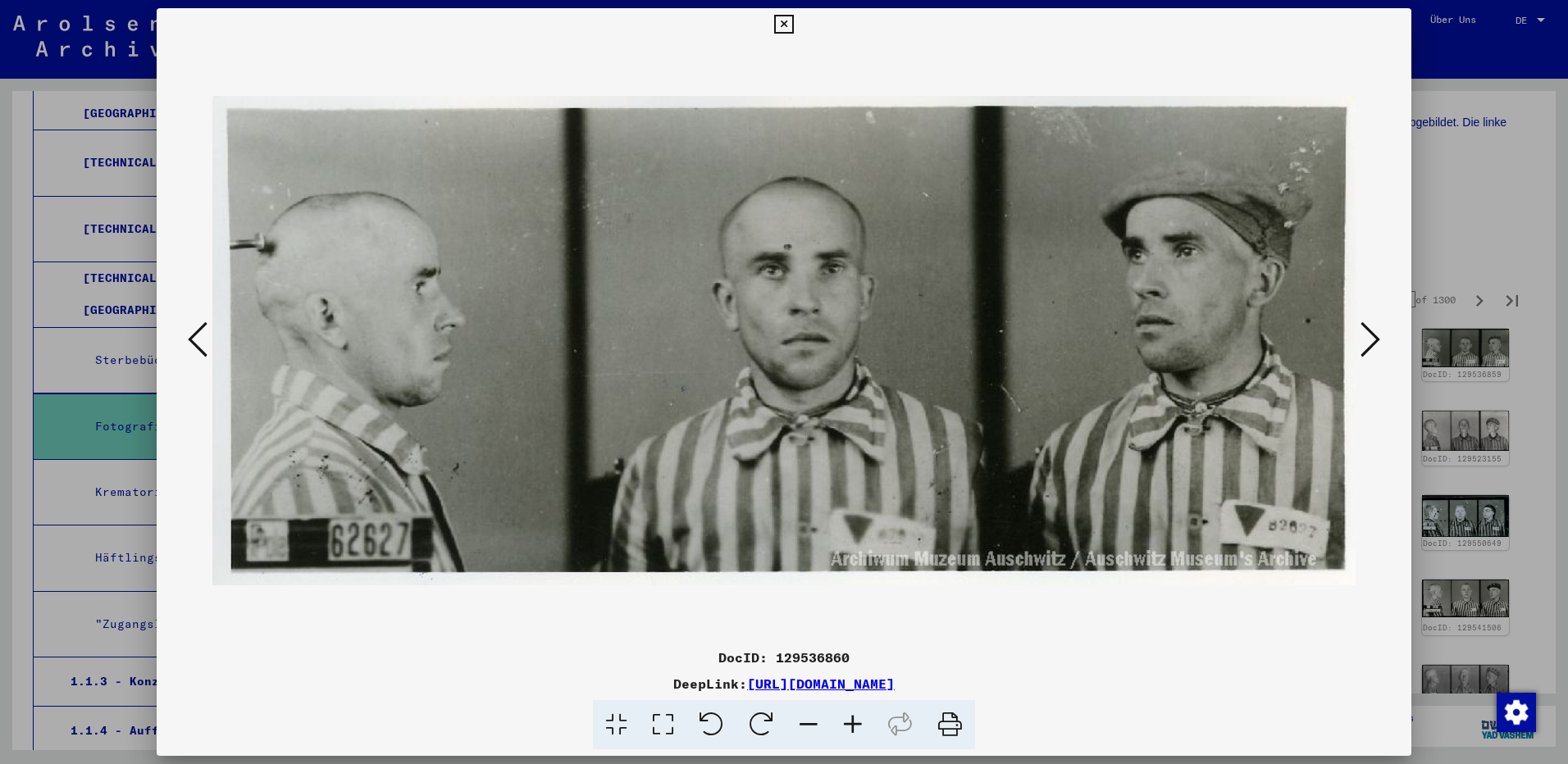
click at [1368, 343] on icon at bounding box center [1371, 339] width 20 height 39
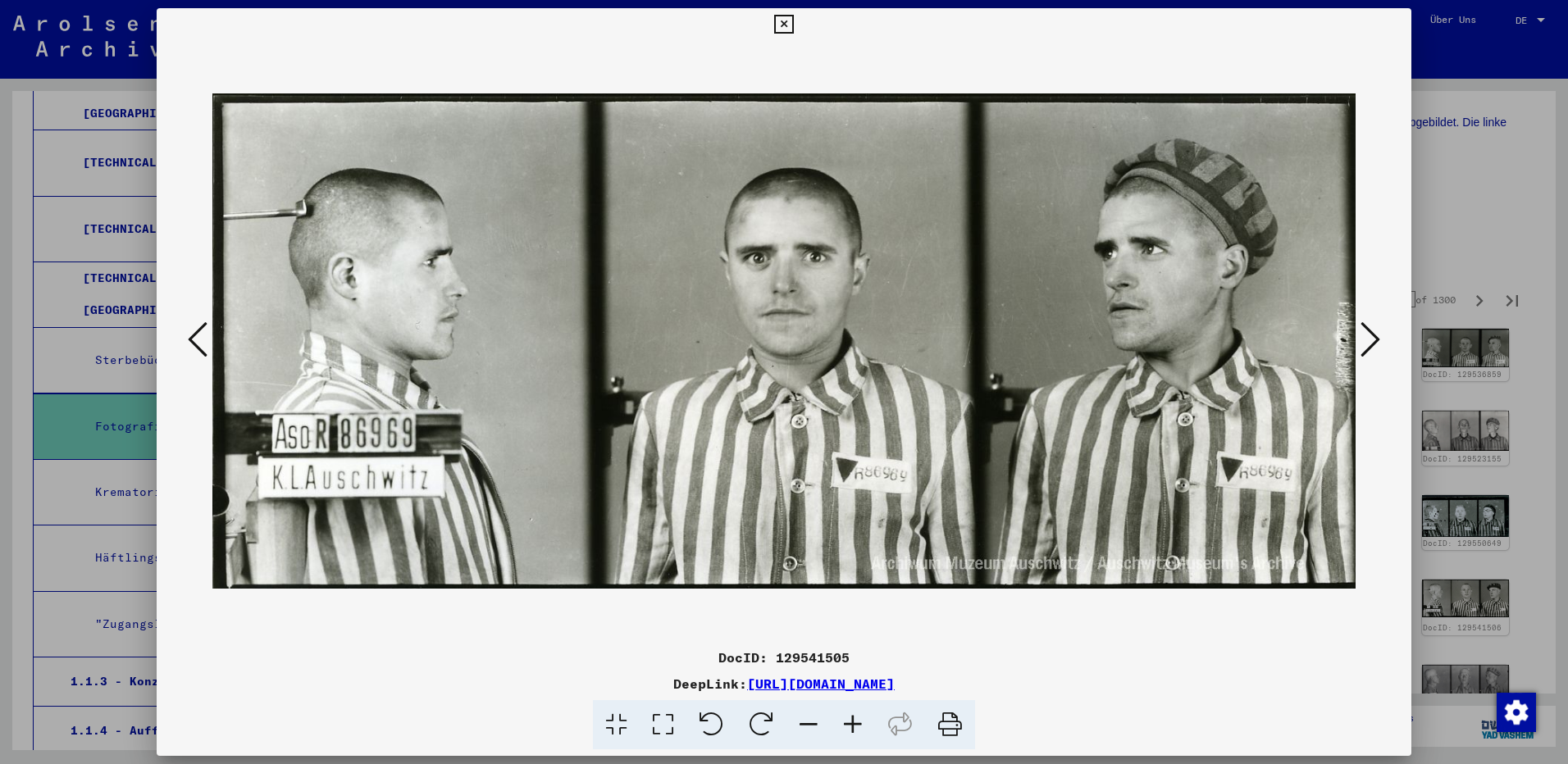
click at [1368, 343] on icon at bounding box center [1371, 339] width 20 height 39
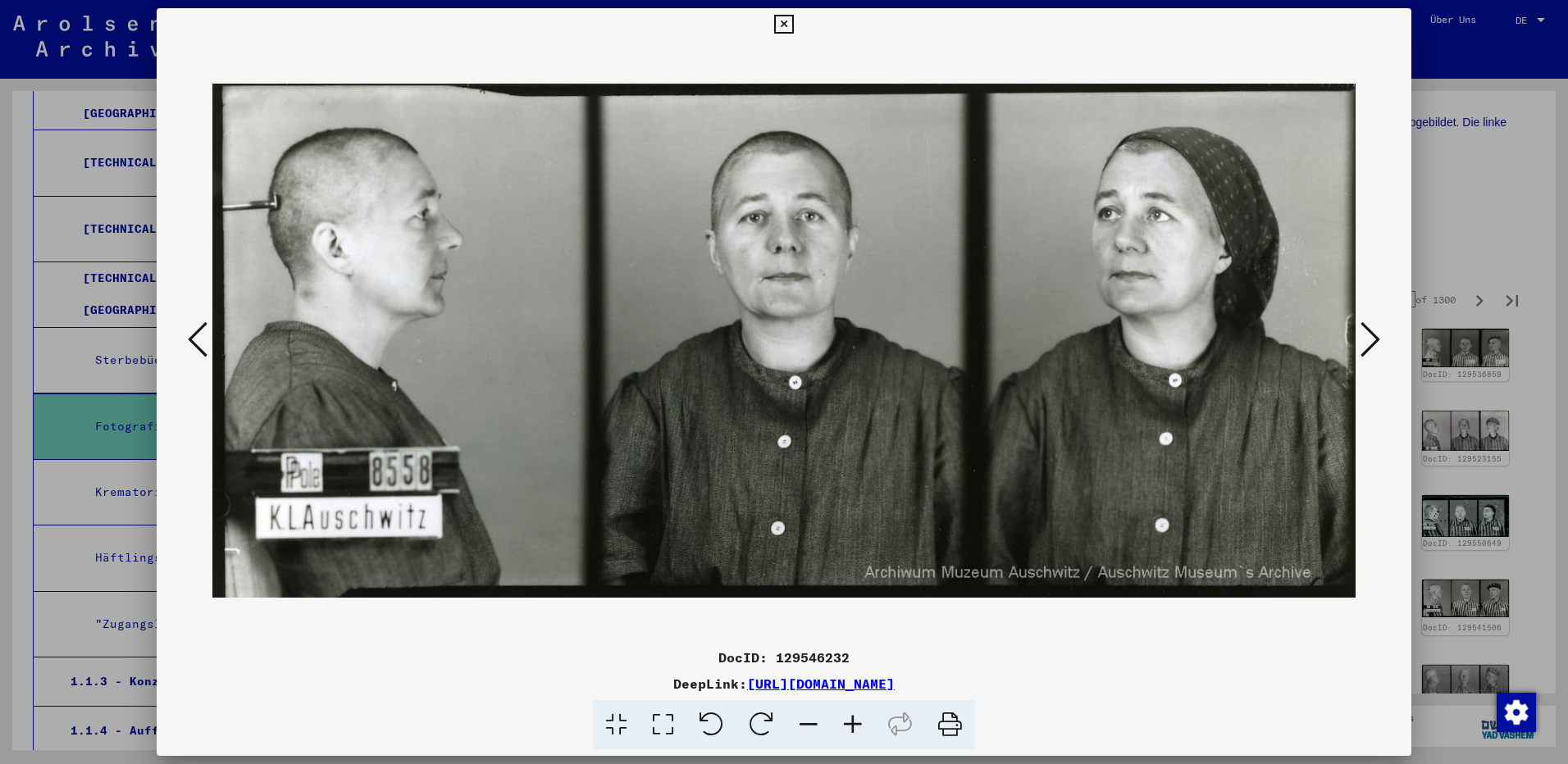
click at [1368, 343] on icon at bounding box center [1371, 339] width 20 height 39
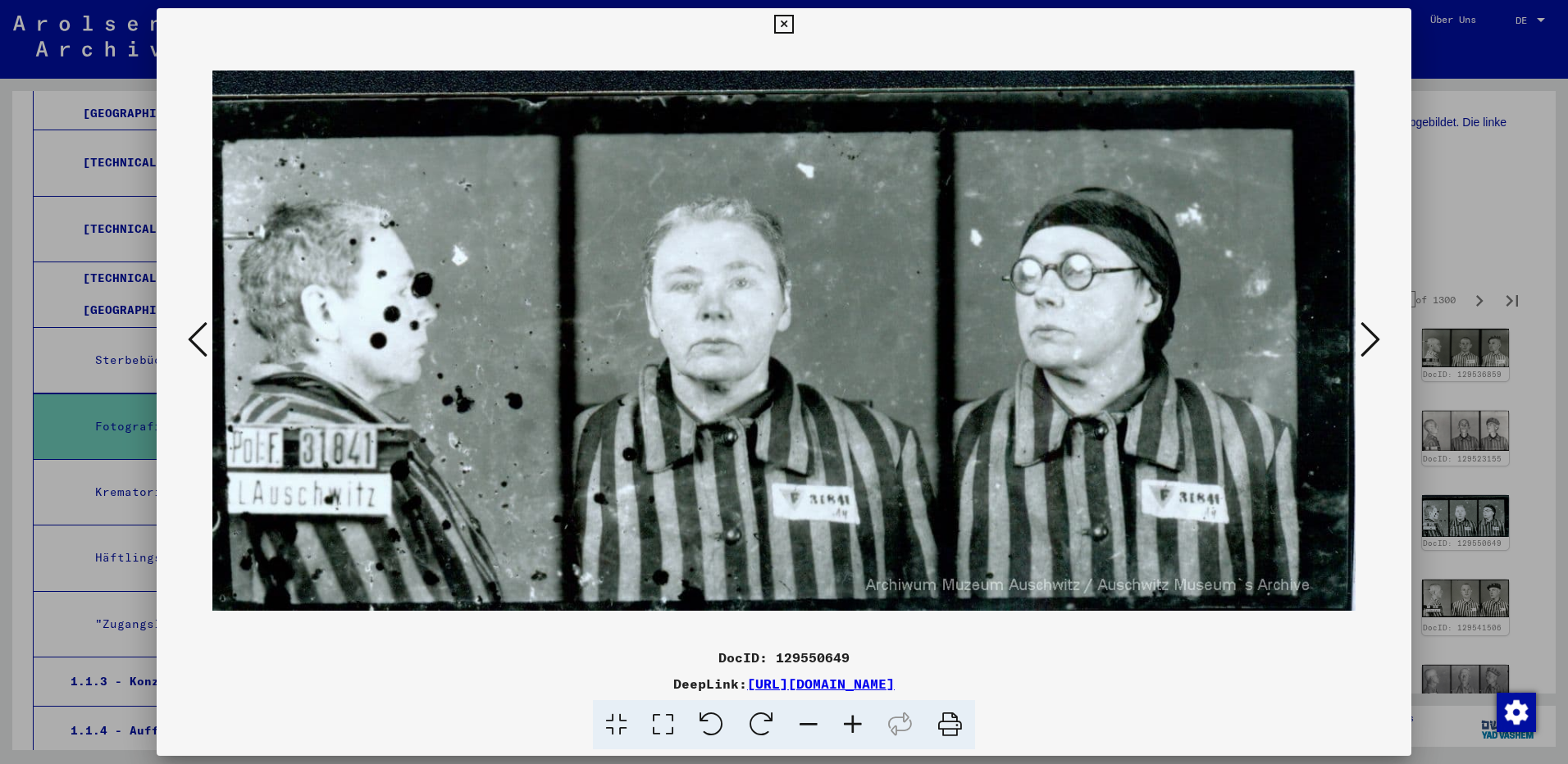
click at [1368, 343] on icon at bounding box center [1371, 339] width 20 height 39
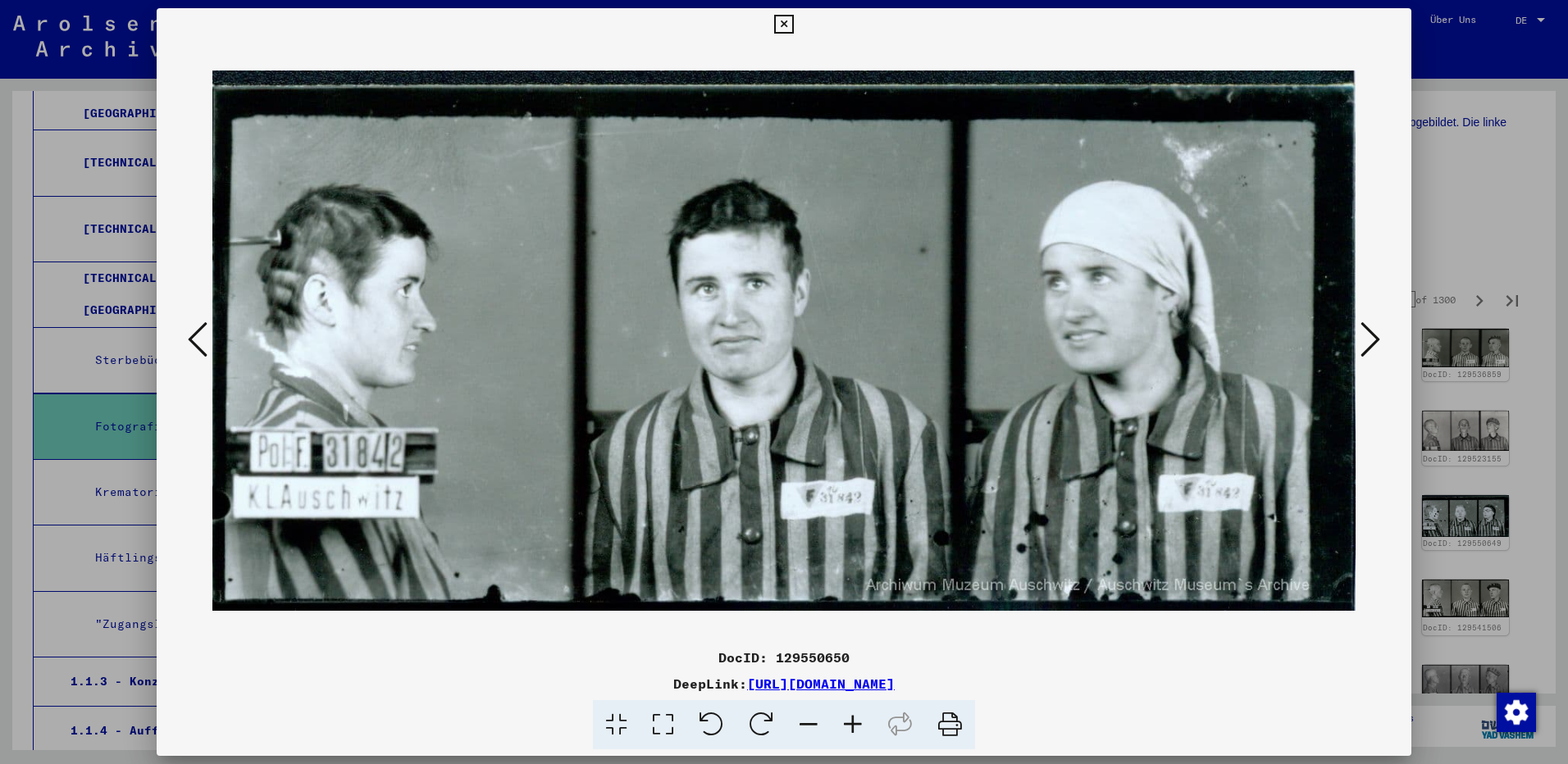
click at [1368, 343] on icon at bounding box center [1371, 339] width 20 height 39
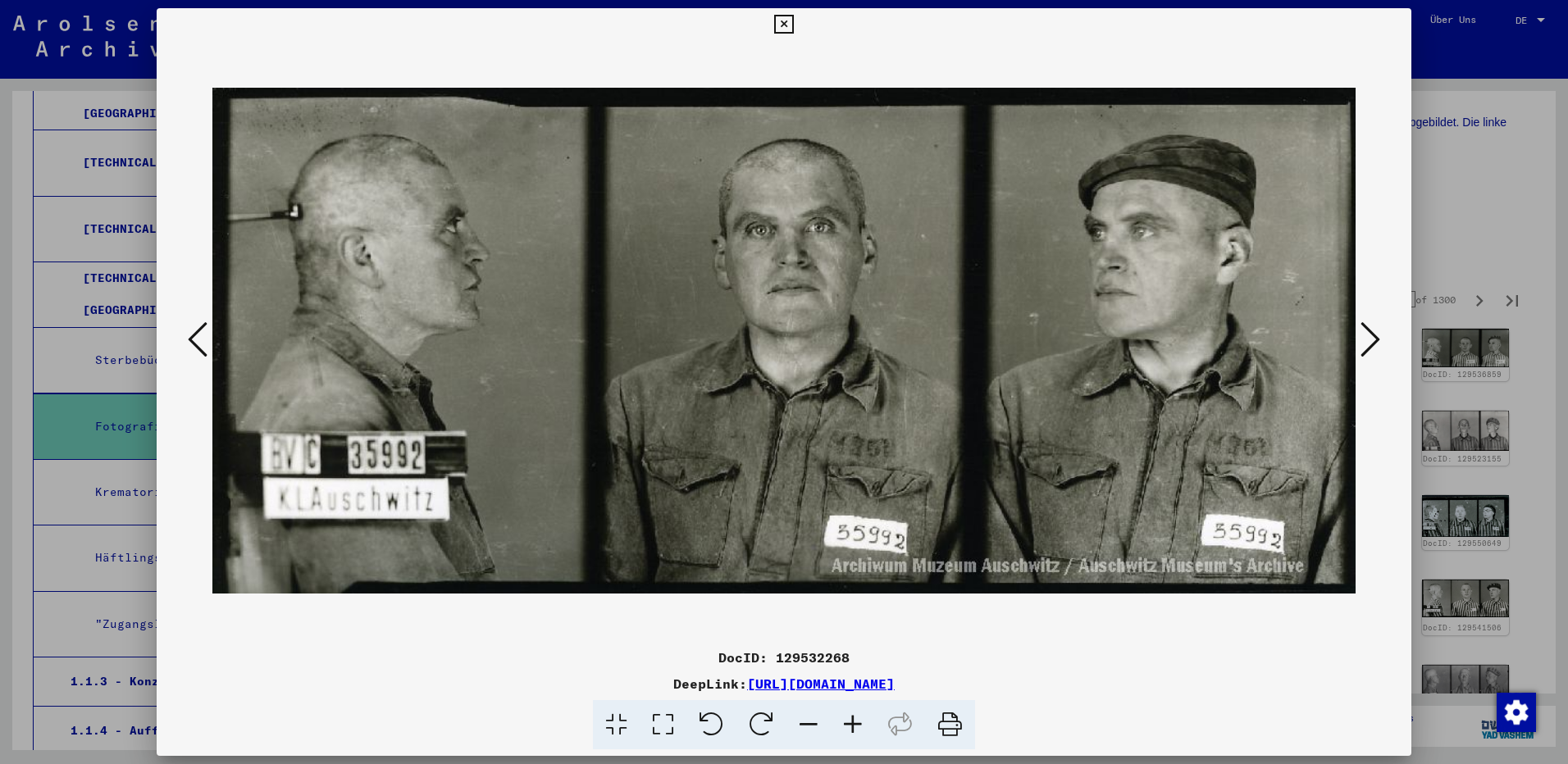
click at [1368, 343] on icon at bounding box center [1371, 339] width 20 height 39
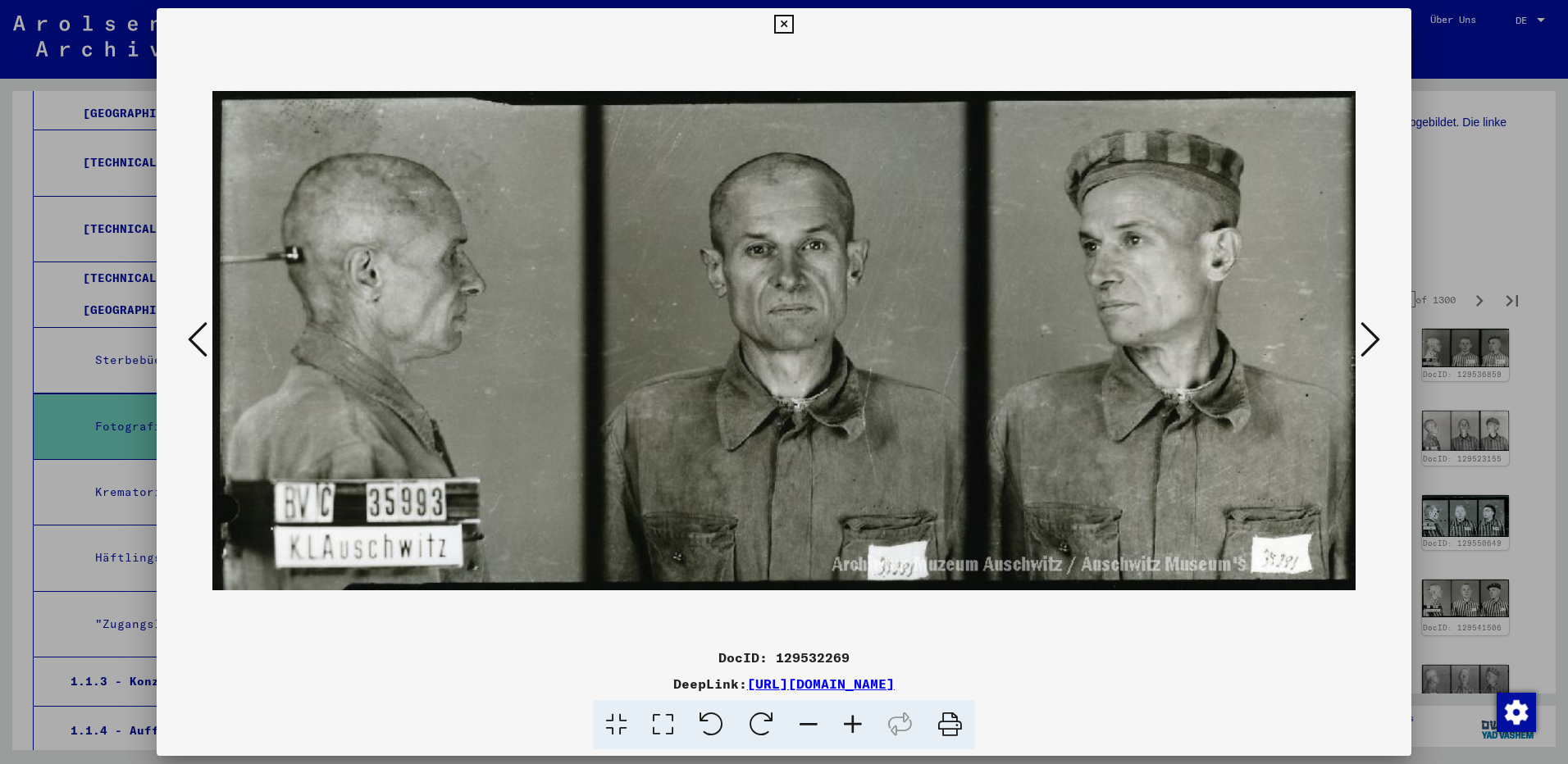
click at [1368, 343] on icon at bounding box center [1371, 339] width 20 height 39
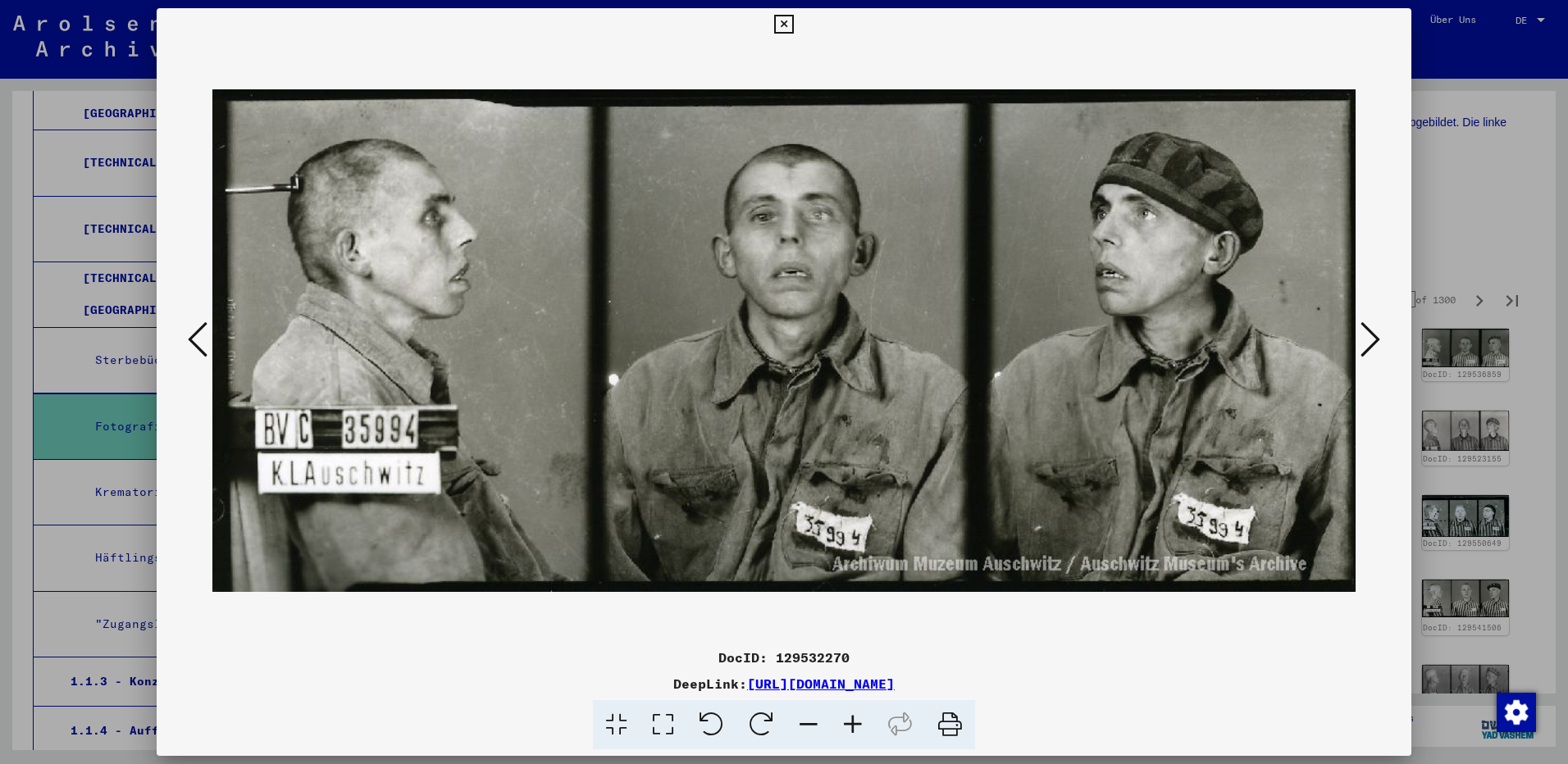
click at [1368, 343] on icon at bounding box center [1371, 339] width 20 height 39
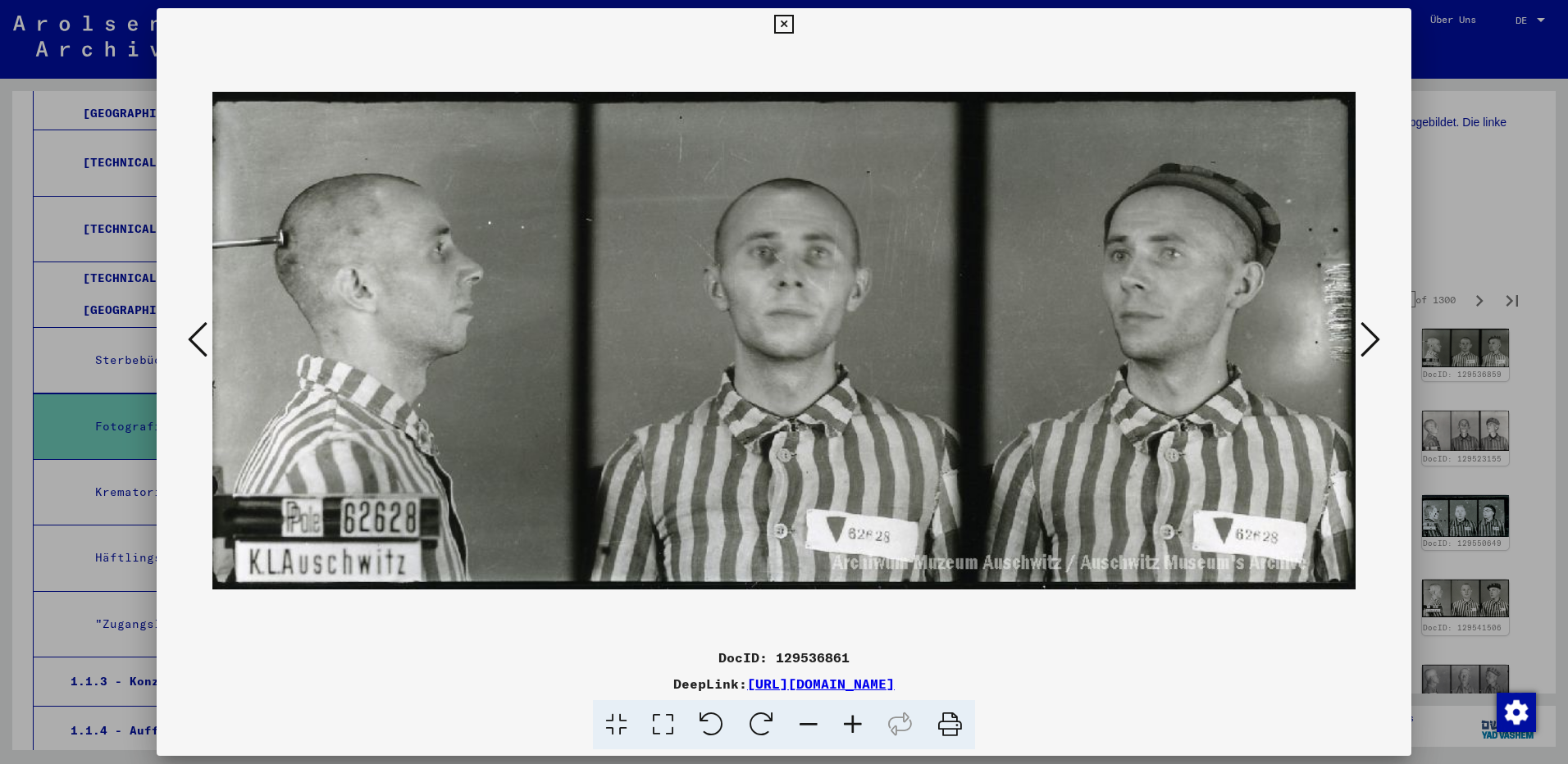
click at [1368, 343] on icon at bounding box center [1371, 339] width 20 height 39
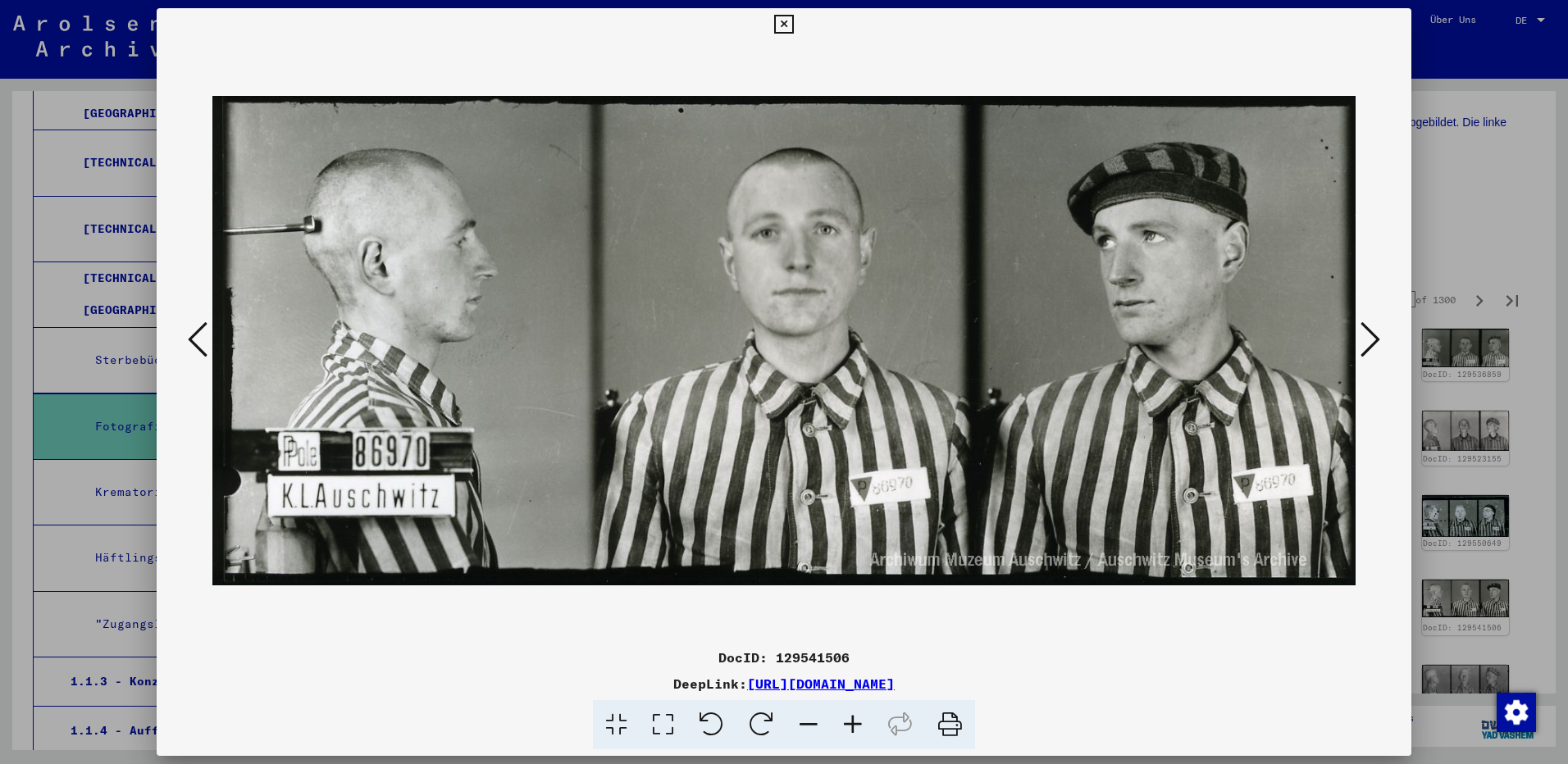
click at [1368, 343] on icon at bounding box center [1371, 339] width 20 height 39
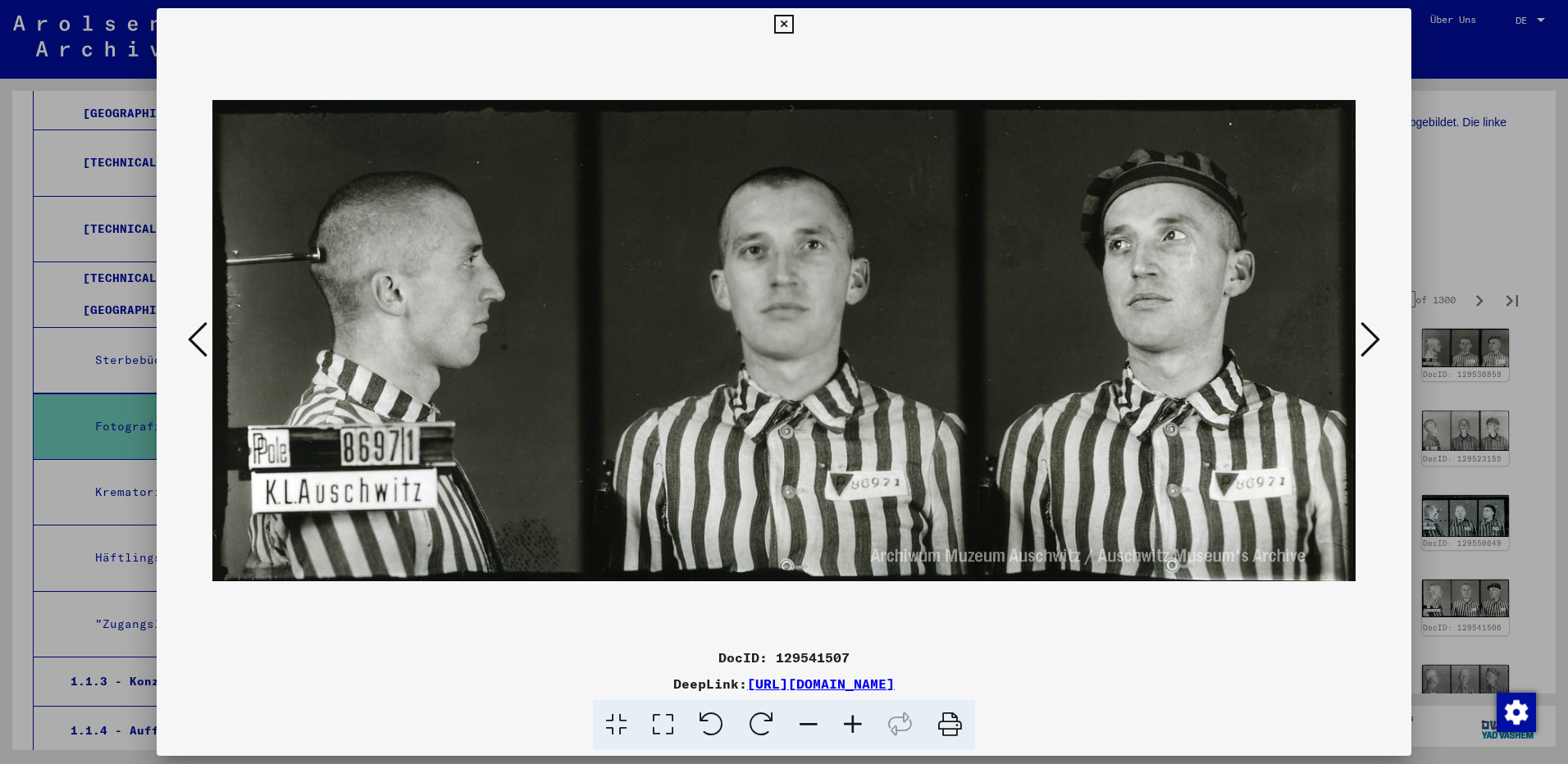
click at [1368, 343] on icon at bounding box center [1371, 339] width 20 height 39
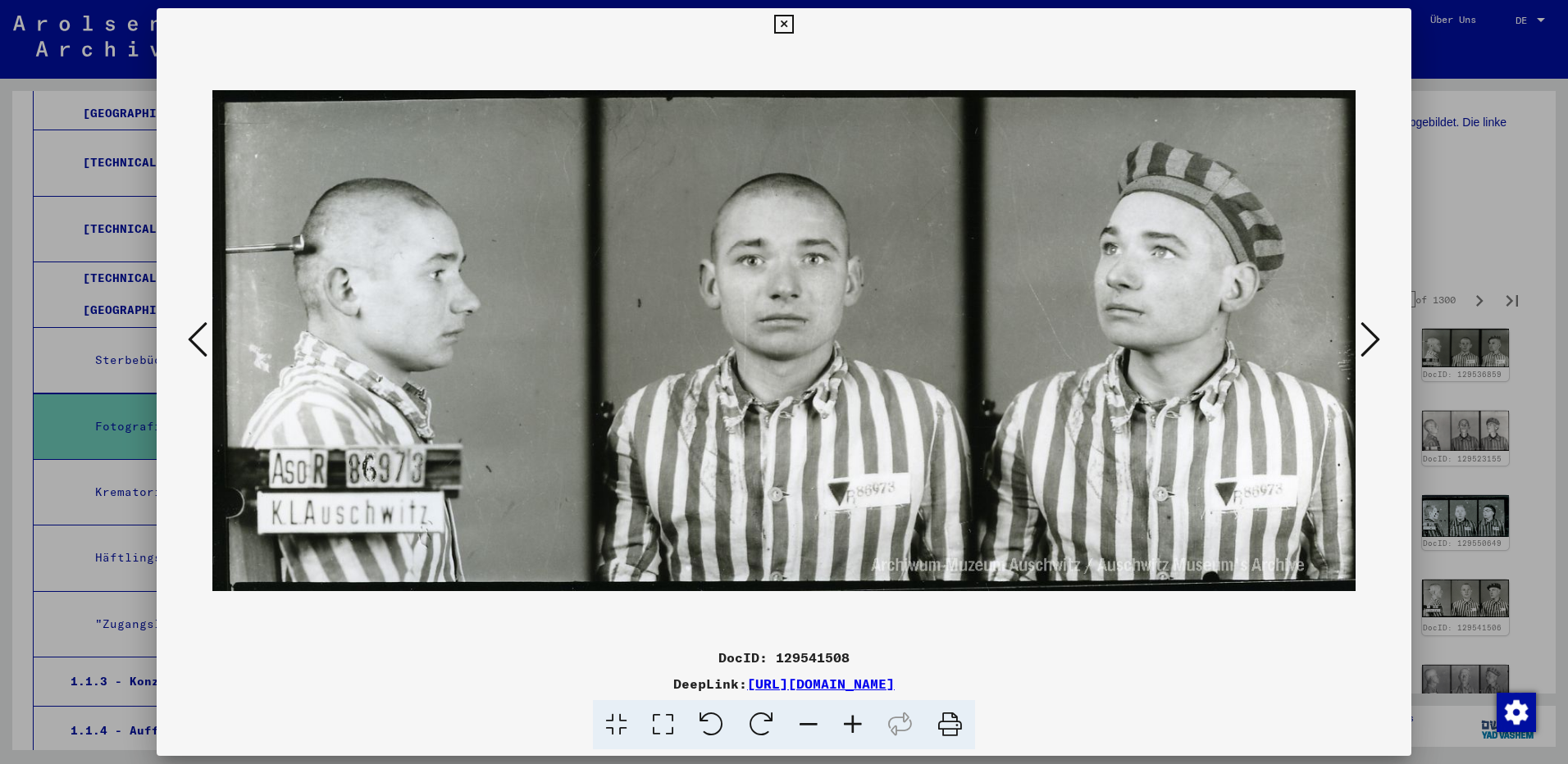
click at [1368, 343] on icon at bounding box center [1371, 339] width 20 height 39
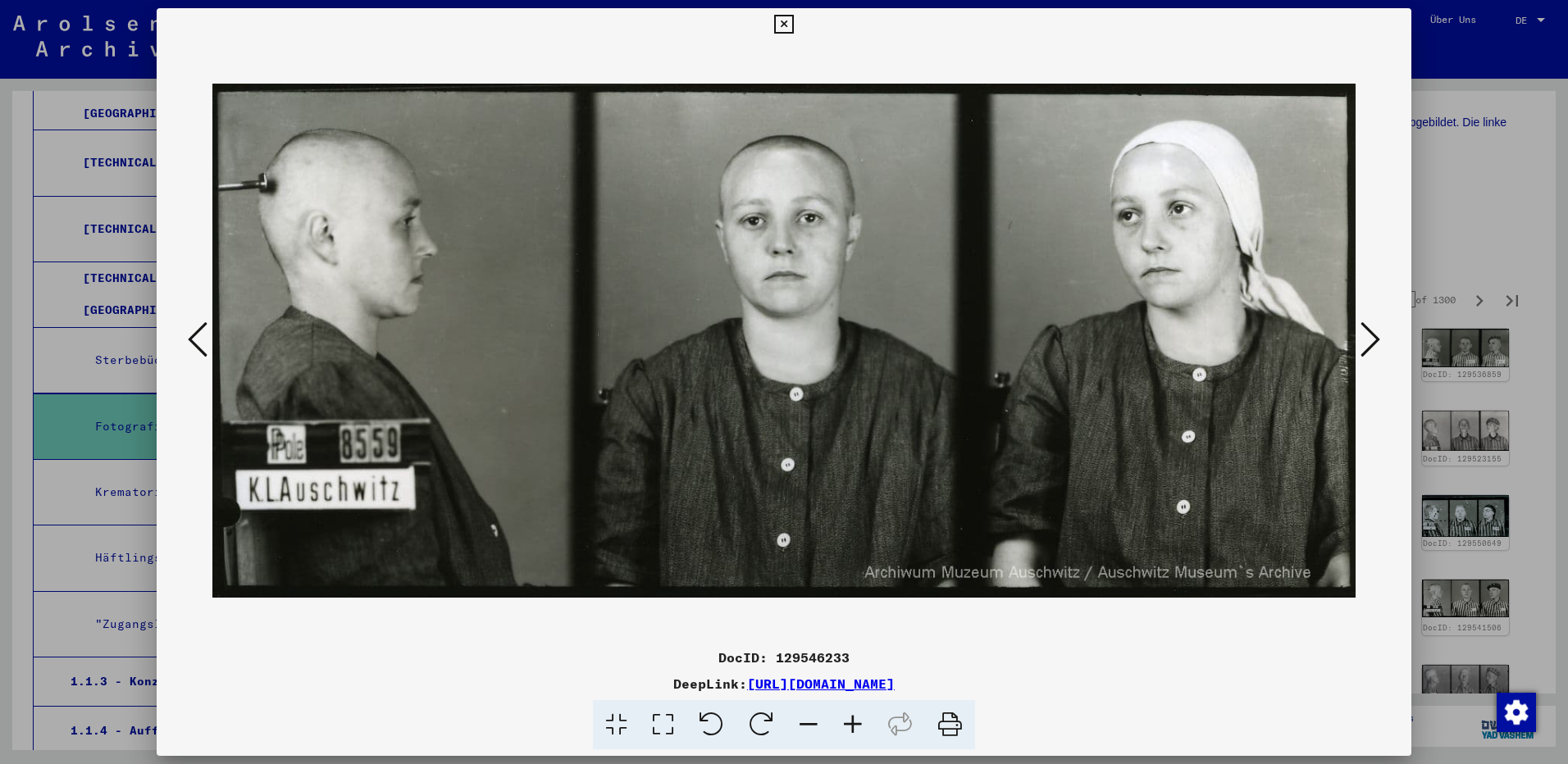
click at [1368, 343] on icon at bounding box center [1371, 339] width 20 height 39
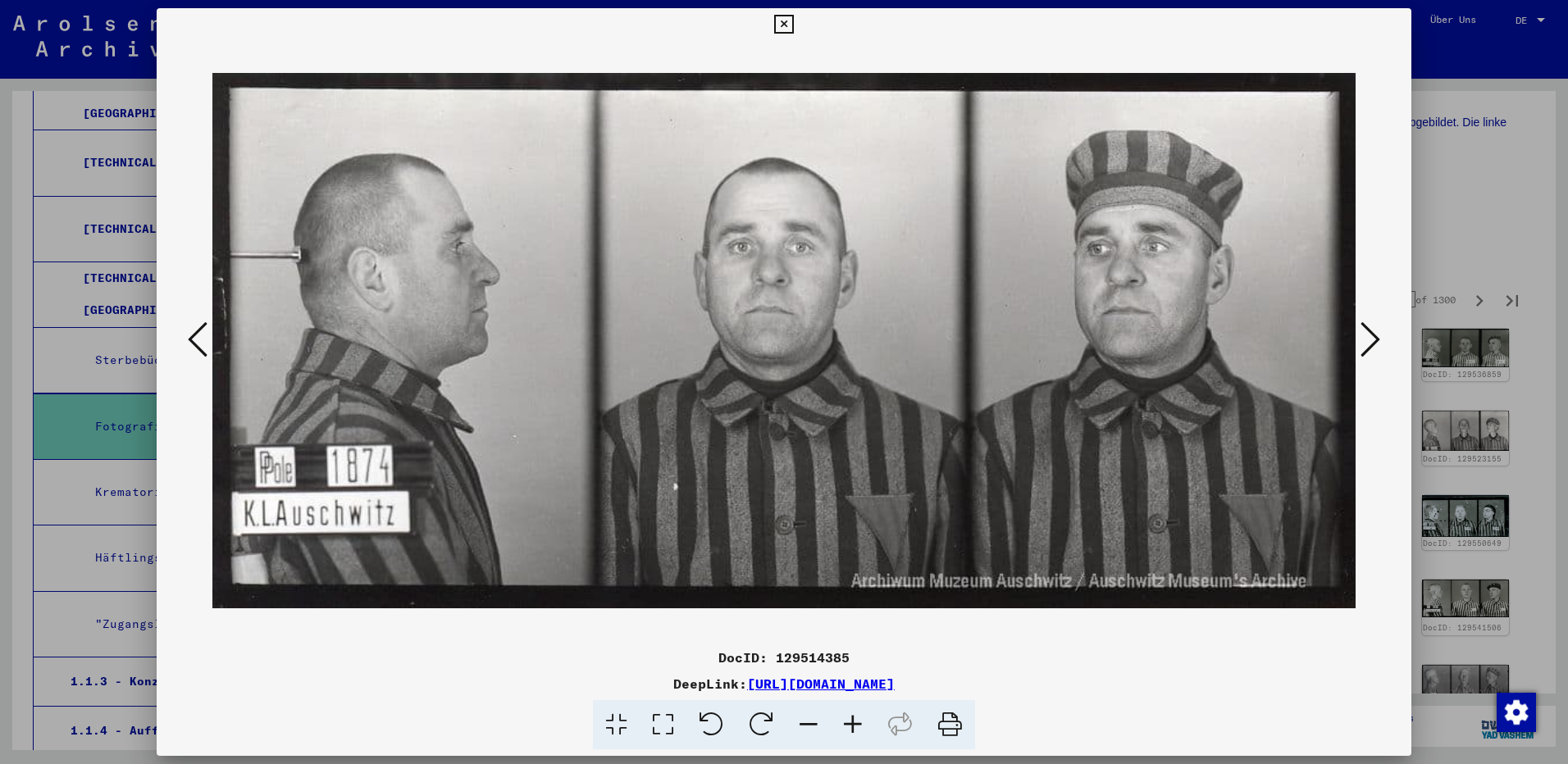
click at [1368, 343] on icon at bounding box center [1371, 339] width 20 height 39
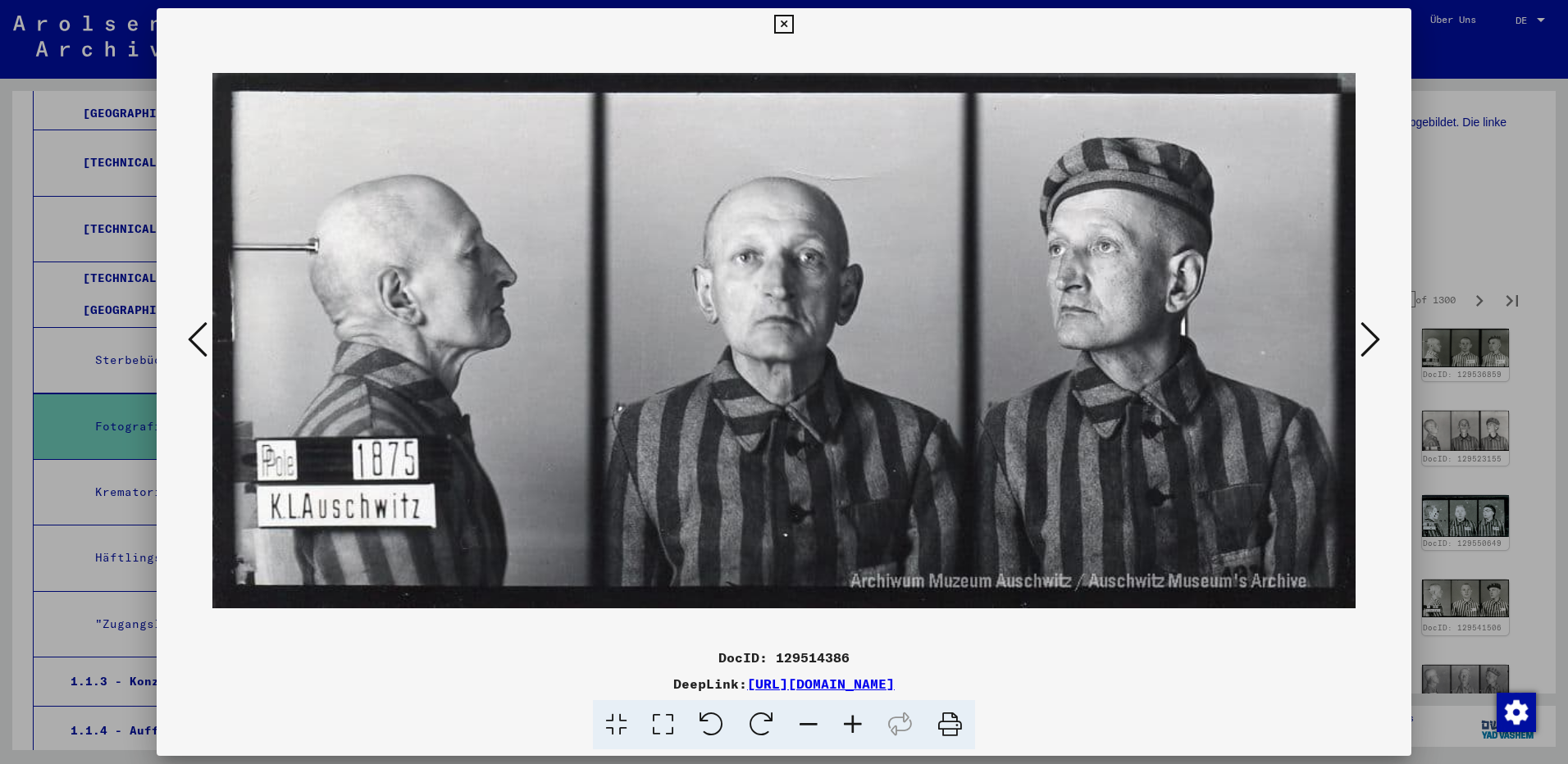
click at [1368, 343] on icon at bounding box center [1371, 339] width 20 height 39
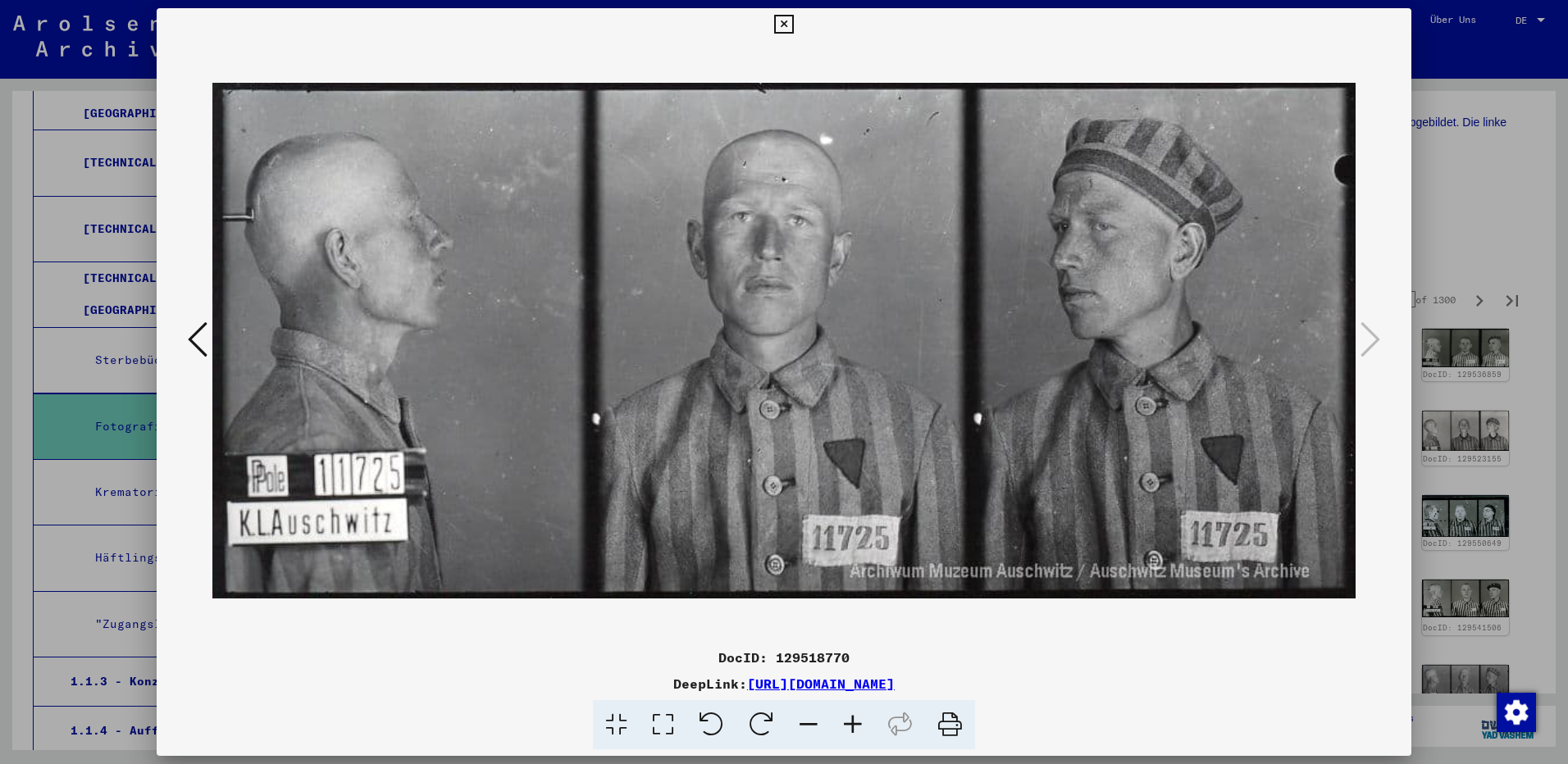
click at [785, 28] on icon at bounding box center [783, 25] width 19 height 20
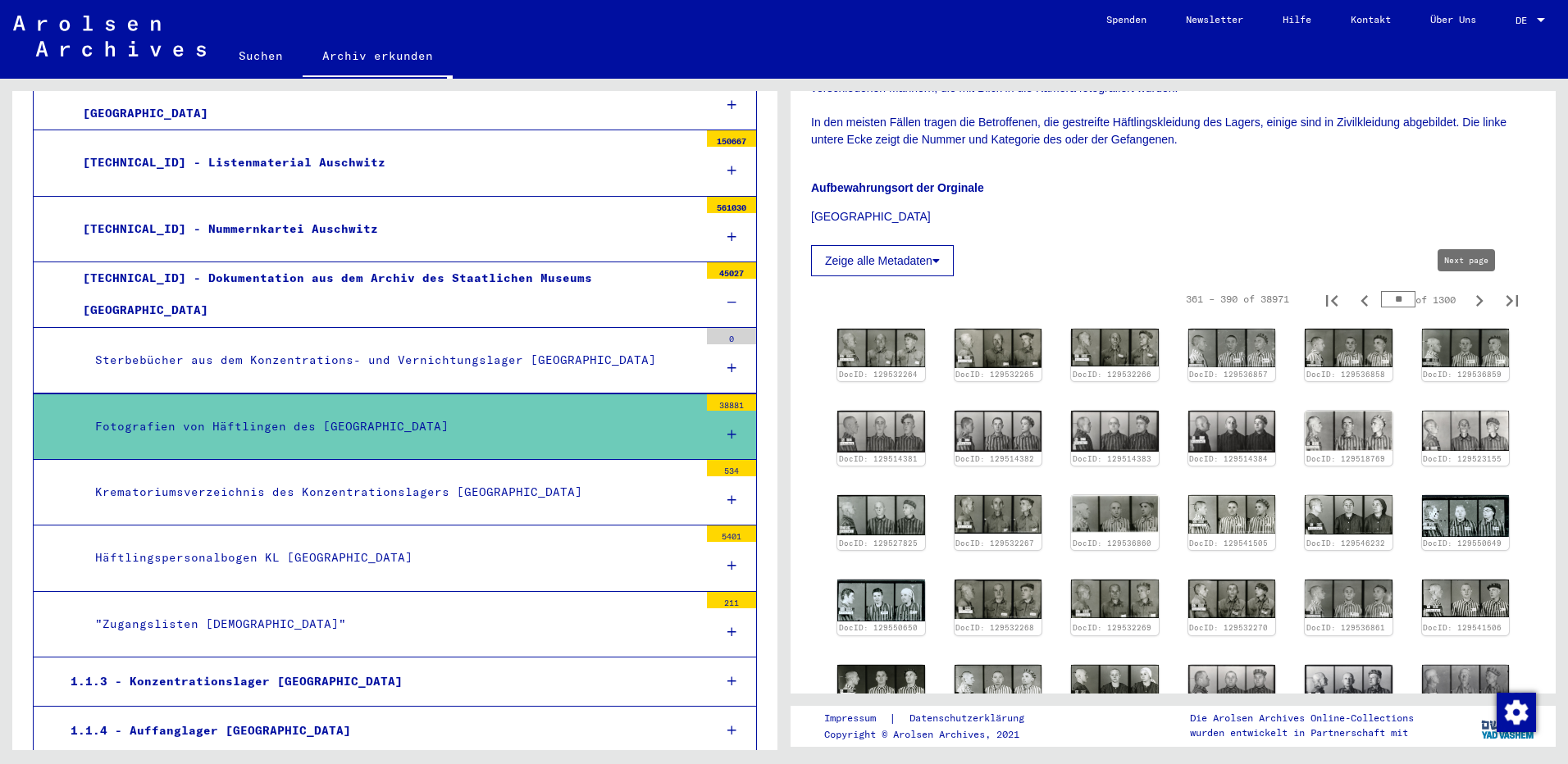
click at [1468, 305] on icon "Next page" at bounding box center [1479, 300] width 23 height 23
type input "**"
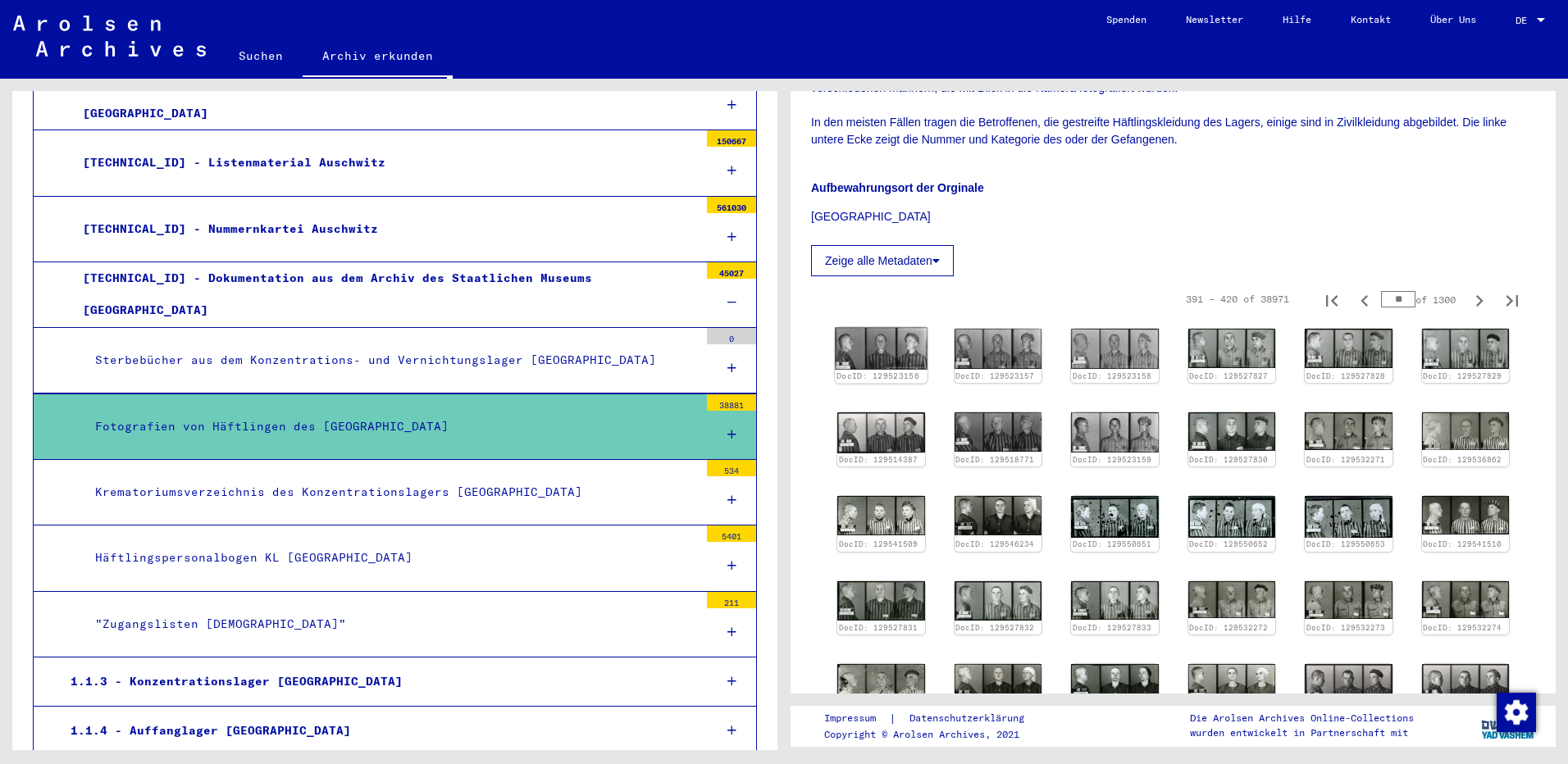
click at [894, 345] on img at bounding box center [881, 349] width 92 height 42
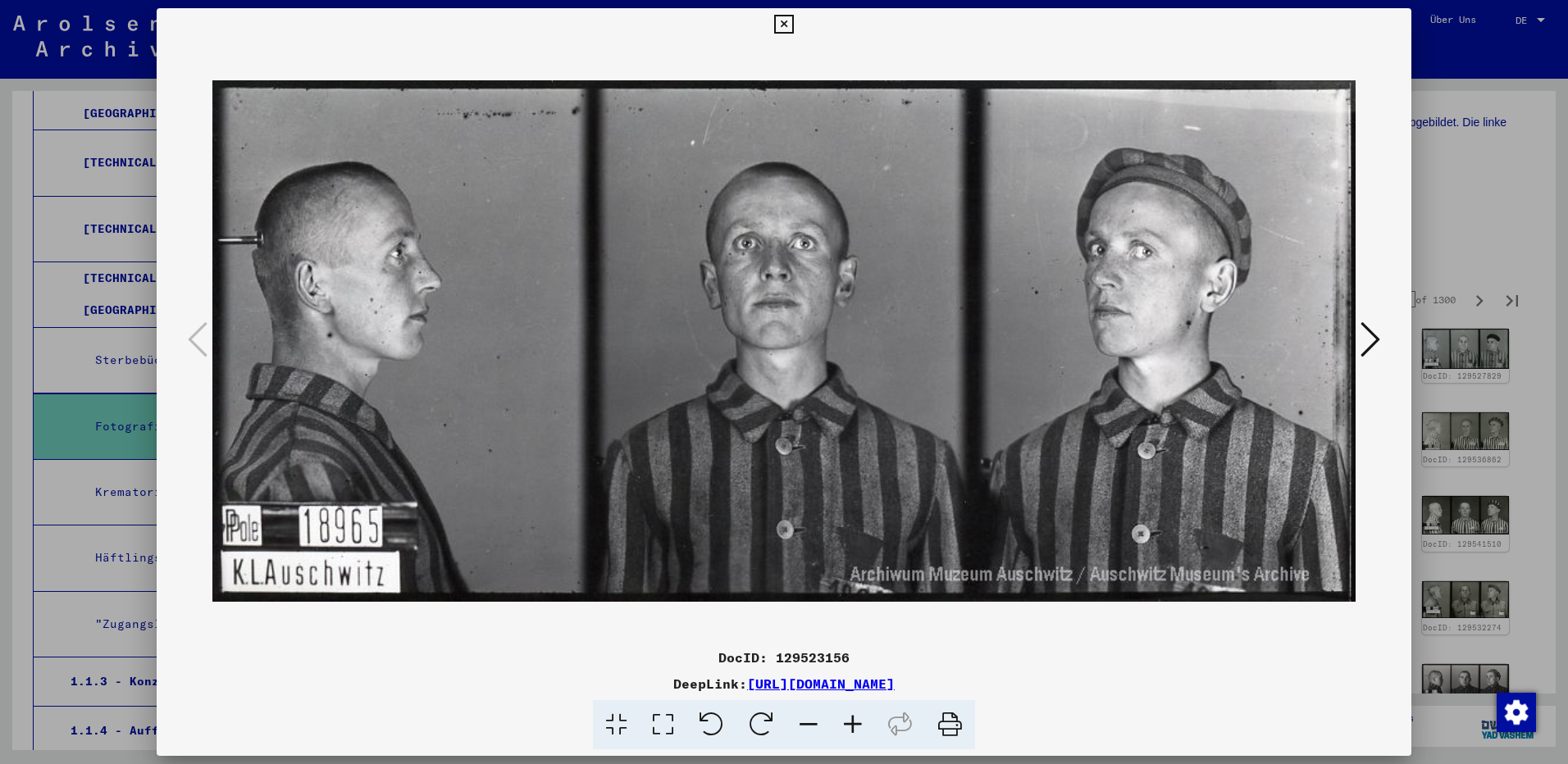
click at [1368, 350] on icon at bounding box center [1371, 339] width 20 height 39
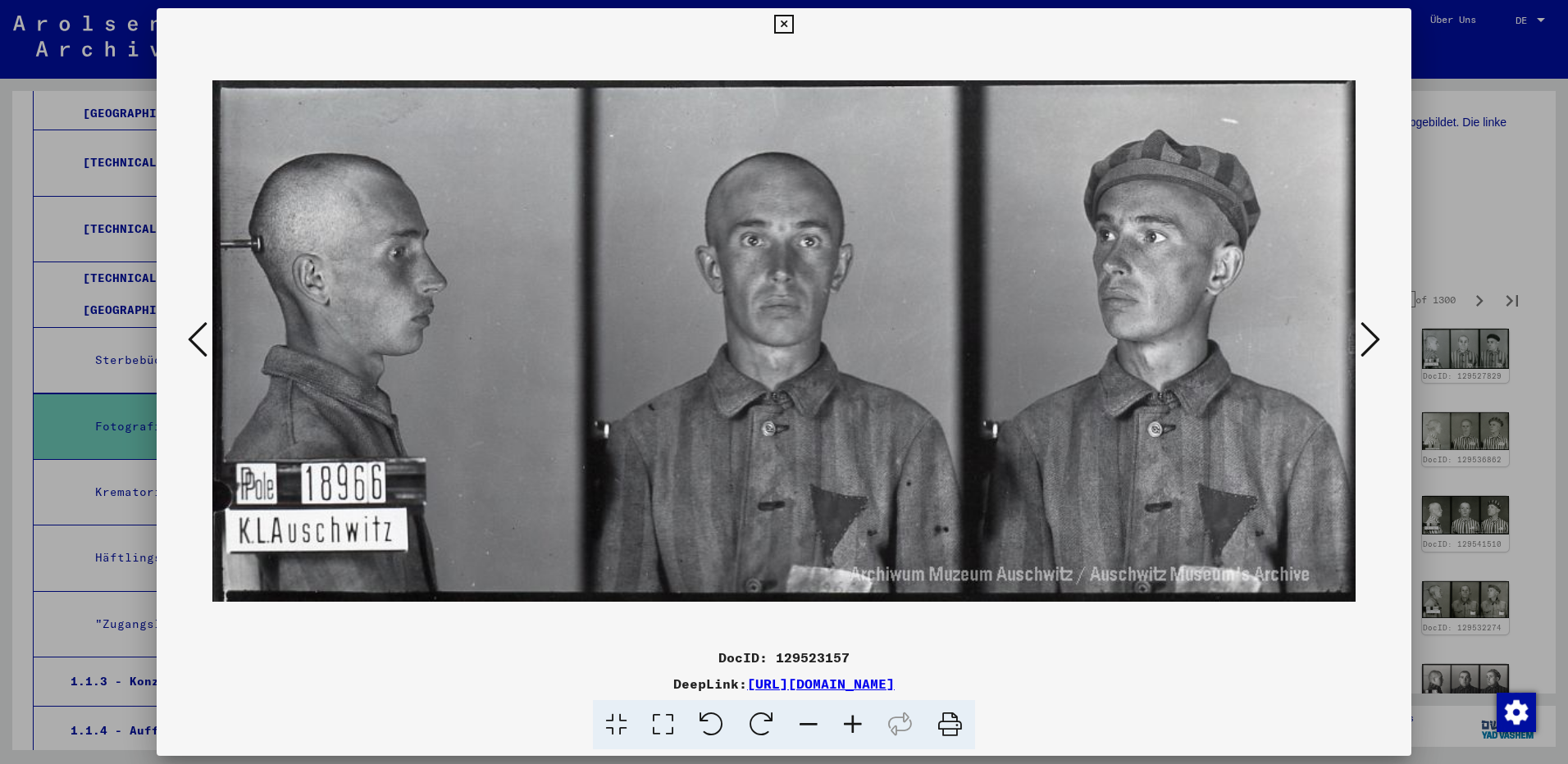
click at [1368, 350] on icon at bounding box center [1371, 339] width 20 height 39
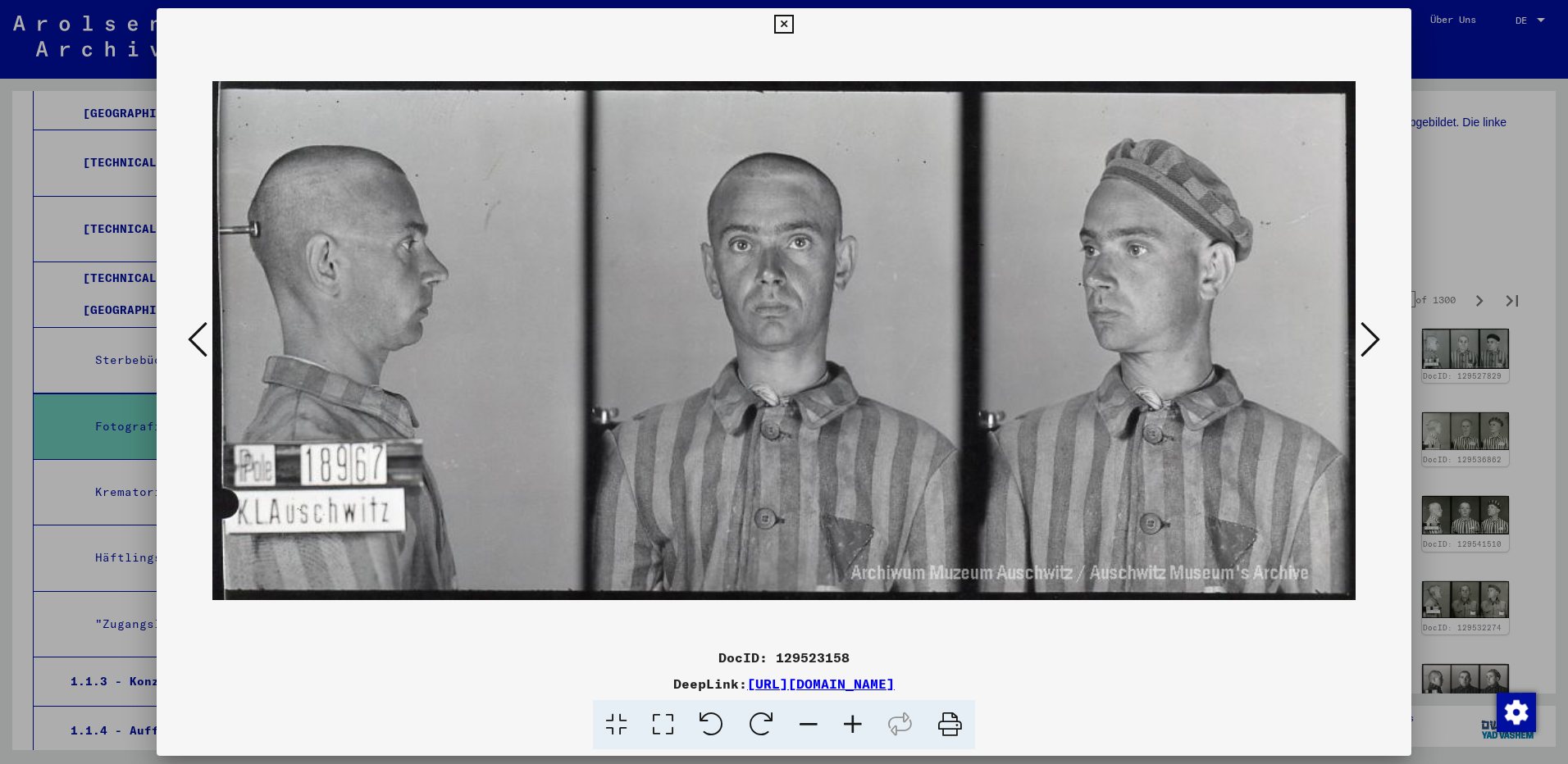
click at [1368, 350] on icon at bounding box center [1371, 339] width 20 height 39
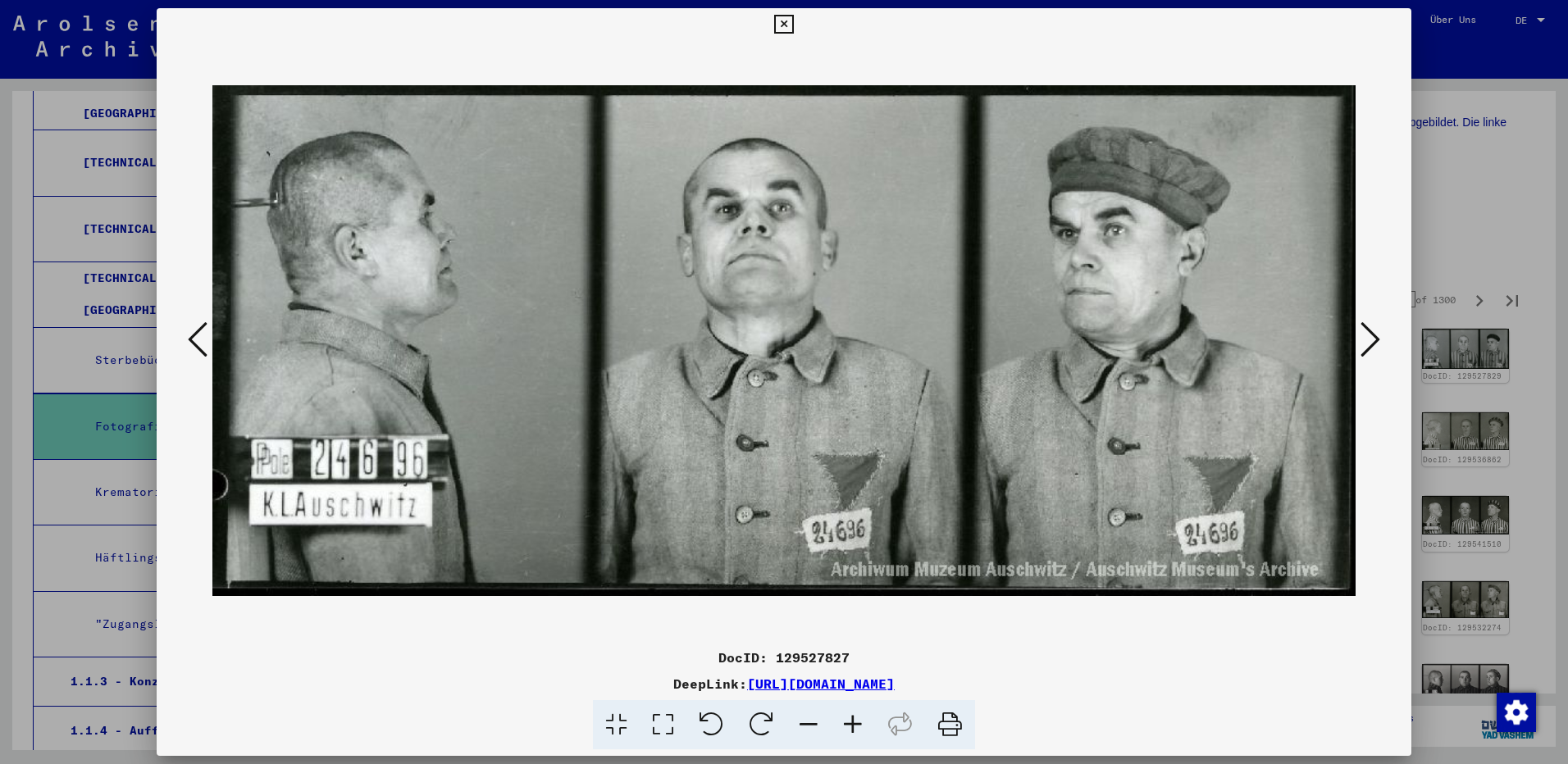
click at [1368, 350] on icon at bounding box center [1371, 339] width 20 height 39
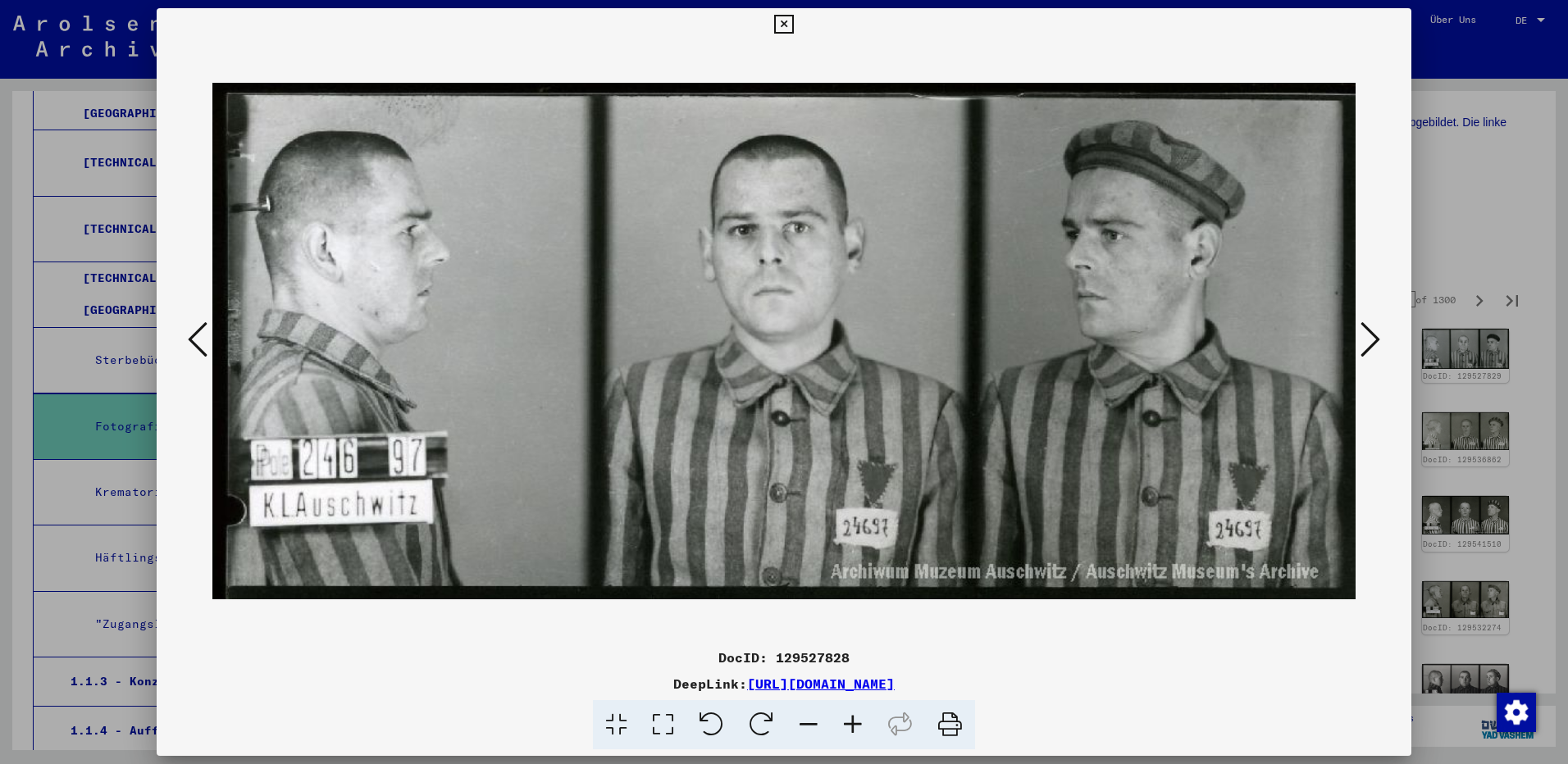
click at [1368, 350] on icon at bounding box center [1371, 339] width 20 height 39
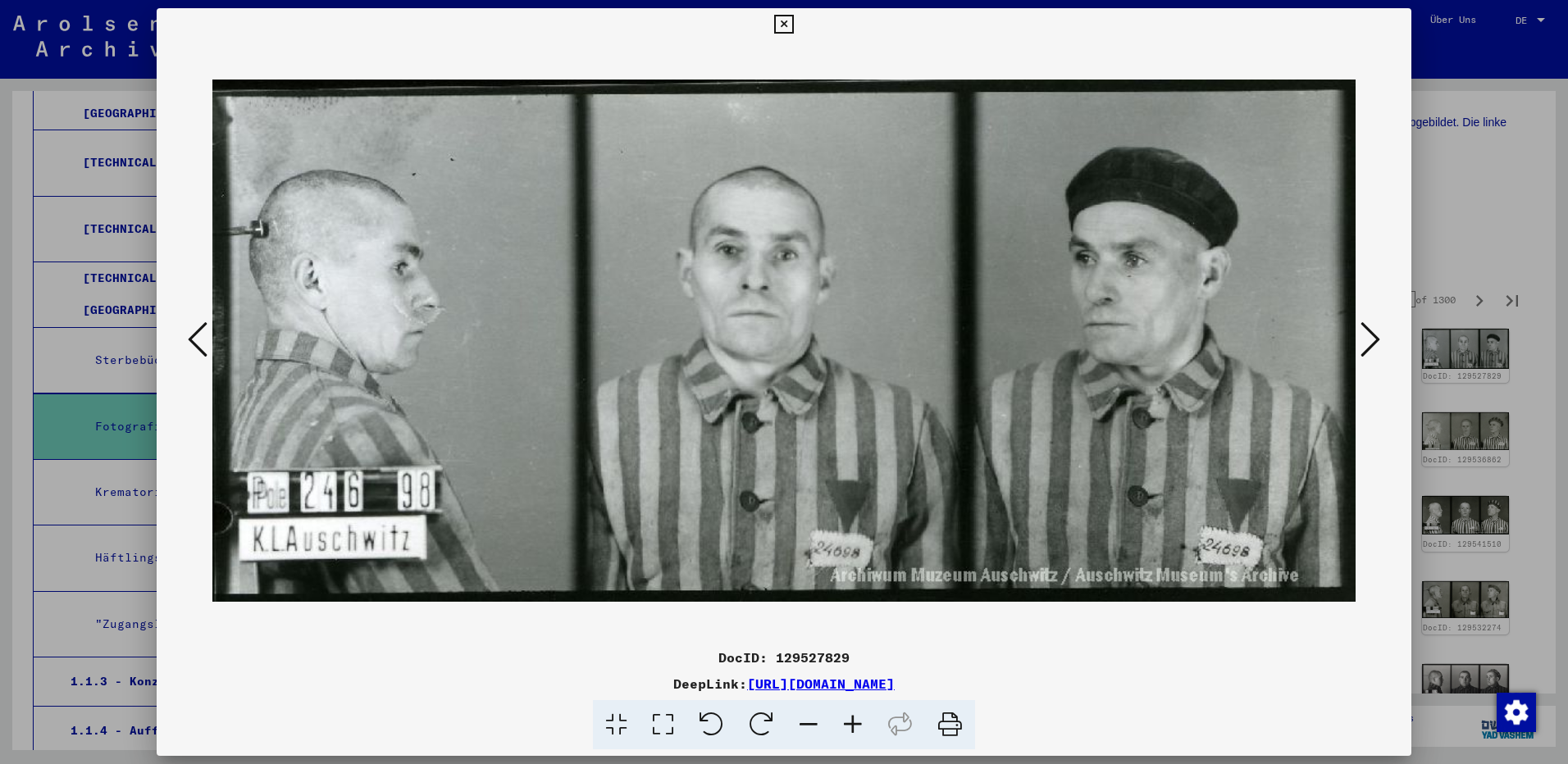
click at [1368, 350] on icon at bounding box center [1371, 339] width 20 height 39
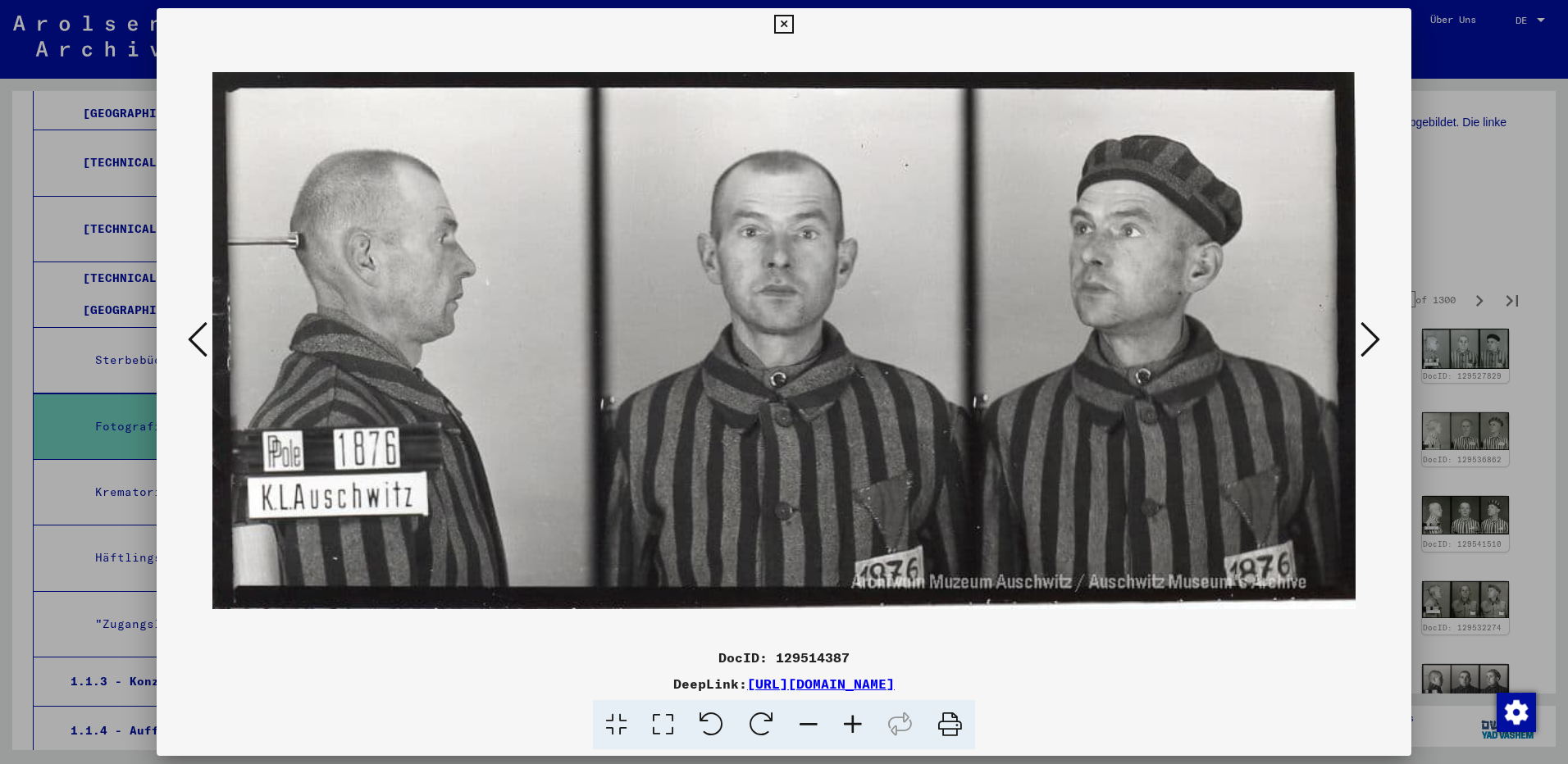
click at [1368, 350] on icon at bounding box center [1371, 339] width 20 height 39
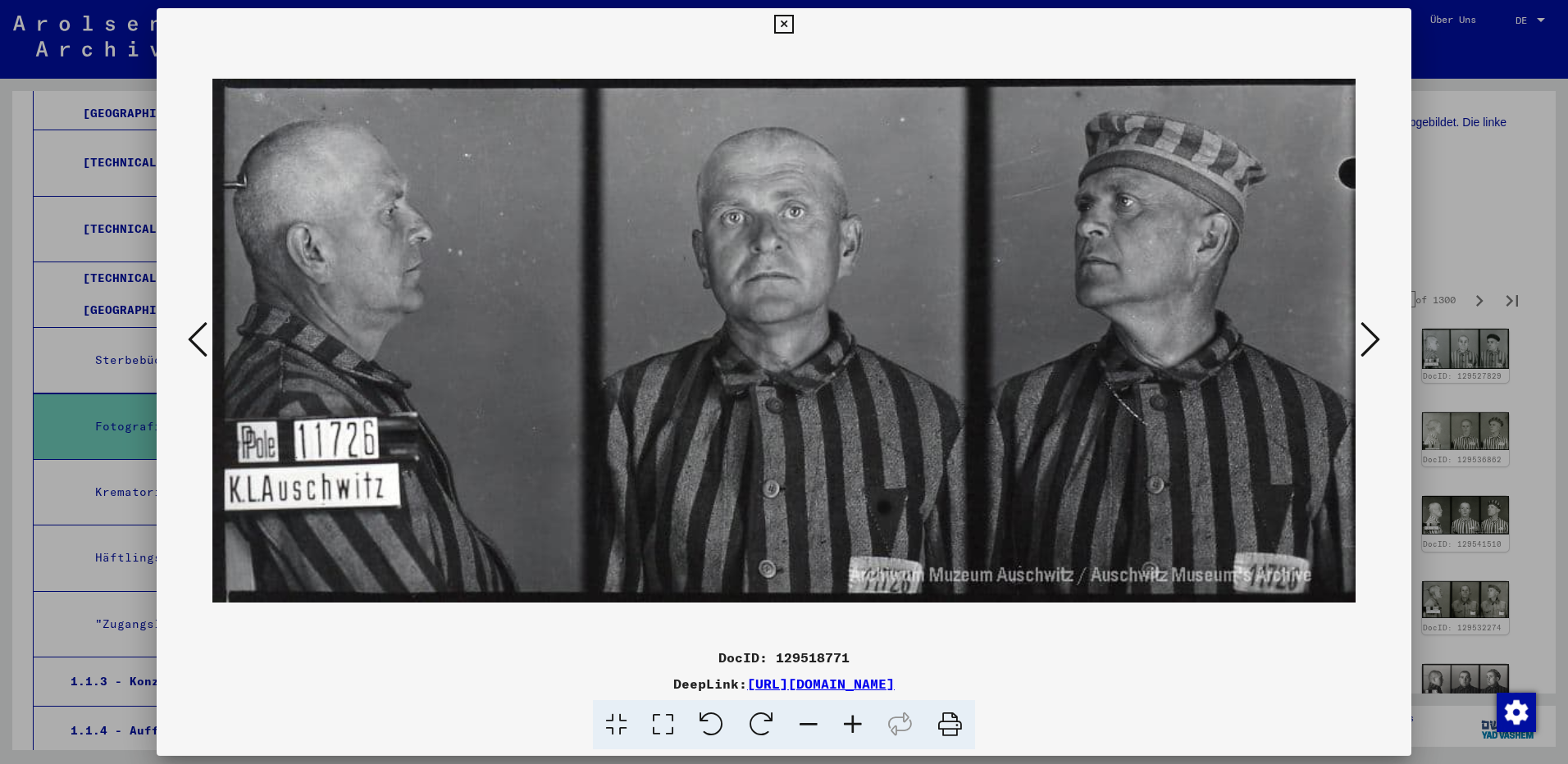
click at [1368, 350] on icon at bounding box center [1371, 339] width 20 height 39
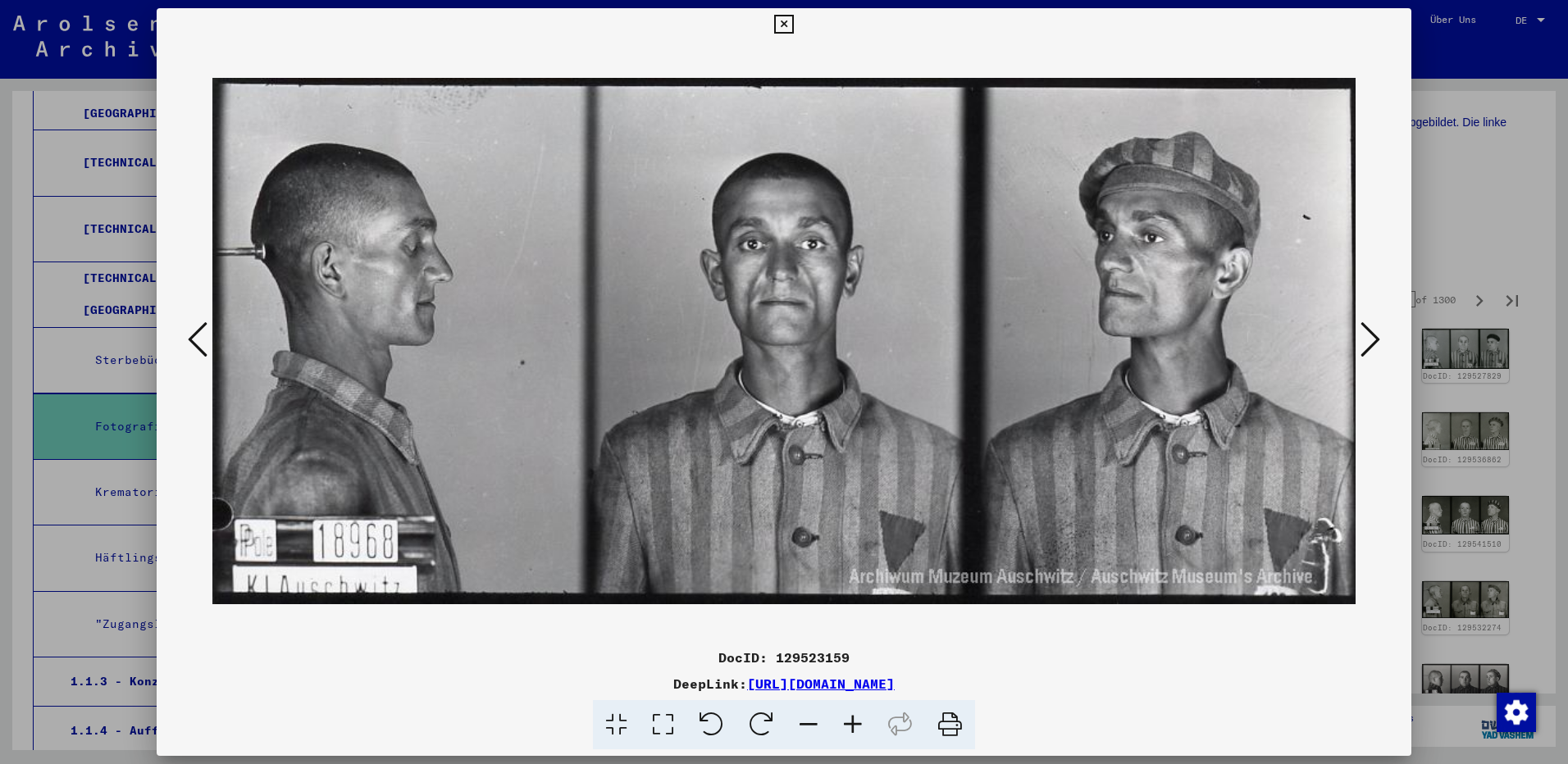
click at [1368, 350] on icon at bounding box center [1371, 339] width 20 height 39
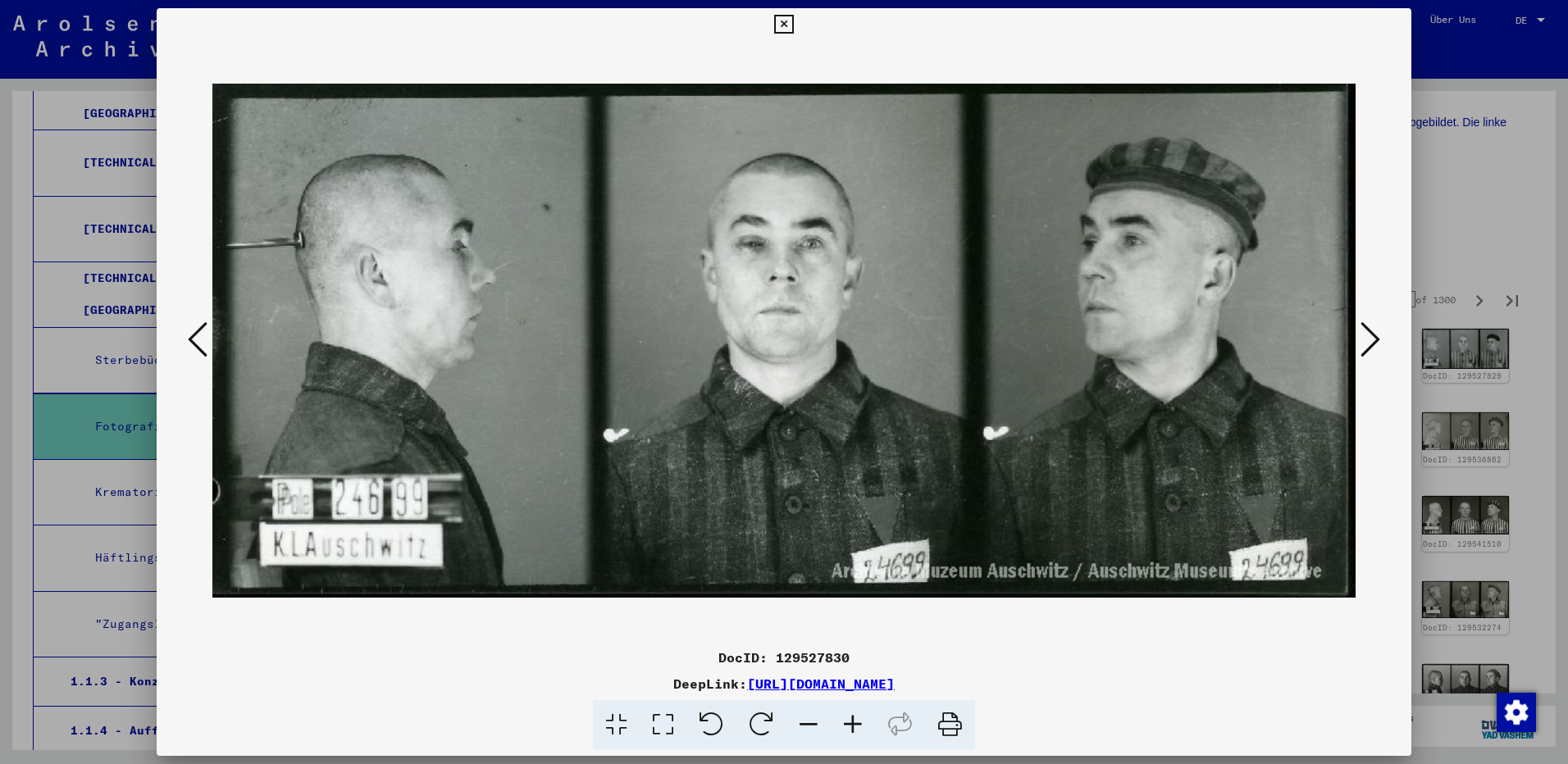
click at [1368, 350] on icon at bounding box center [1371, 339] width 20 height 39
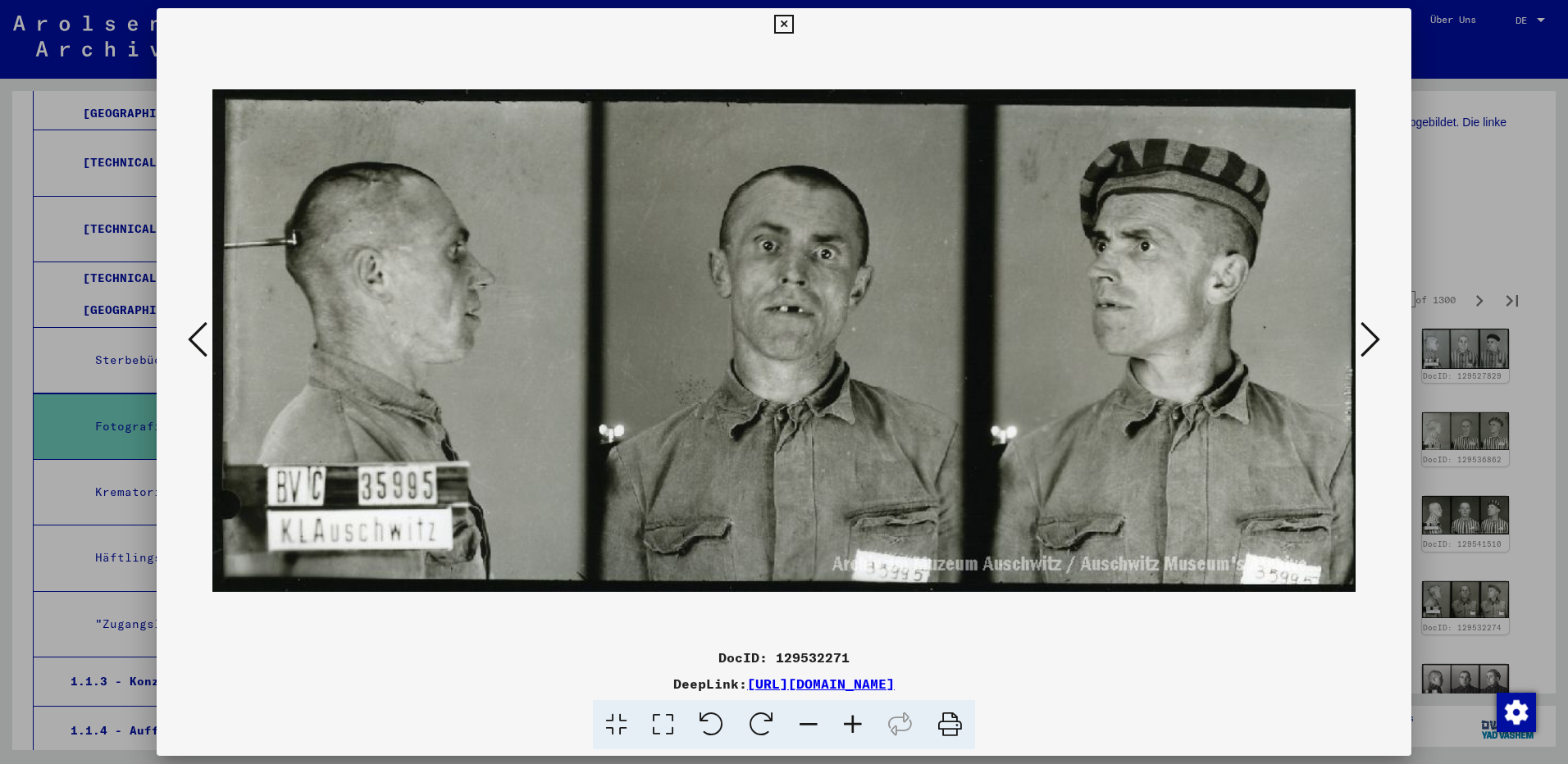
click at [1368, 350] on icon at bounding box center [1371, 339] width 20 height 39
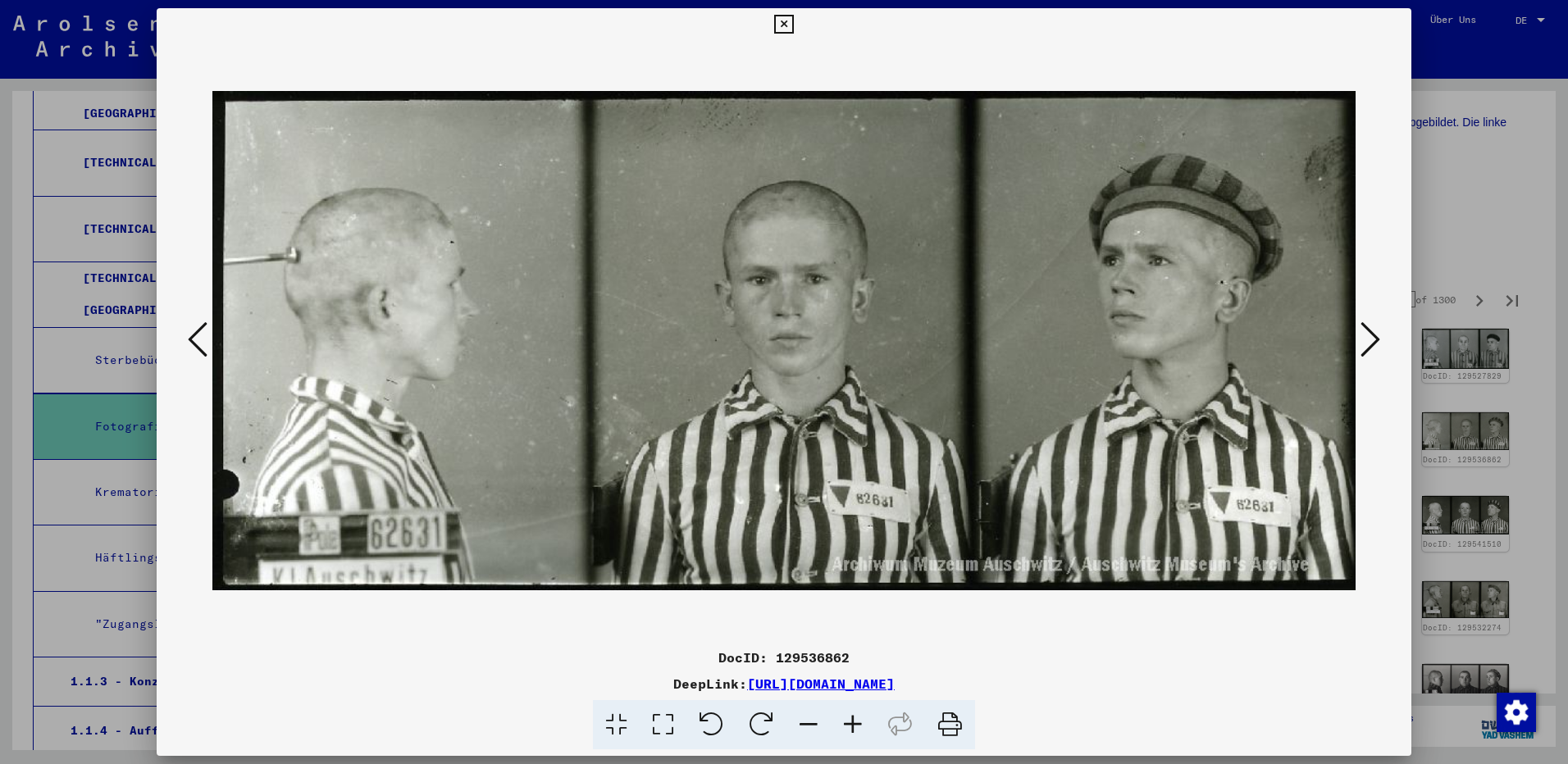
click at [1368, 350] on icon at bounding box center [1371, 339] width 20 height 39
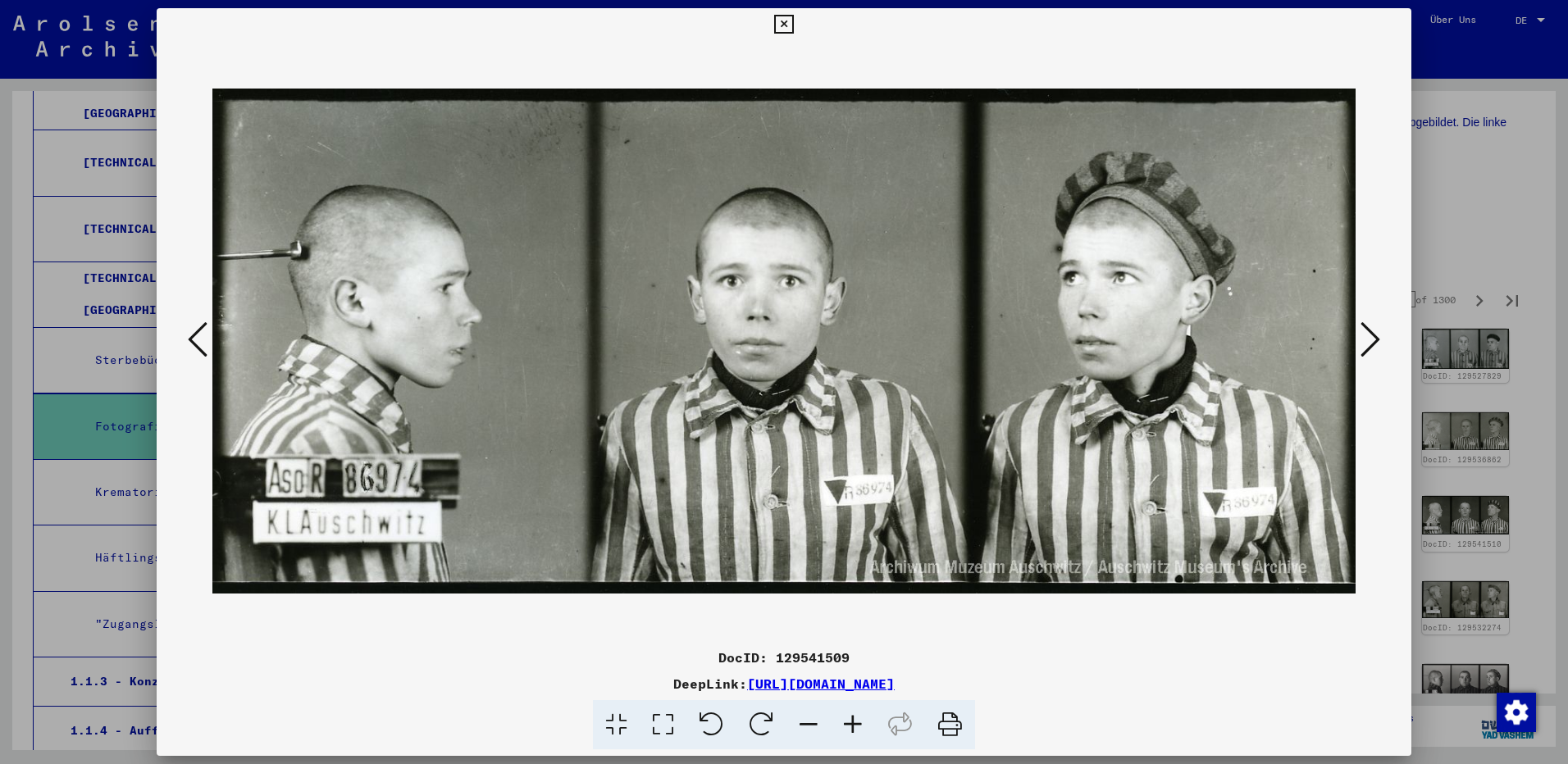
click at [1368, 350] on icon at bounding box center [1371, 339] width 20 height 39
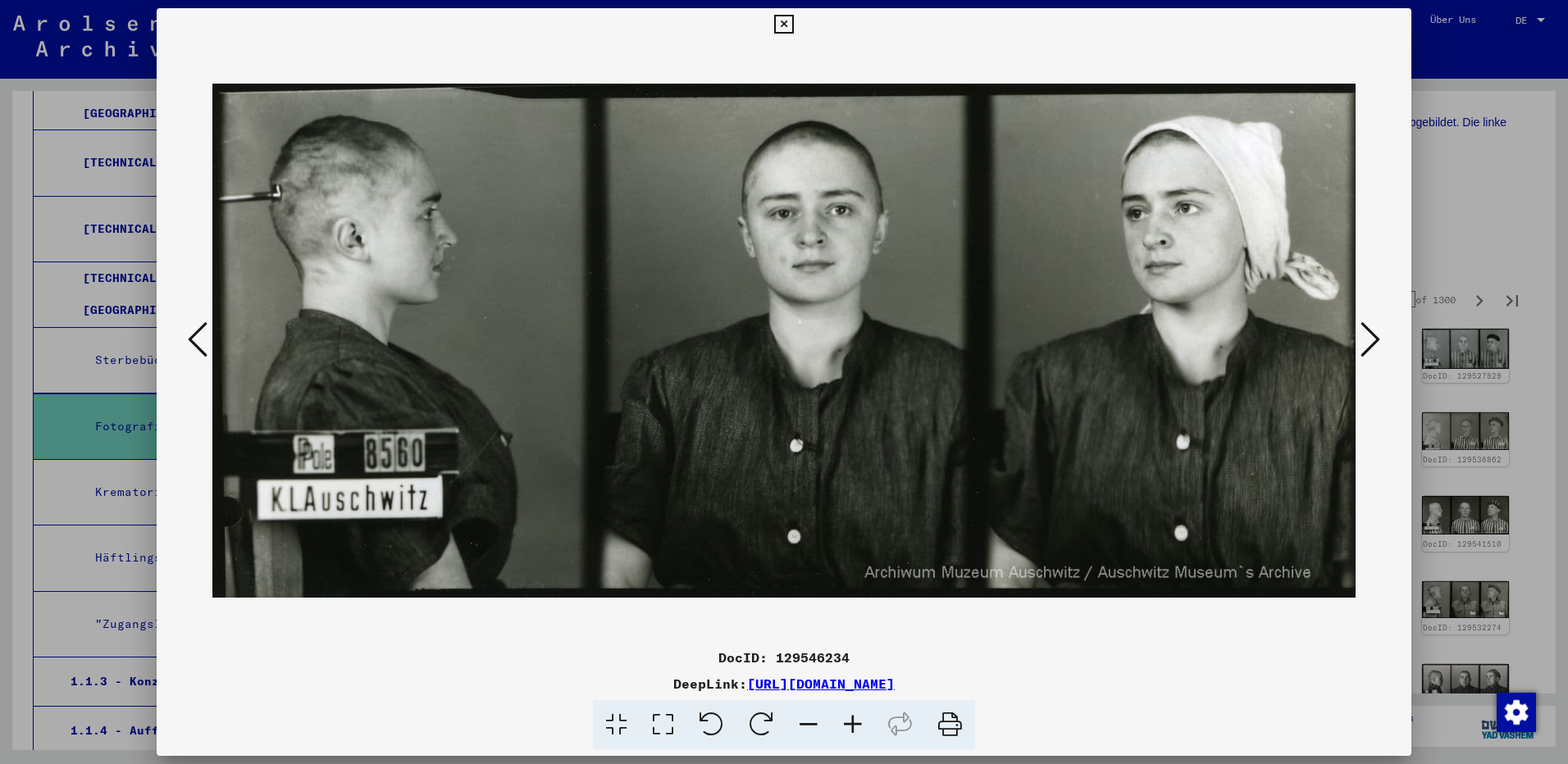
click at [1368, 350] on icon at bounding box center [1371, 339] width 20 height 39
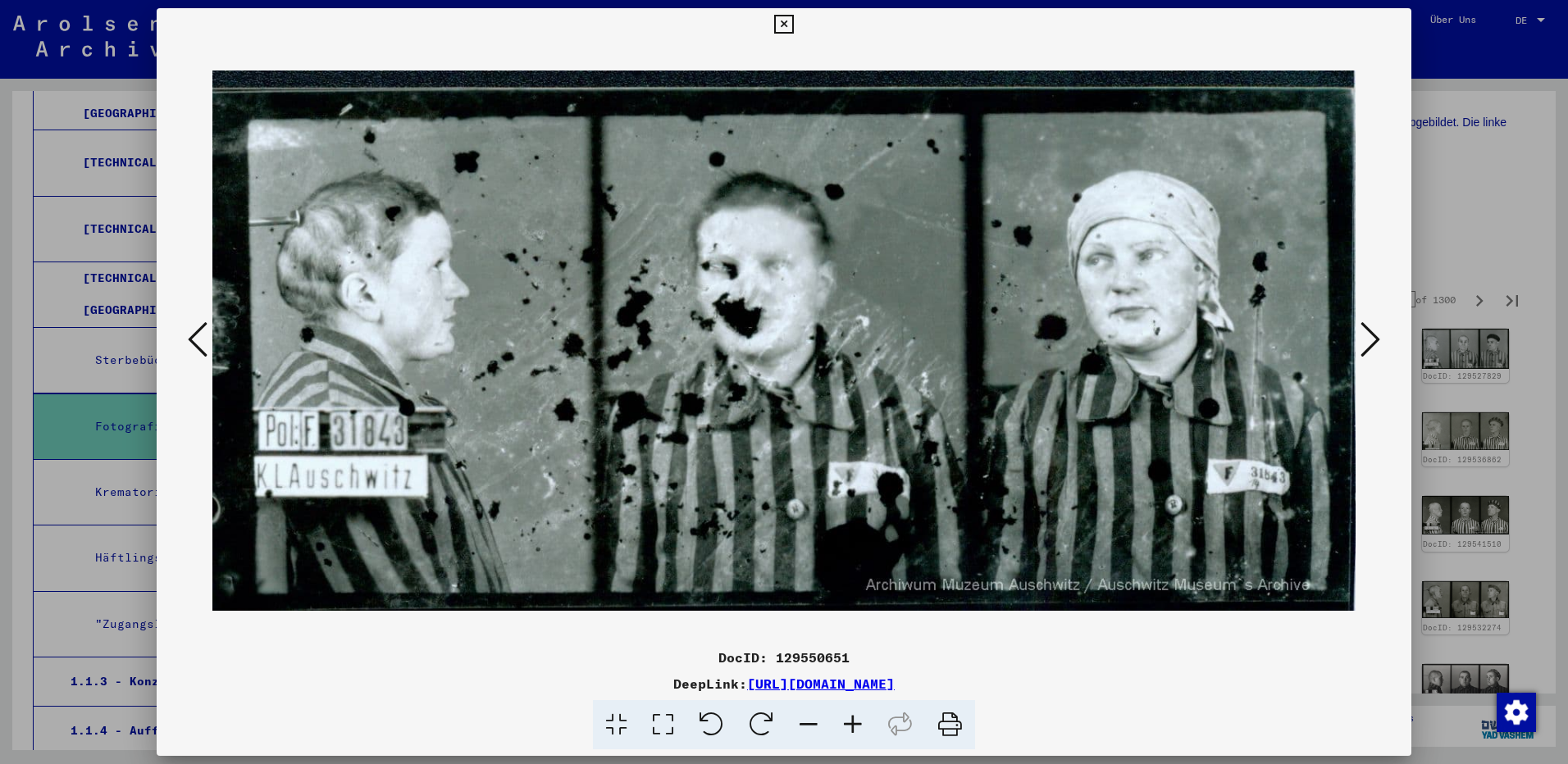
click at [1368, 350] on icon at bounding box center [1371, 339] width 20 height 39
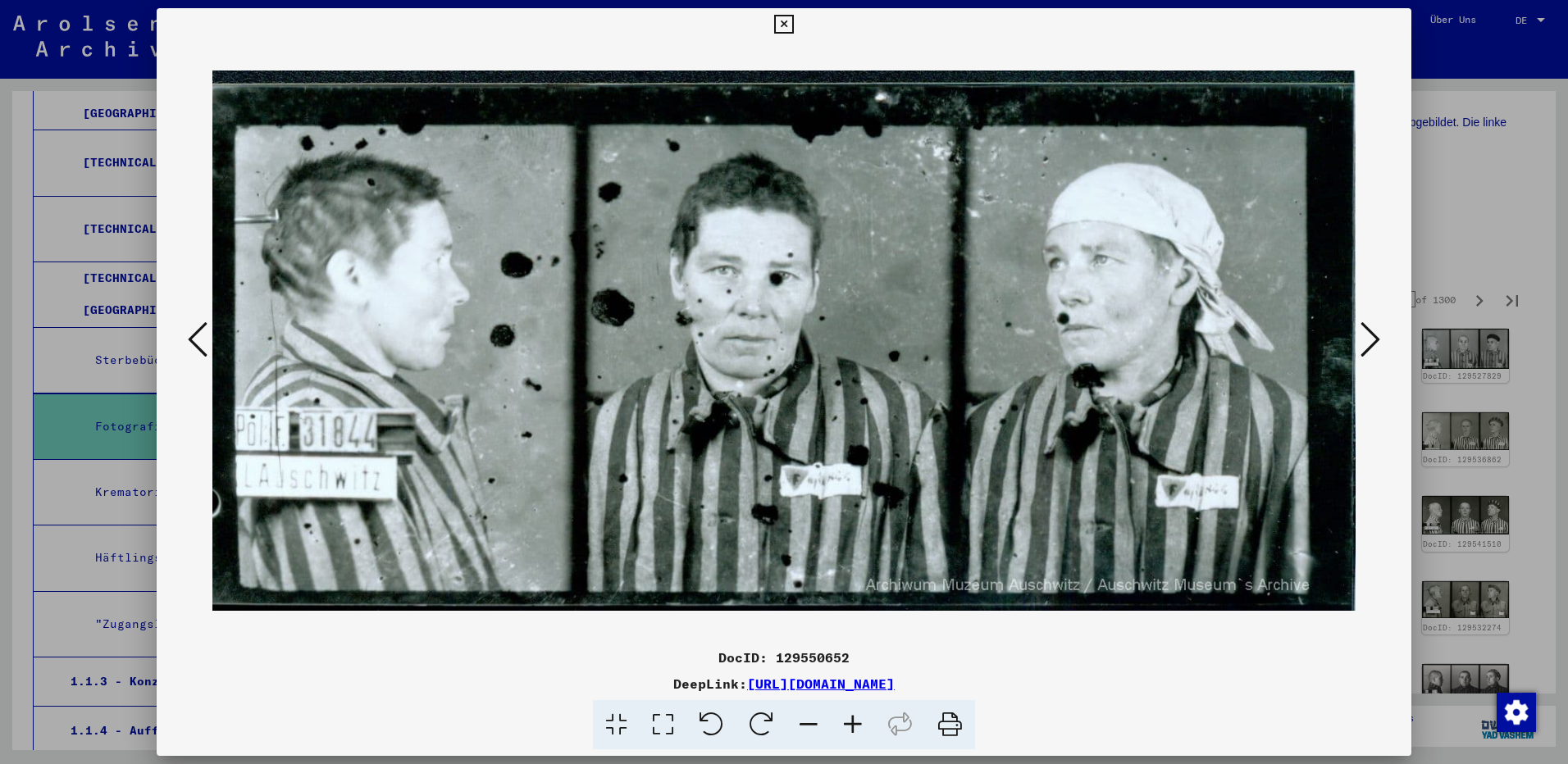
click at [1368, 350] on icon at bounding box center [1371, 339] width 20 height 39
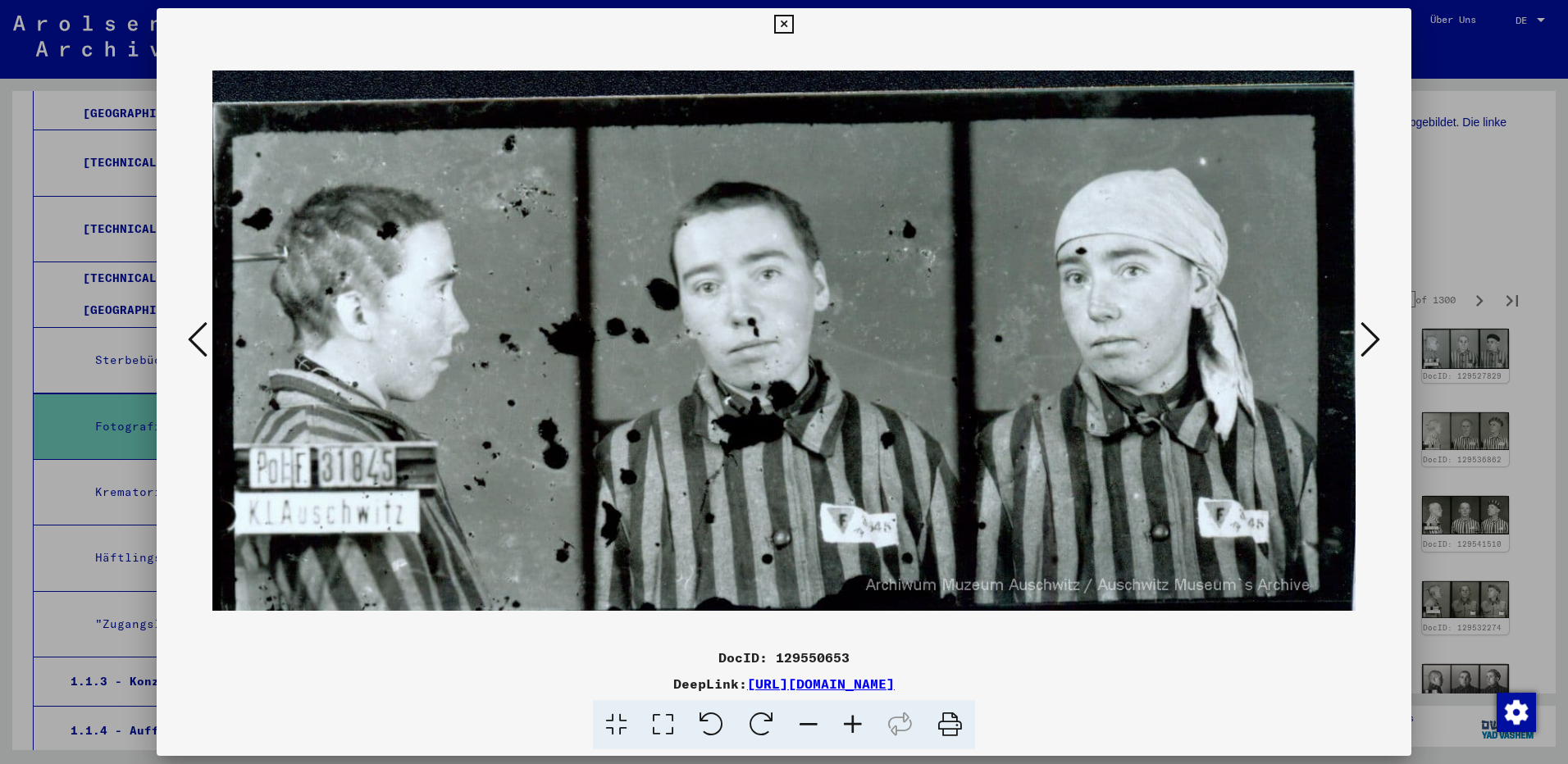
click at [1368, 350] on icon at bounding box center [1371, 339] width 20 height 39
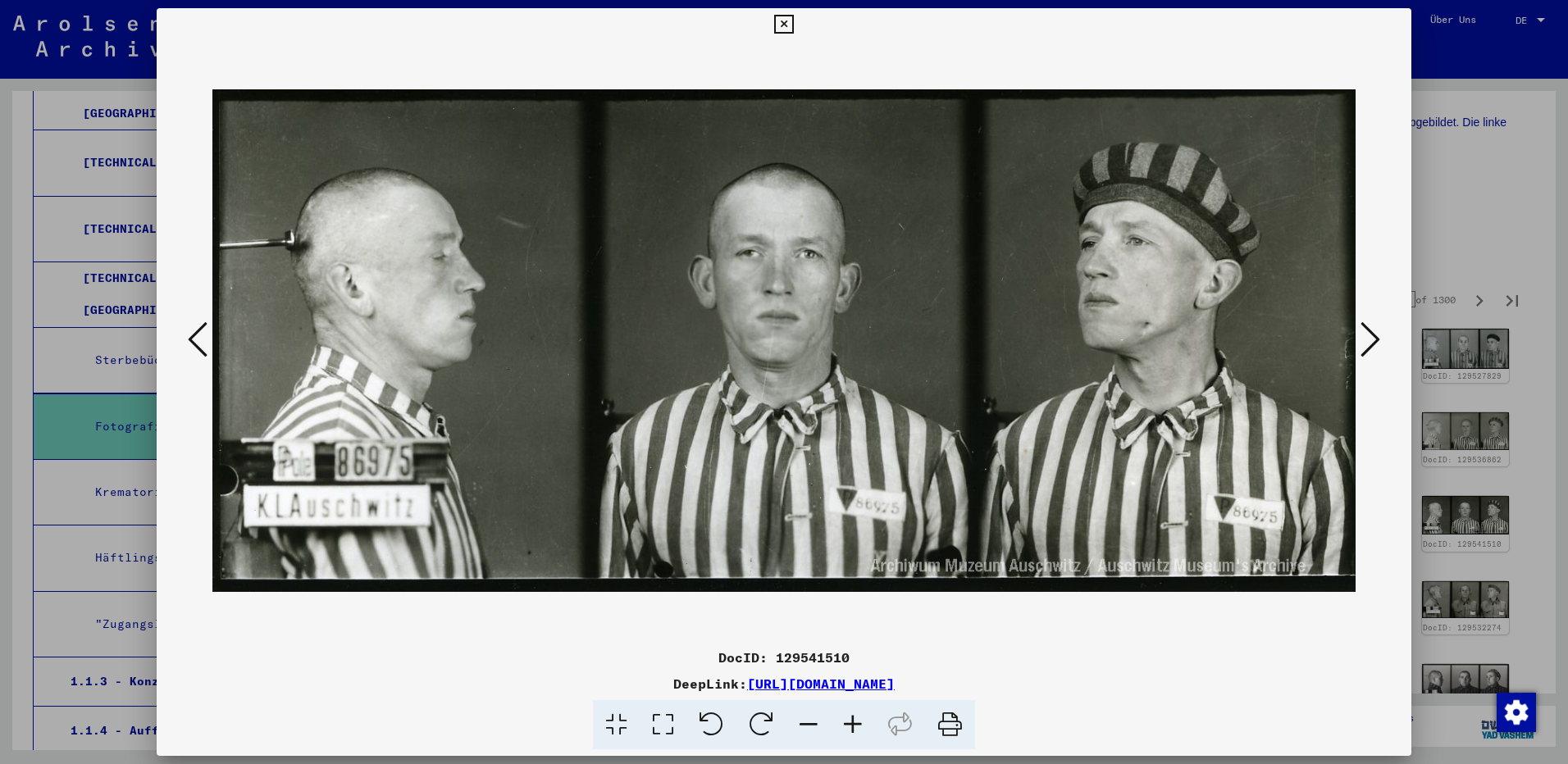
click at [1368, 350] on icon at bounding box center [1371, 339] width 20 height 39
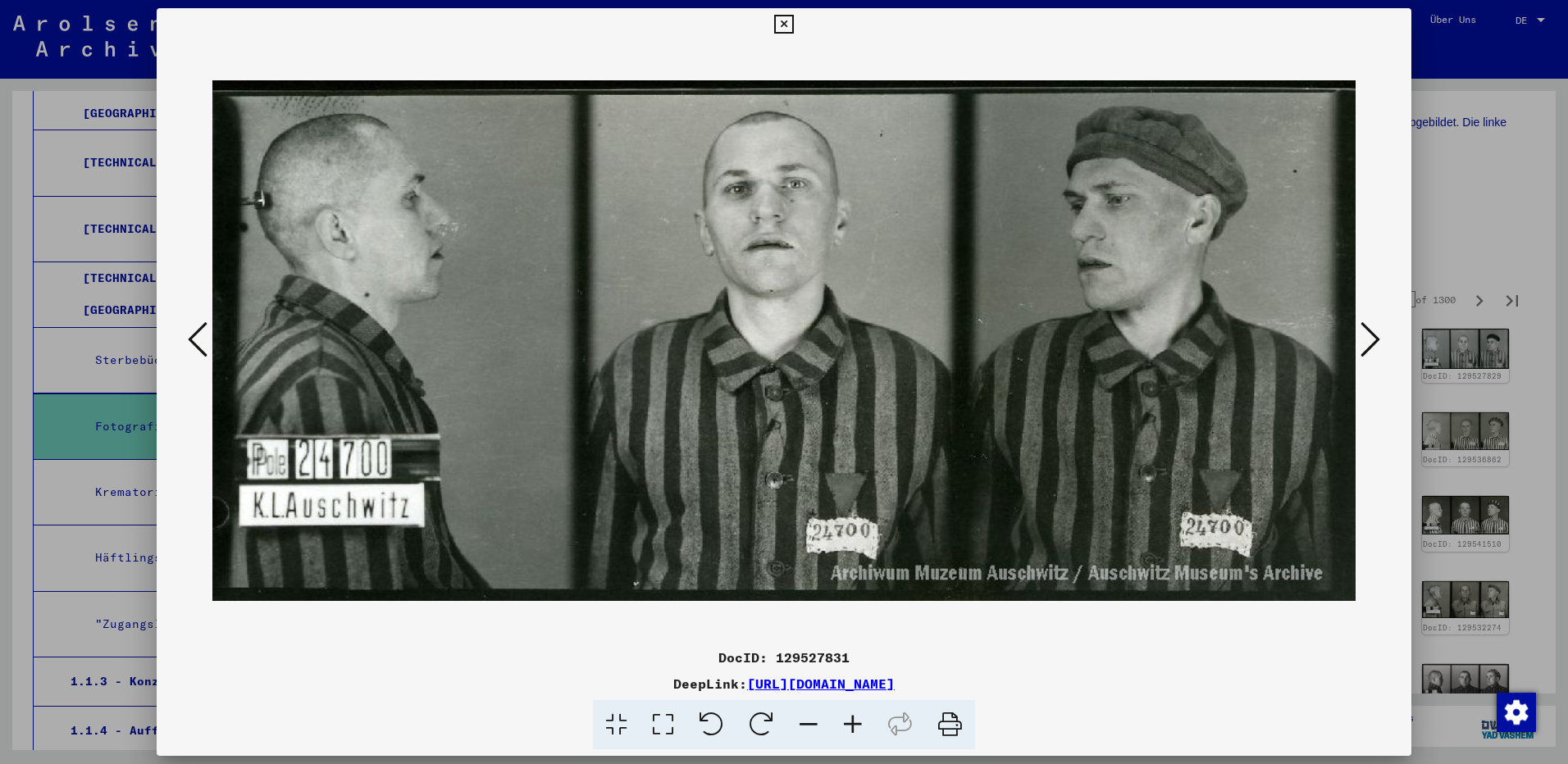
click at [1368, 350] on icon at bounding box center [1371, 339] width 20 height 39
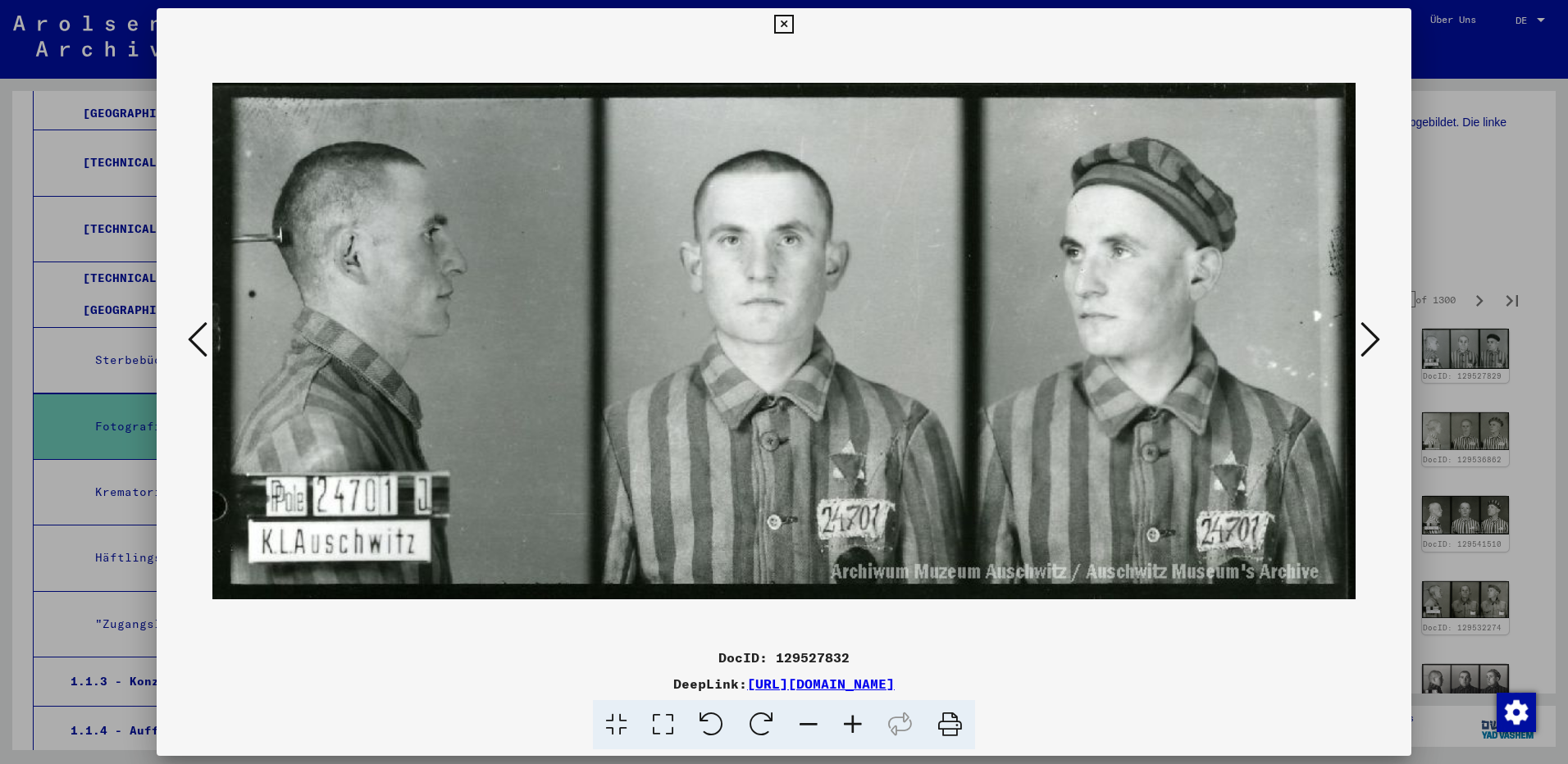
click at [1368, 350] on icon at bounding box center [1371, 339] width 20 height 39
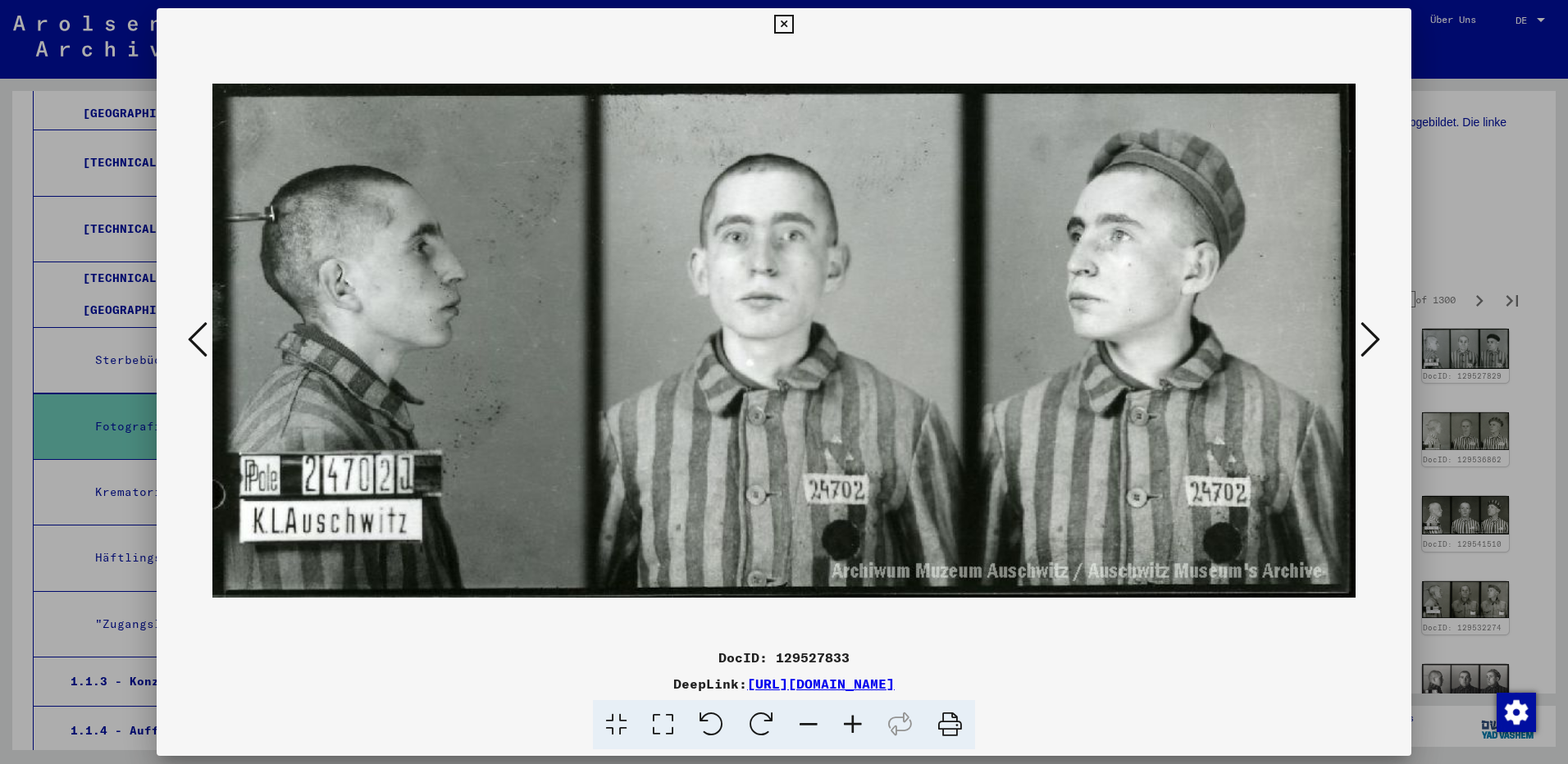
click at [1368, 350] on icon at bounding box center [1371, 339] width 20 height 39
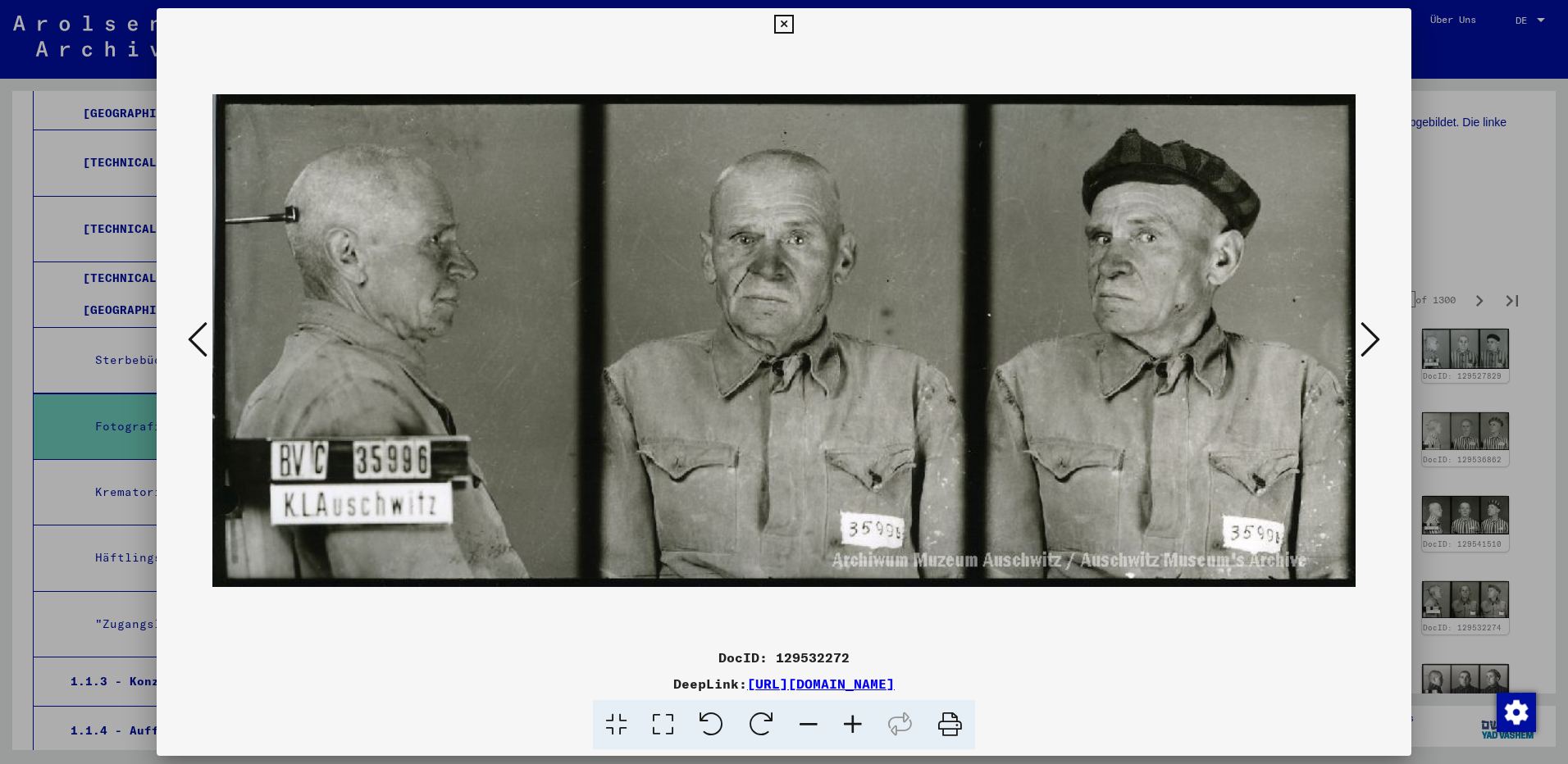
click at [1368, 350] on icon at bounding box center [1371, 339] width 20 height 39
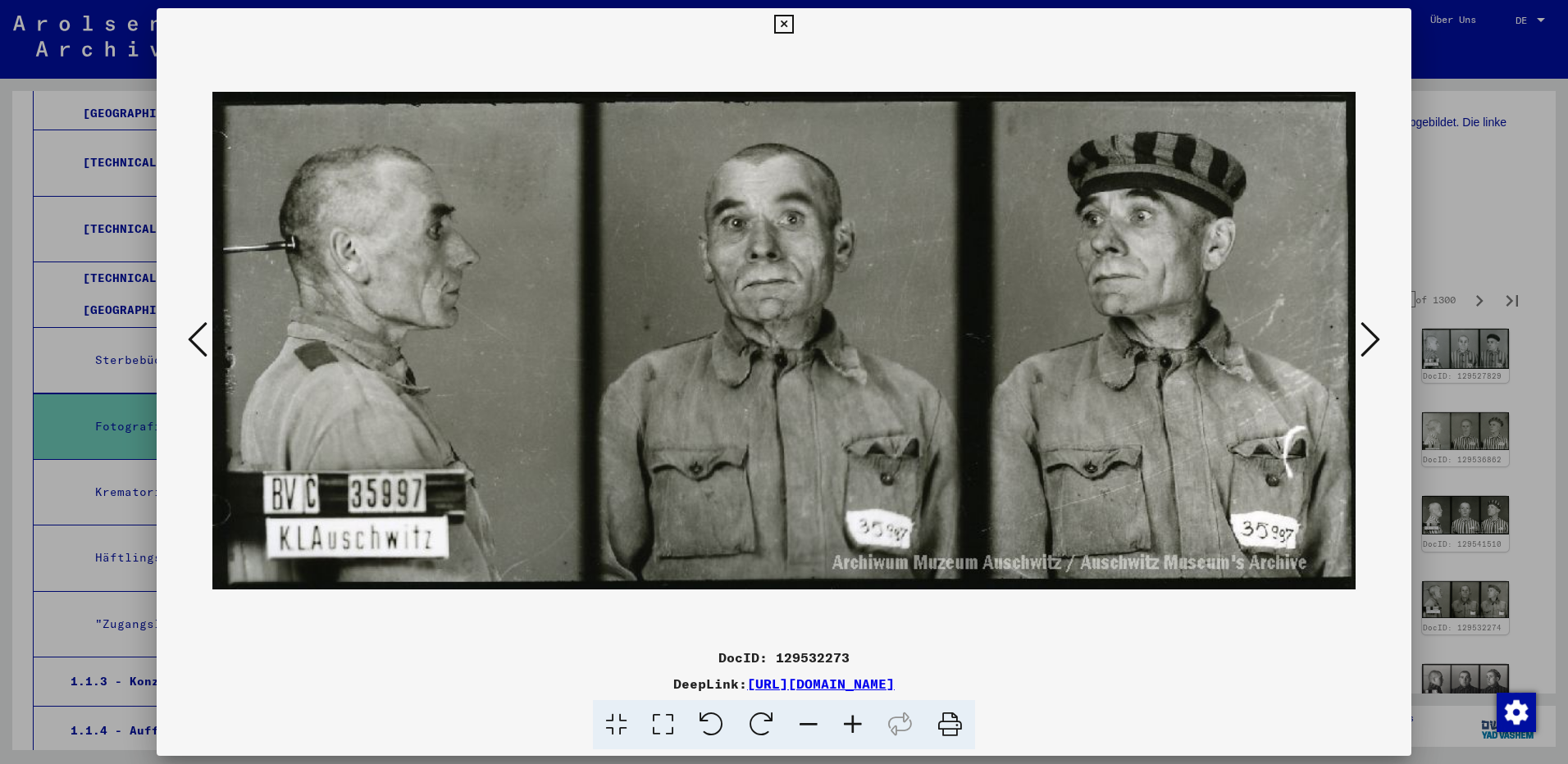
click at [1368, 350] on icon at bounding box center [1371, 339] width 20 height 39
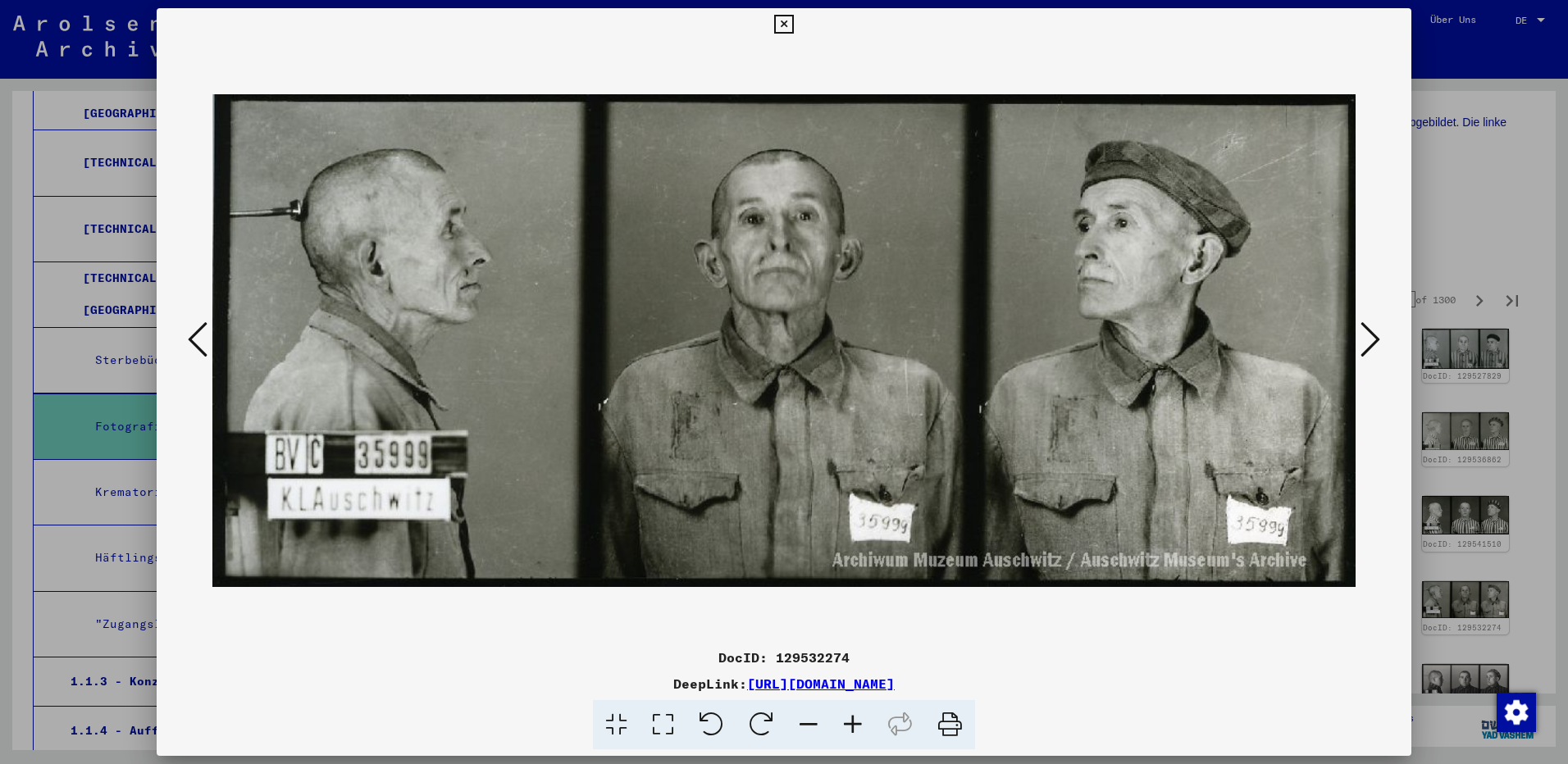
click at [1368, 350] on icon at bounding box center [1371, 339] width 20 height 39
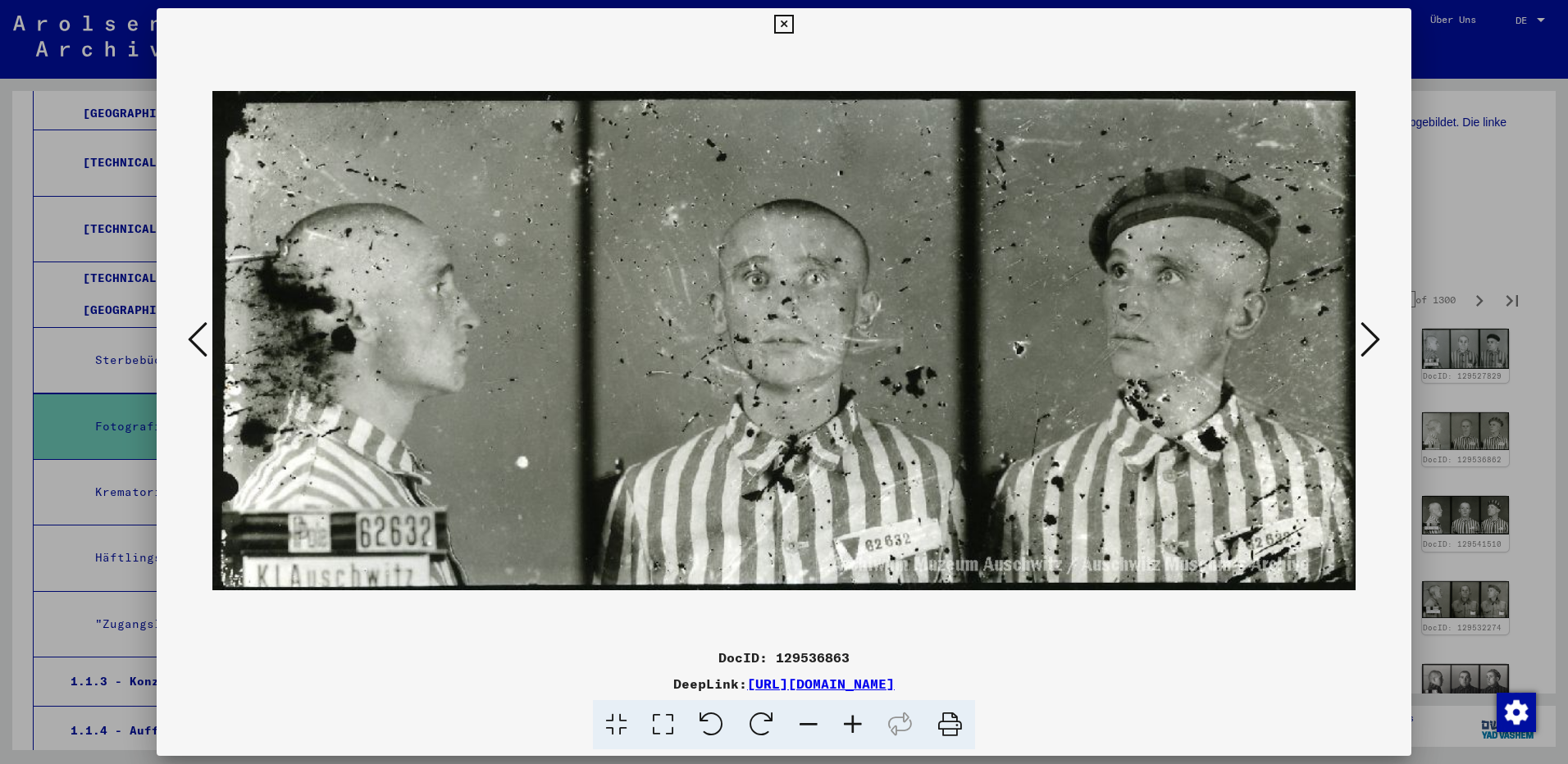
click at [1368, 350] on icon at bounding box center [1371, 339] width 20 height 39
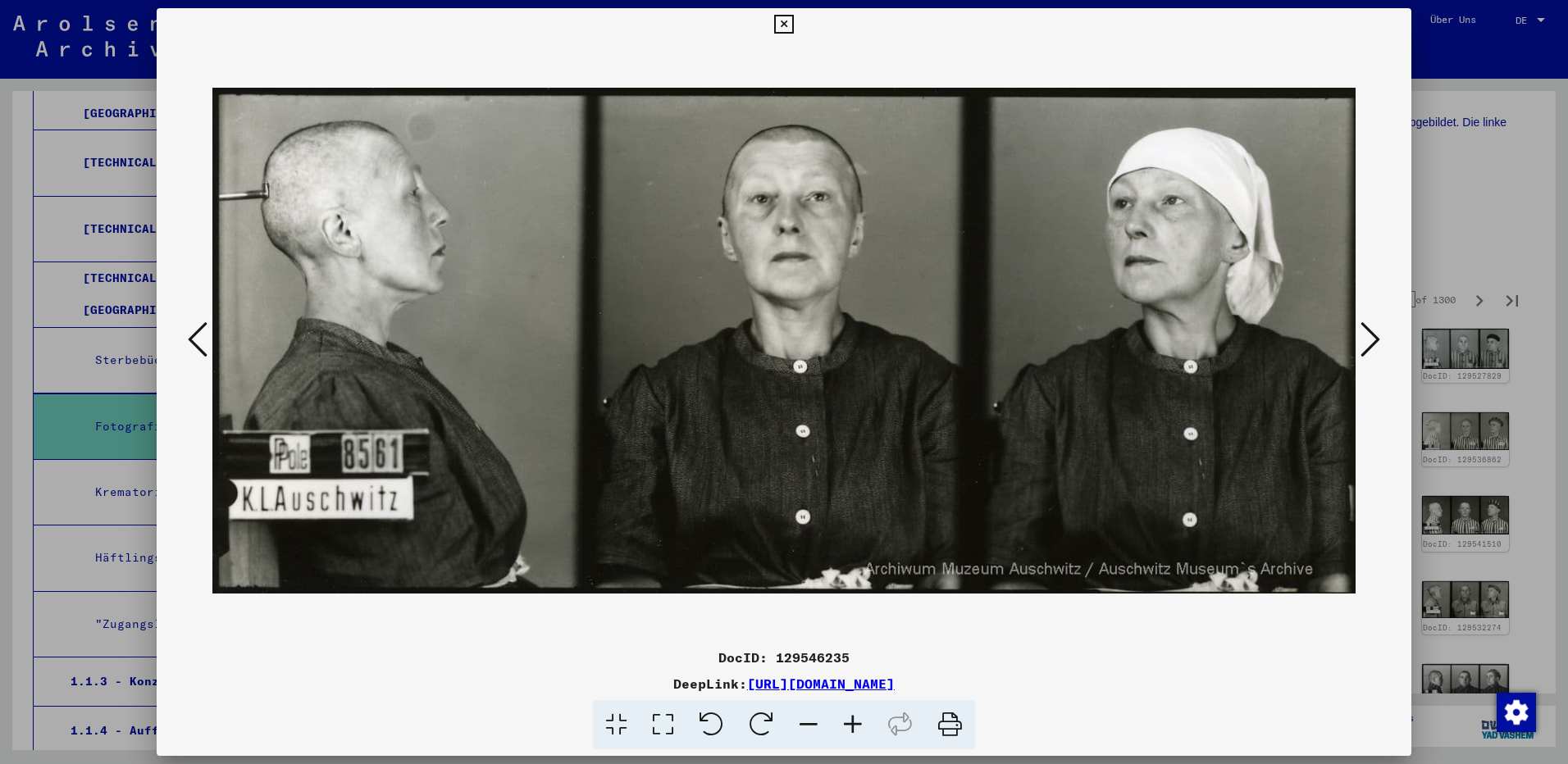
click at [1368, 350] on icon at bounding box center [1371, 339] width 20 height 39
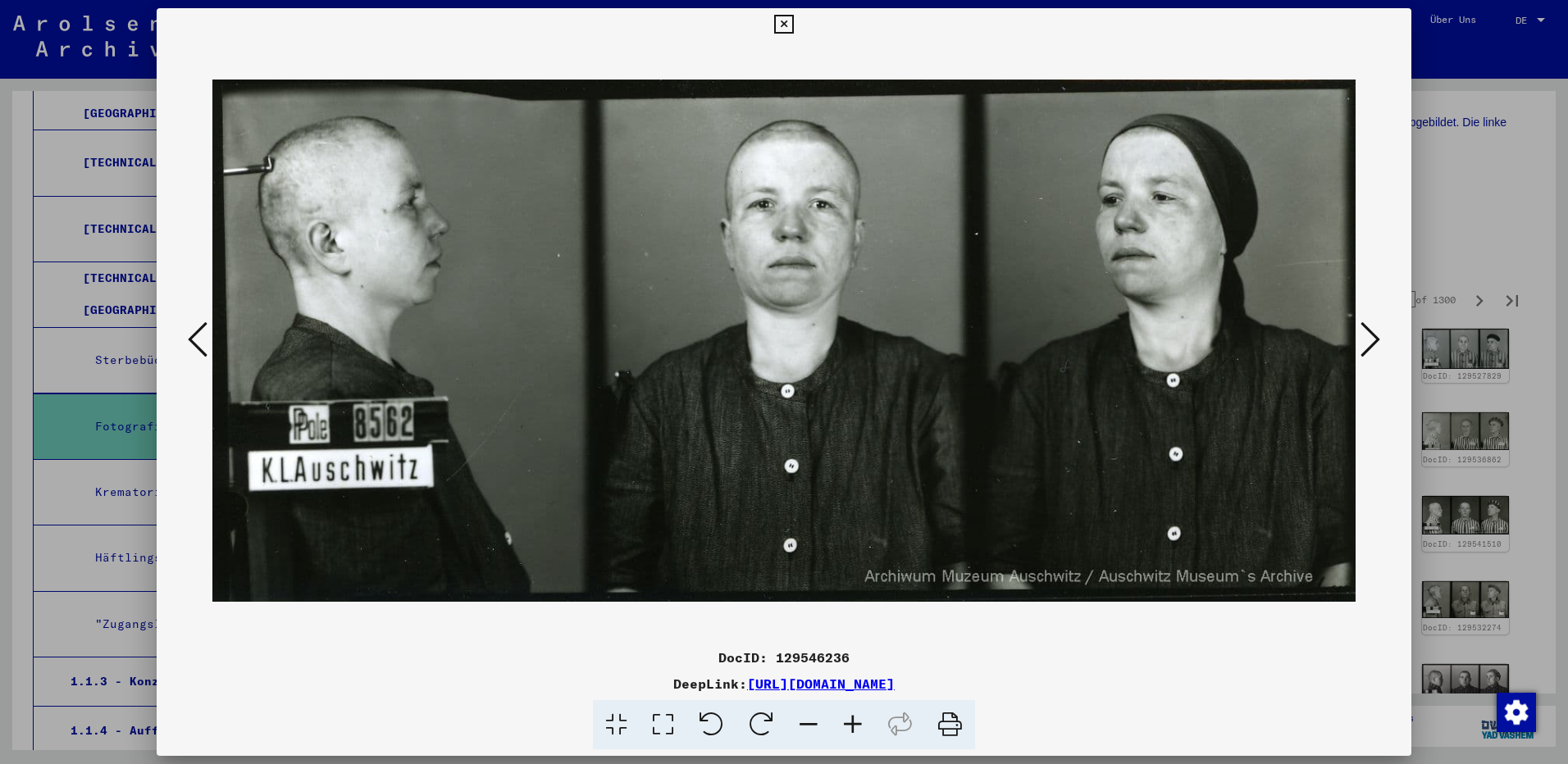
click at [1368, 350] on icon at bounding box center [1371, 339] width 20 height 39
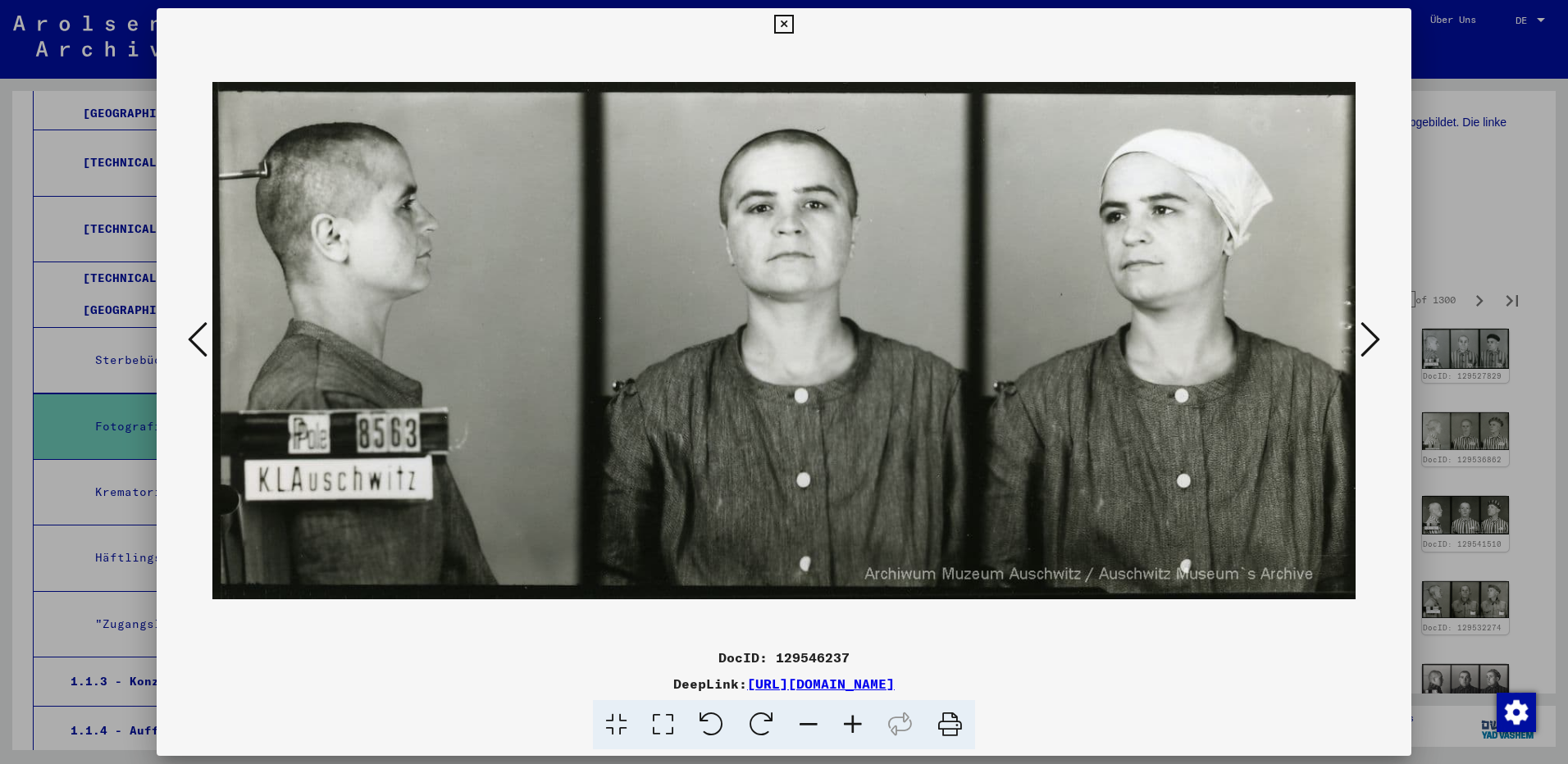
click at [1368, 350] on icon at bounding box center [1371, 339] width 20 height 39
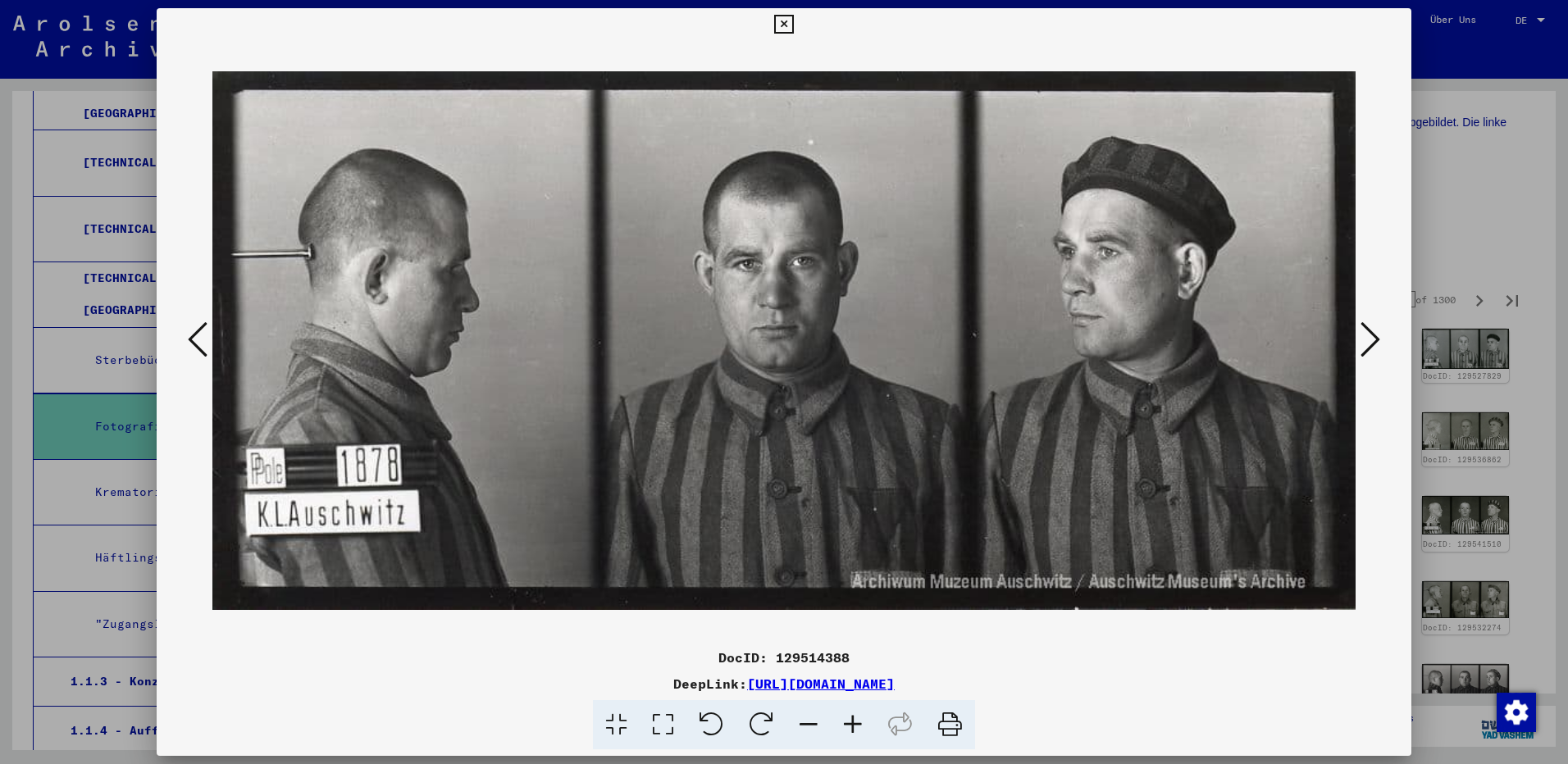
click at [1368, 350] on icon at bounding box center [1371, 339] width 20 height 39
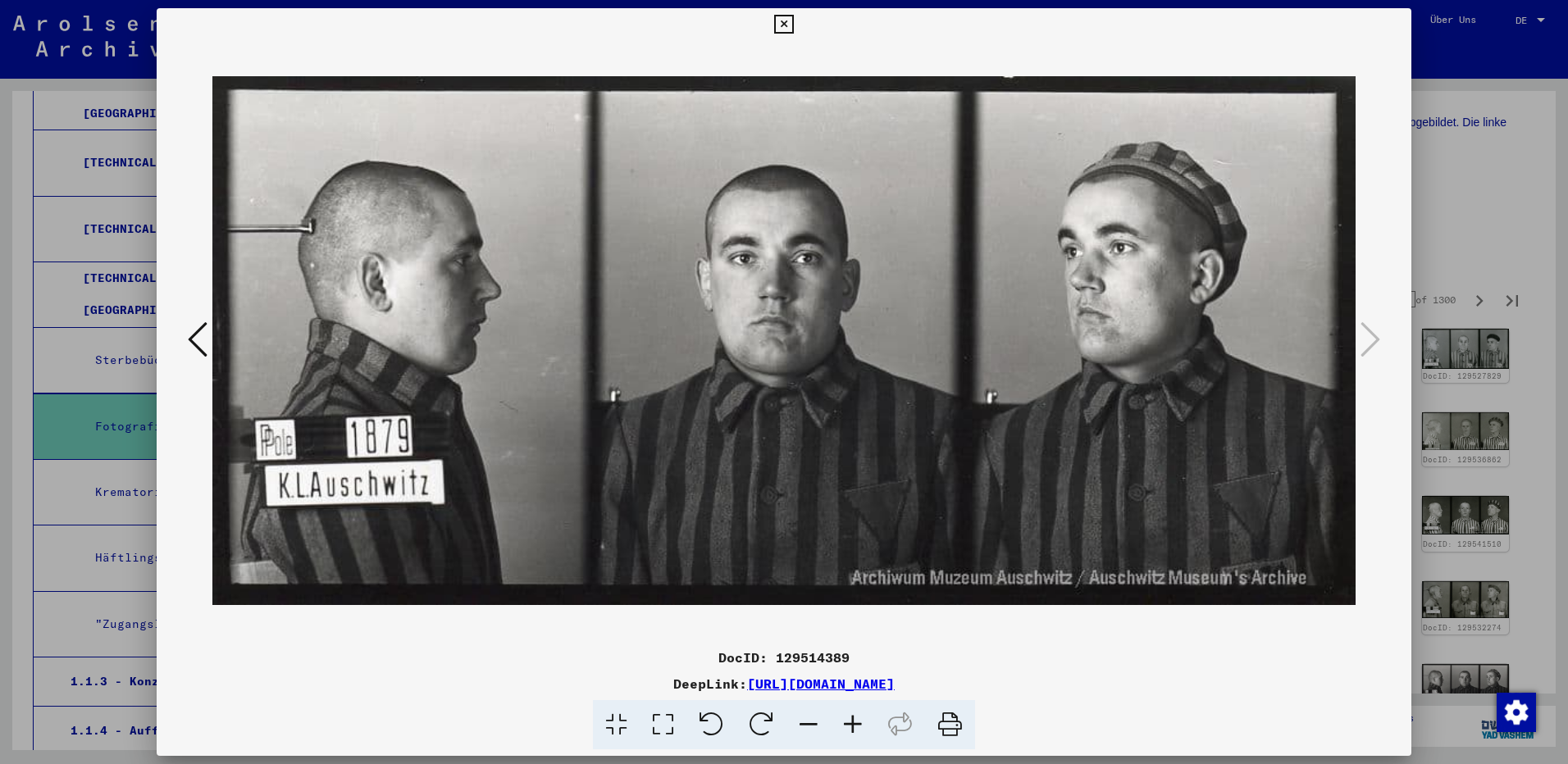
click at [785, 25] on icon at bounding box center [783, 25] width 19 height 20
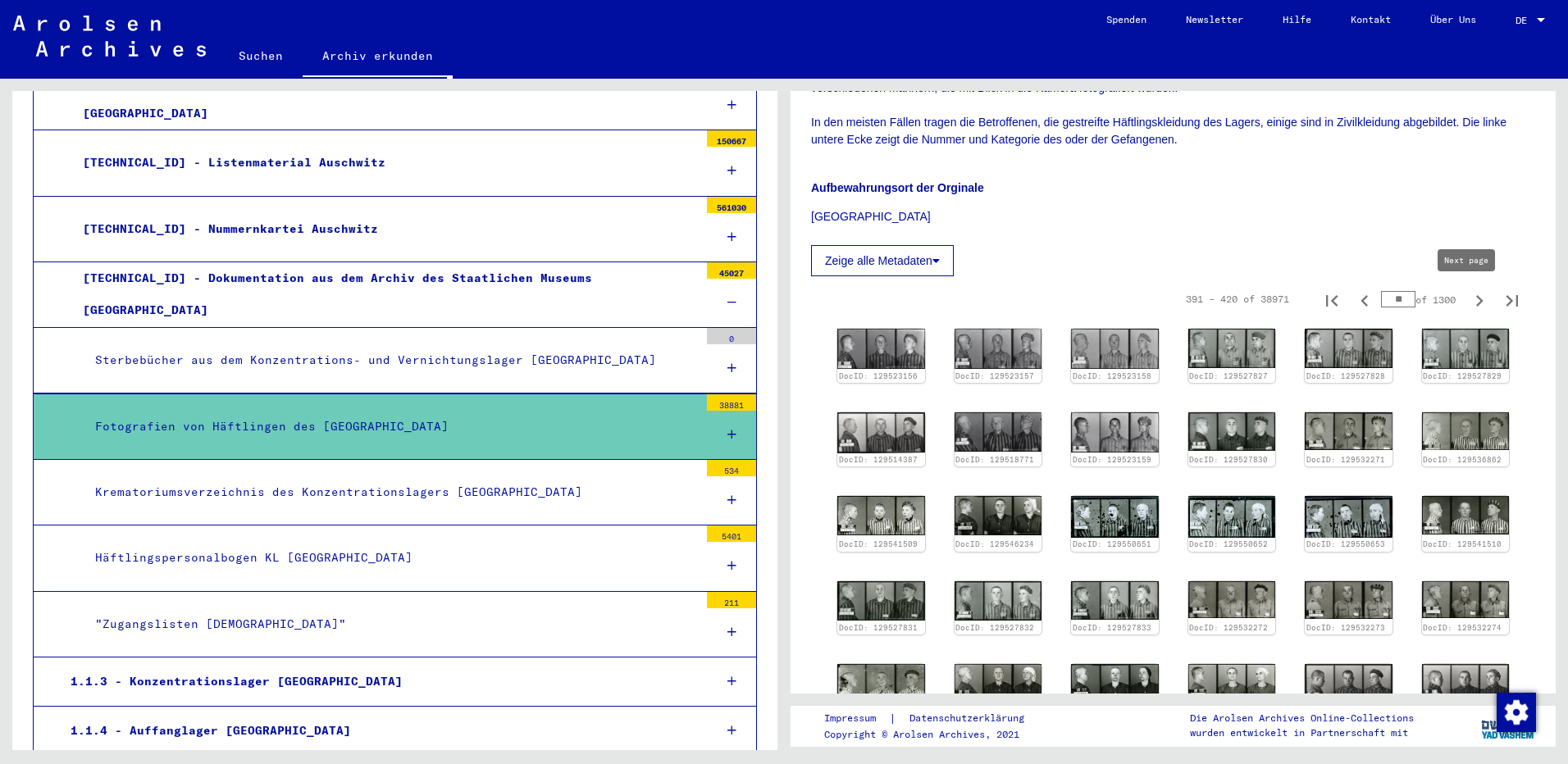
click at [1469, 304] on icon "Next page" at bounding box center [1479, 300] width 23 height 23
type input "**"
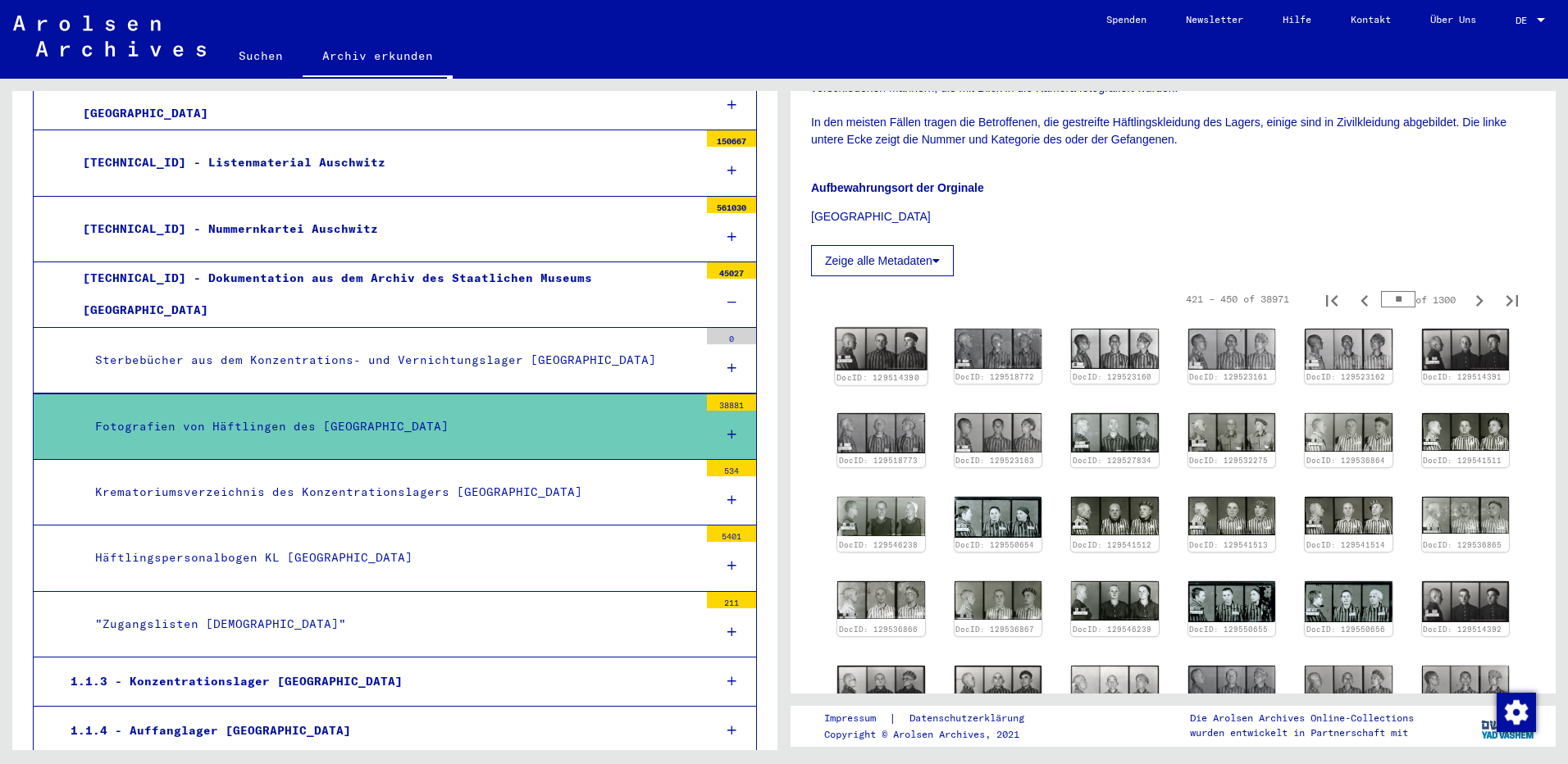
click at [872, 349] on img at bounding box center [881, 350] width 92 height 44
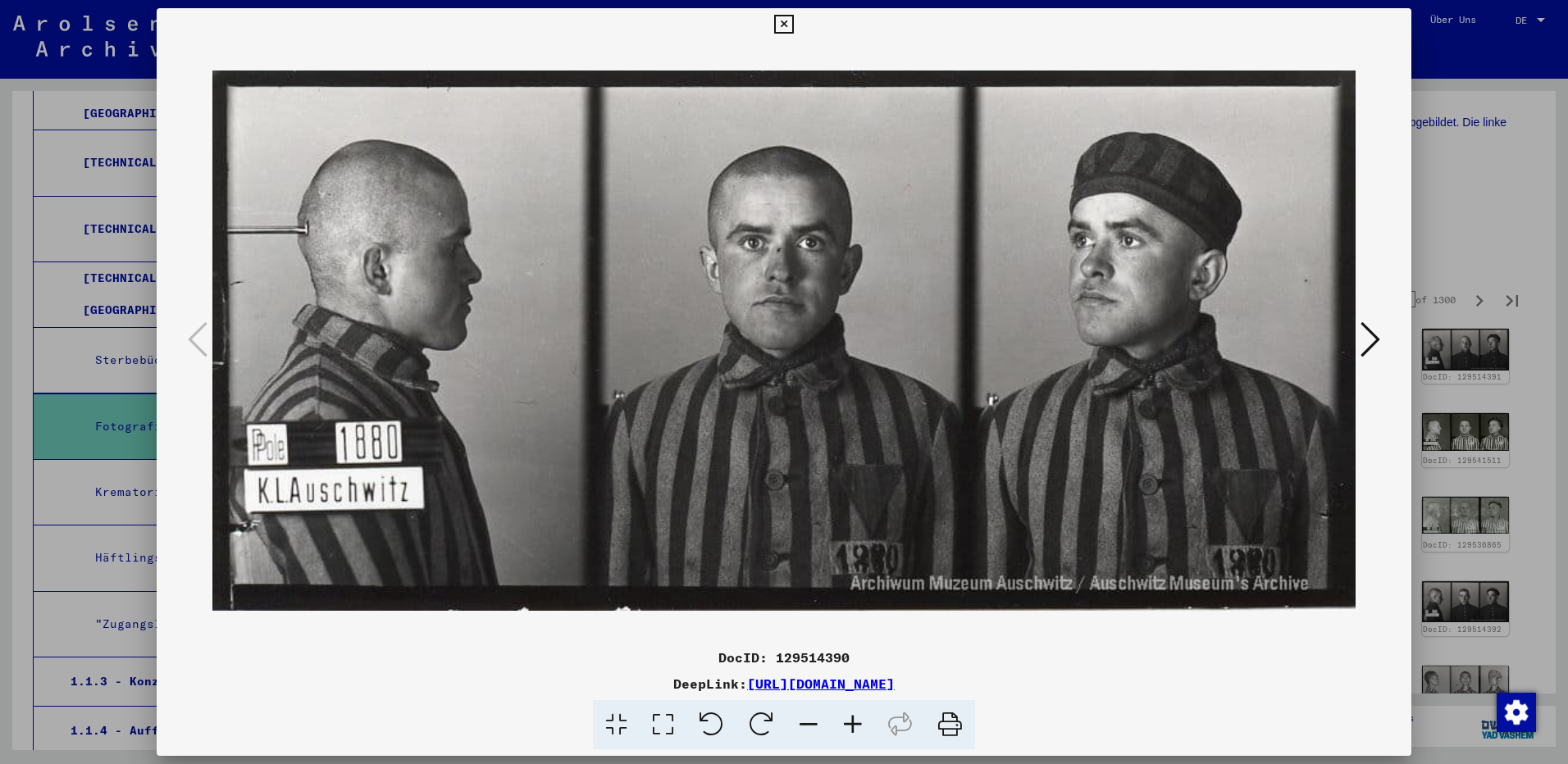
click at [1376, 341] on icon at bounding box center [1371, 339] width 20 height 39
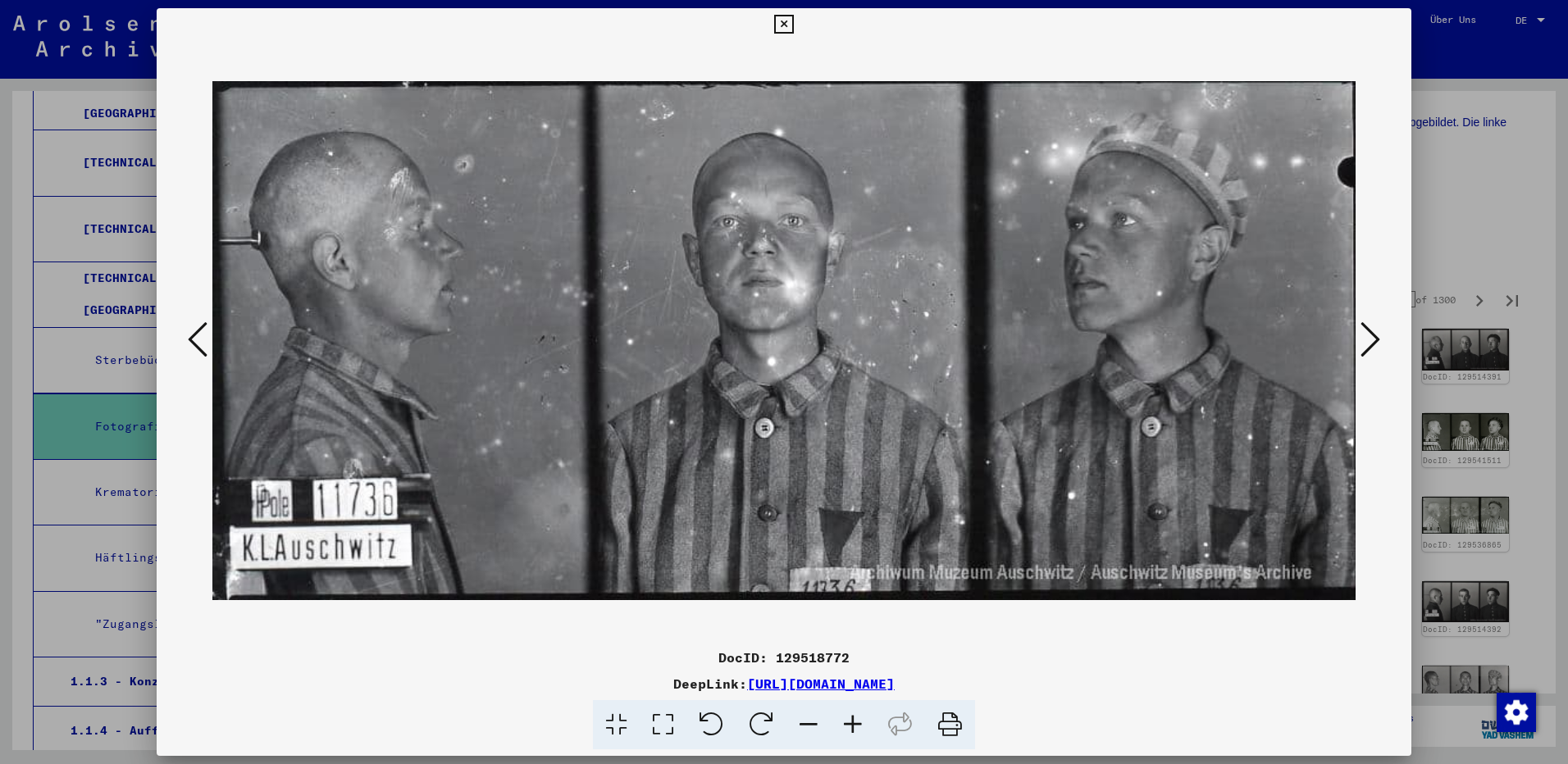
click at [1376, 341] on icon at bounding box center [1371, 339] width 20 height 39
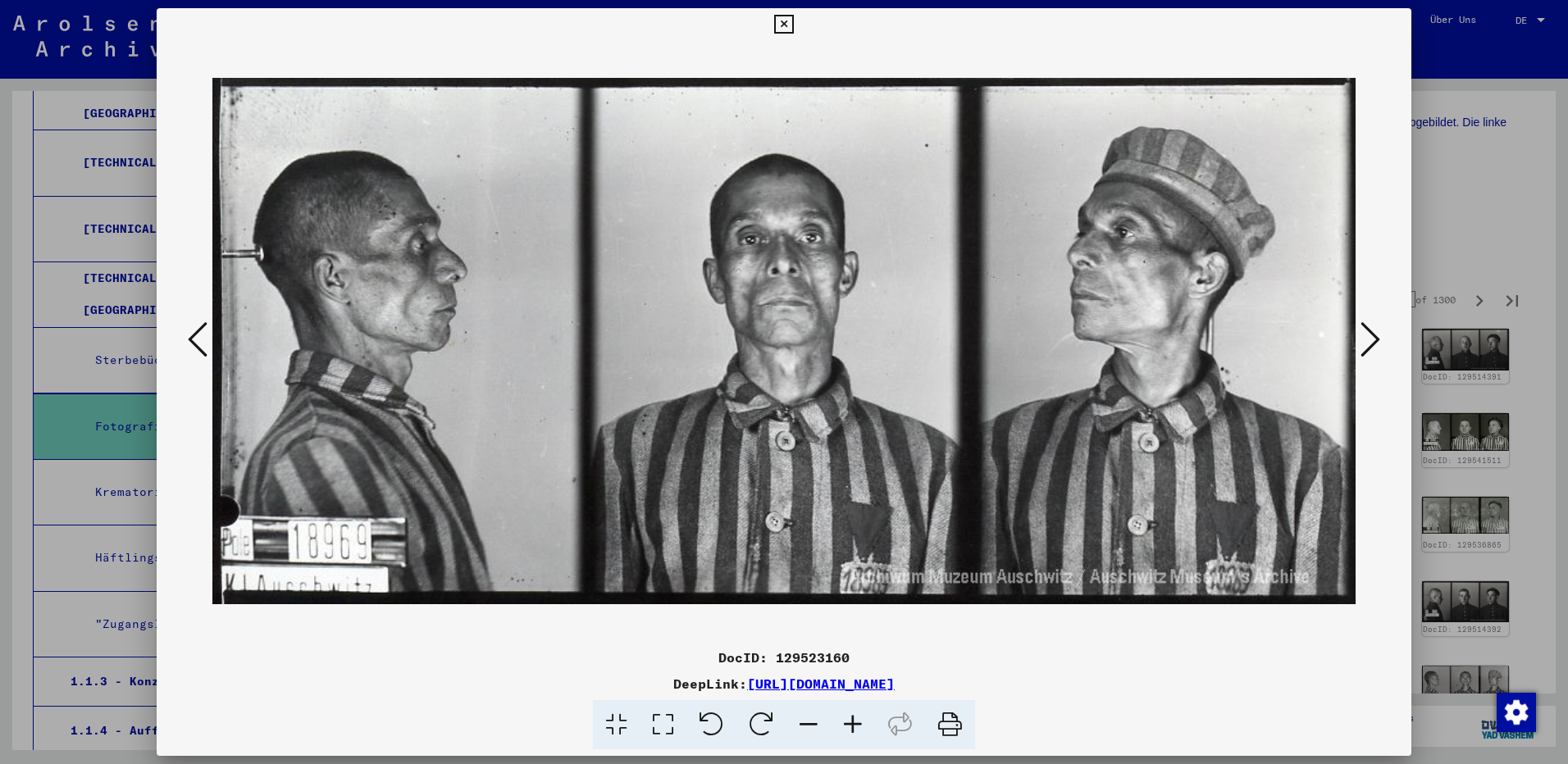
click at [1376, 341] on icon at bounding box center [1371, 339] width 20 height 39
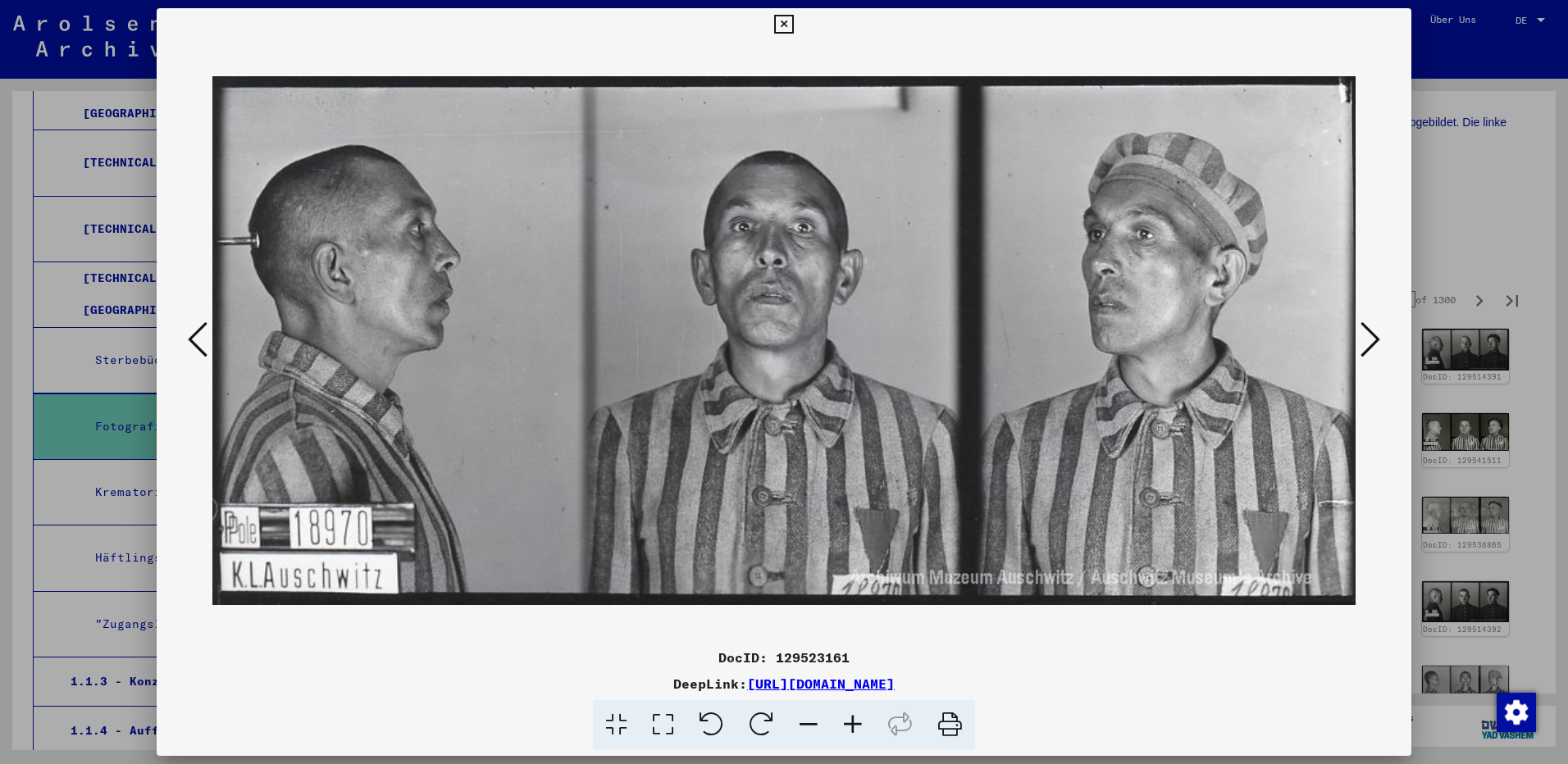
click at [1376, 341] on icon at bounding box center [1371, 339] width 20 height 39
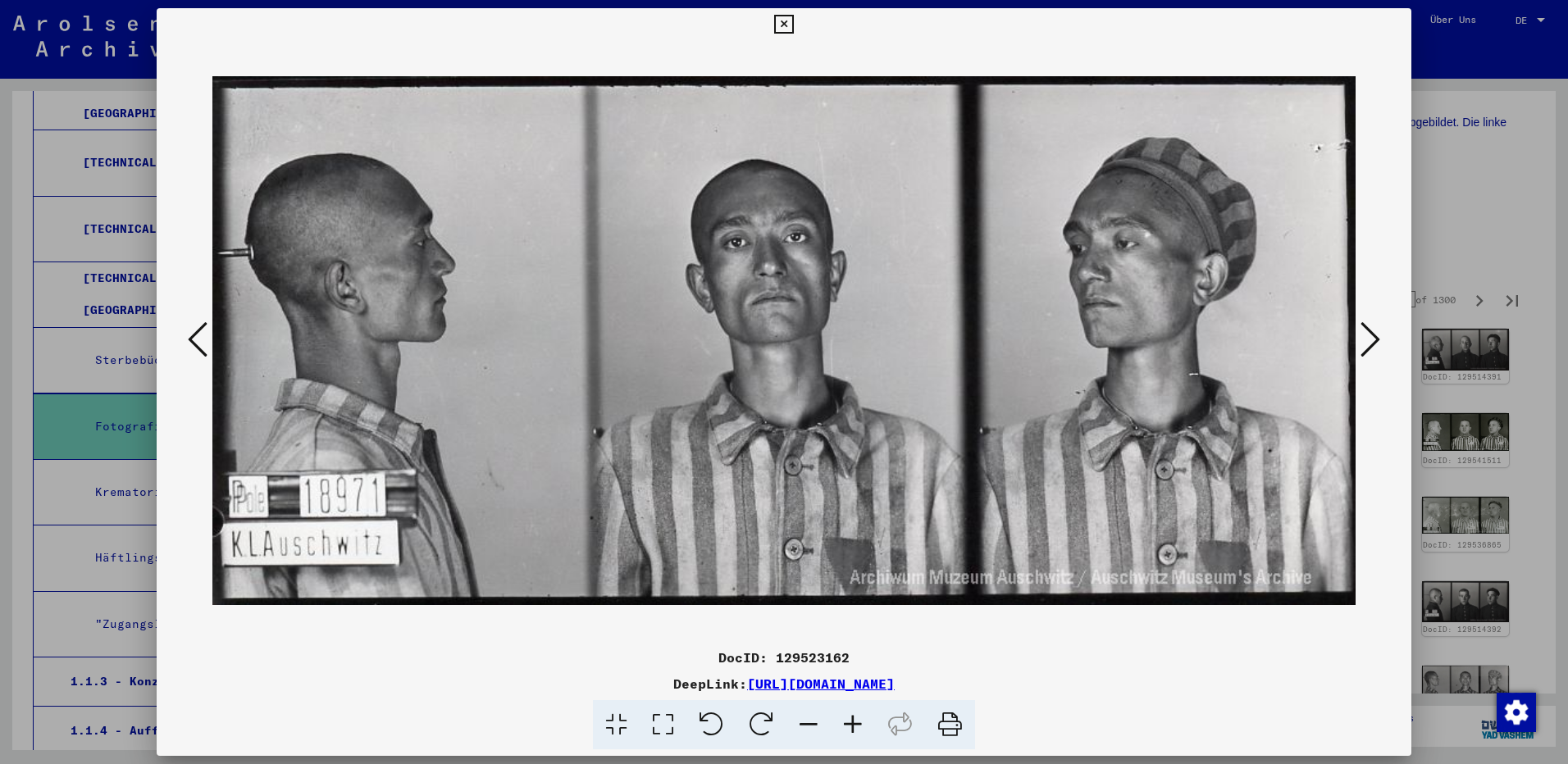
click at [1376, 341] on icon at bounding box center [1371, 339] width 20 height 39
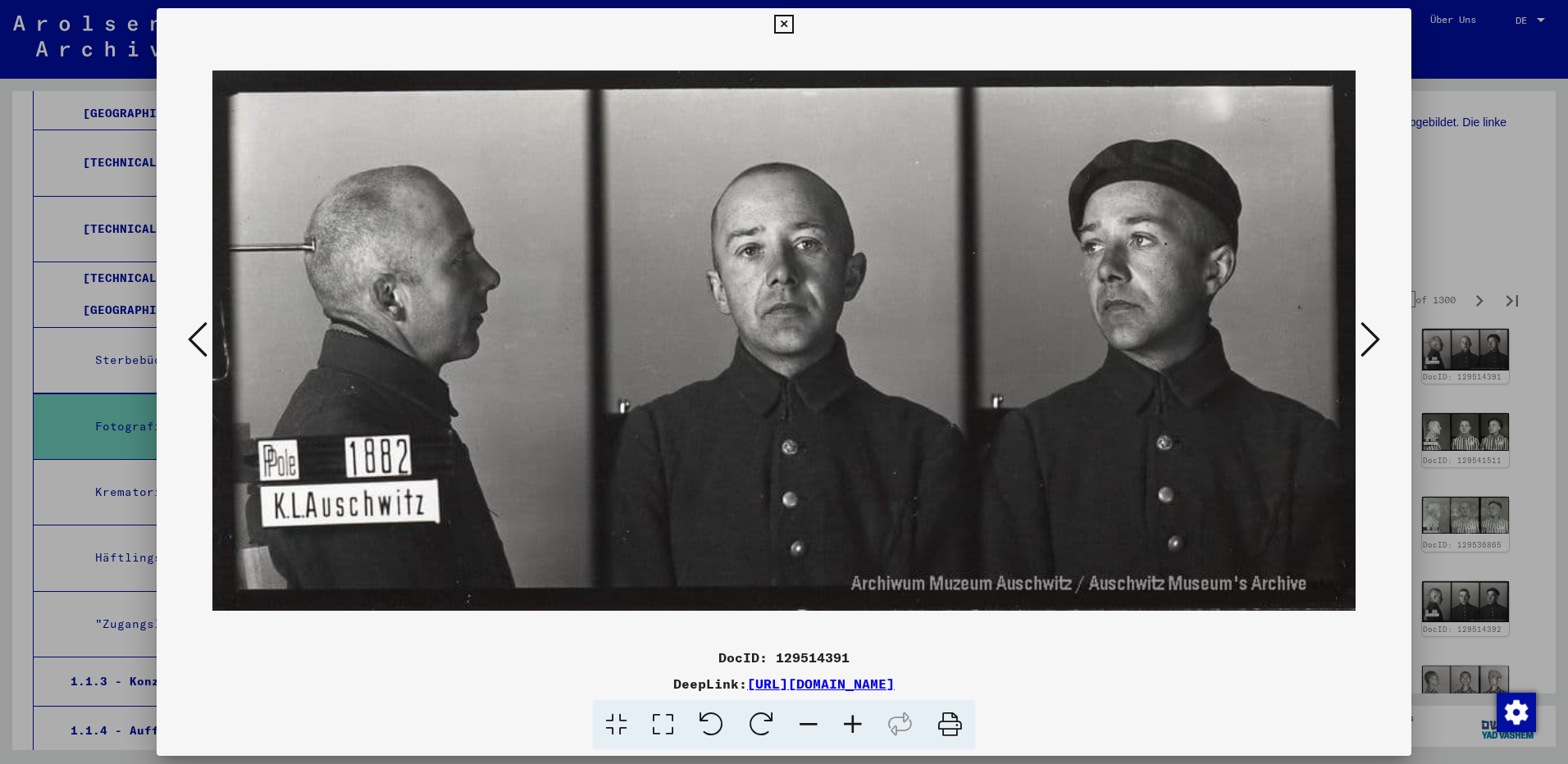
click at [1376, 341] on icon at bounding box center [1371, 339] width 20 height 39
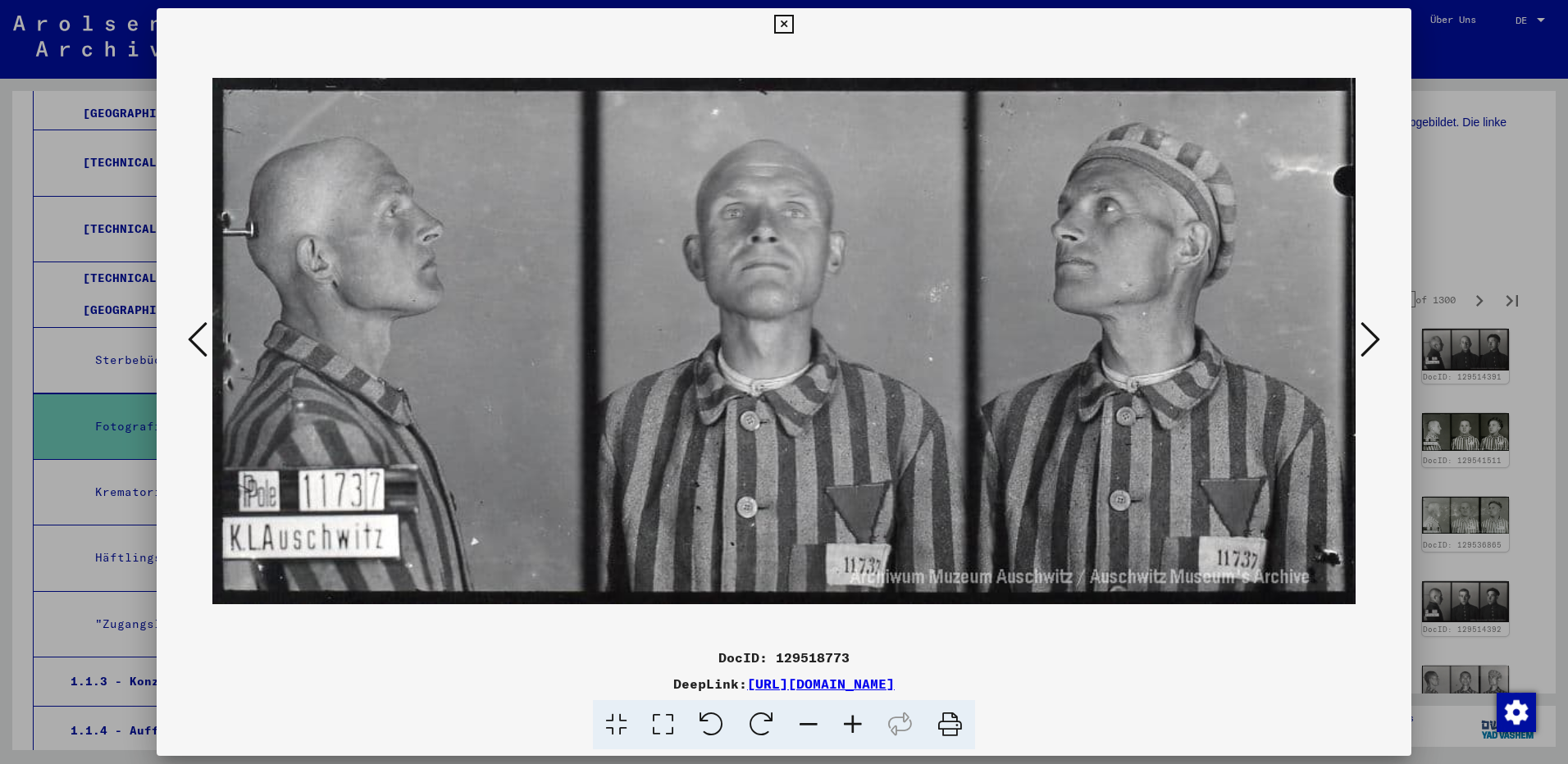
click at [1376, 341] on icon at bounding box center [1371, 339] width 20 height 39
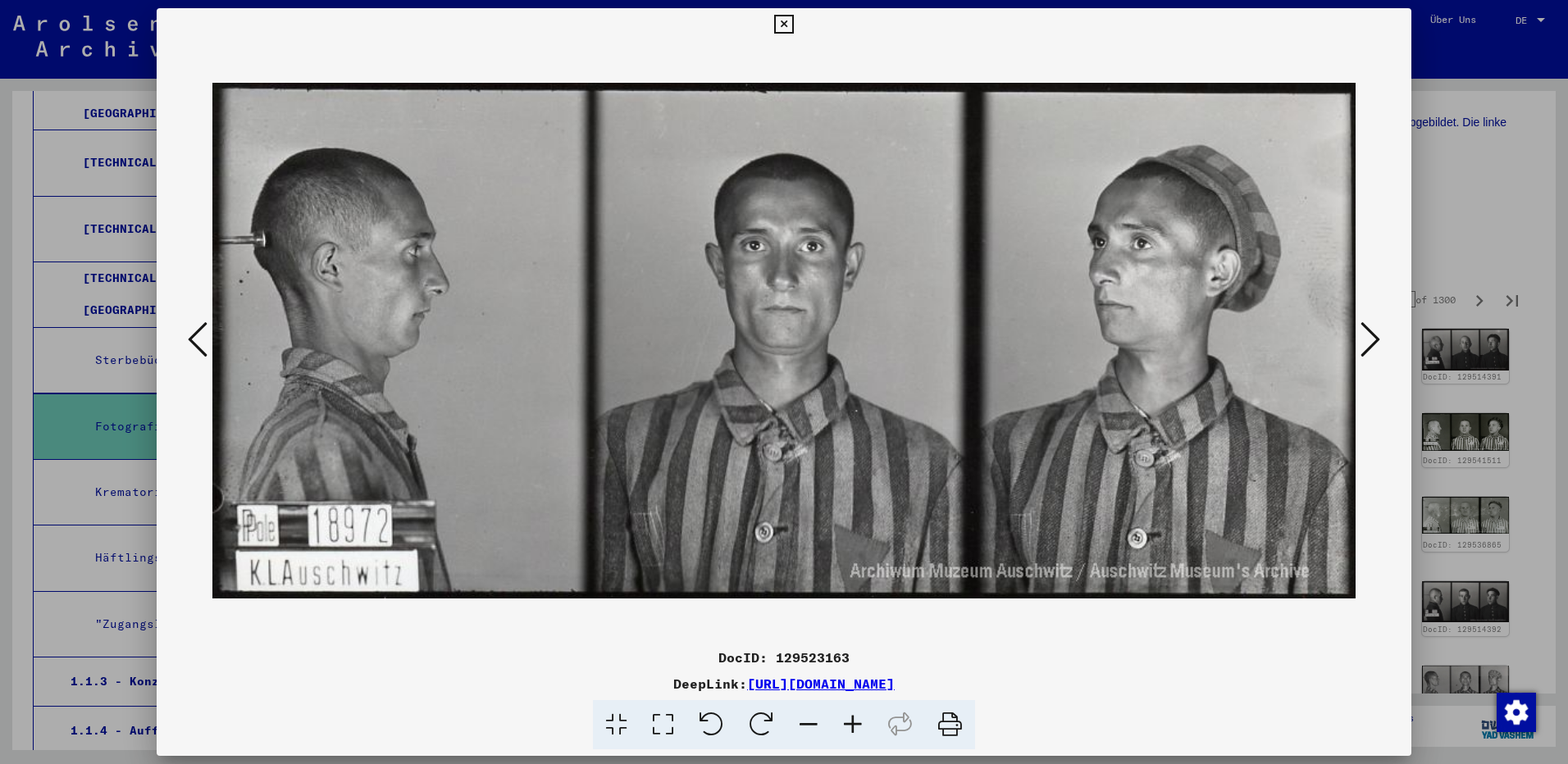
click at [1376, 341] on icon at bounding box center [1371, 339] width 20 height 39
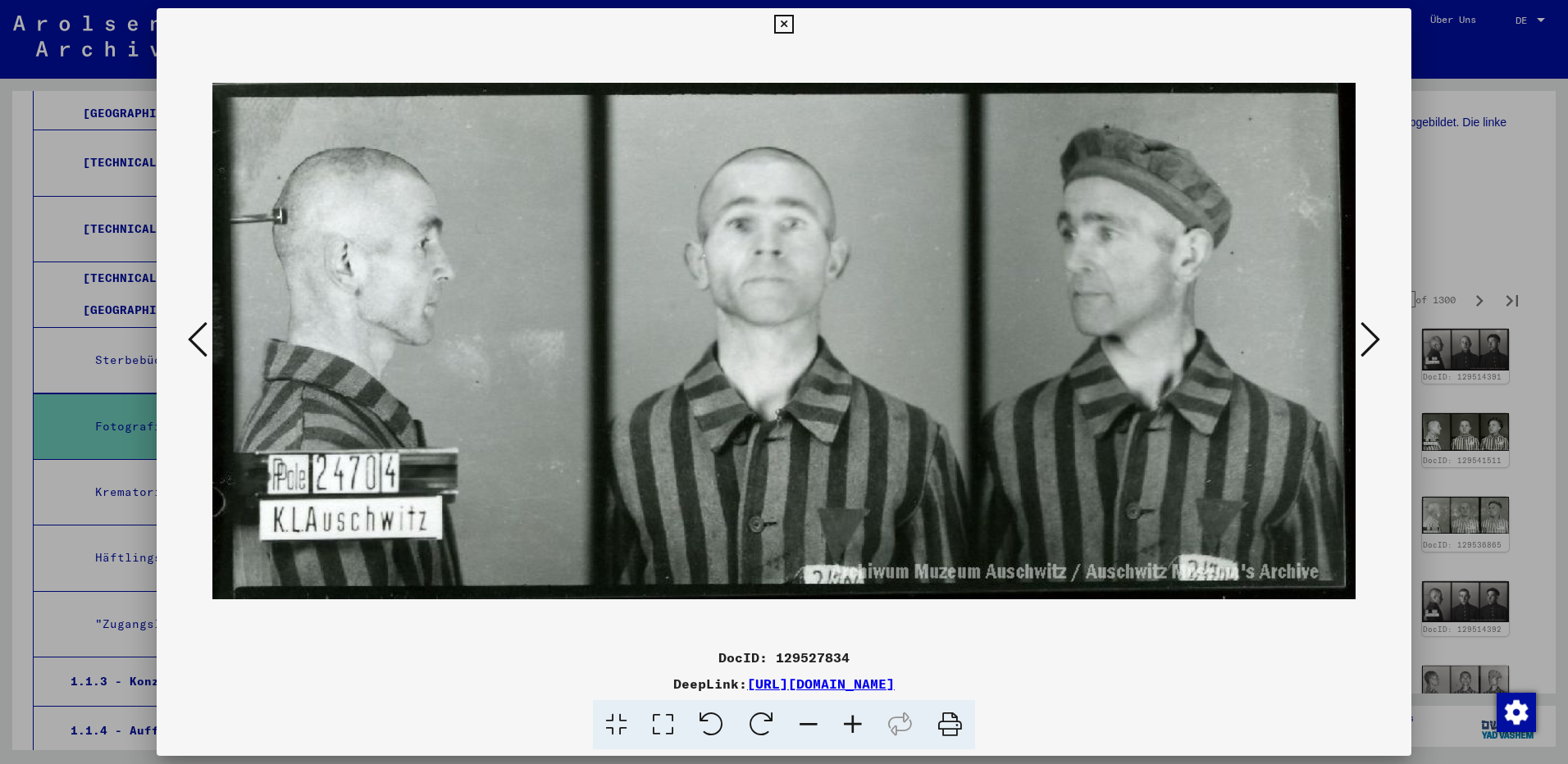
click at [1376, 341] on icon at bounding box center [1371, 339] width 20 height 39
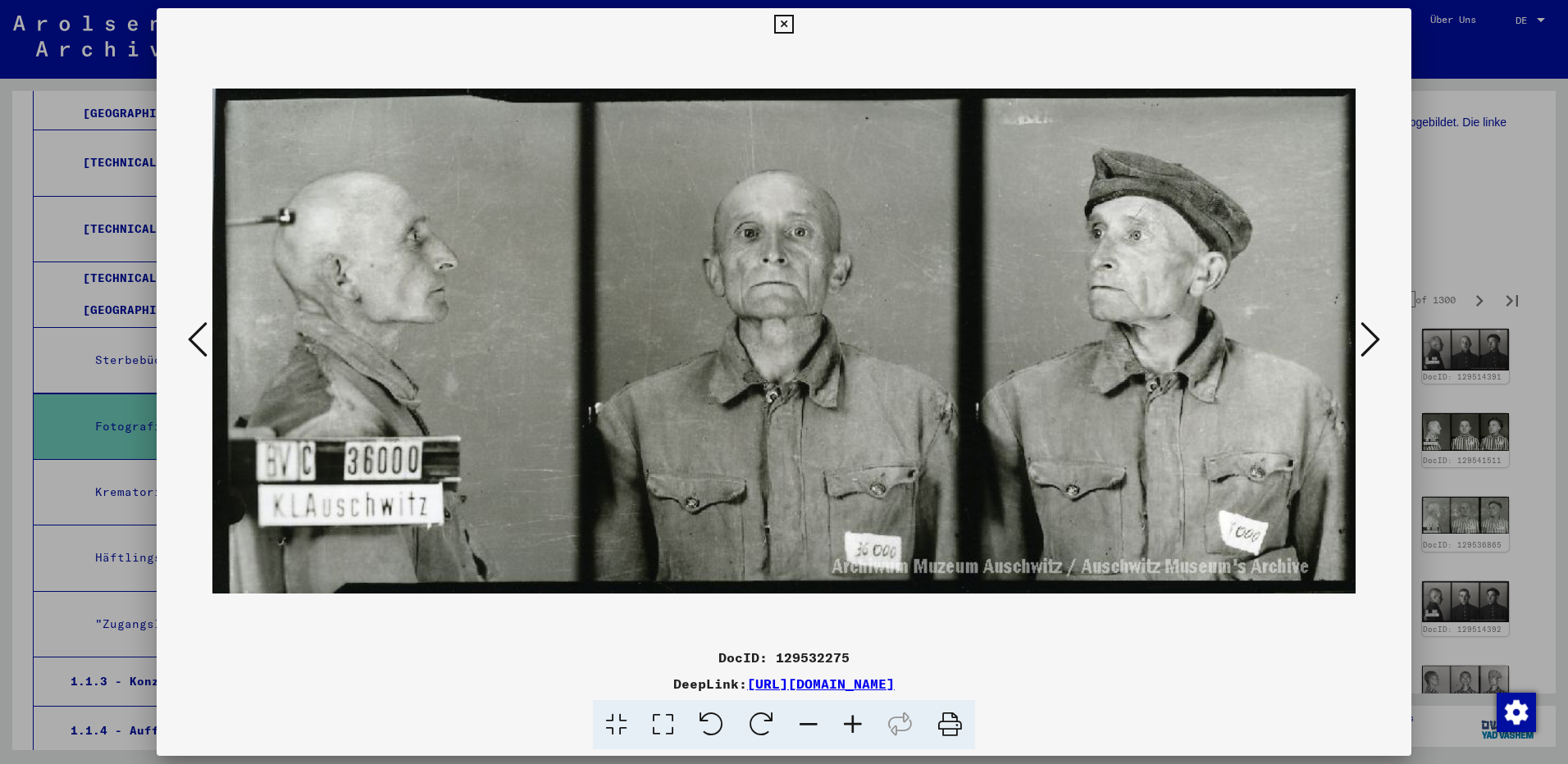
click at [1376, 341] on icon at bounding box center [1371, 339] width 20 height 39
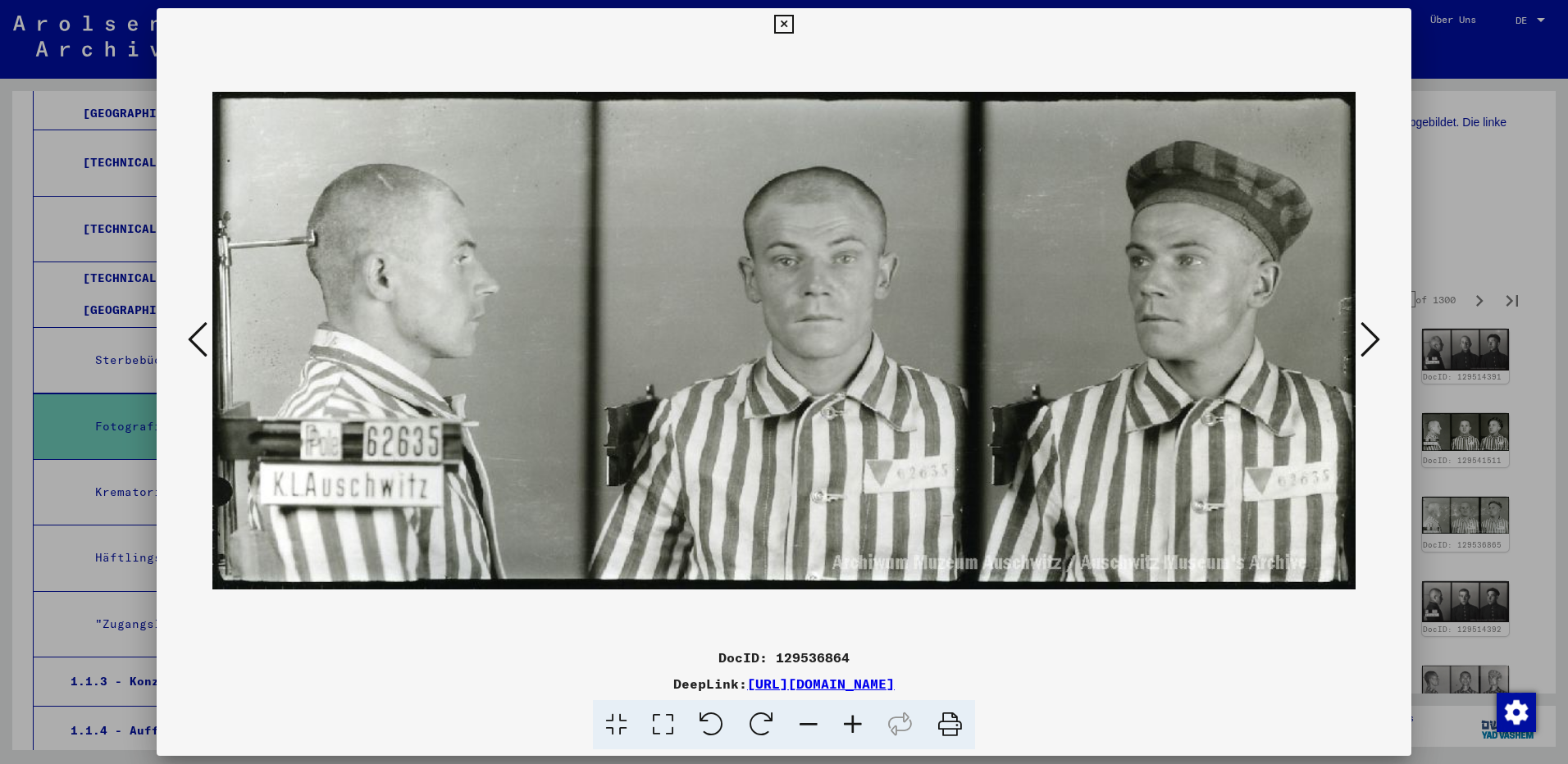
click at [1376, 341] on icon at bounding box center [1371, 339] width 20 height 39
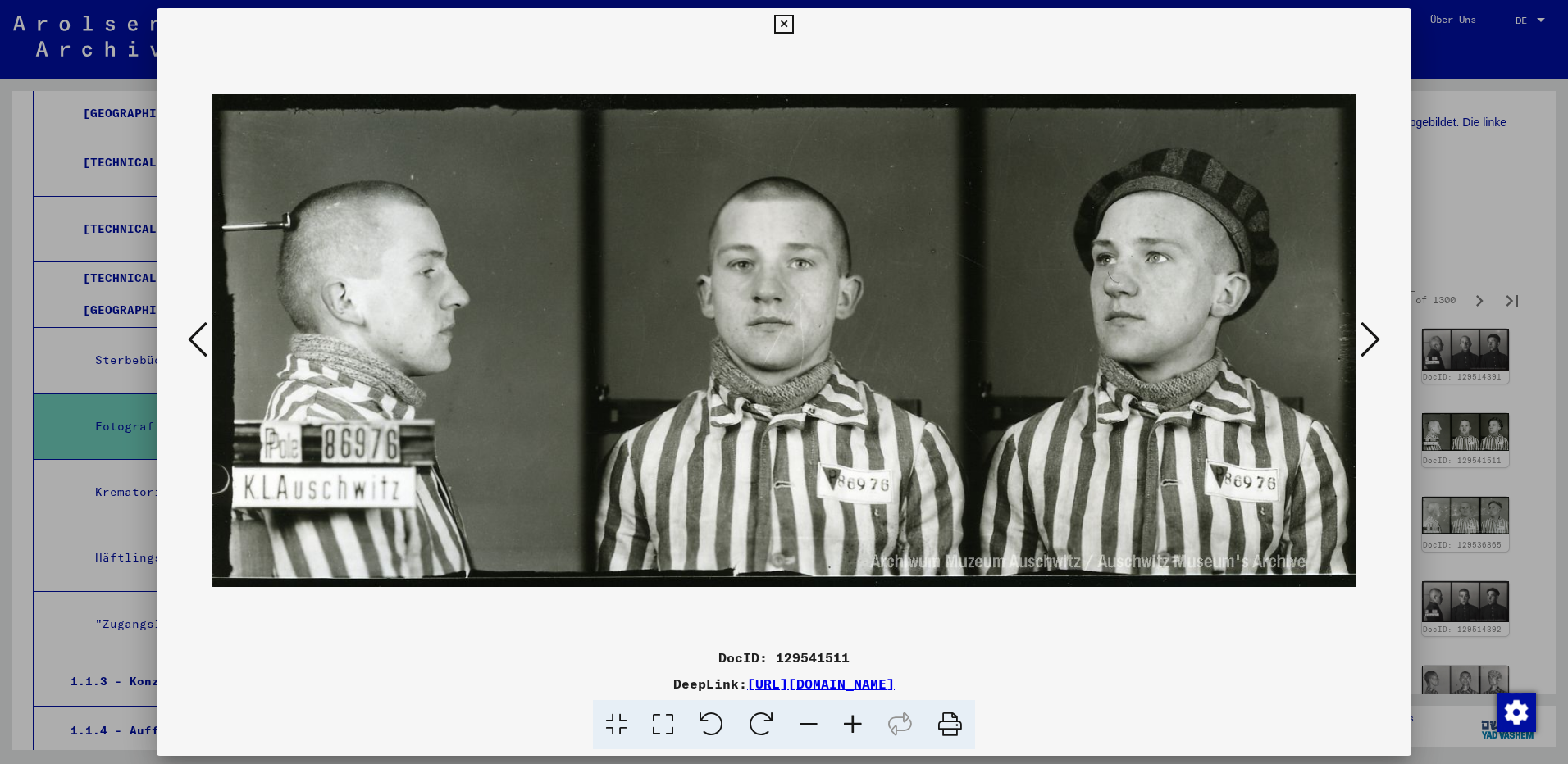
click at [1376, 341] on icon at bounding box center [1371, 339] width 20 height 39
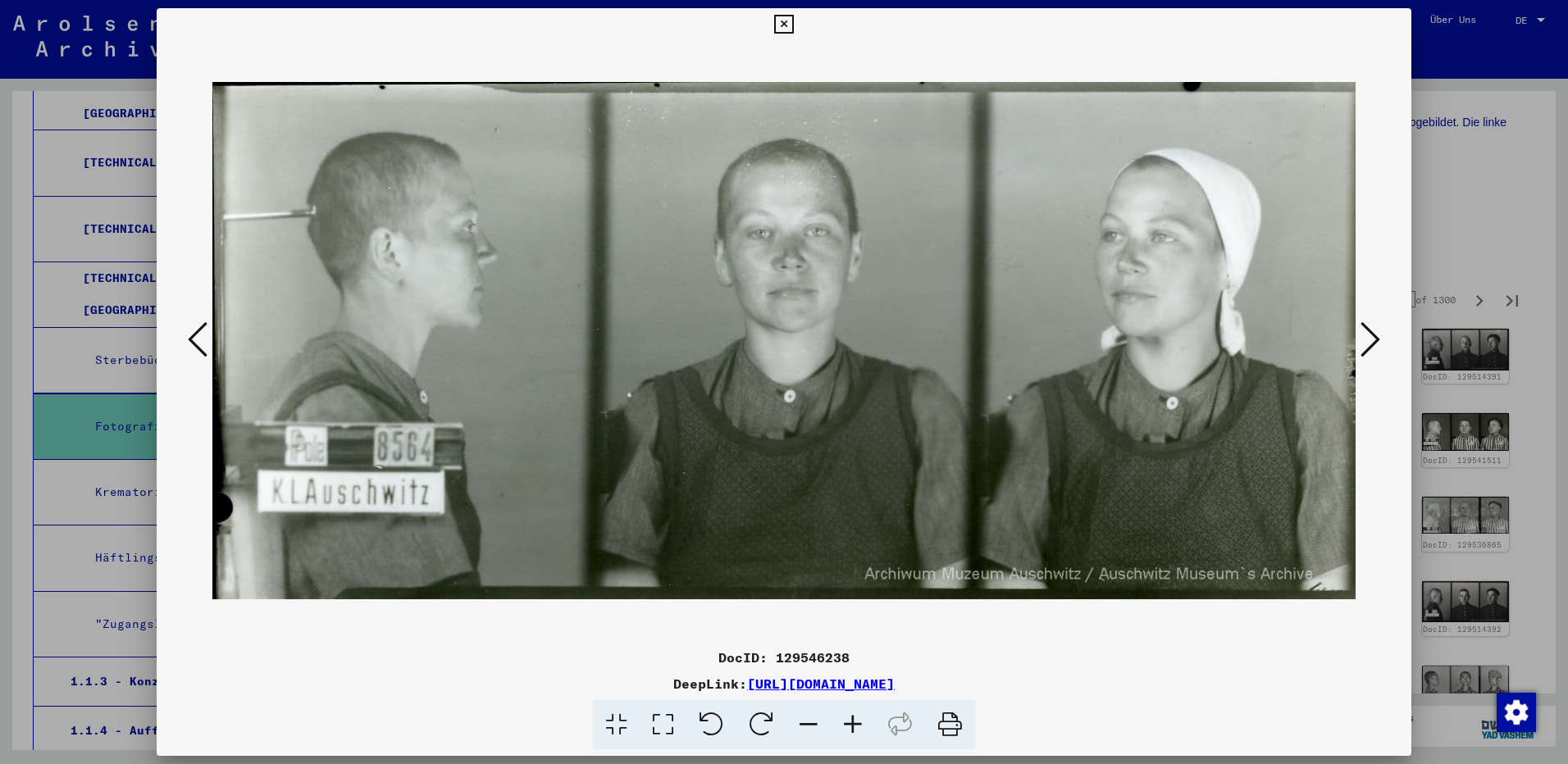
click at [1376, 341] on icon at bounding box center [1371, 339] width 20 height 39
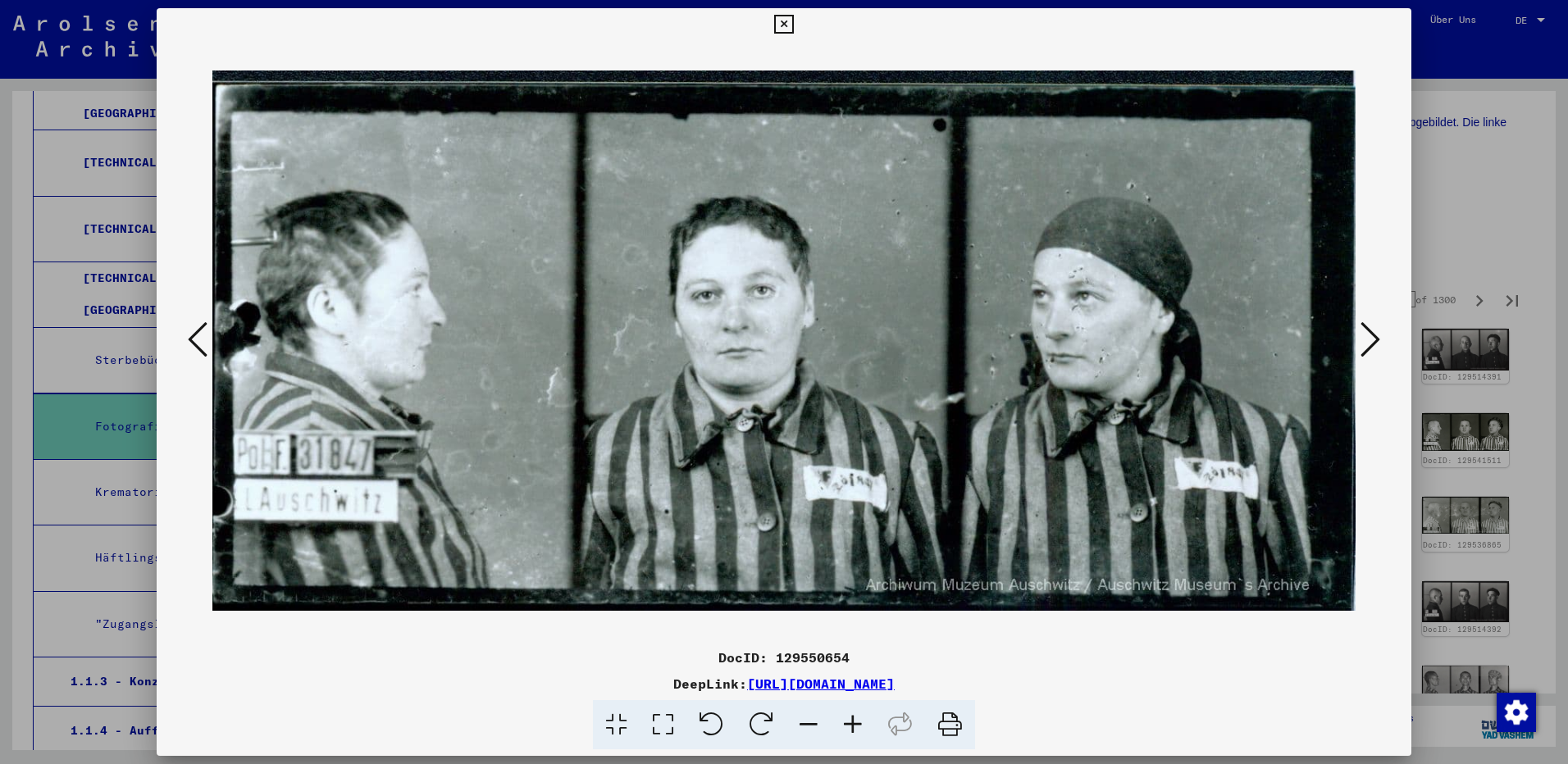
click at [1376, 341] on icon at bounding box center [1371, 339] width 20 height 39
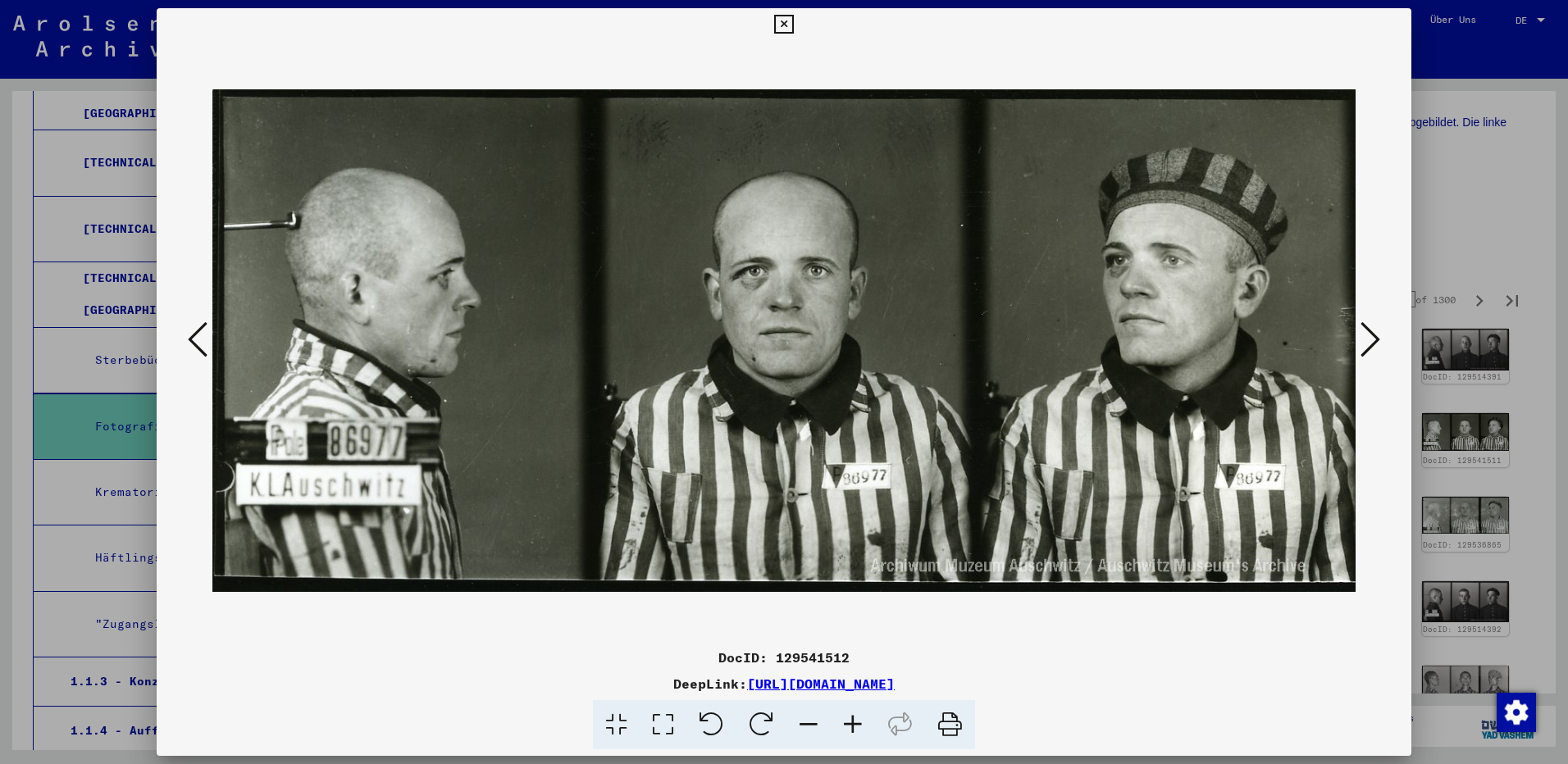
click at [1376, 341] on icon at bounding box center [1371, 339] width 20 height 39
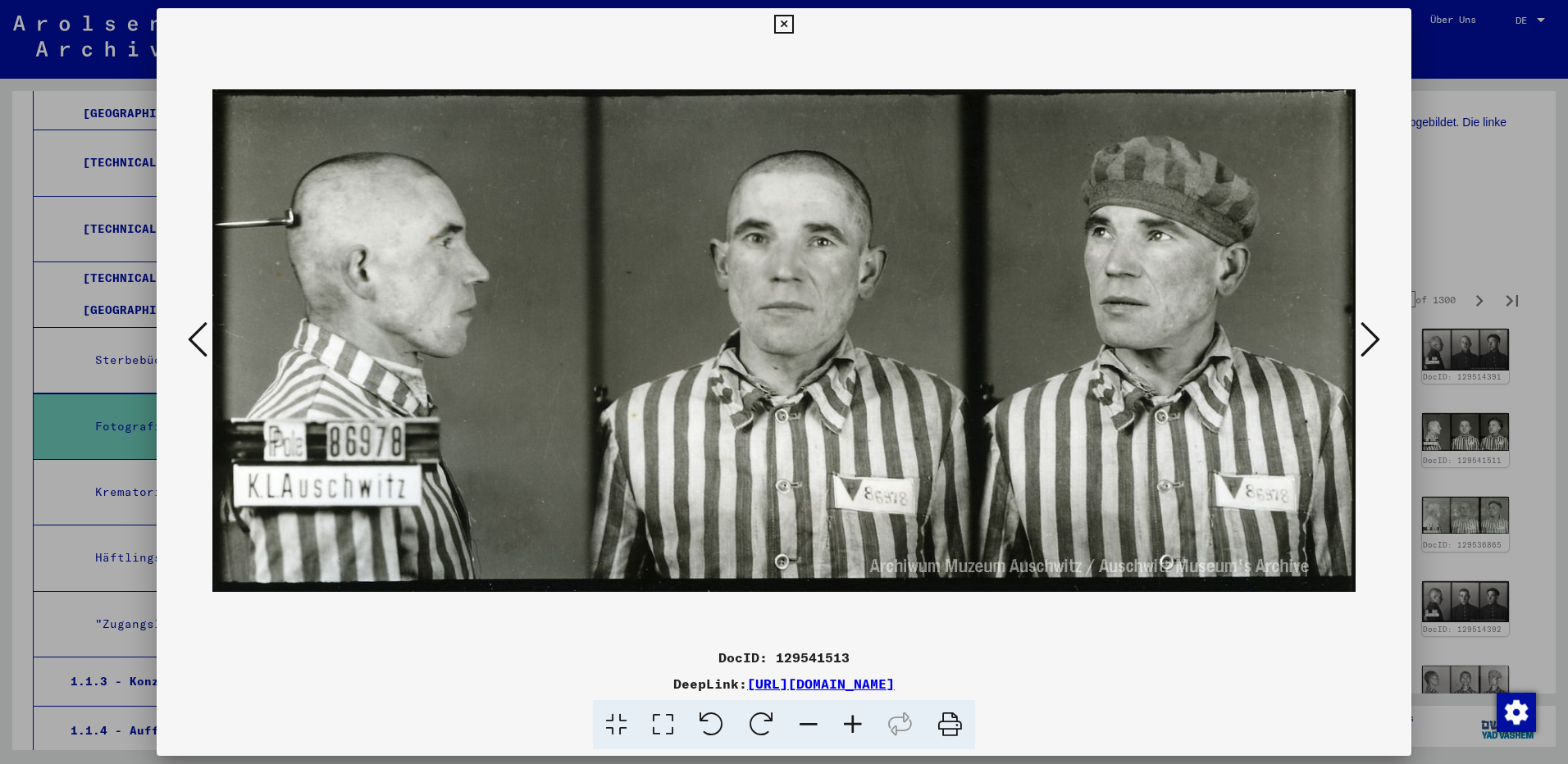
click at [1376, 341] on icon at bounding box center [1371, 339] width 20 height 39
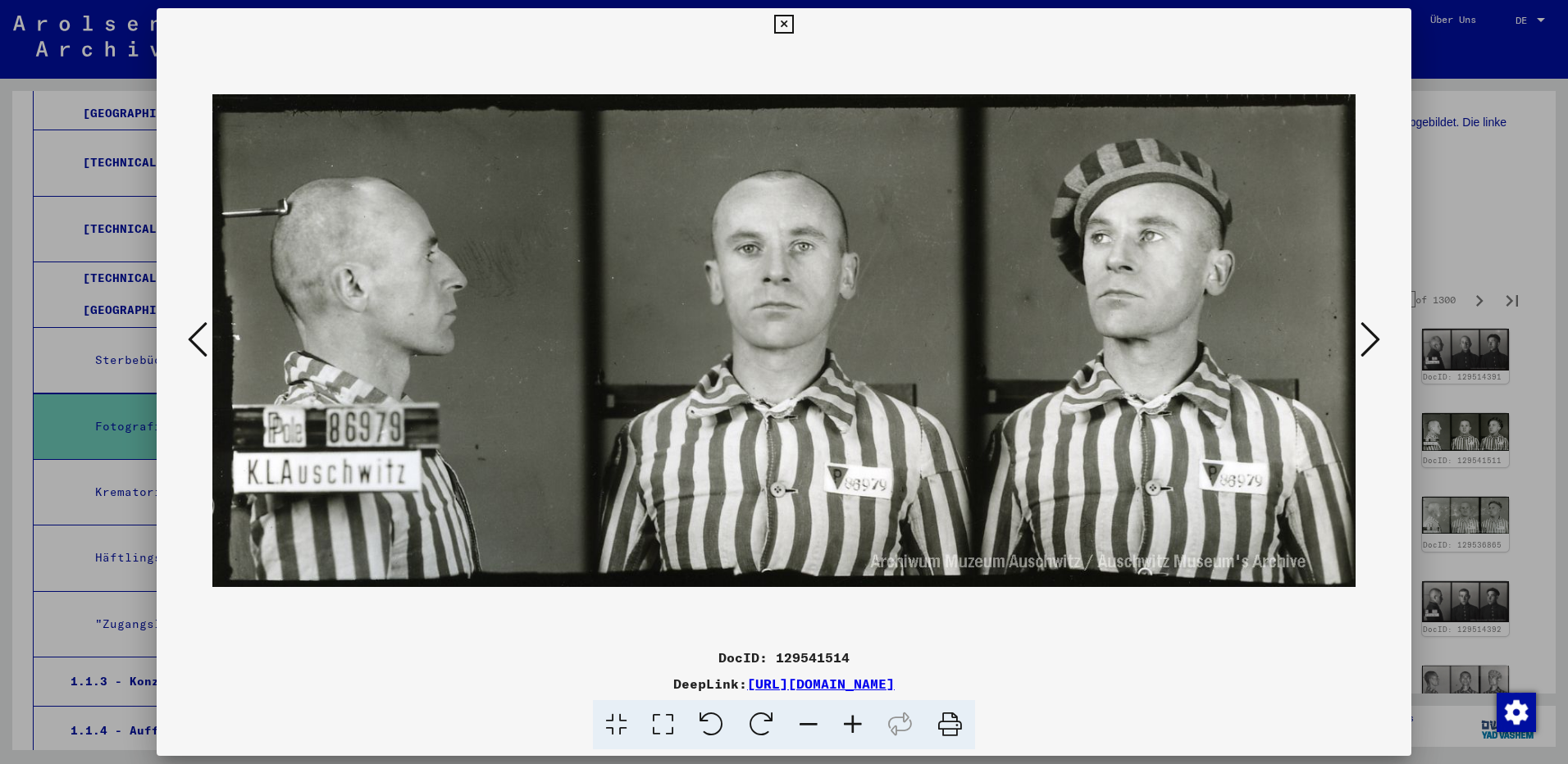
click at [1373, 341] on icon at bounding box center [1371, 339] width 20 height 39
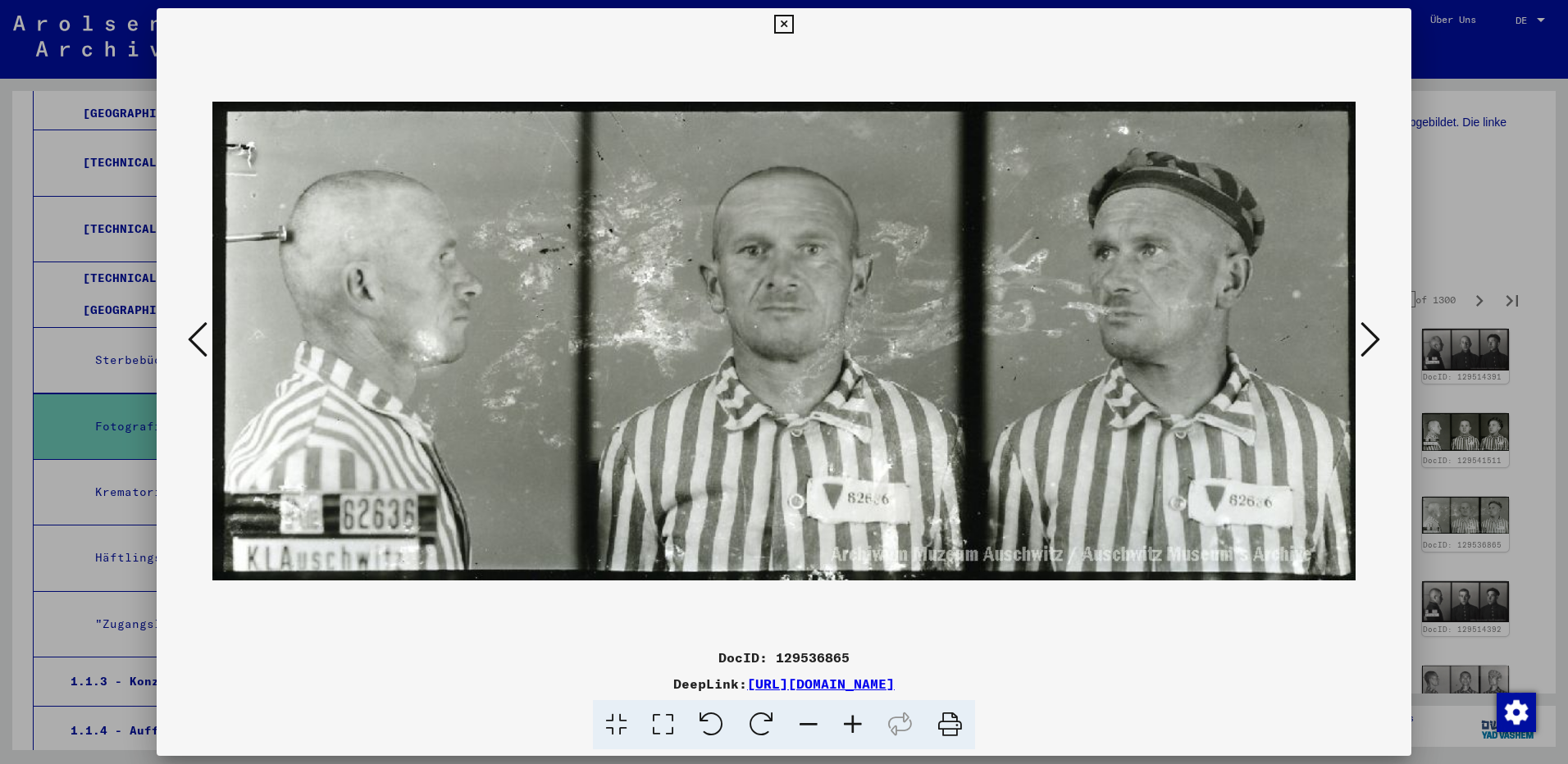
click at [1373, 341] on icon at bounding box center [1371, 339] width 20 height 39
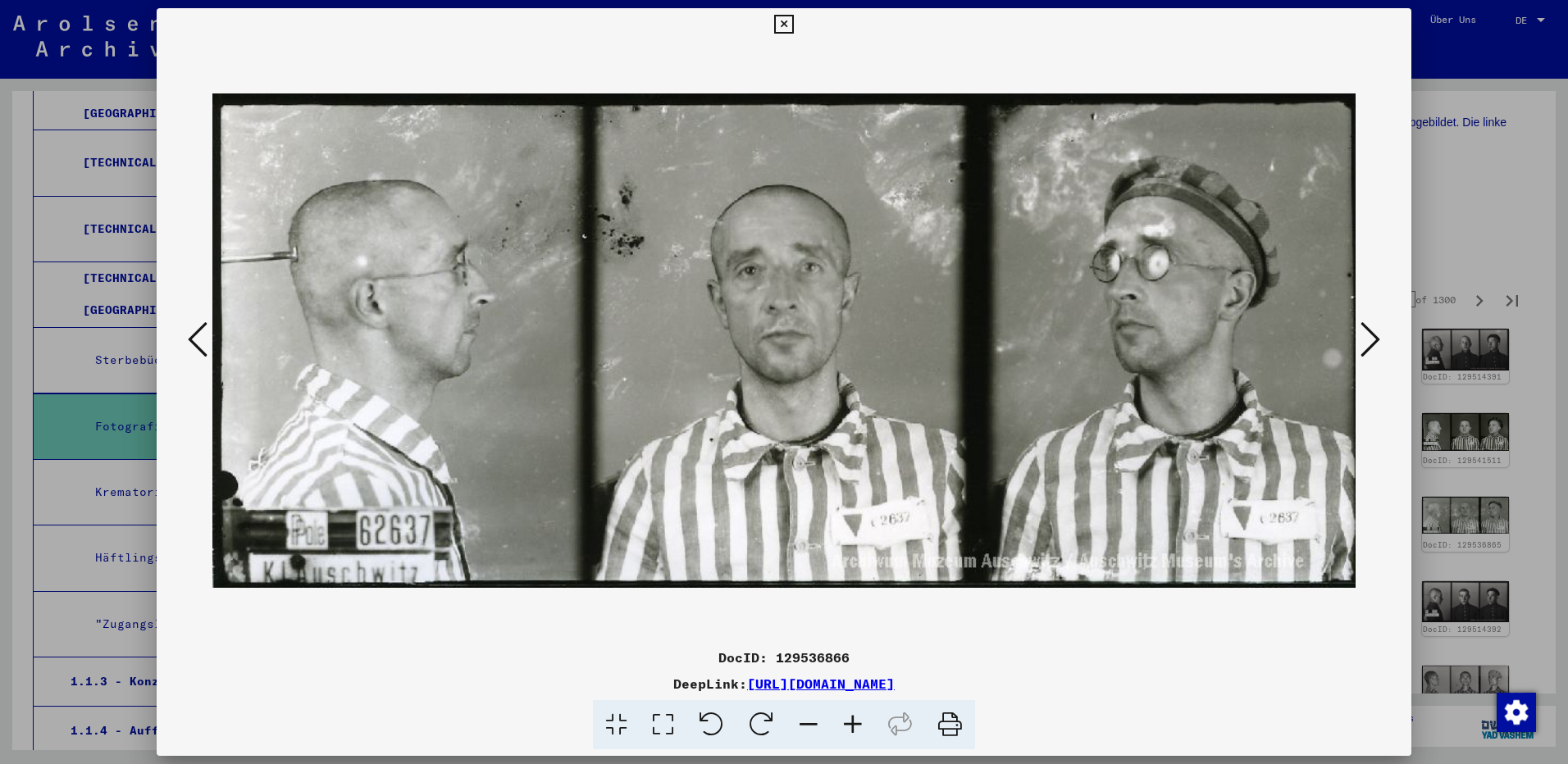
click at [1373, 341] on icon at bounding box center [1371, 339] width 20 height 39
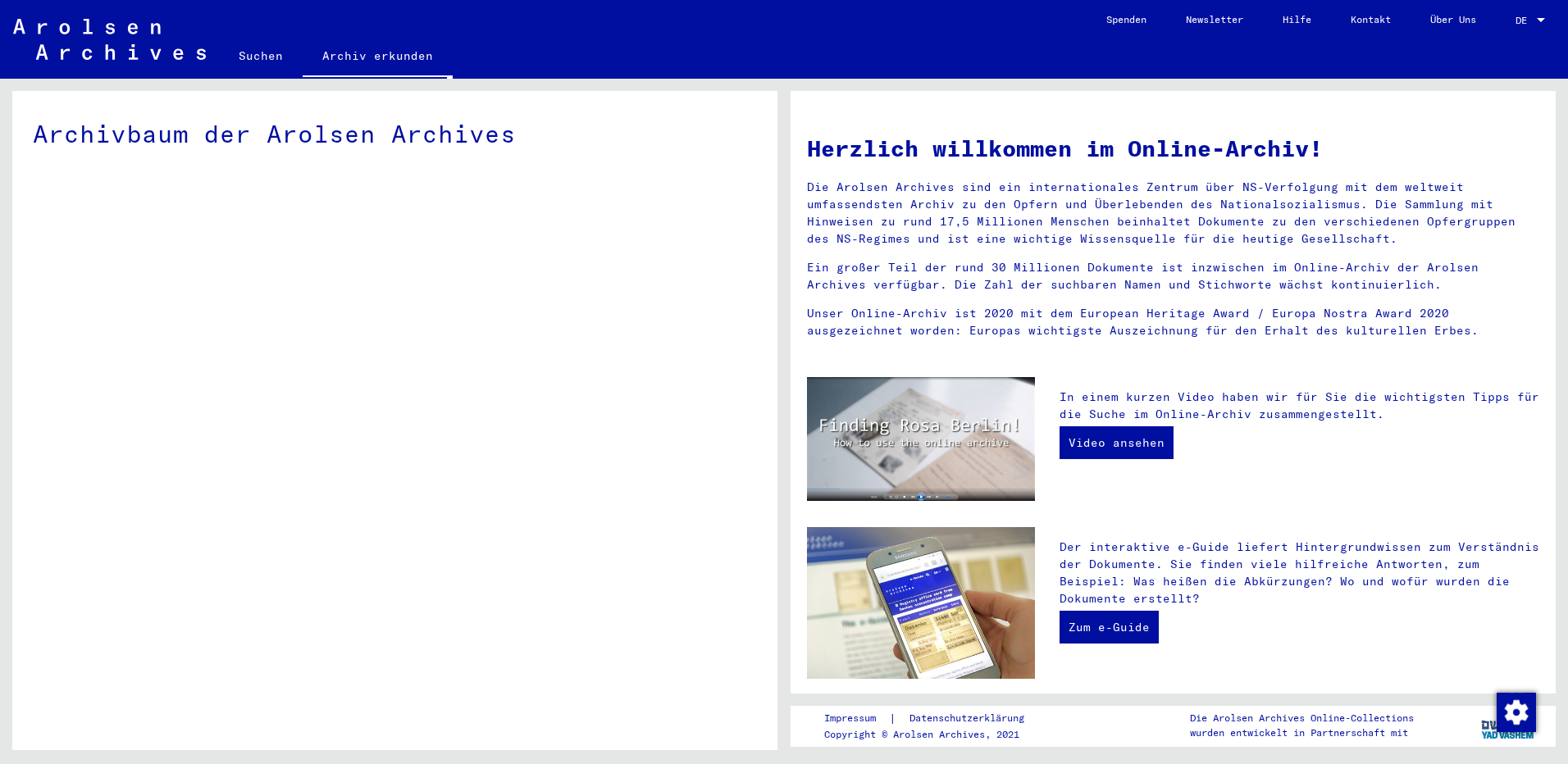
click at [256, 60] on link "Suchen" at bounding box center [261, 56] width 84 height 39
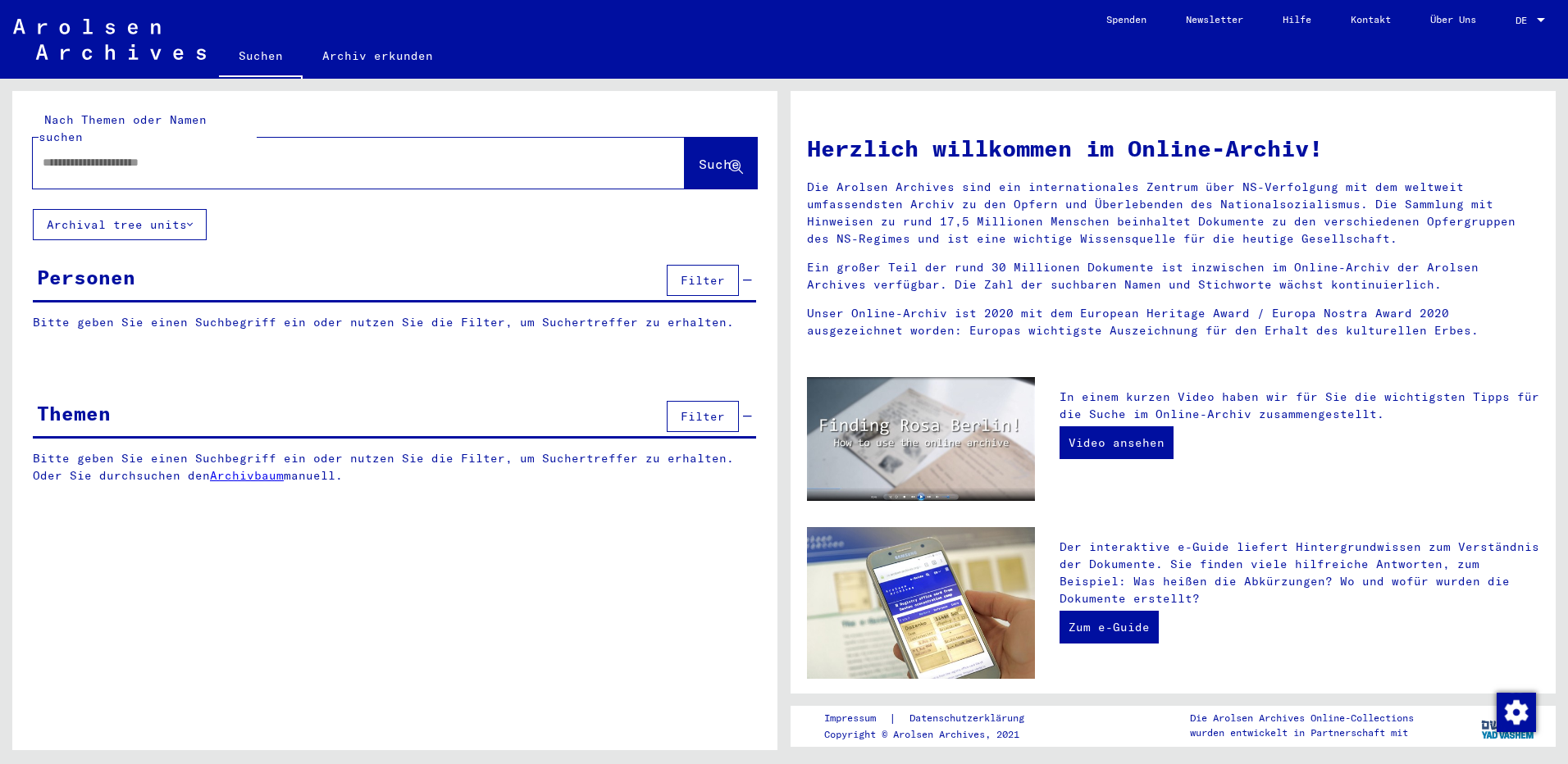
click at [203, 154] on input "text" at bounding box center [340, 162] width 593 height 17
type input "*****"
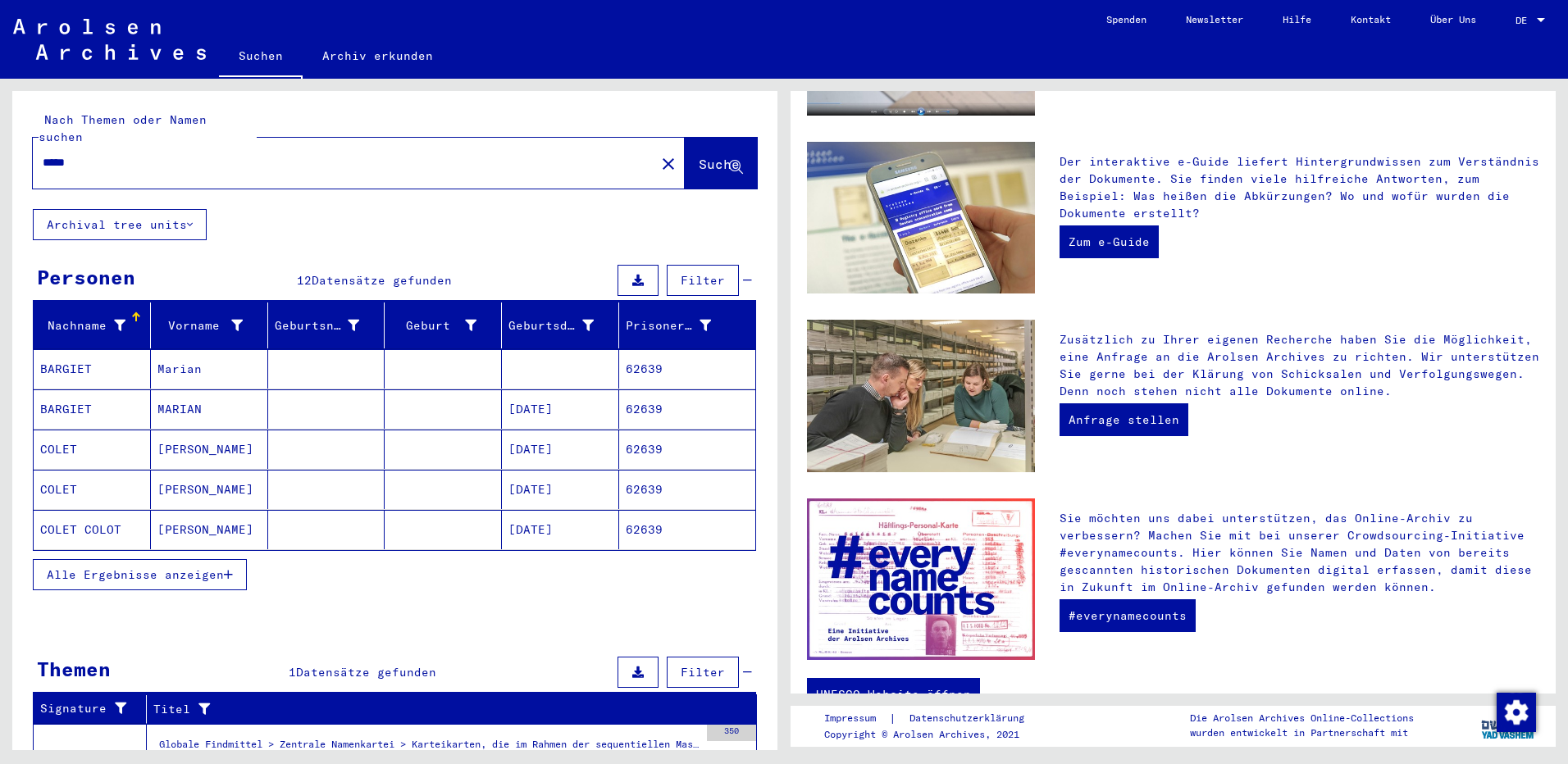
click at [186, 568] on span "Alle Ergebnisse anzeigen" at bounding box center [135, 575] width 177 height 15
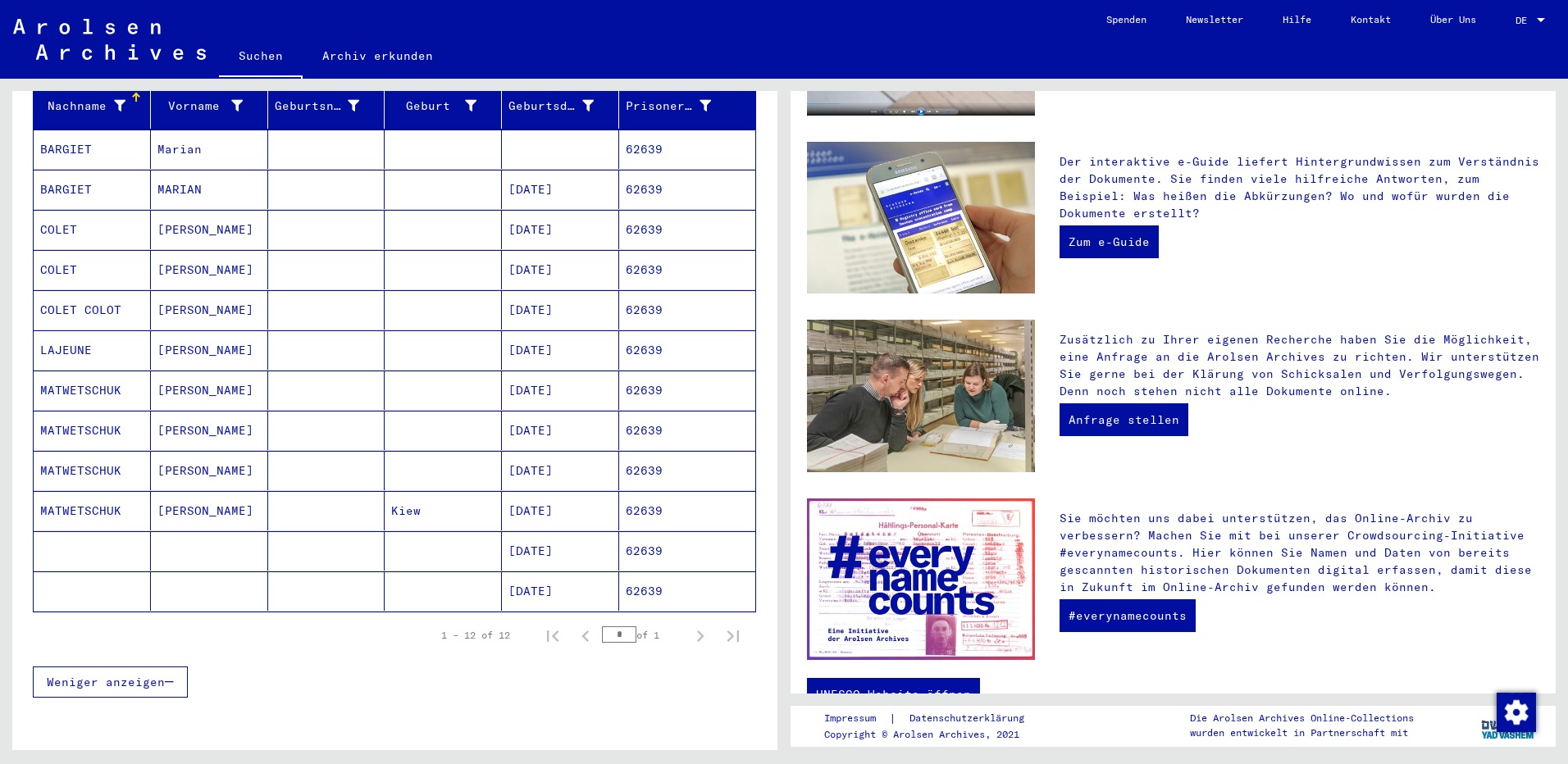
scroll to position [218, 0]
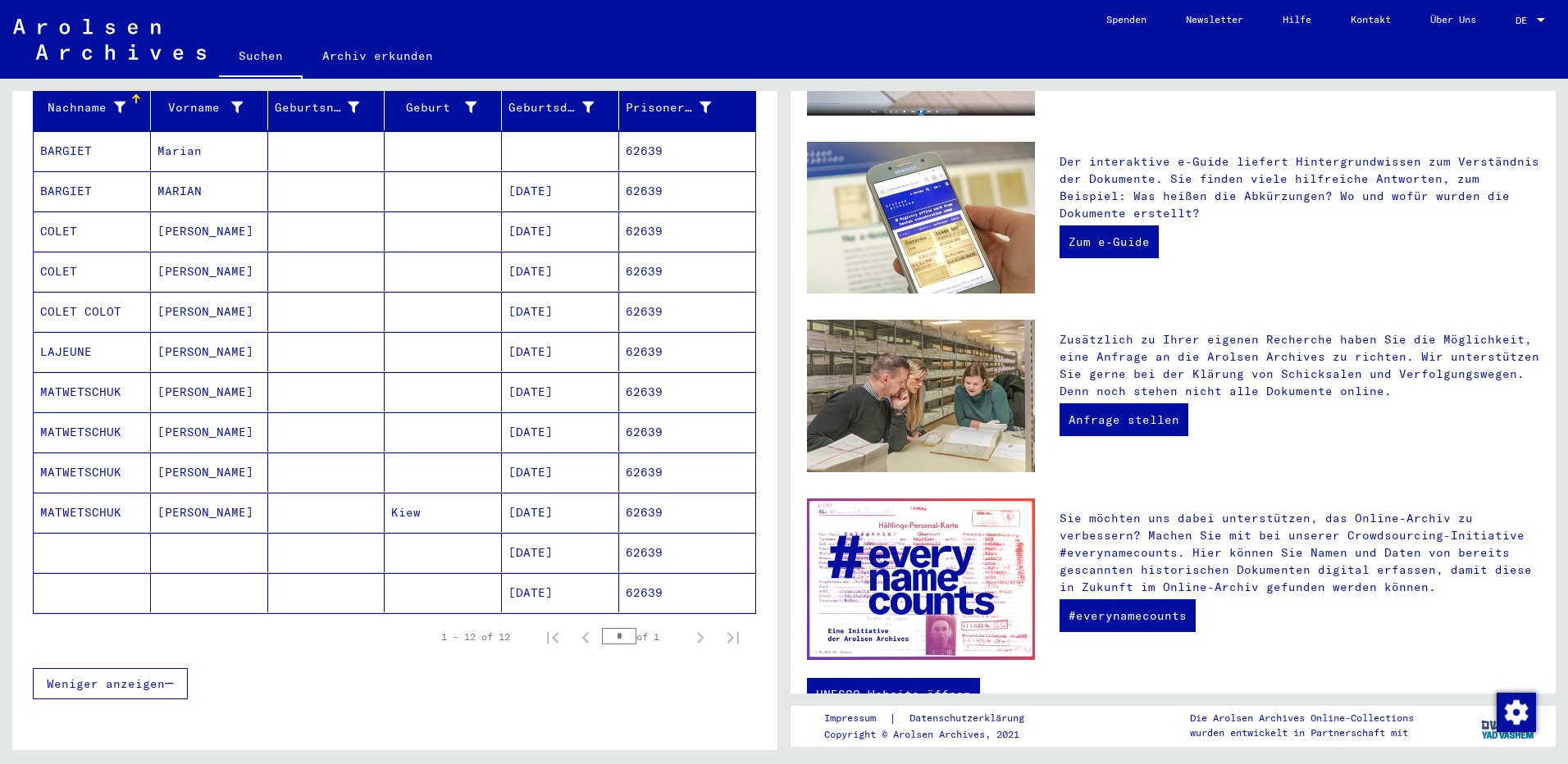
click at [78, 332] on mat-cell "LAJEUNE" at bounding box center [92, 351] width 117 height 39
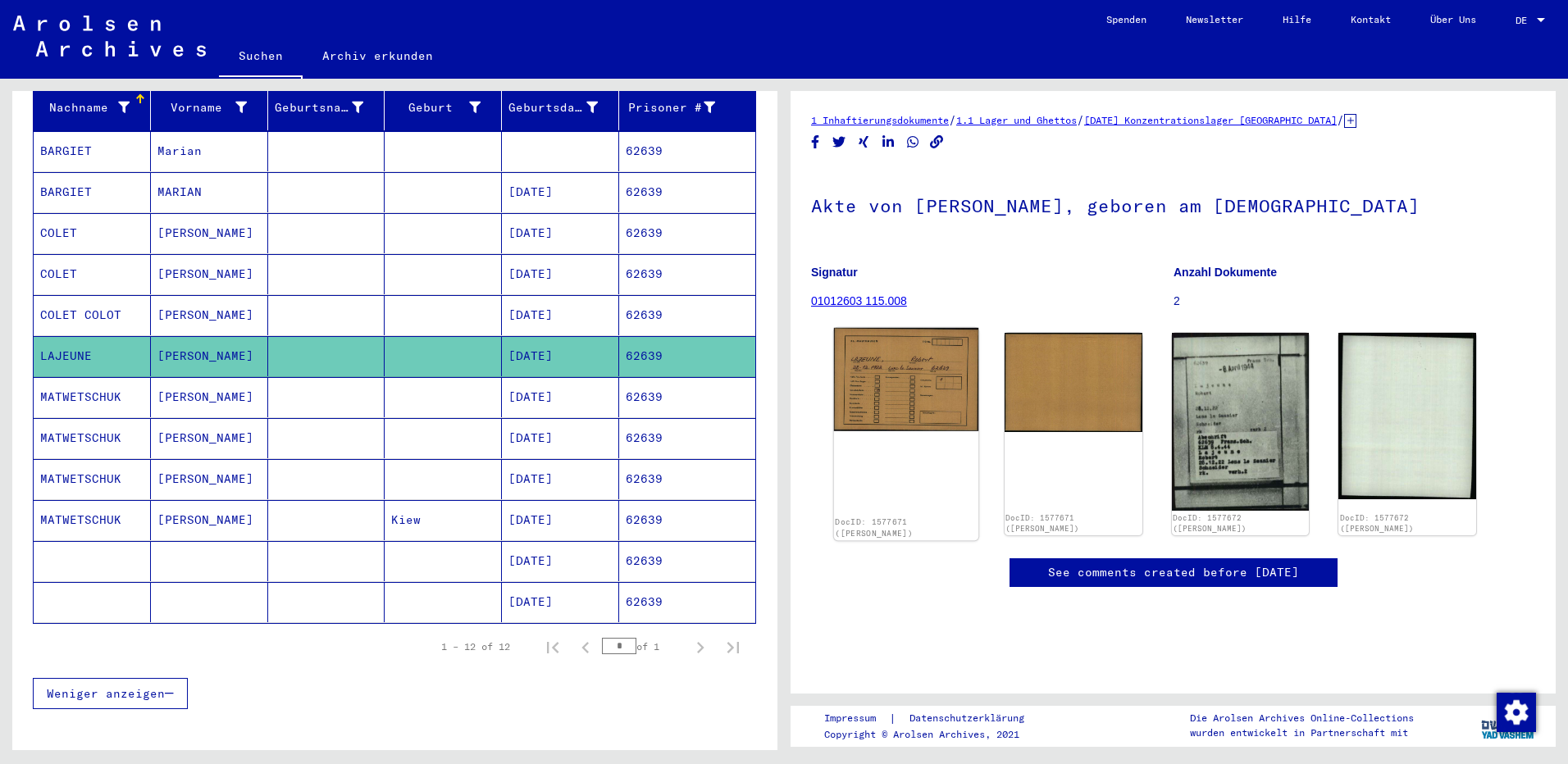
click at [872, 386] on img at bounding box center [906, 379] width 144 height 103
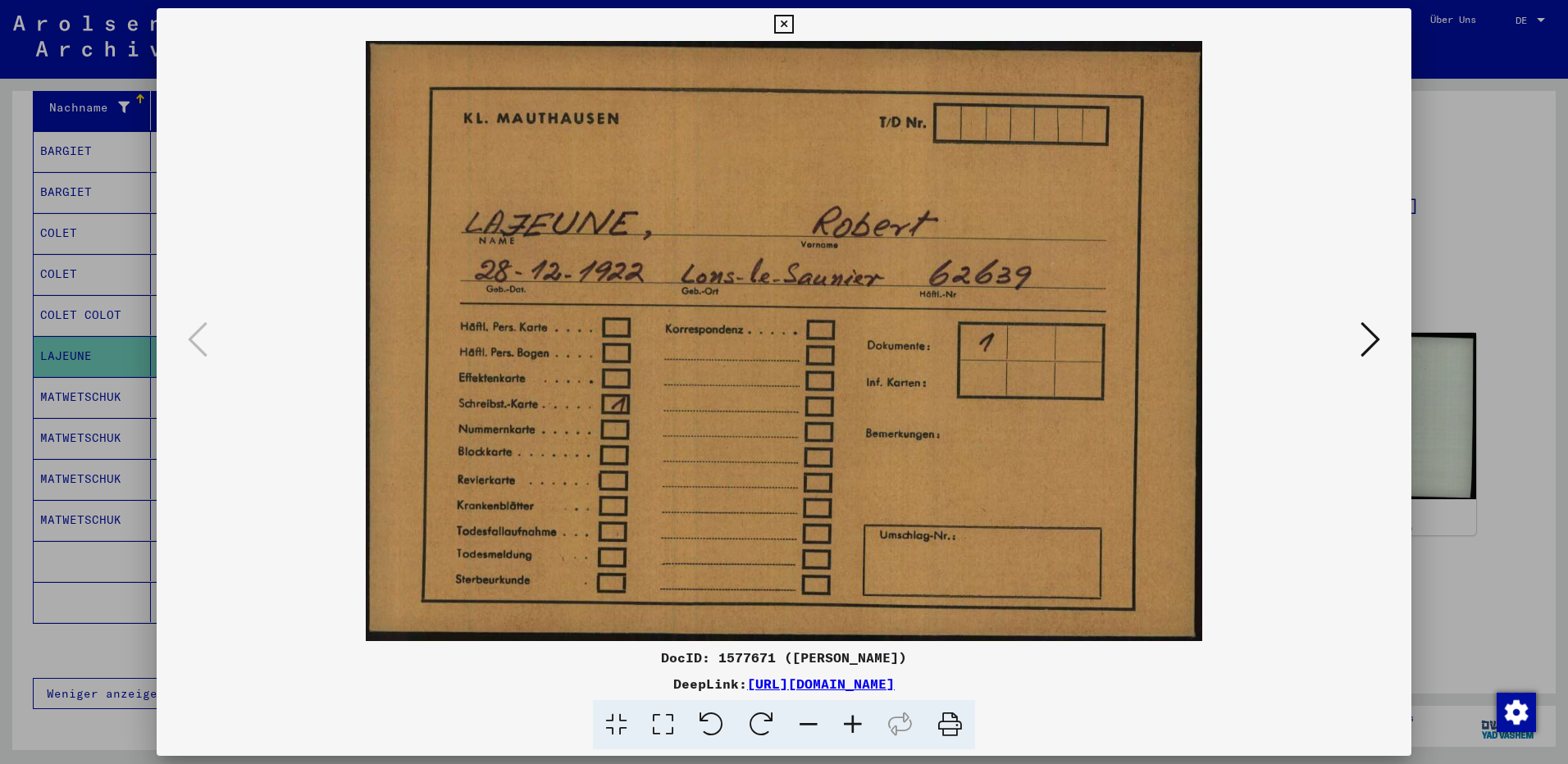
click at [1434, 205] on div at bounding box center [784, 382] width 1568 height 764
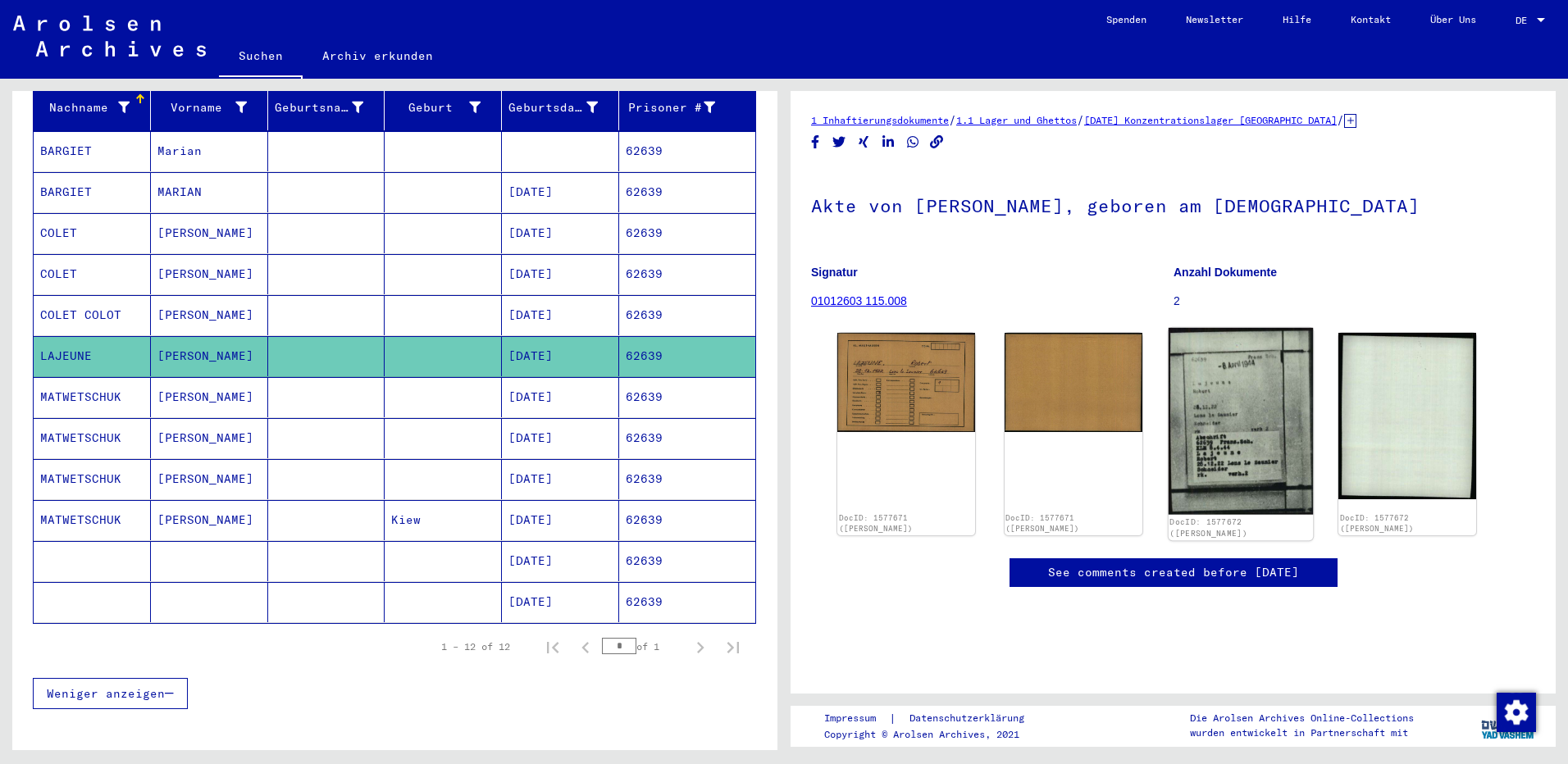
click at [1199, 422] on img at bounding box center [1239, 421] width 144 height 187
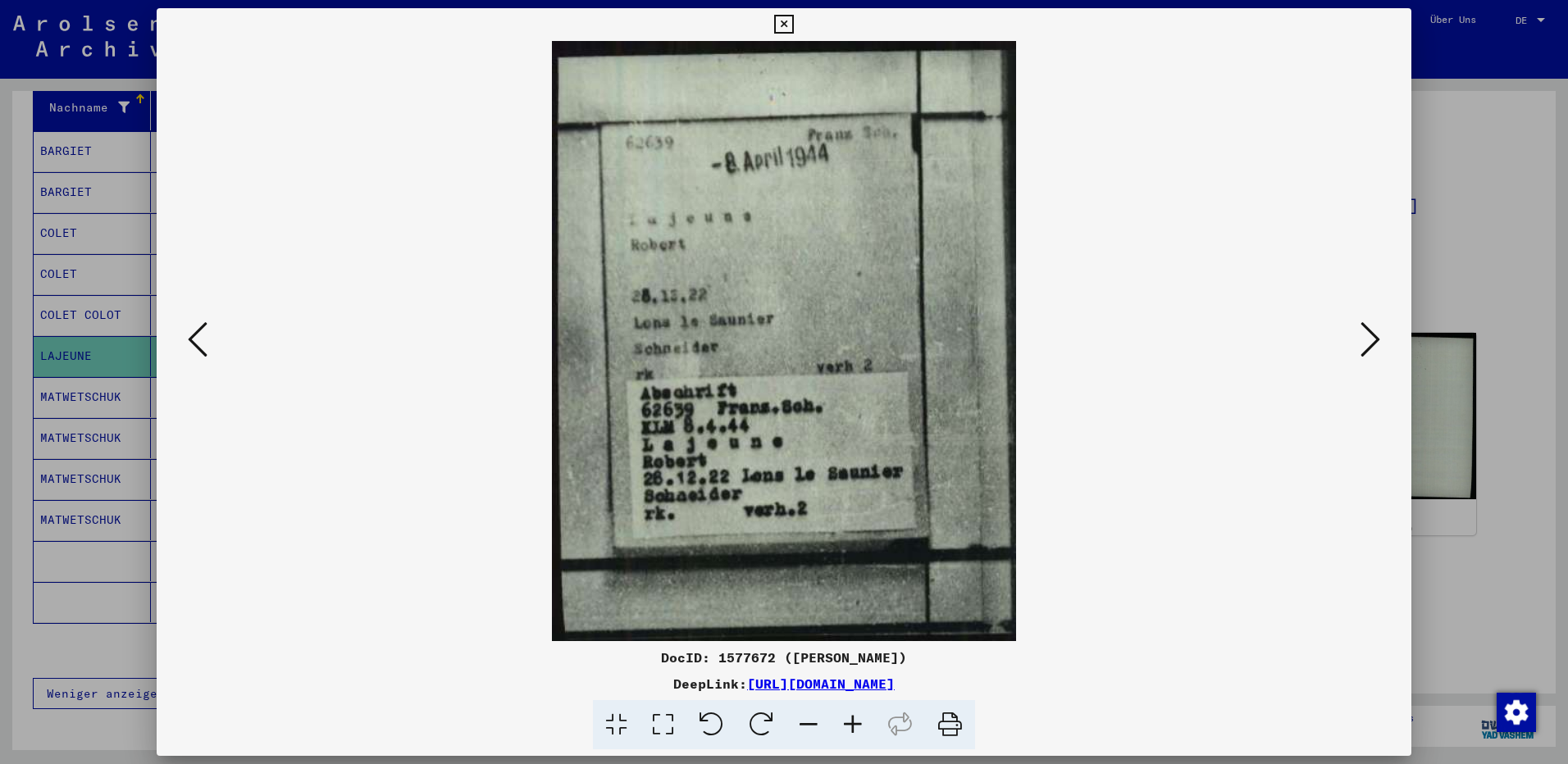
click at [1440, 277] on div at bounding box center [784, 382] width 1568 height 764
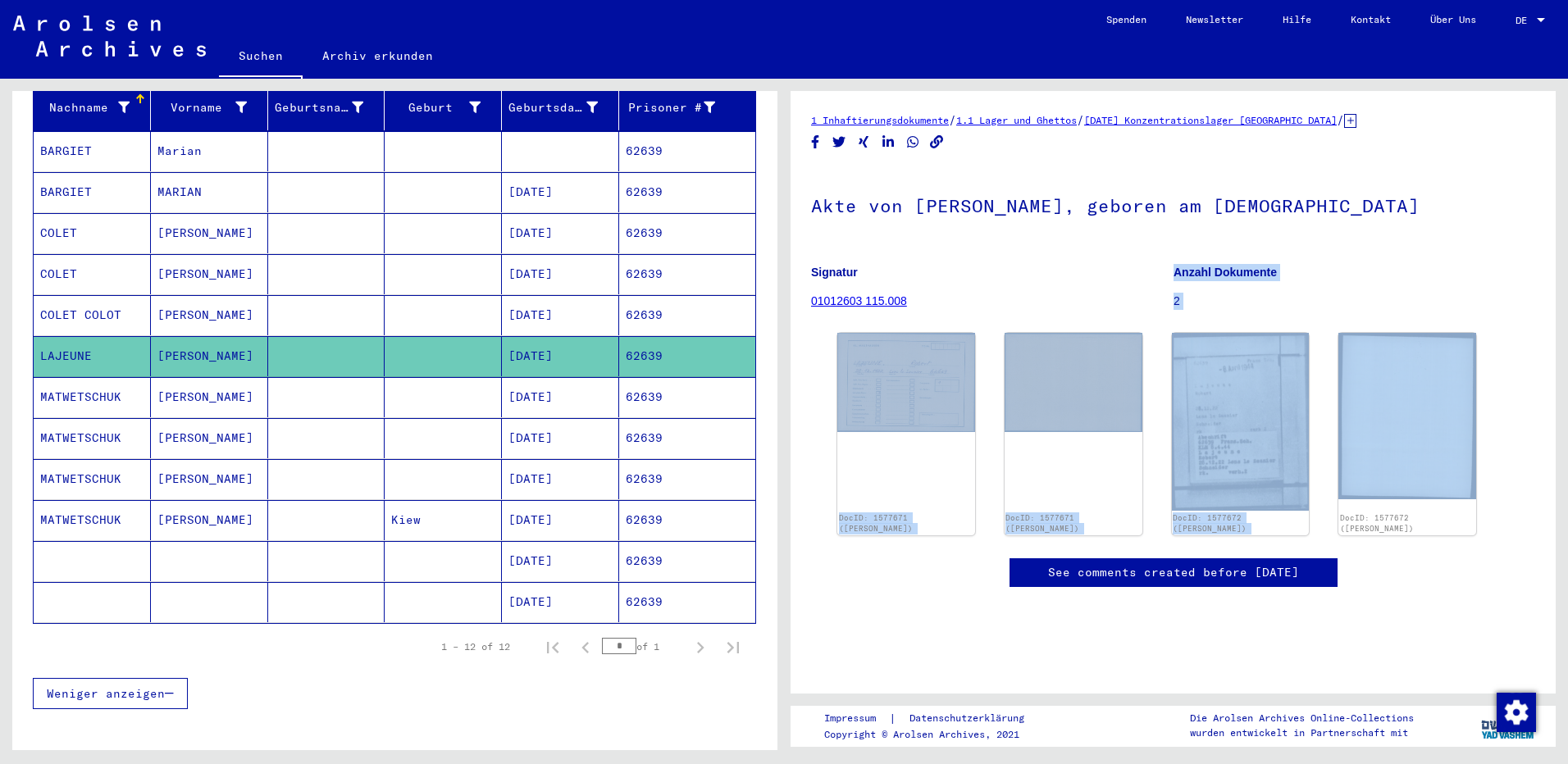
drag, startPoint x: 1557, startPoint y: 281, endPoint x: 1547, endPoint y: 339, distance: 58.9
click at [1547, 339] on div "1 Inhaftierungsdokumente / 1.1 Lager und Ghettos / 1.1.26 Konzentrationslager M…" at bounding box center [1176, 414] width 784 height 672
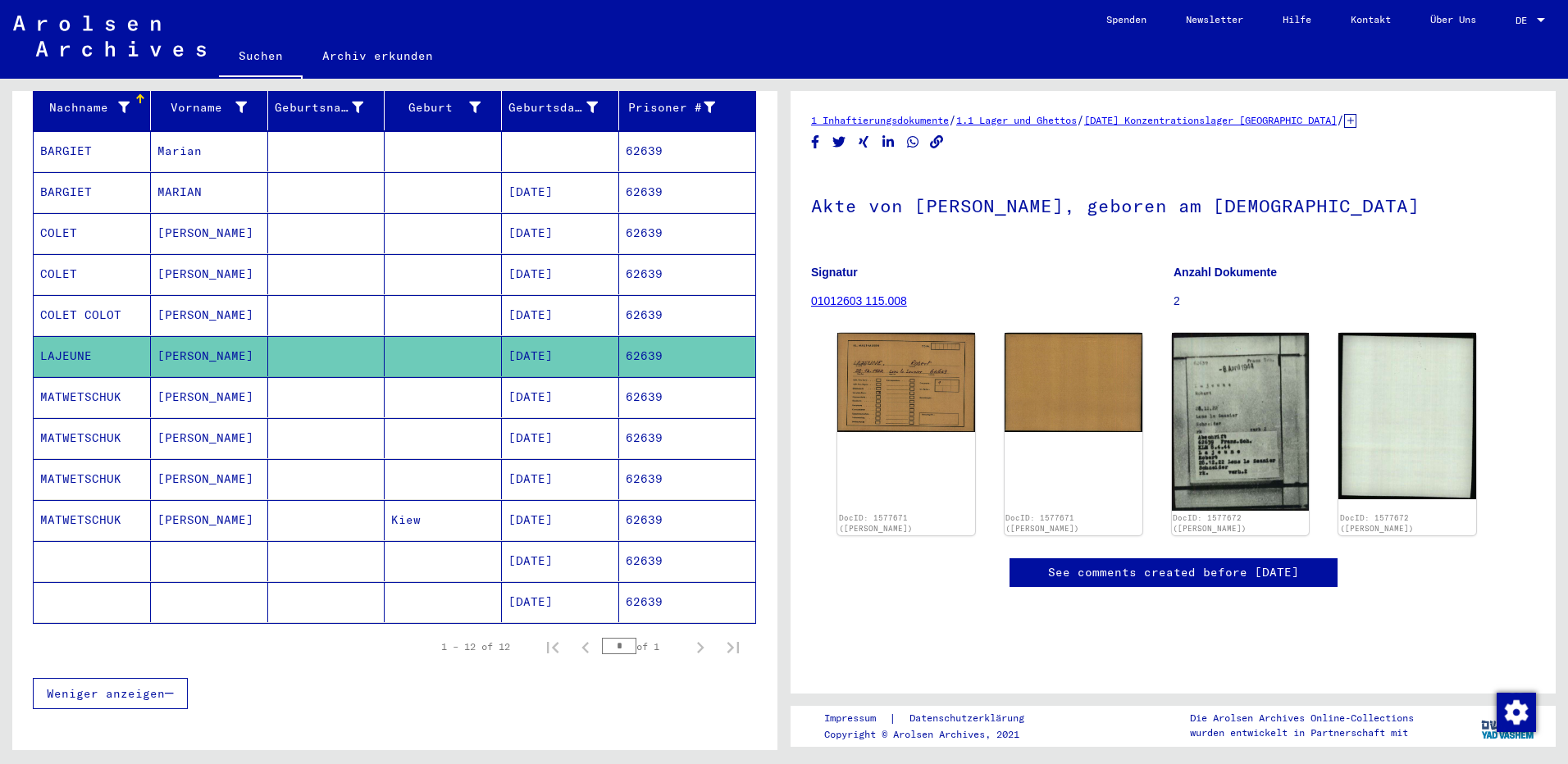
click at [180, 136] on mat-cell "Marian" at bounding box center [209, 152] width 117 height 40
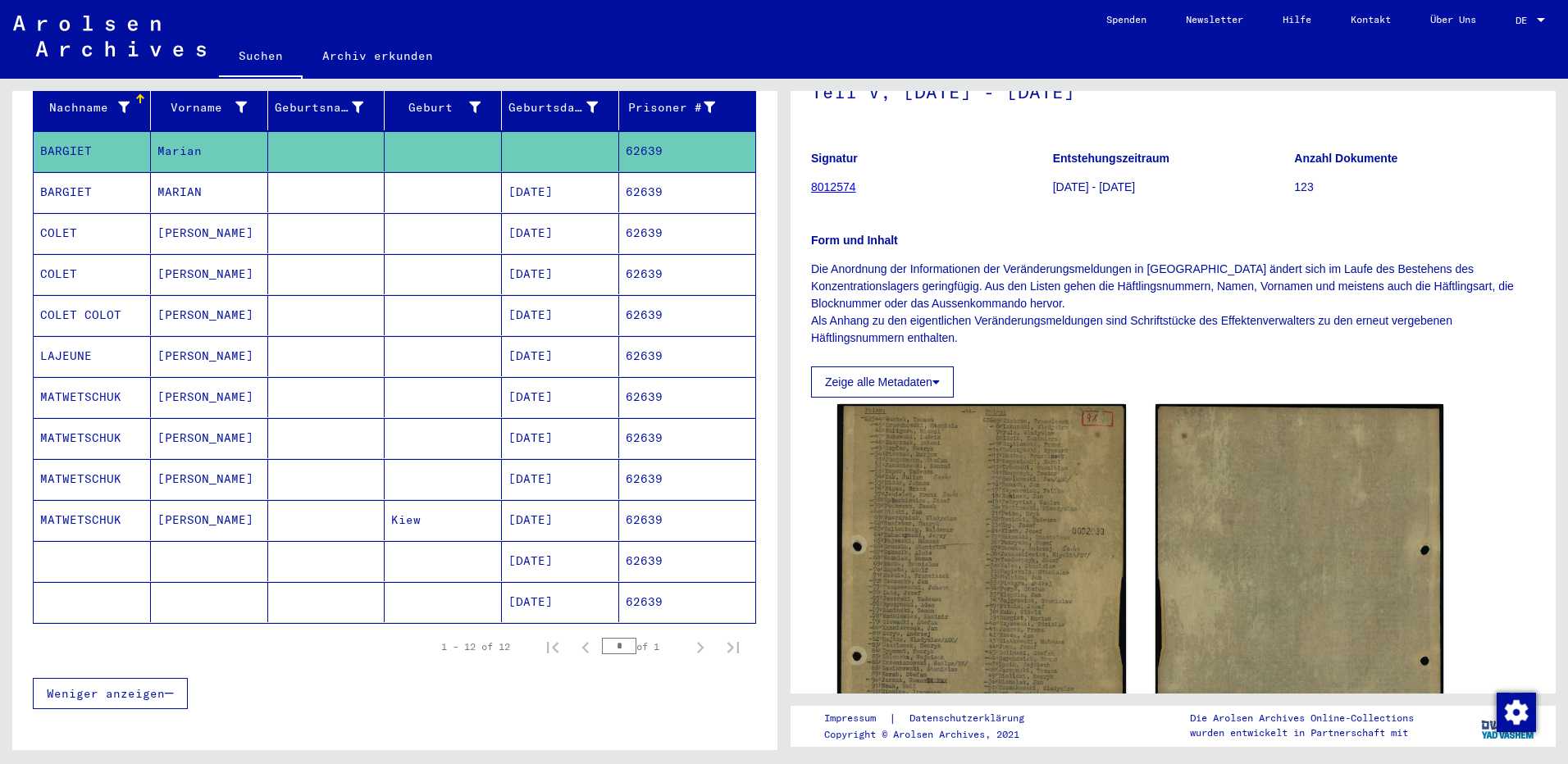
scroll to position [95, 0]
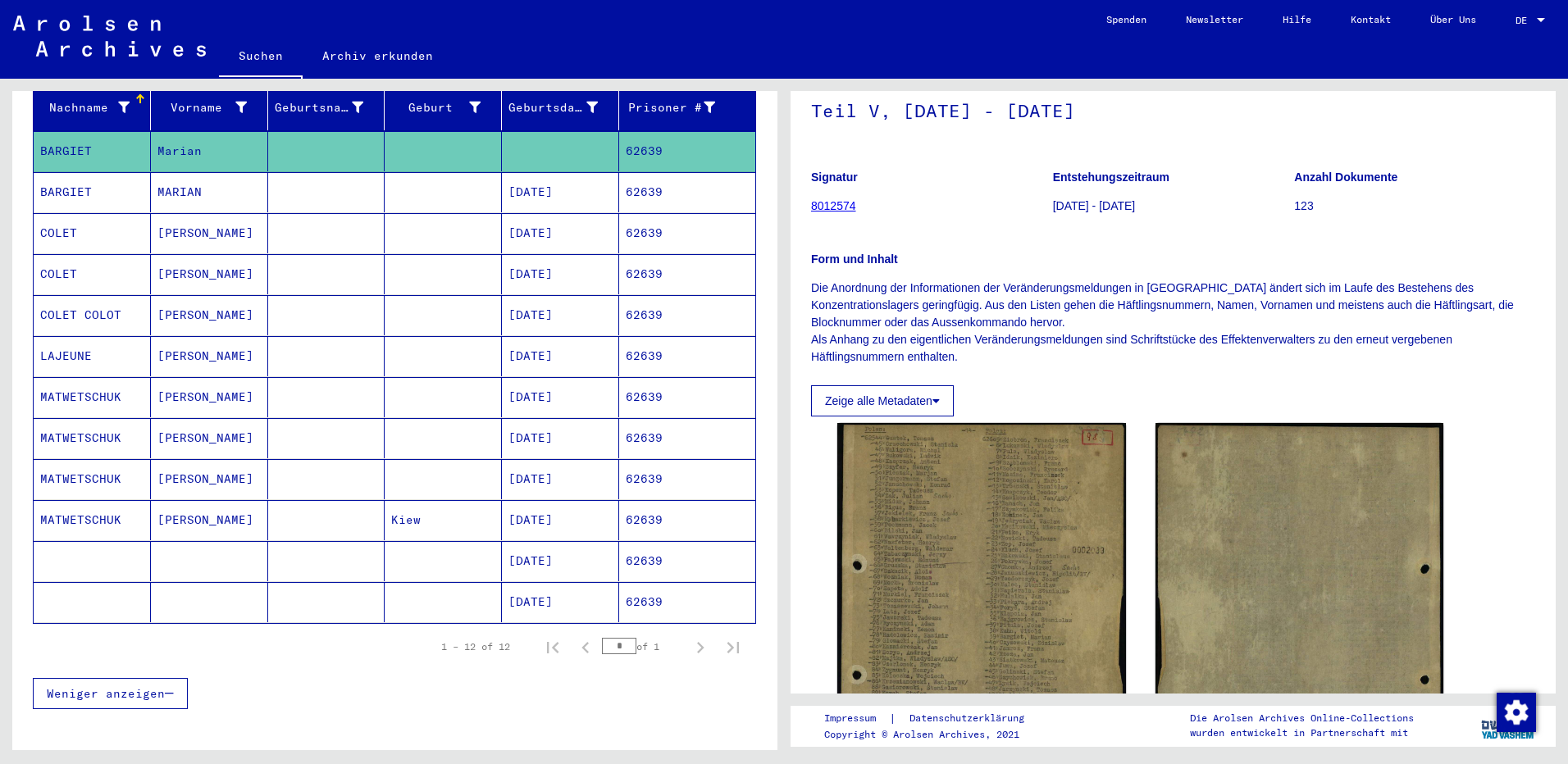
click at [183, 377] on mat-cell "ALEXANDER" at bounding box center [209, 397] width 117 height 40
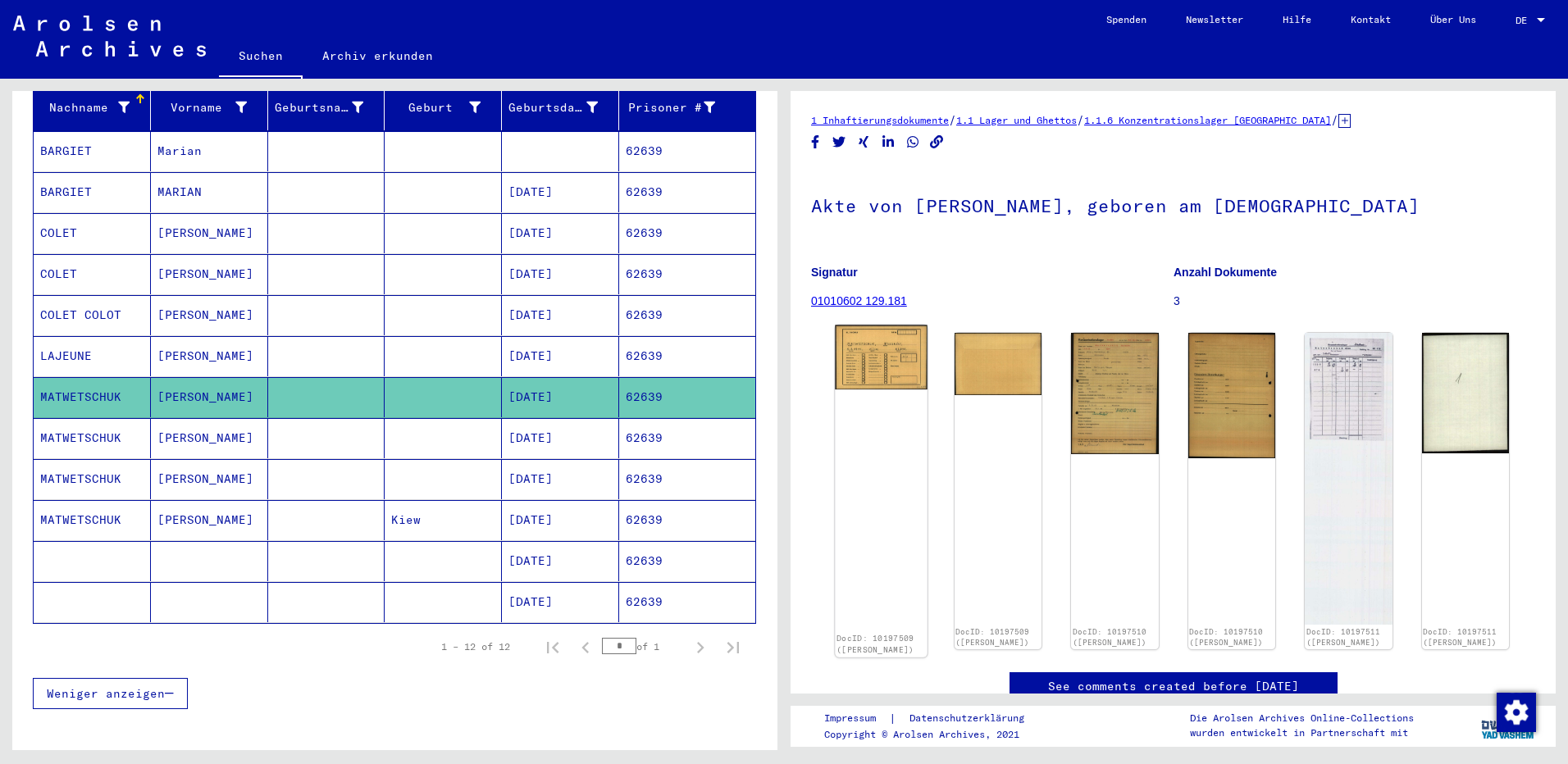
click at [894, 376] on img at bounding box center [881, 358] width 92 height 65
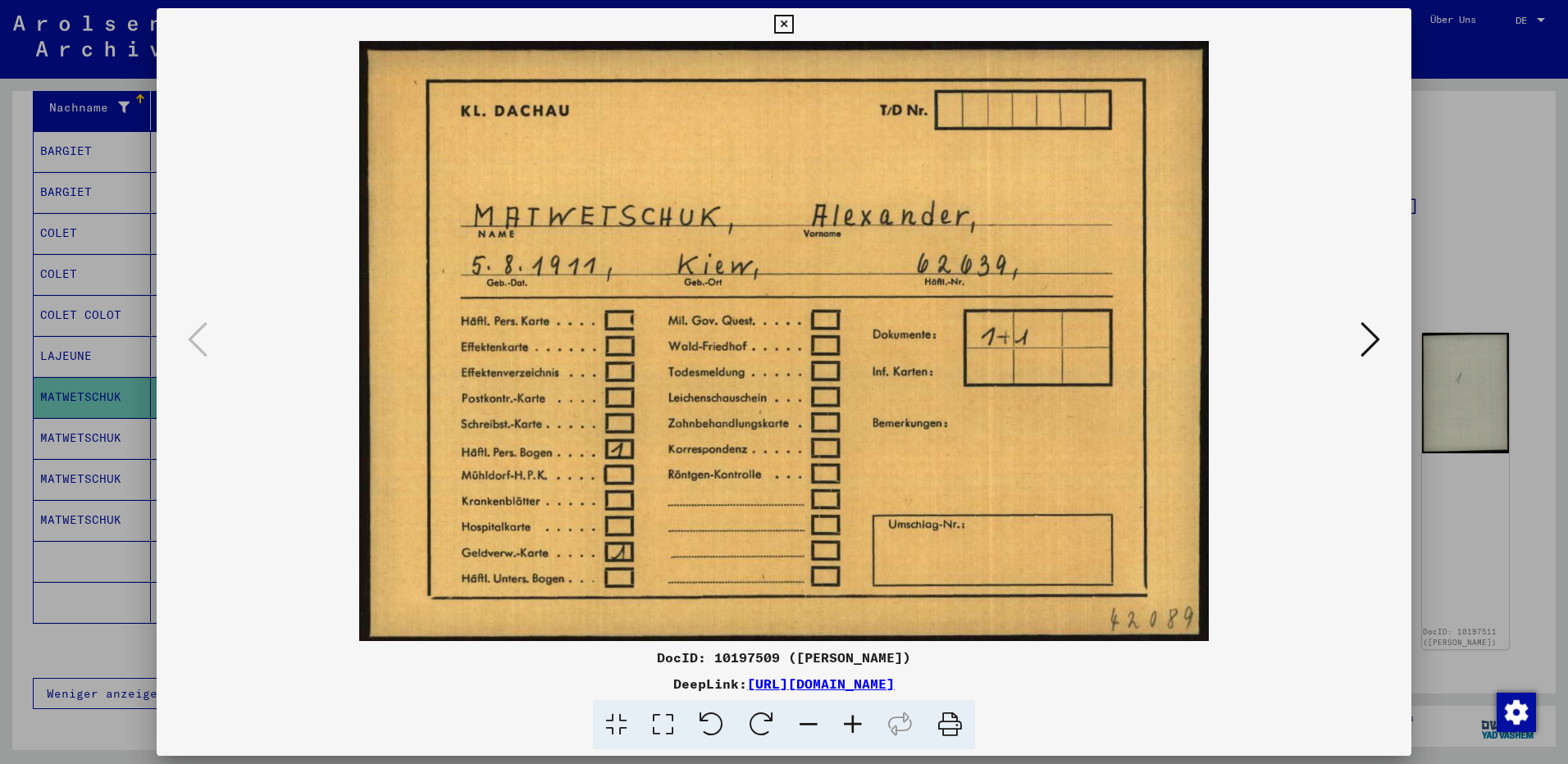
click at [1516, 234] on div at bounding box center [784, 382] width 1568 height 764
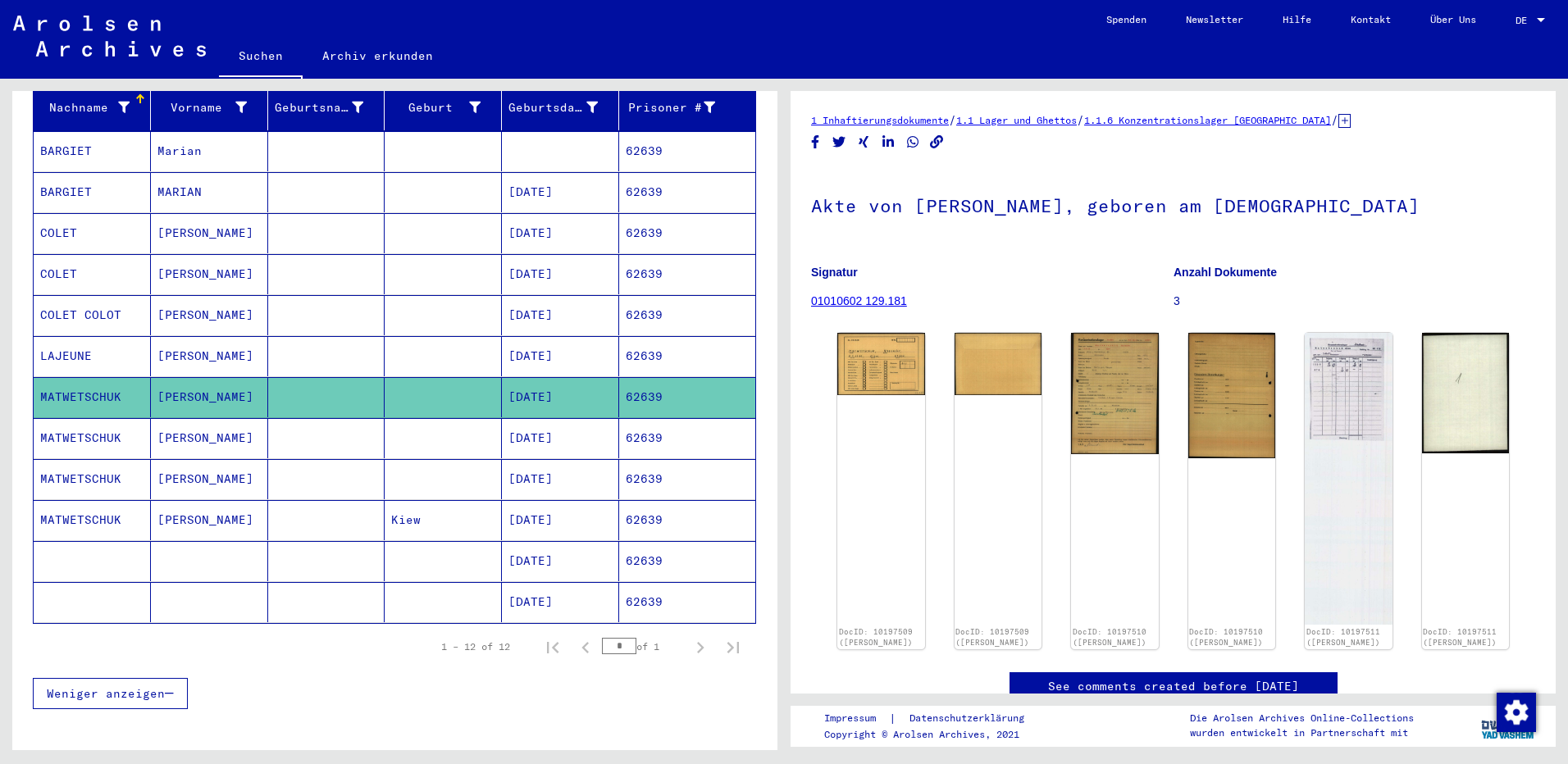
click at [187, 426] on mat-cell "Alexander" at bounding box center [209, 438] width 117 height 40
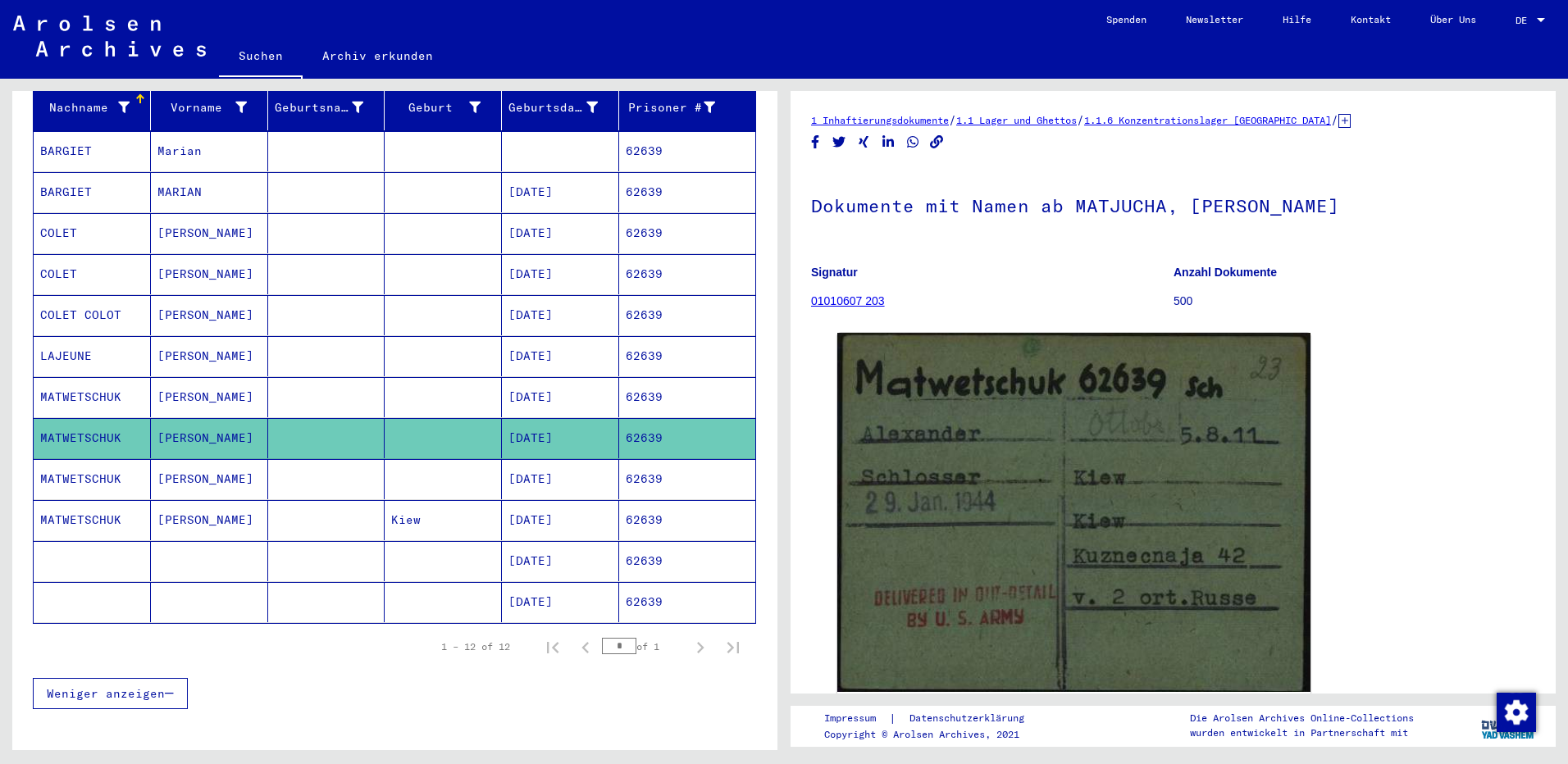
click at [202, 467] on mat-cell "Alexander" at bounding box center [209, 479] width 117 height 40
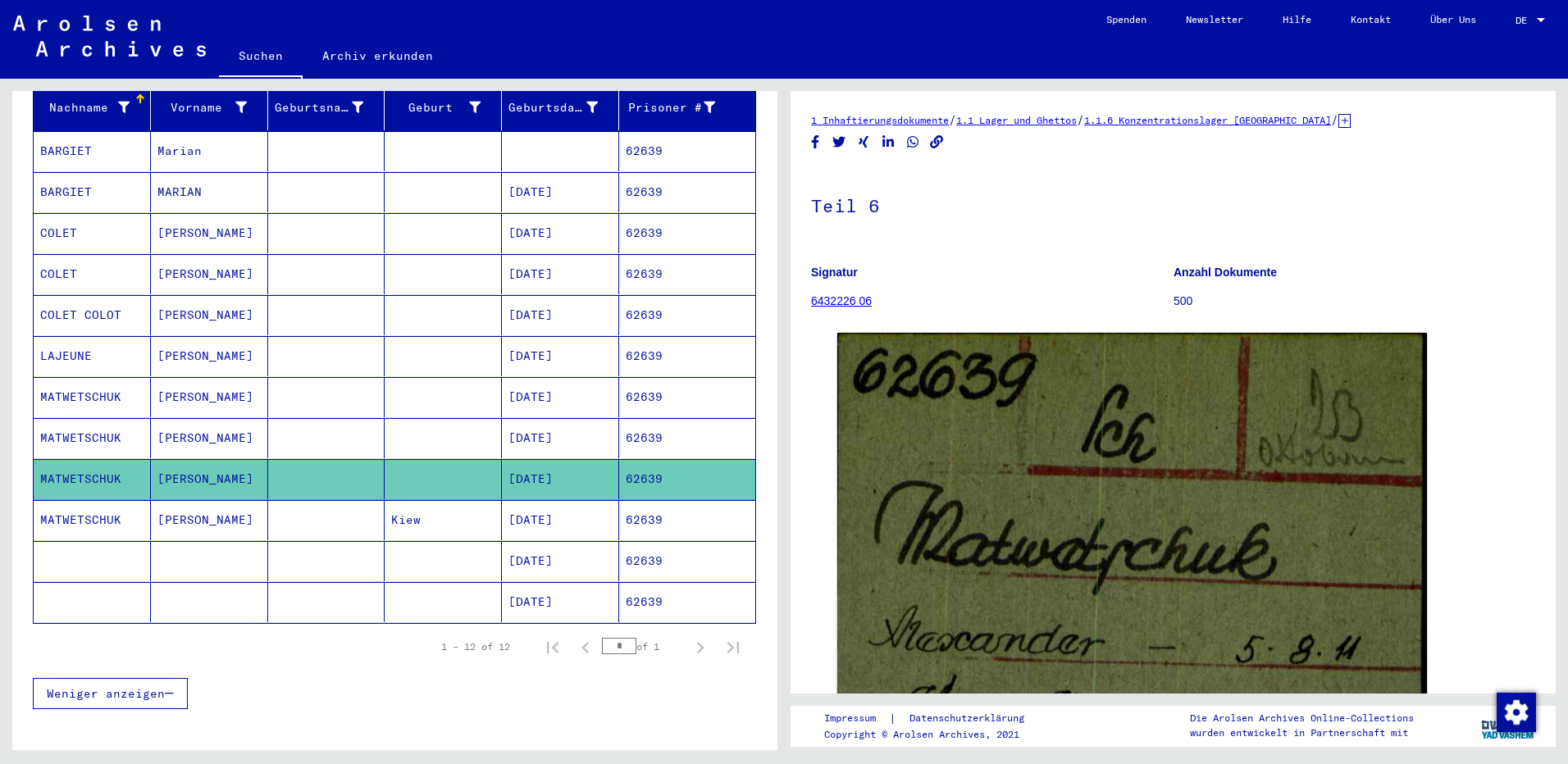
click at [213, 514] on mat-cell "ALEXANDER" at bounding box center [209, 520] width 117 height 40
